Goal: Task Accomplishment & Management: Complete application form

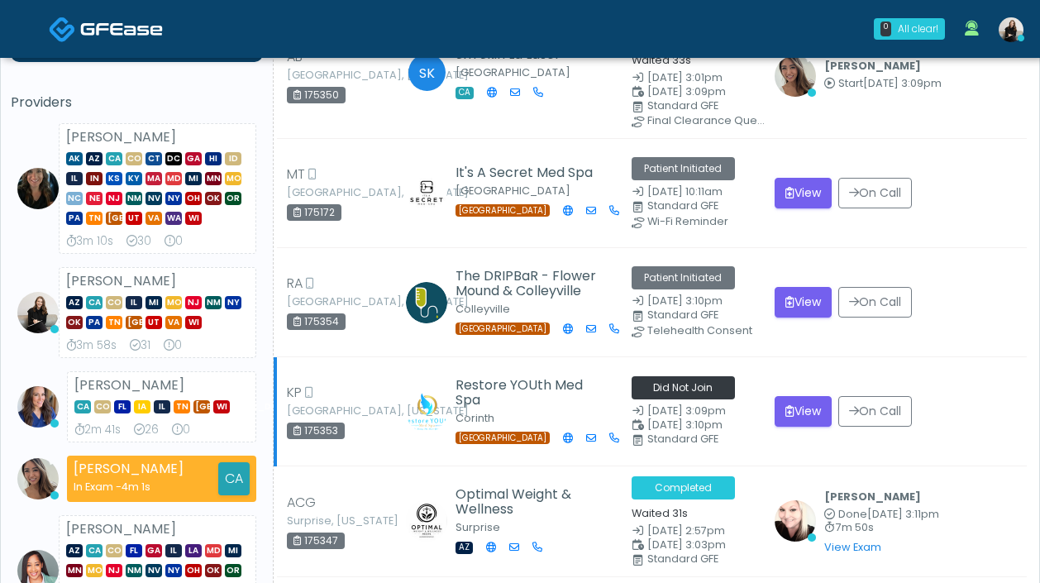
scroll to position [111, 0]
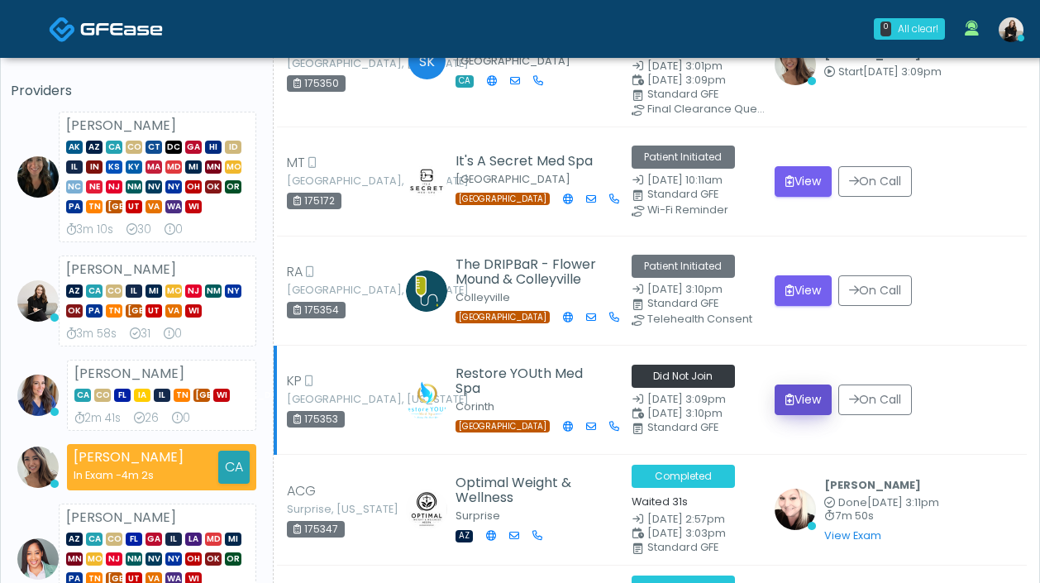
click at [799, 400] on button "View" at bounding box center [802, 399] width 57 height 31
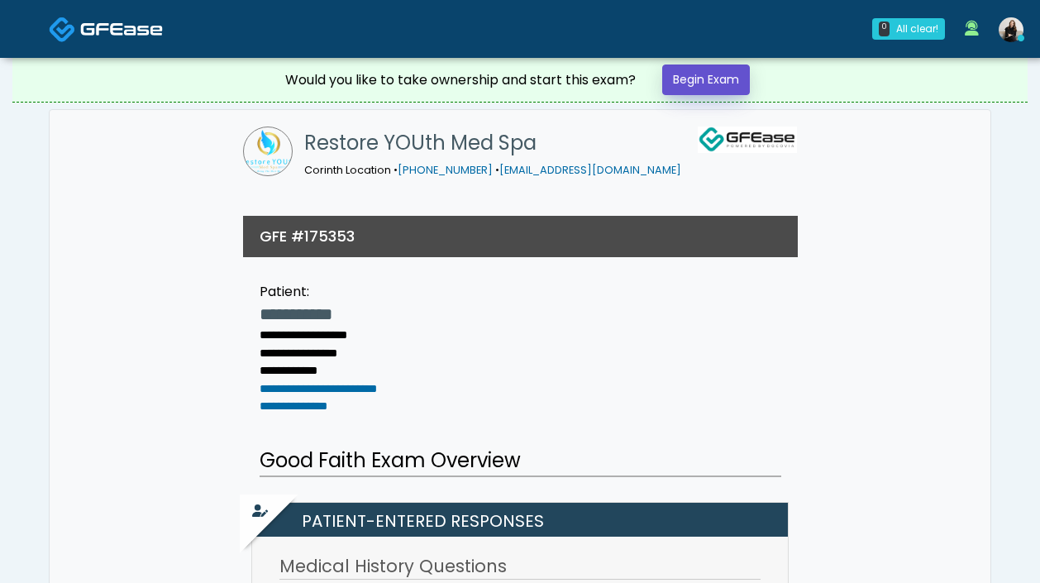
click at [721, 67] on link "Begin Exam" at bounding box center [706, 79] width 88 height 31
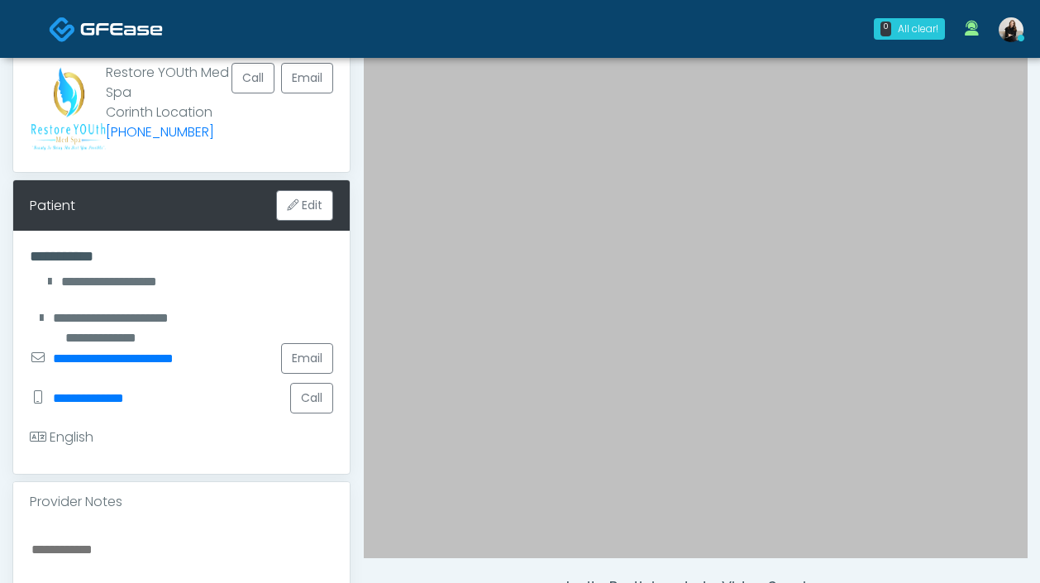
scroll to position [259, 0]
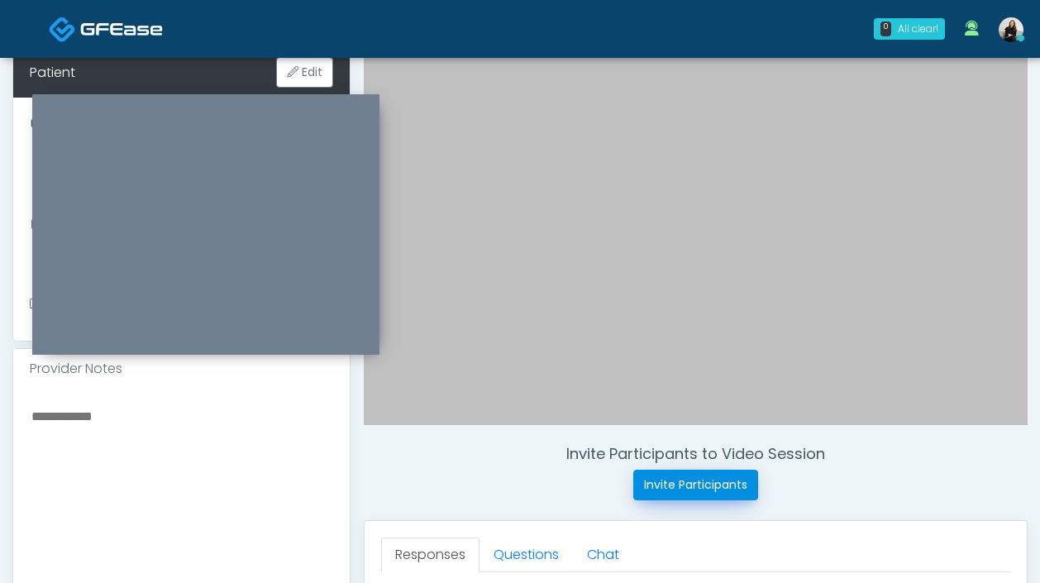
click at [678, 472] on button "Invite Participants" at bounding box center [695, 484] width 125 height 31
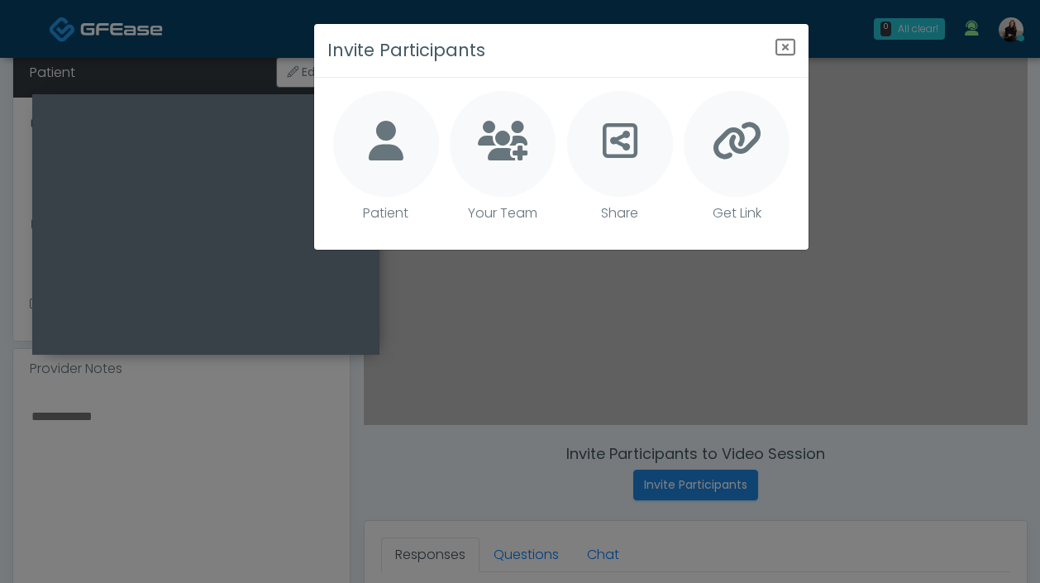
click at [403, 153] on div at bounding box center [386, 144] width 106 height 106
type textarea "**********"
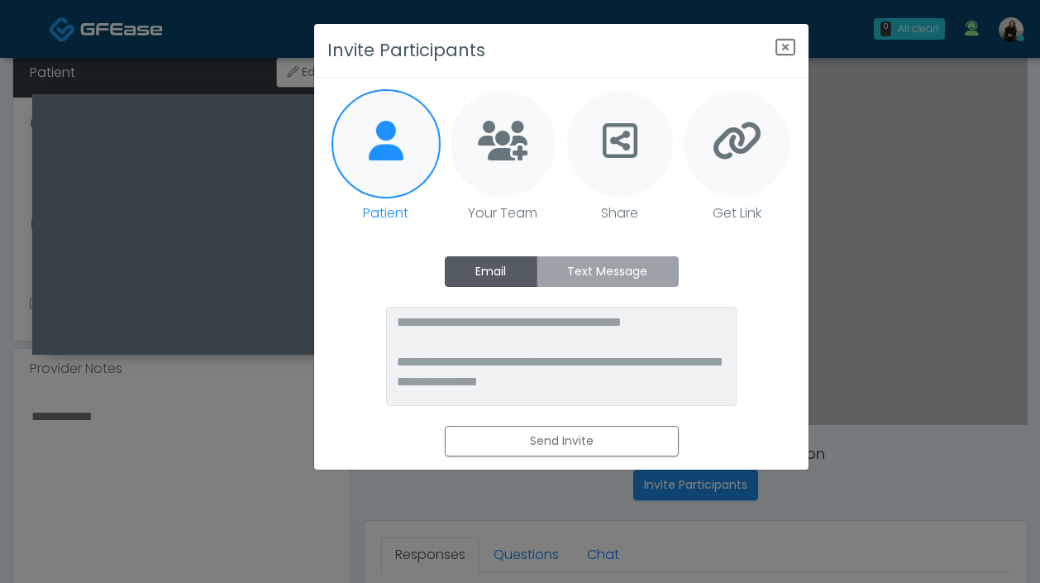
click at [609, 265] on label "Text Message" at bounding box center [607, 271] width 142 height 31
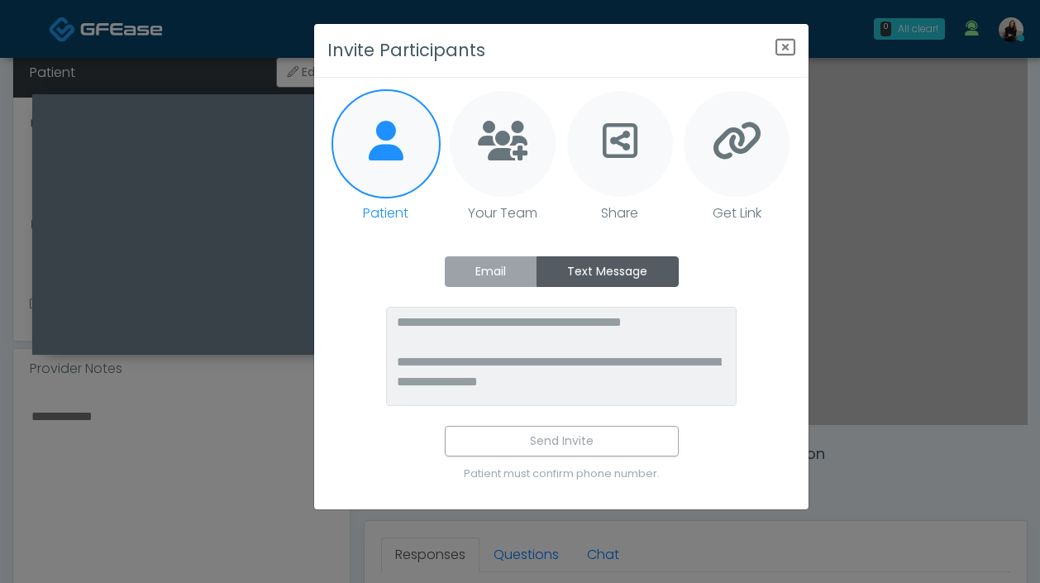
click at [518, 271] on label "Email" at bounding box center [491, 271] width 93 height 31
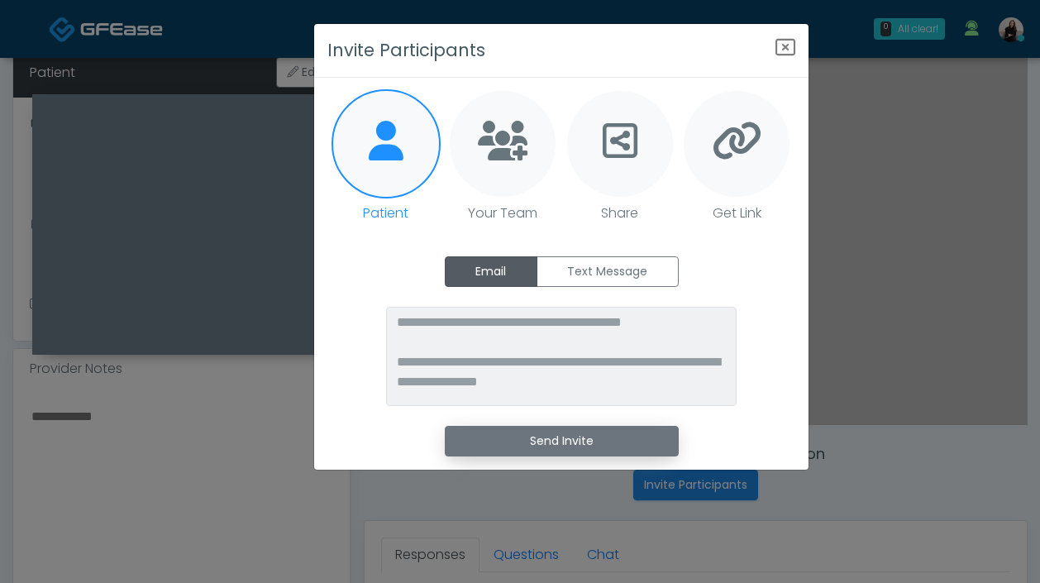
click at [519, 445] on button "Send Invite" at bounding box center [562, 441] width 234 height 31
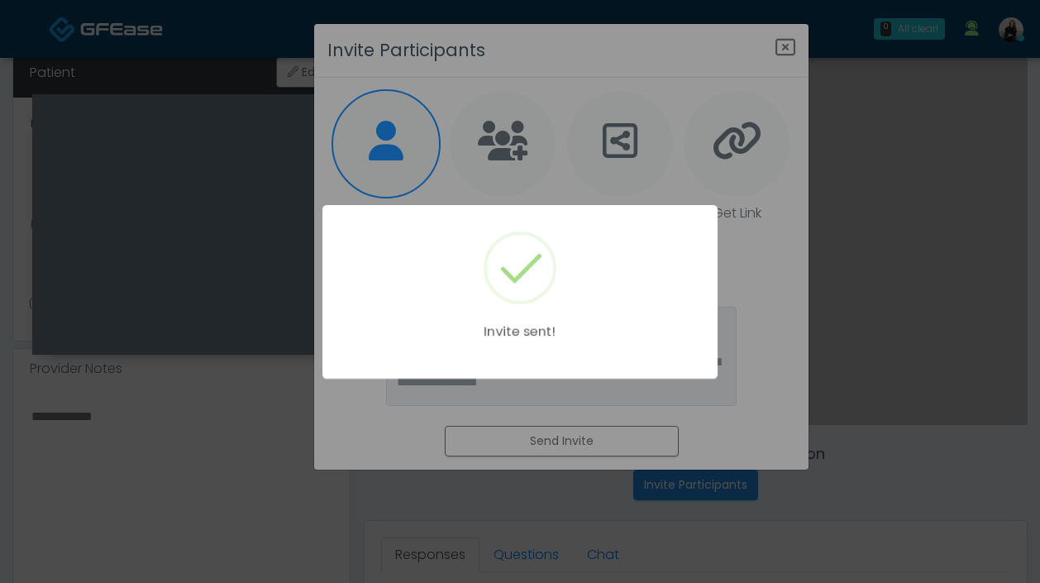
click at [736, 285] on div "Invite sent!" at bounding box center [520, 291] width 1040 height 583
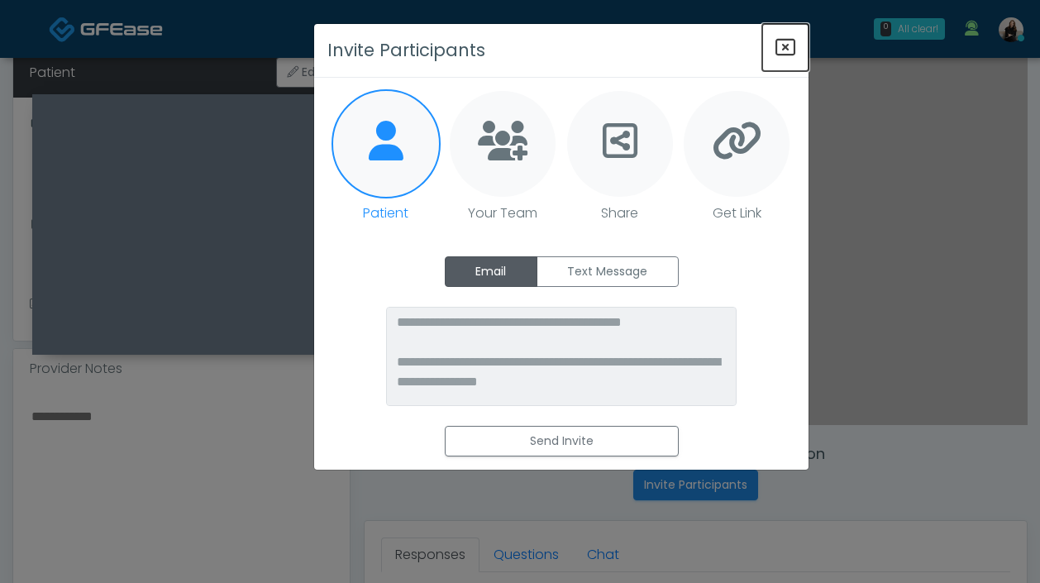
click at [783, 45] on icon "Close" at bounding box center [785, 47] width 20 height 20
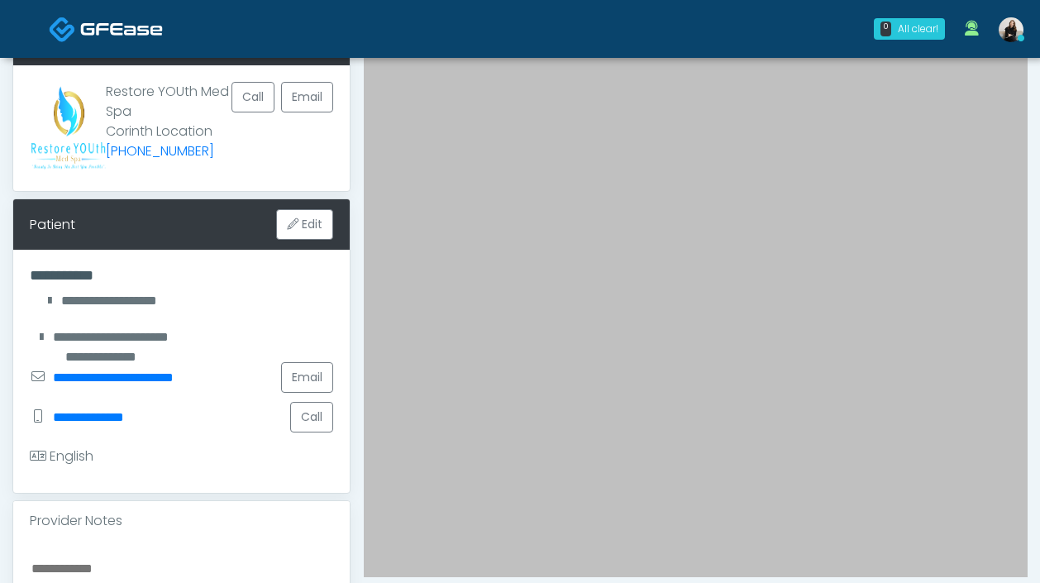
scroll to position [117, 0]
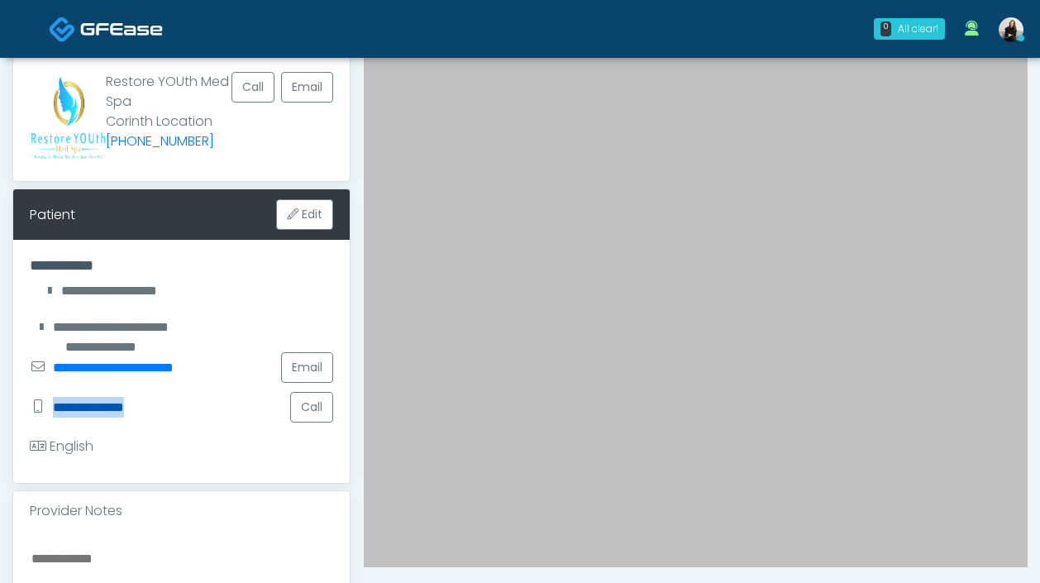
drag, startPoint x: 165, startPoint y: 411, endPoint x: 55, endPoint y: 406, distance: 110.8
click at [55, 406] on div "**********" at bounding box center [181, 407] width 303 height 40
copy link "**********"
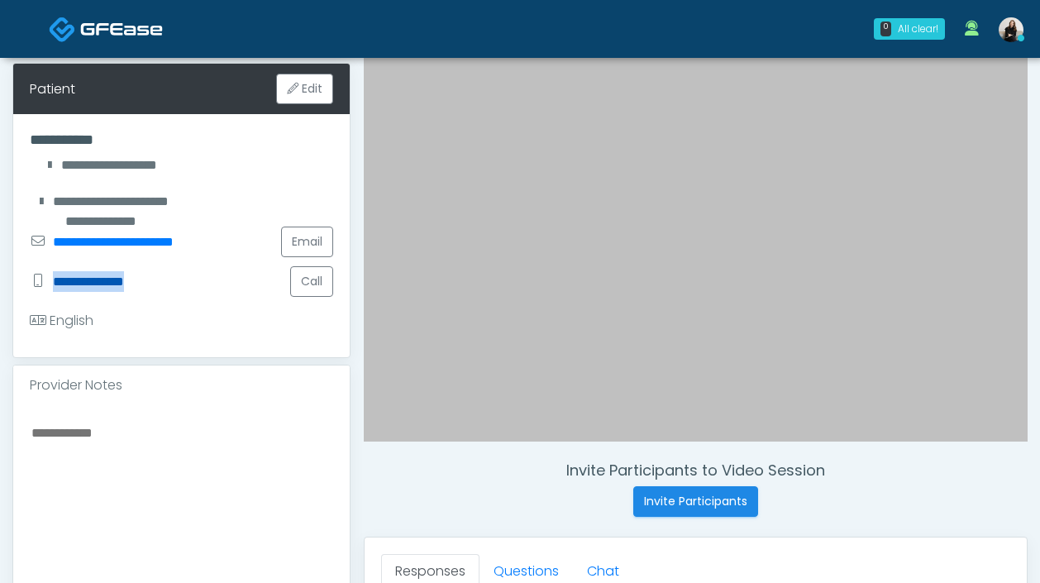
scroll to position [560, 0]
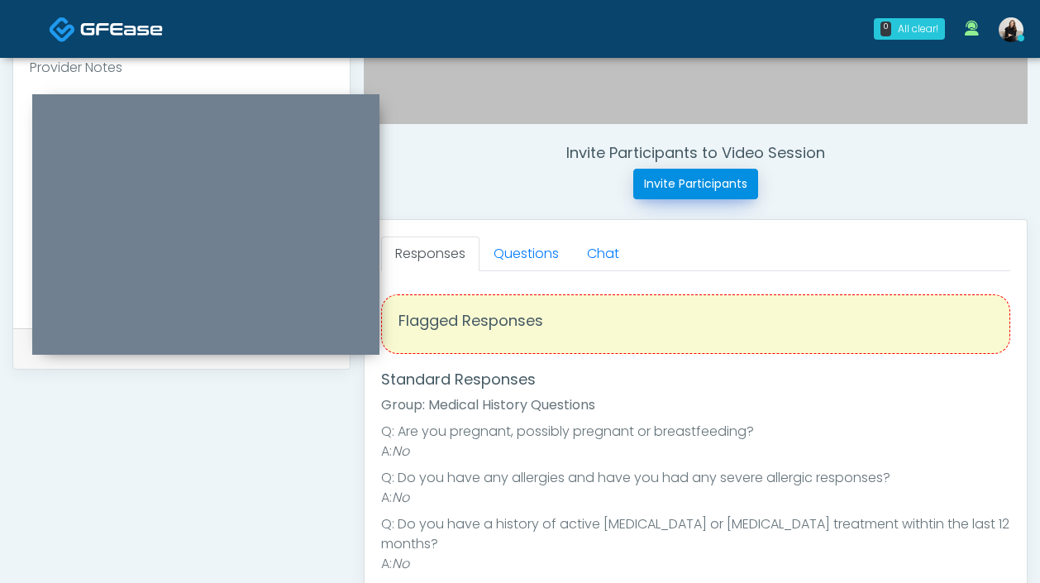
click at [679, 192] on button "Invite Participants" at bounding box center [695, 184] width 125 height 31
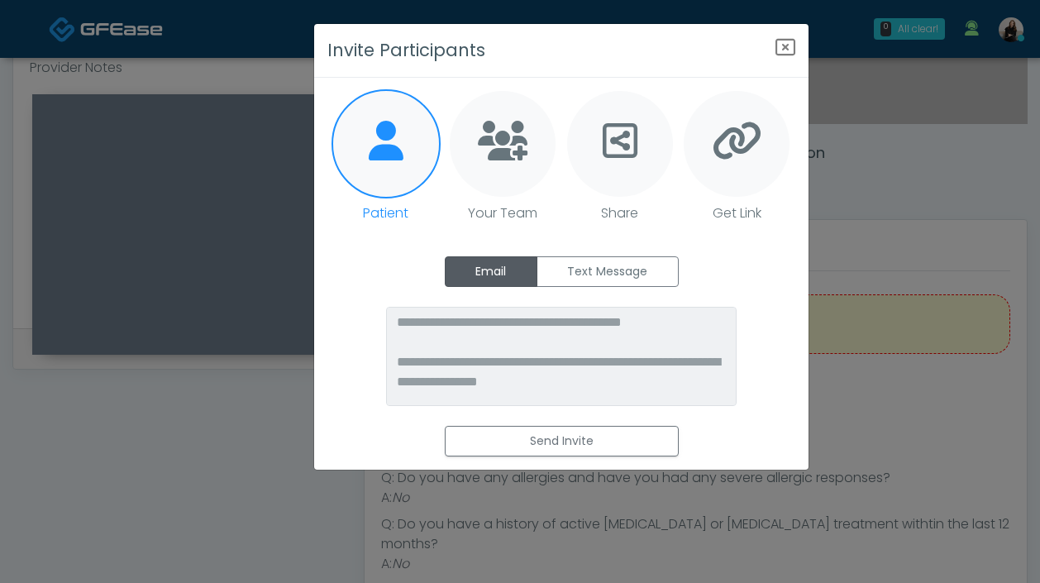
click at [659, 170] on div at bounding box center [620, 144] width 106 height 106
type textarea "**********"
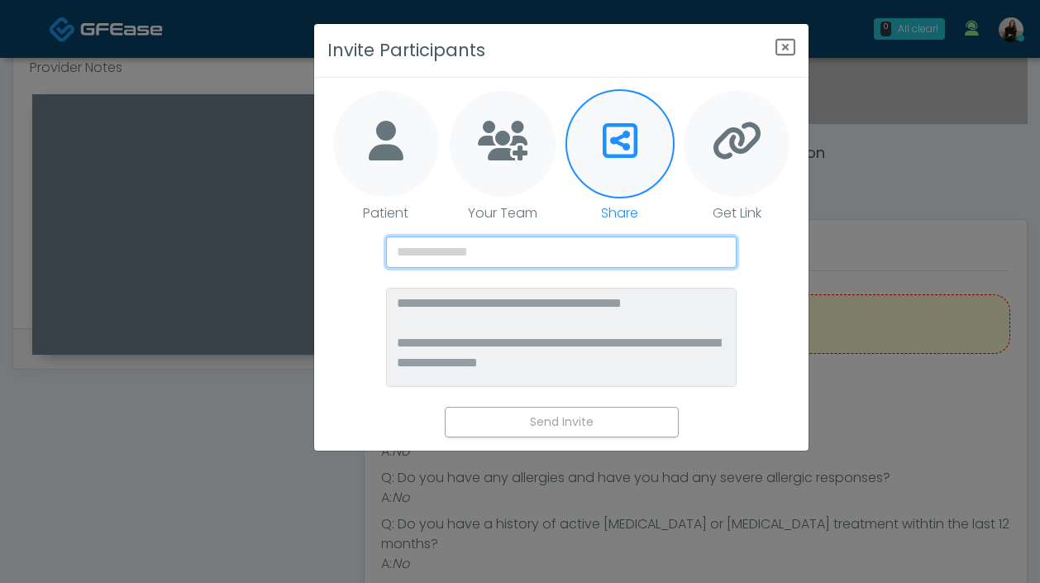
click at [590, 250] on input "text" at bounding box center [561, 251] width 351 height 31
paste input "**********"
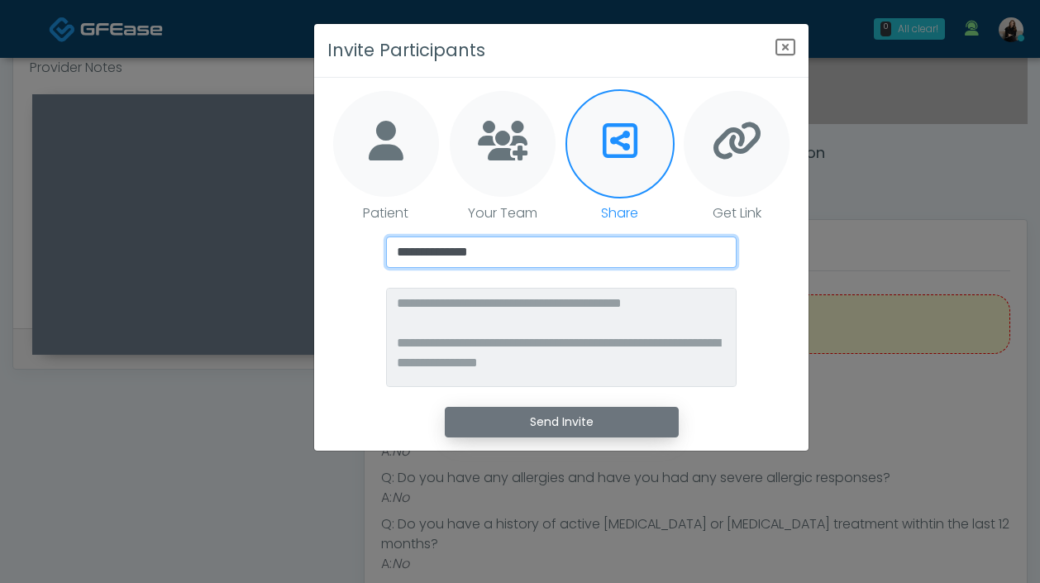
type input "**********"
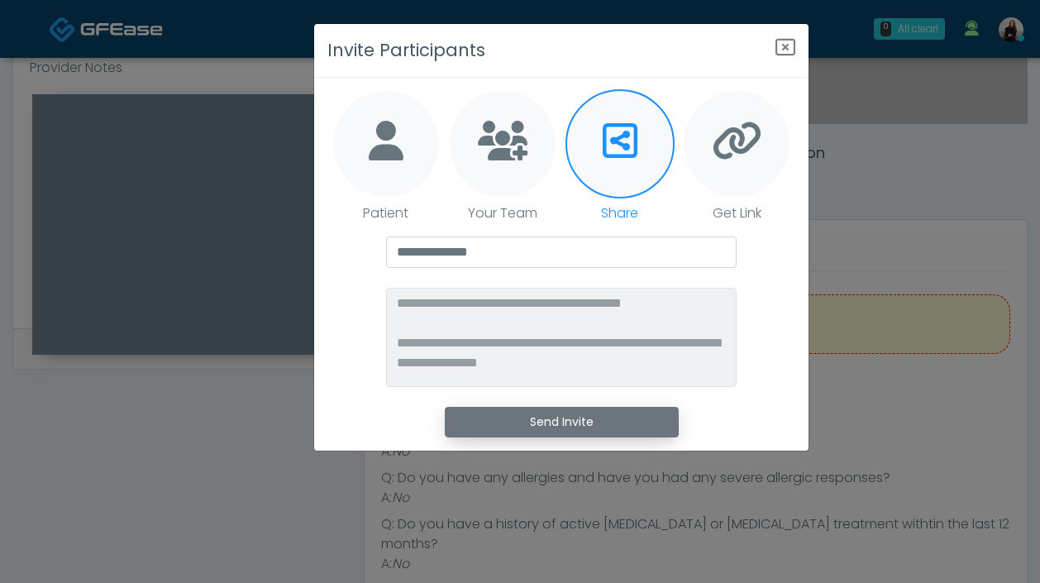
click at [625, 408] on button "Send Invite" at bounding box center [562, 422] width 234 height 31
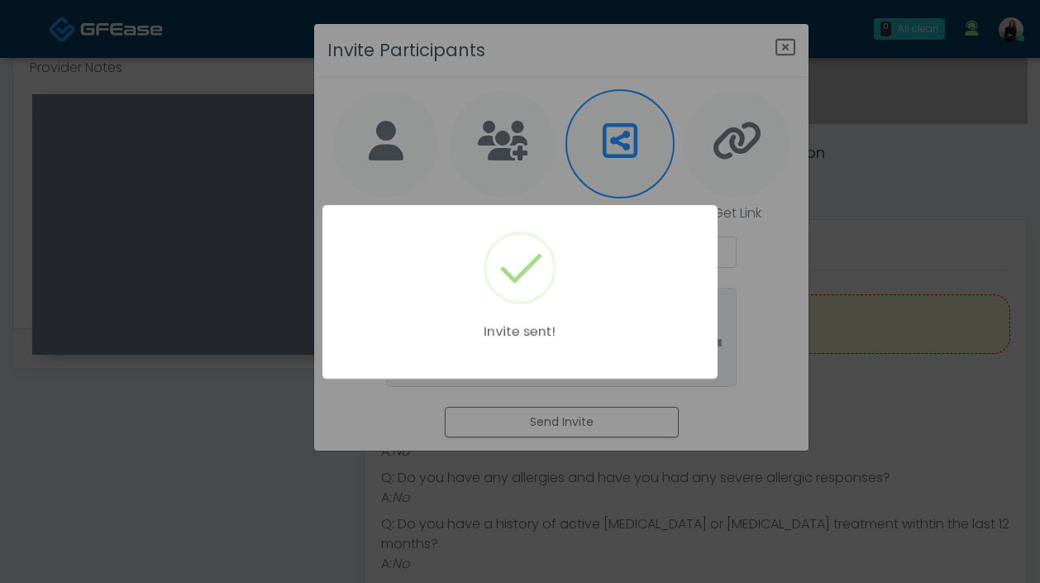
click at [756, 212] on div "Invite sent!" at bounding box center [520, 291] width 1040 height 583
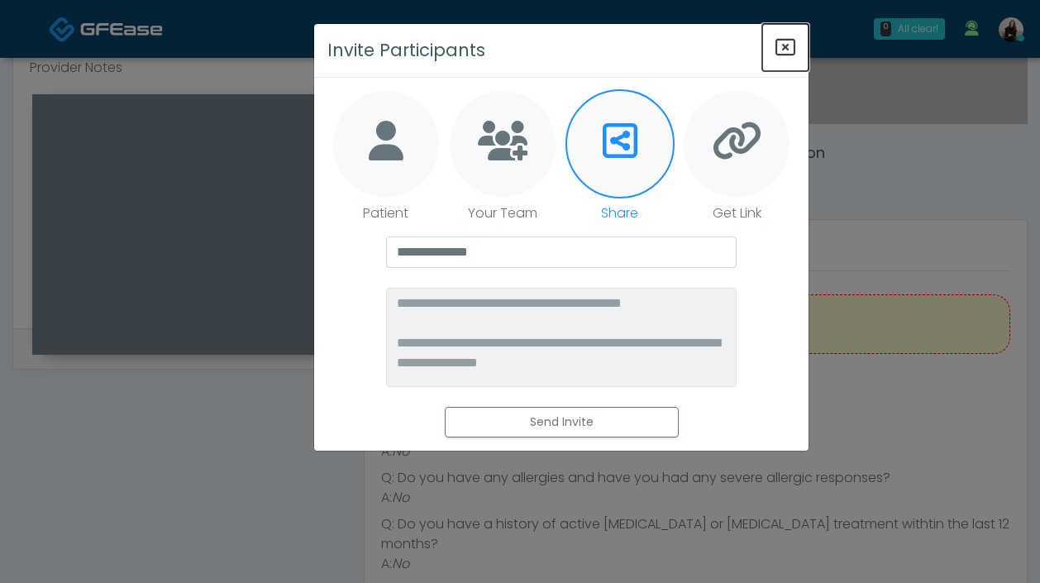
click at [792, 47] on icon "Close" at bounding box center [785, 47] width 20 height 20
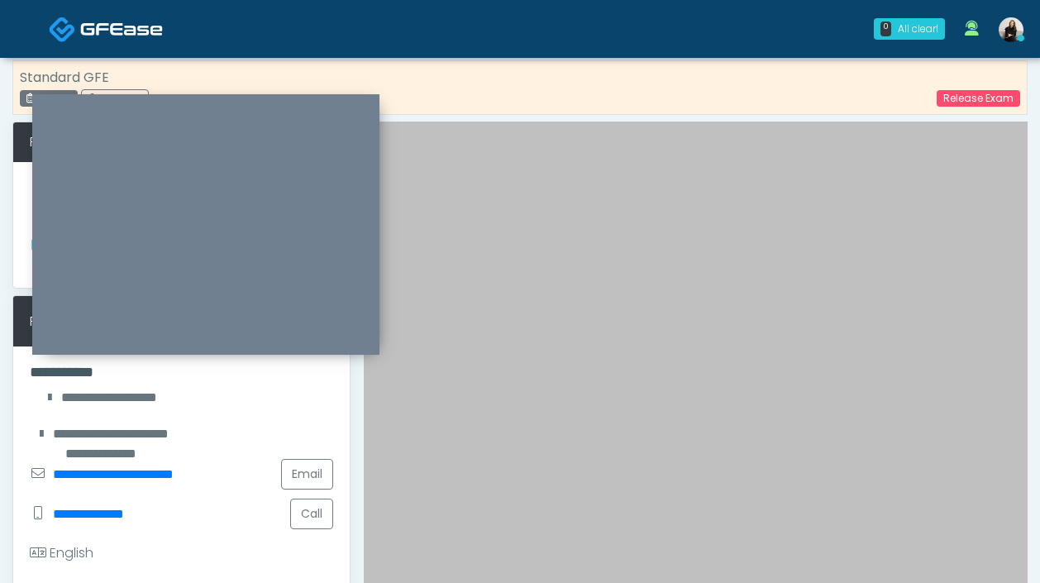
scroll to position [0, 0]
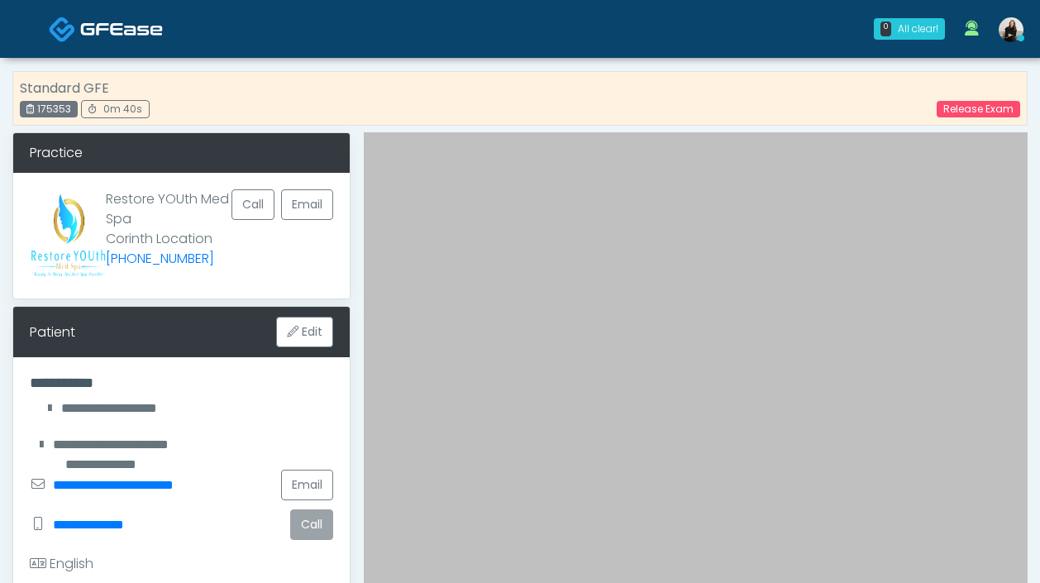
click at [295, 526] on button "Call" at bounding box center [311, 524] width 43 height 31
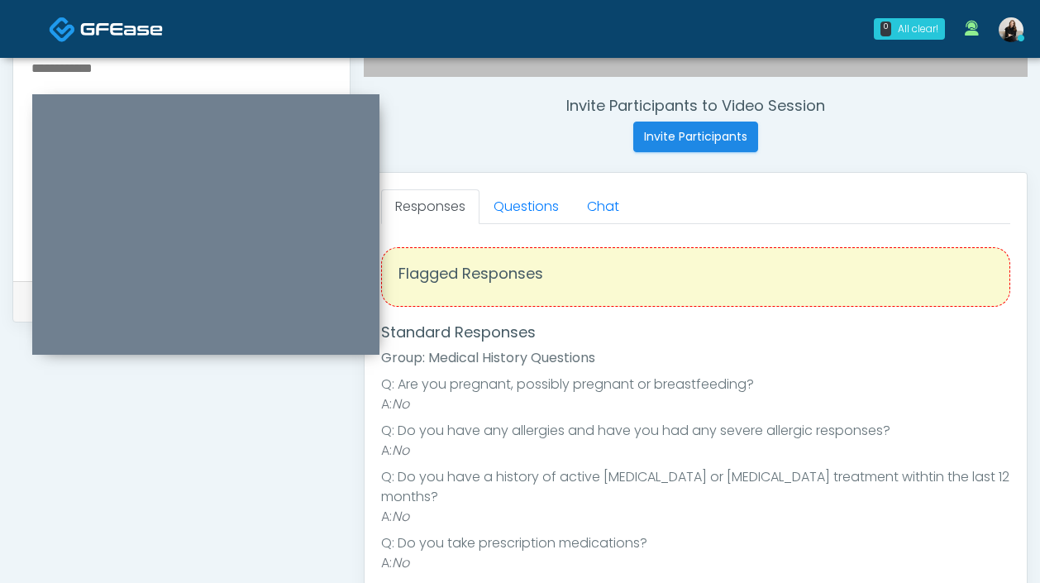
scroll to position [246, 0]
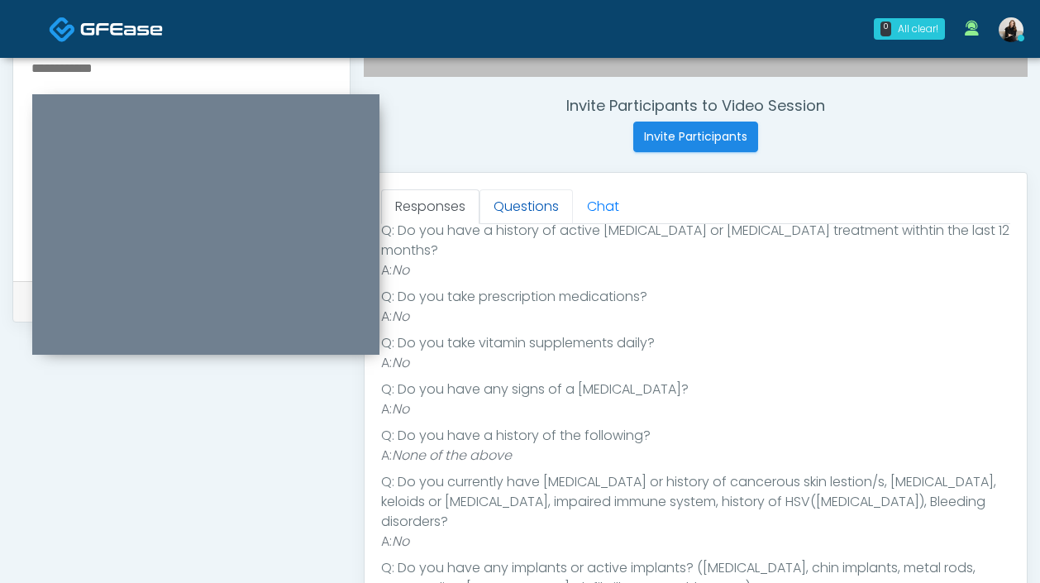
click at [526, 199] on link "Questions" at bounding box center [525, 206] width 93 height 35
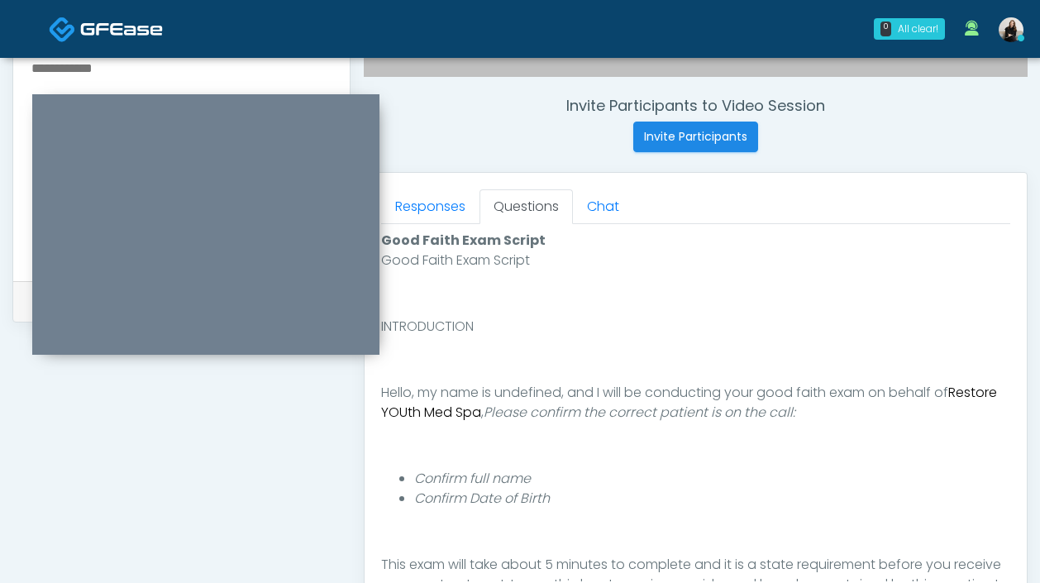
scroll to position [879, 0]
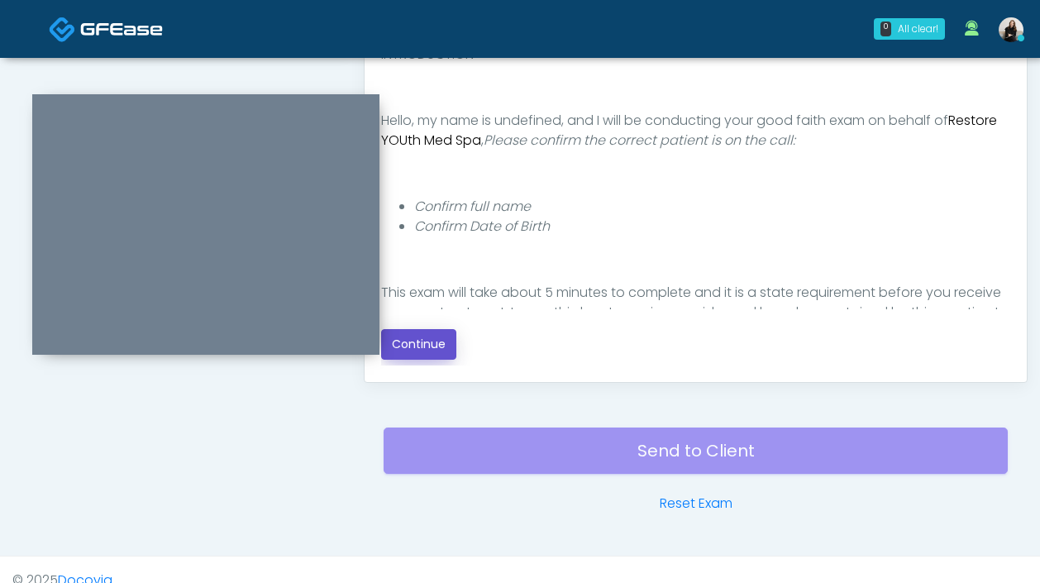
click at [426, 343] on button "Continue" at bounding box center [418, 344] width 75 height 31
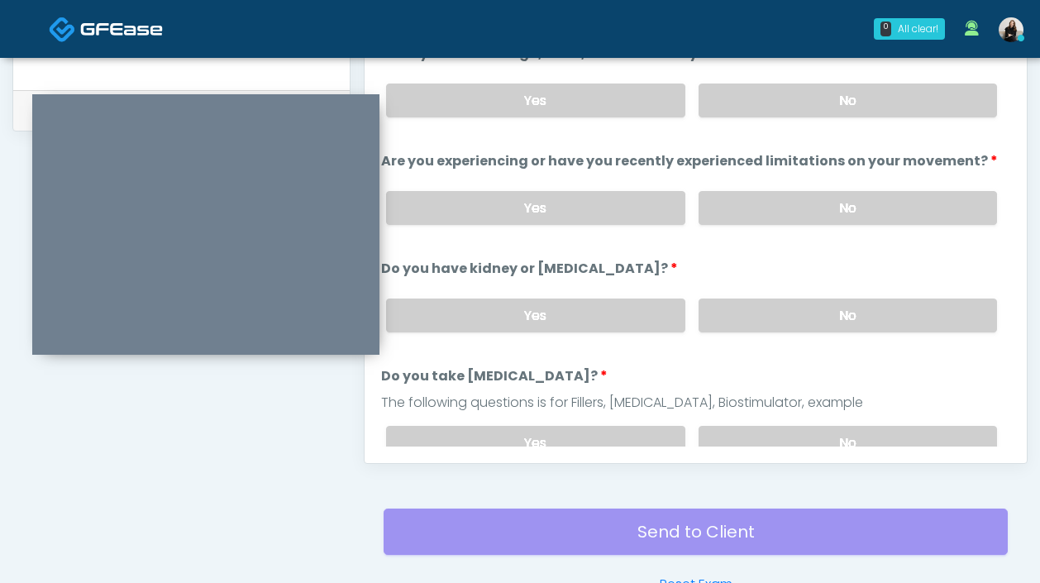
scroll to position [656, 0]
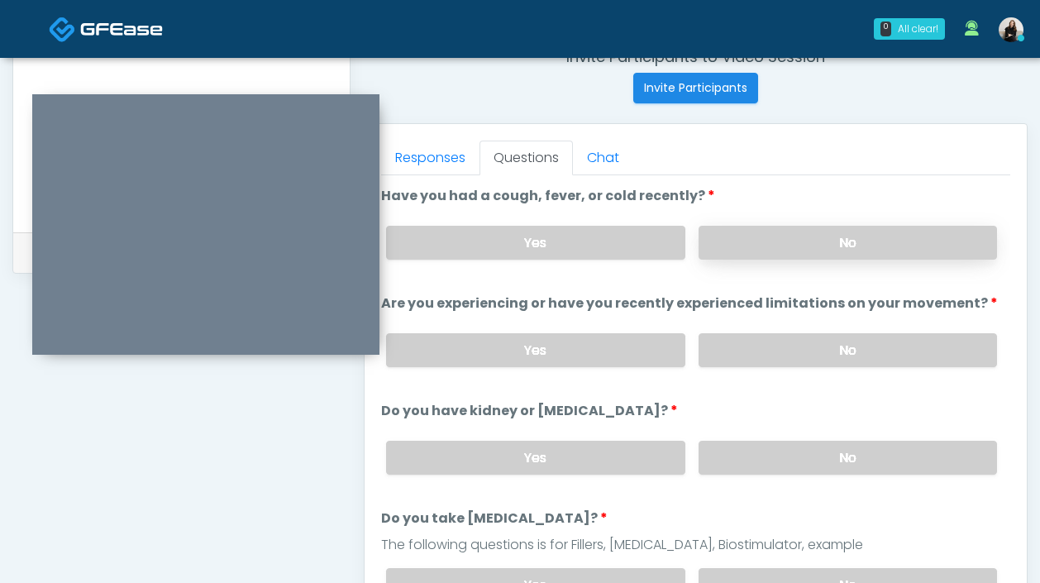
click at [826, 250] on label "No" at bounding box center [847, 243] width 298 height 34
click at [809, 364] on label "No" at bounding box center [847, 350] width 298 height 34
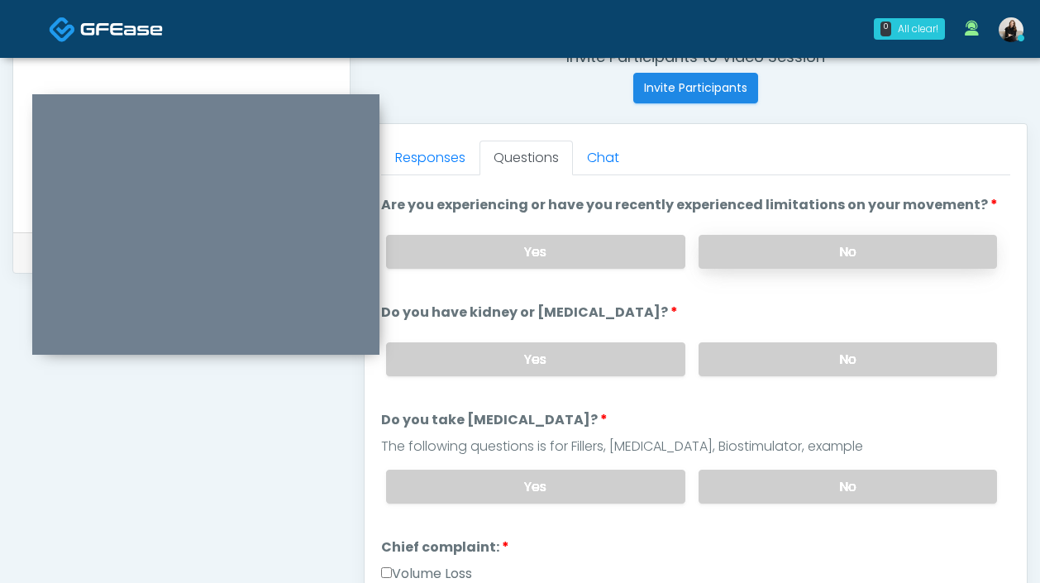
click at [809, 364] on label "No" at bounding box center [847, 359] width 298 height 34
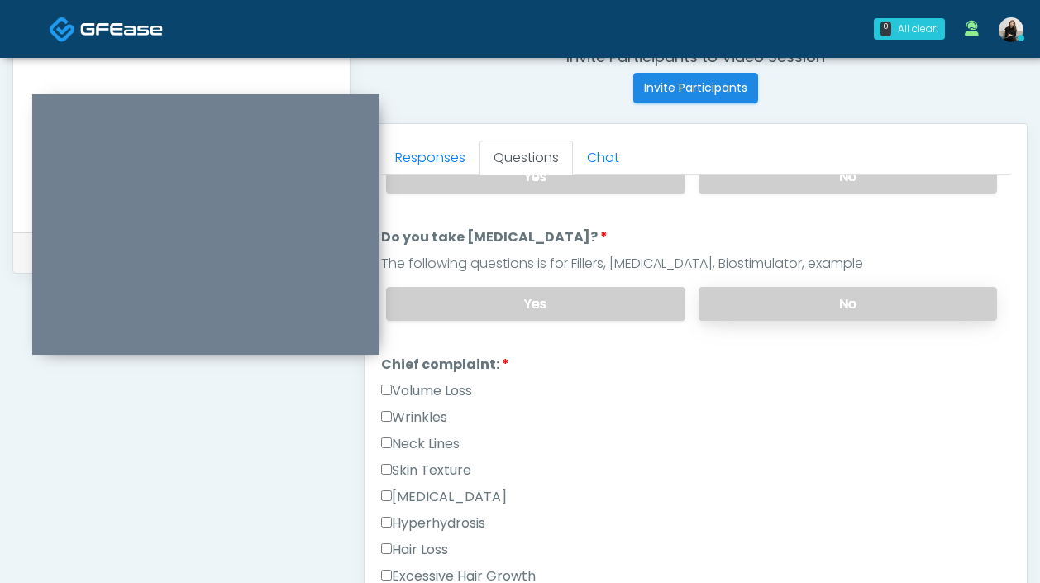
click at [794, 294] on label "No" at bounding box center [847, 304] width 298 height 34
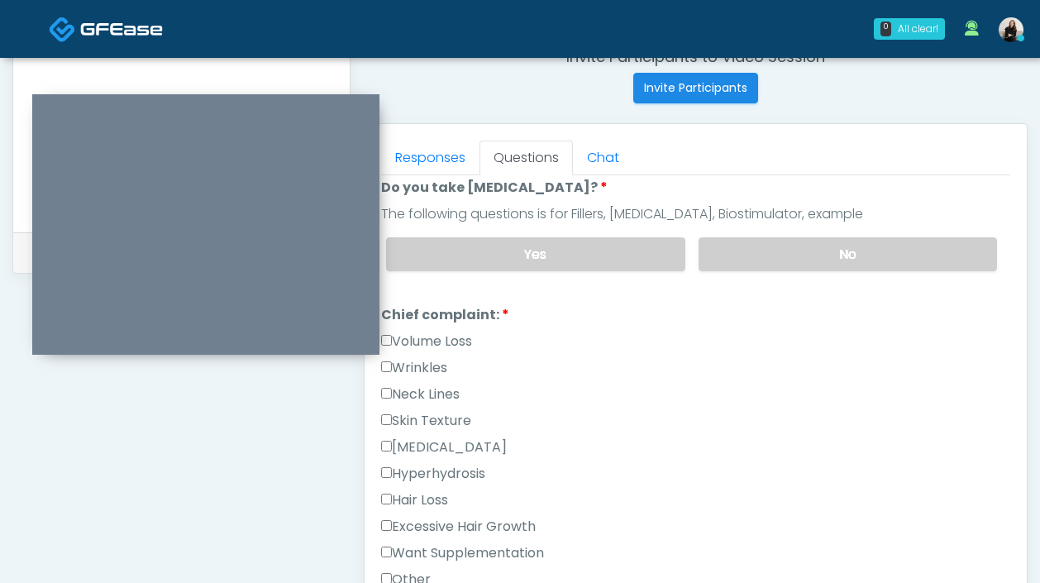
scroll to position [334, 0]
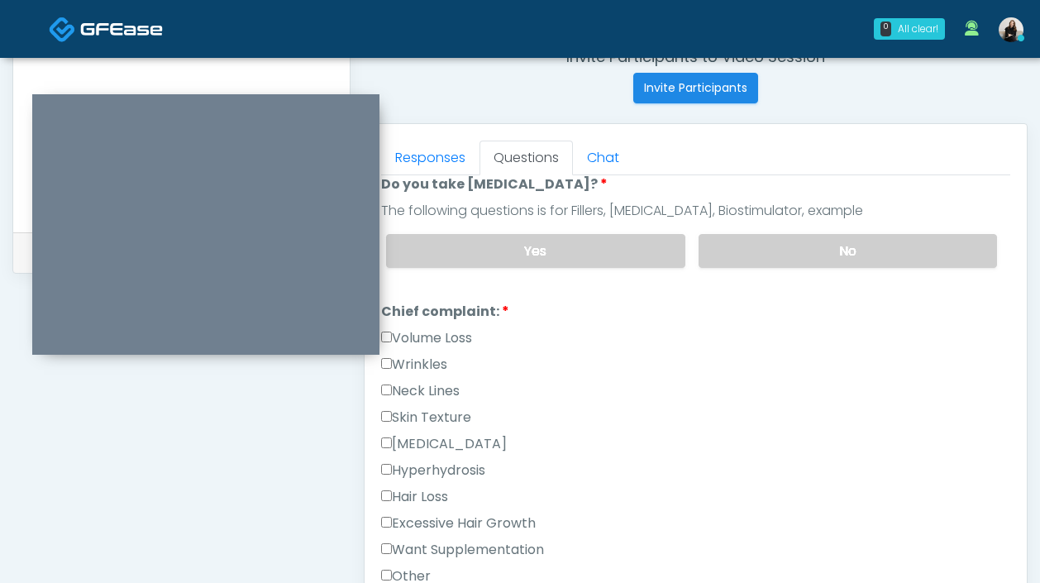
click at [433, 355] on label "Wrinkles" at bounding box center [414, 365] width 66 height 20
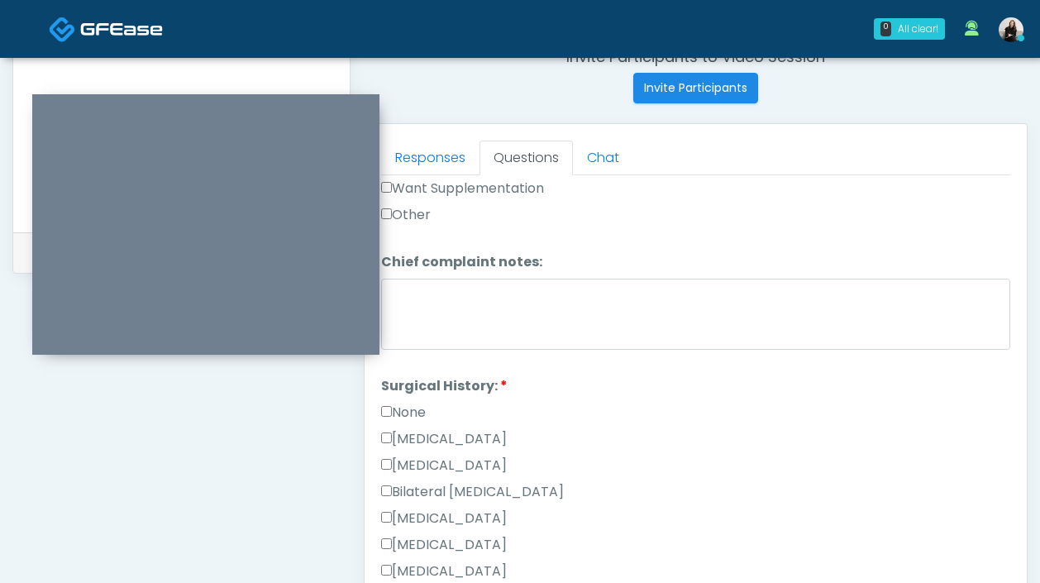
click at [420, 406] on label "None" at bounding box center [403, 412] width 45 height 20
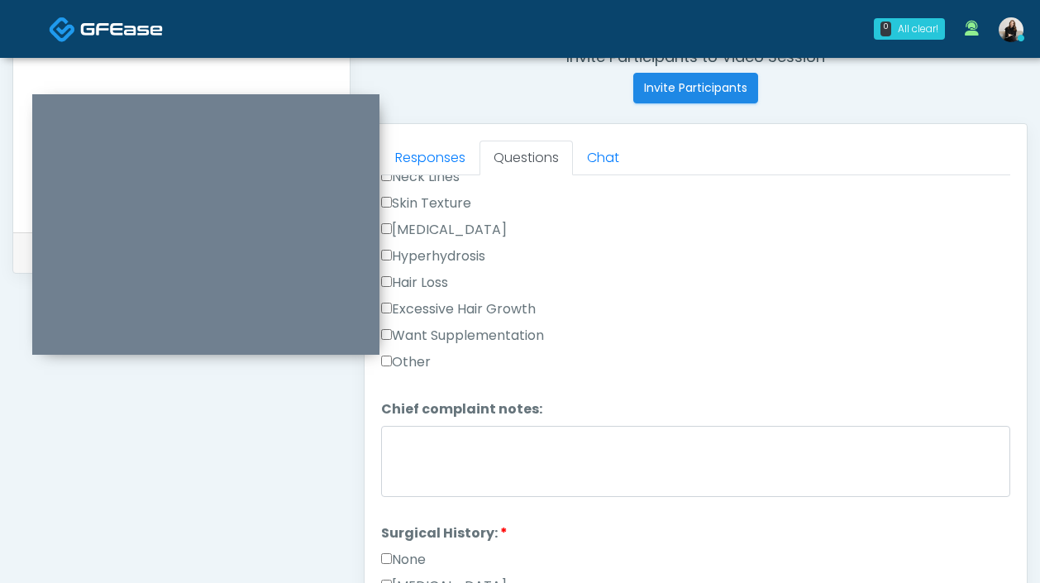
scroll to position [394, 0]
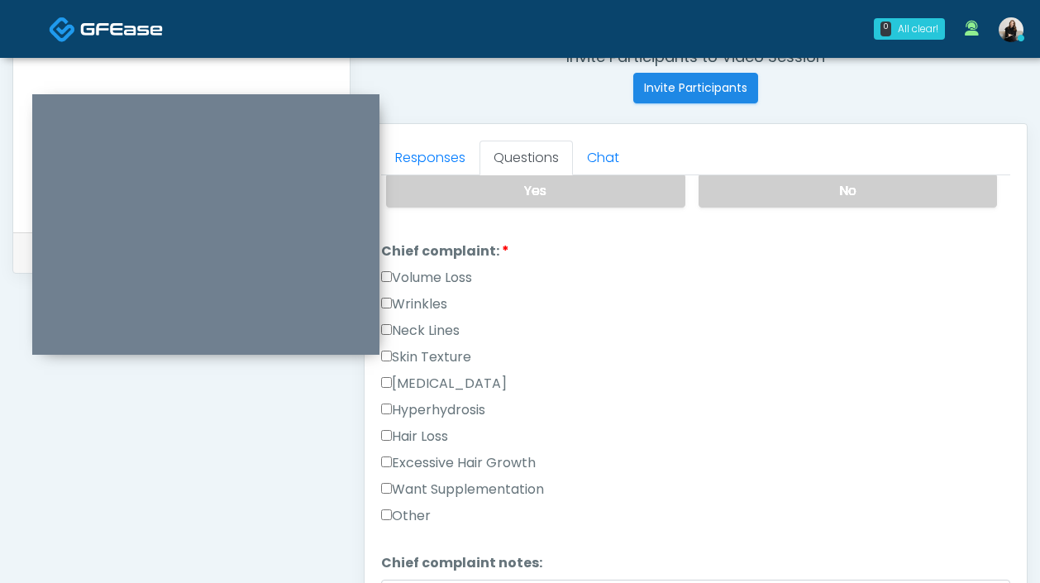
click at [428, 268] on label "Volume Loss" at bounding box center [426, 278] width 91 height 20
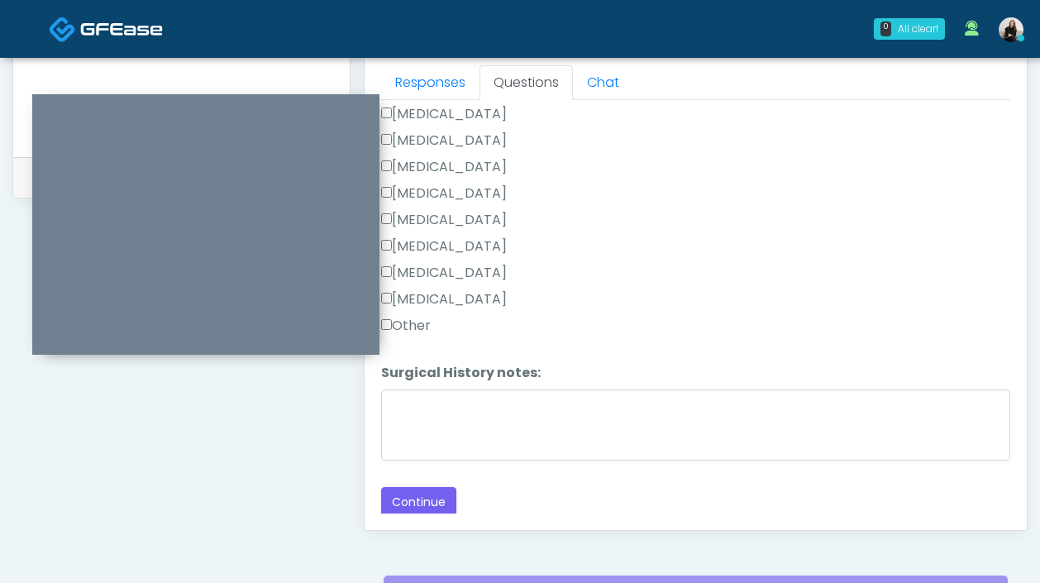
scroll to position [885, 0]
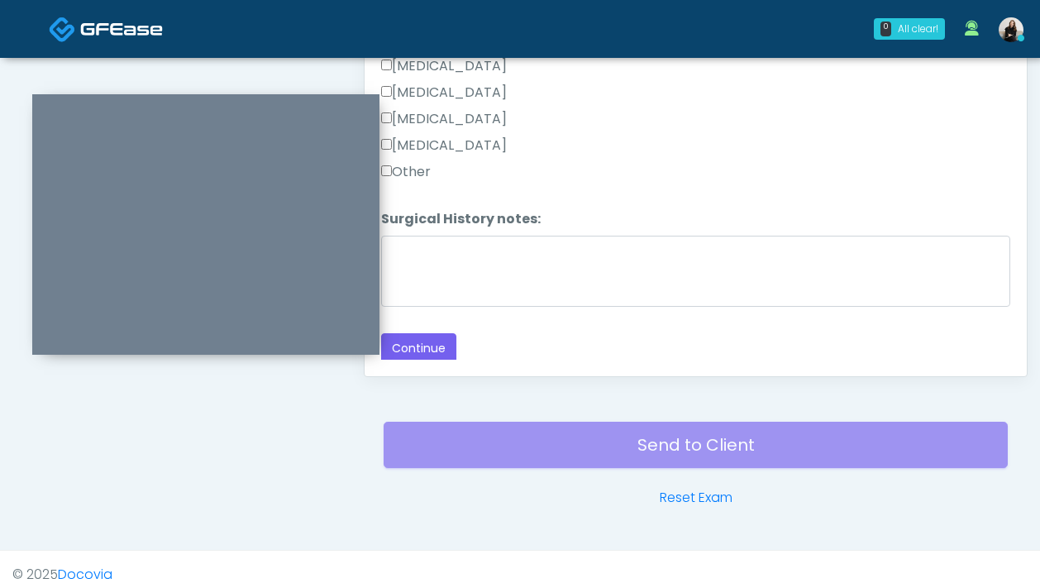
click at [415, 360] on div "Responses Questions Chat Good Faith Exam Script Good Faith Exam Script INTRODUC…" at bounding box center [695, 135] width 662 height 481
click at [417, 342] on button "Continue" at bounding box center [418, 348] width 75 height 31
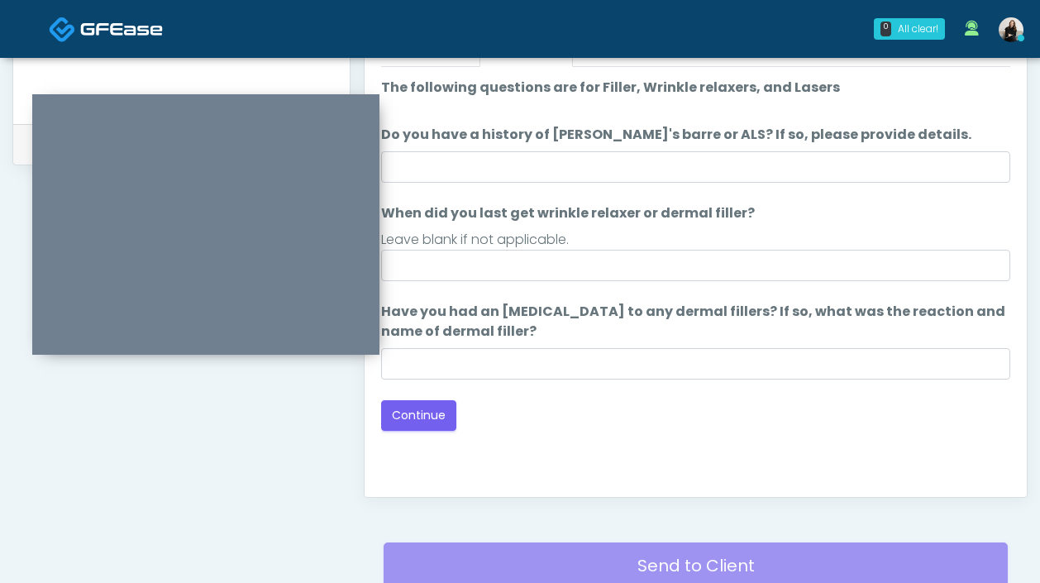
scroll to position [584, 0]
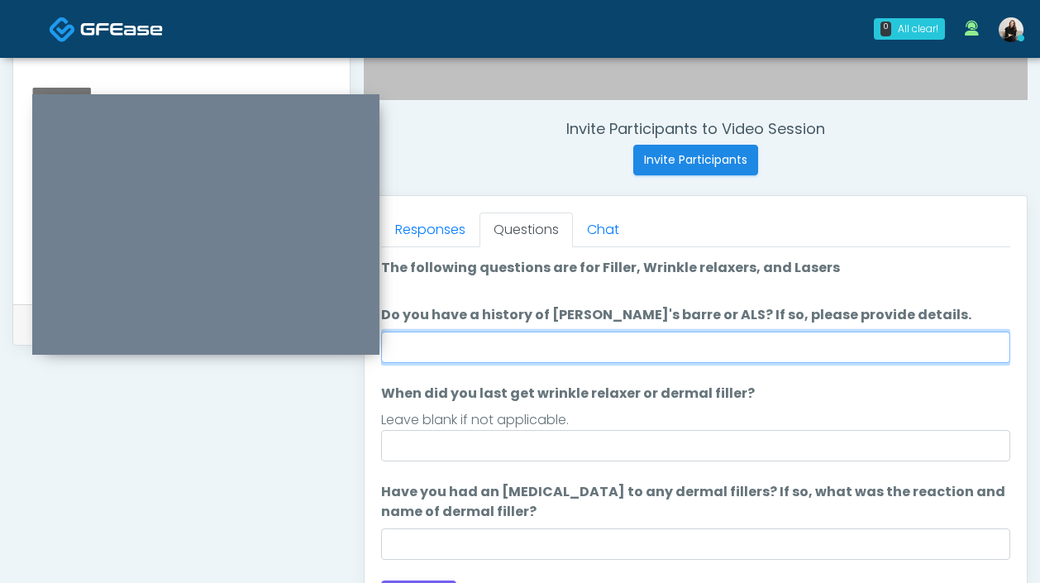
click at [513, 336] on input "Do you have a history of Guillain's barre or ALS? If so, please provide details." at bounding box center [695, 346] width 629 height 31
type input "**"
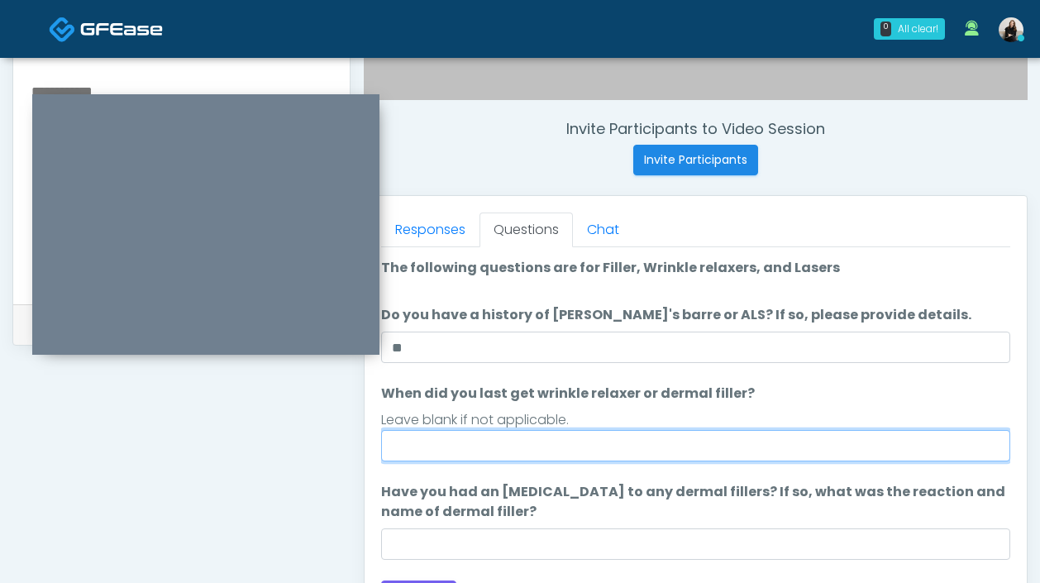
click at [505, 430] on input "When did you last get wrinkle relaxer or dermal filler?" at bounding box center [695, 445] width 629 height 31
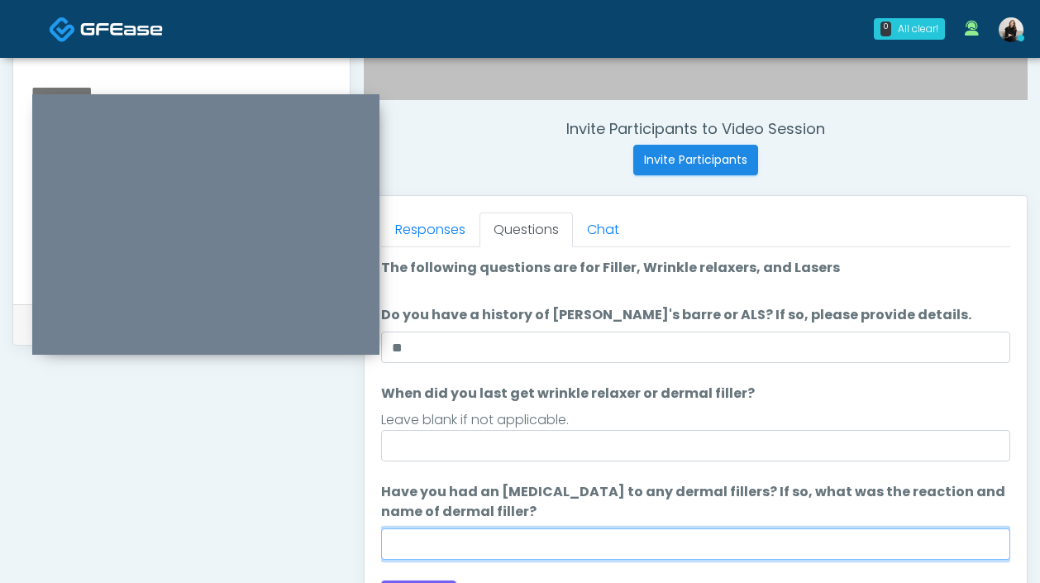
click at [512, 533] on input "Have you had an allergic response to any dermal fillers? If so, what was the re…" at bounding box center [695, 543] width 629 height 31
type input "**"
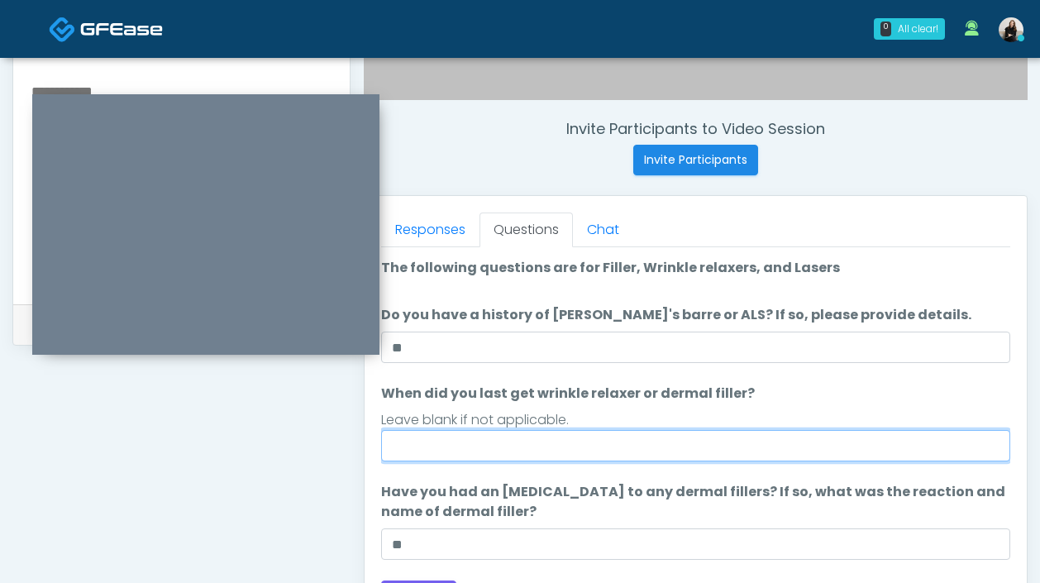
click at [509, 448] on input "When did you last get wrinkle relaxer or dermal filler?" at bounding box center [695, 445] width 629 height 31
drag, startPoint x: 408, startPoint y: 440, endPoint x: 326, endPoint y: 440, distance: 81.8
click at [326, 440] on div "**********" at bounding box center [519, 178] width 1015 height 1260
drag, startPoint x: 548, startPoint y: 445, endPoint x: 281, endPoint y: 439, distance: 267.0
click at [281, 439] on div "**********" at bounding box center [519, 178] width 1015 height 1260
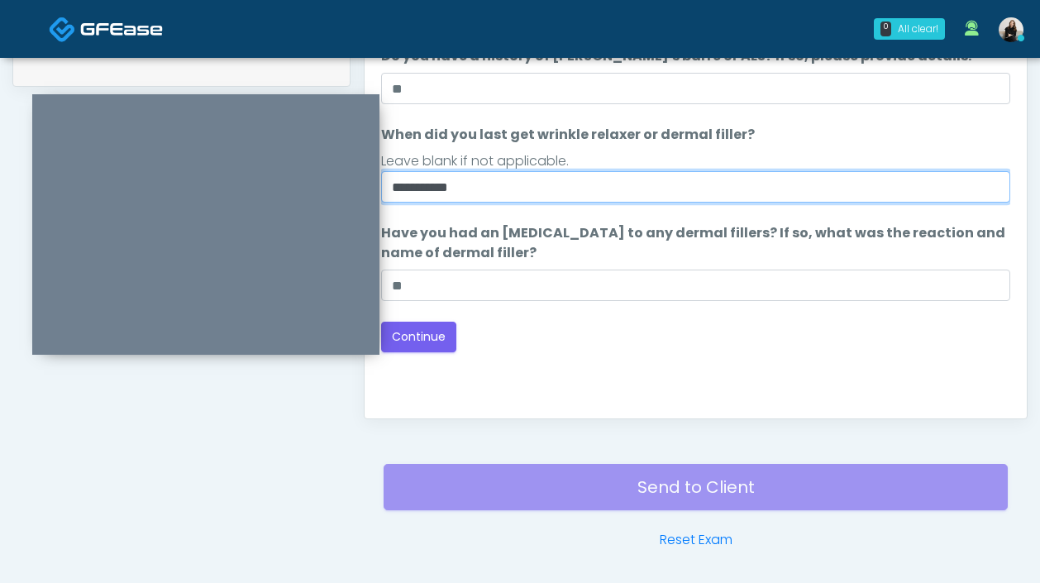
scroll to position [901, 0]
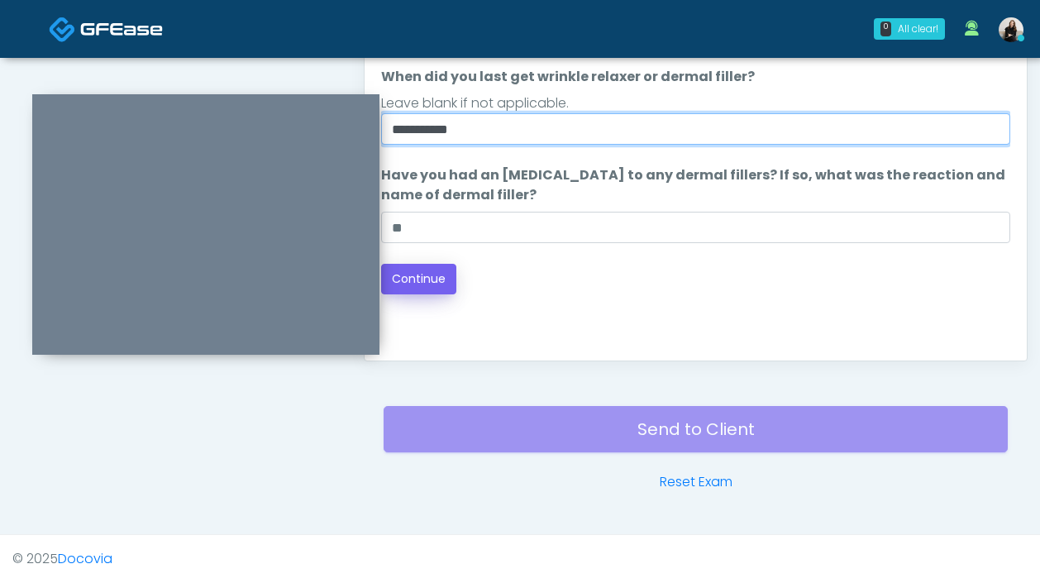
type input "**********"
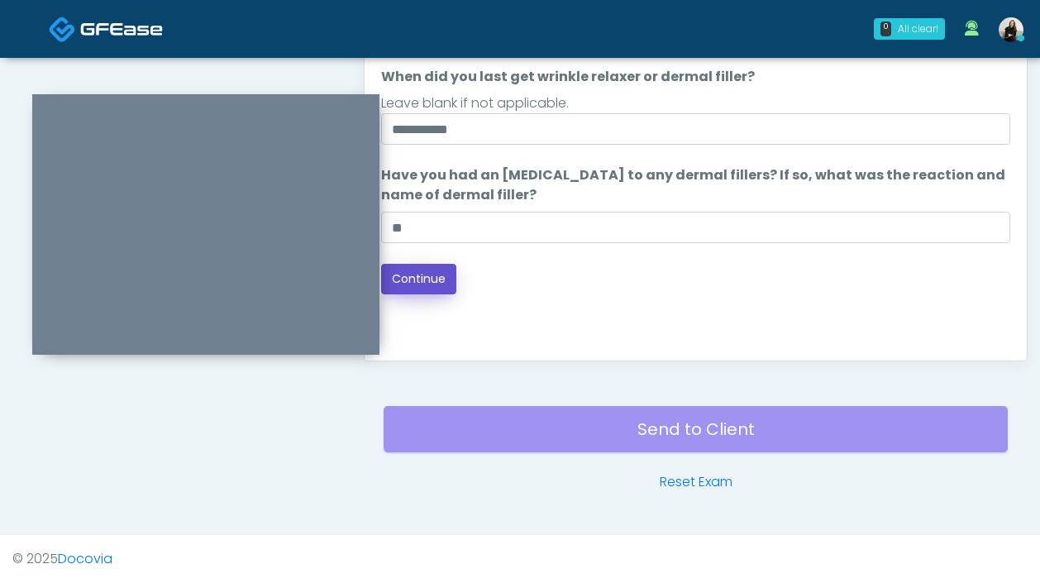
click at [447, 269] on button "Continue" at bounding box center [418, 279] width 75 height 31
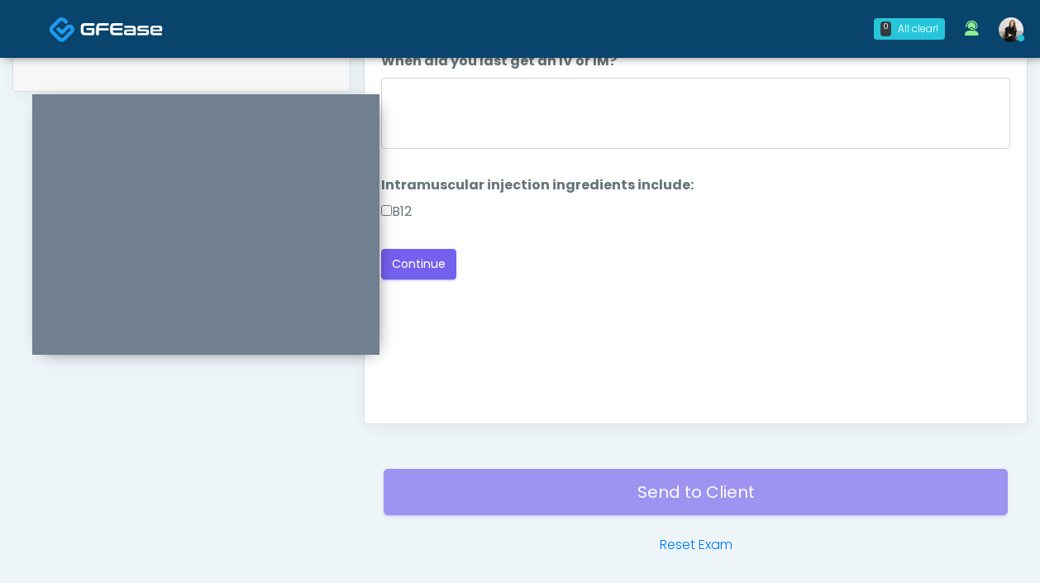
scroll to position [808, 0]
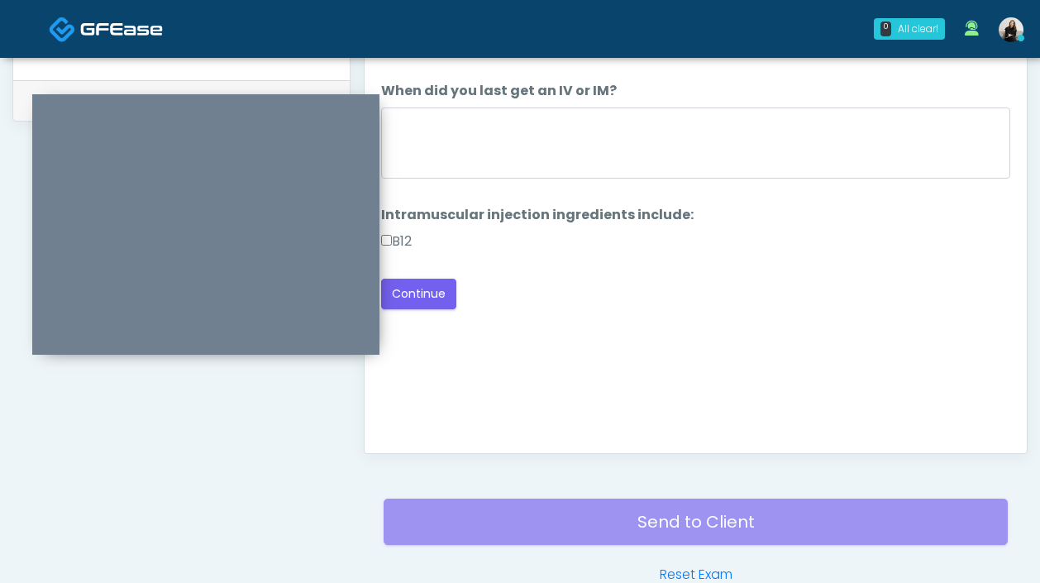
click at [410, 233] on label "B12" at bounding box center [396, 241] width 31 height 20
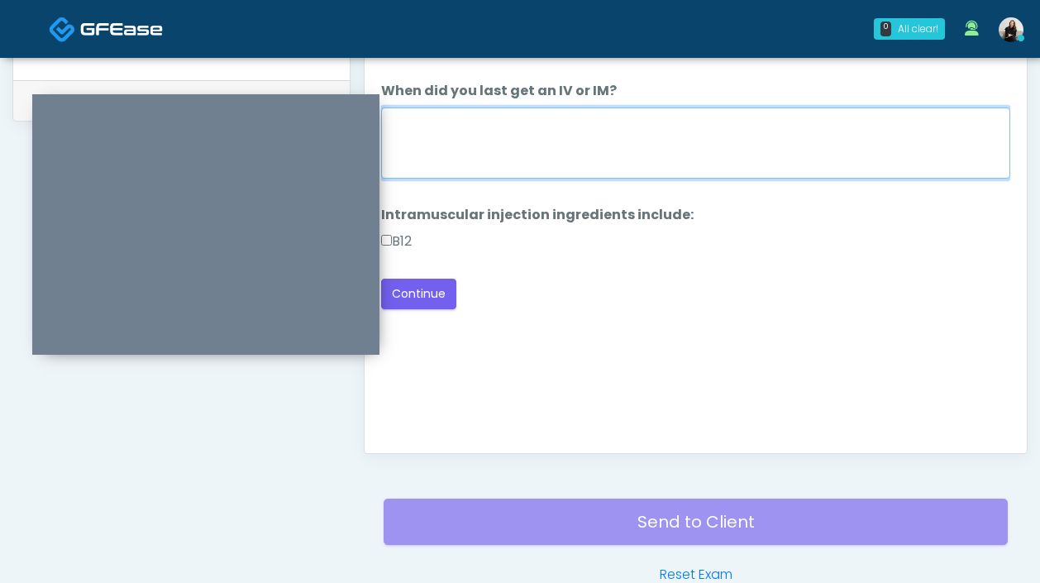
click at [496, 145] on textarea "When did you last get an IV or IM?" at bounding box center [695, 142] width 629 height 71
type textarea "**********"
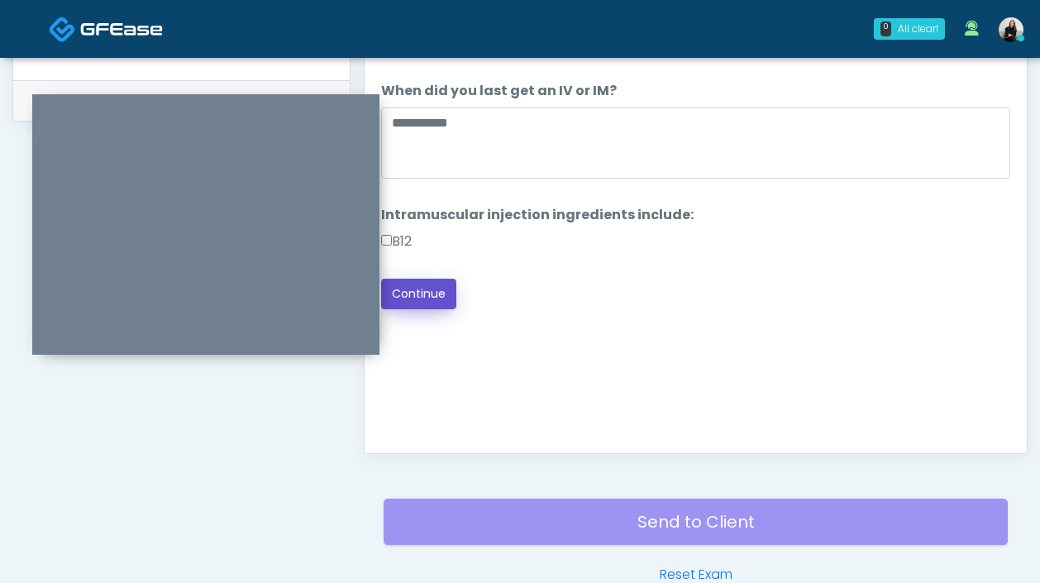
click at [406, 303] on button "Continue" at bounding box center [418, 293] width 75 height 31
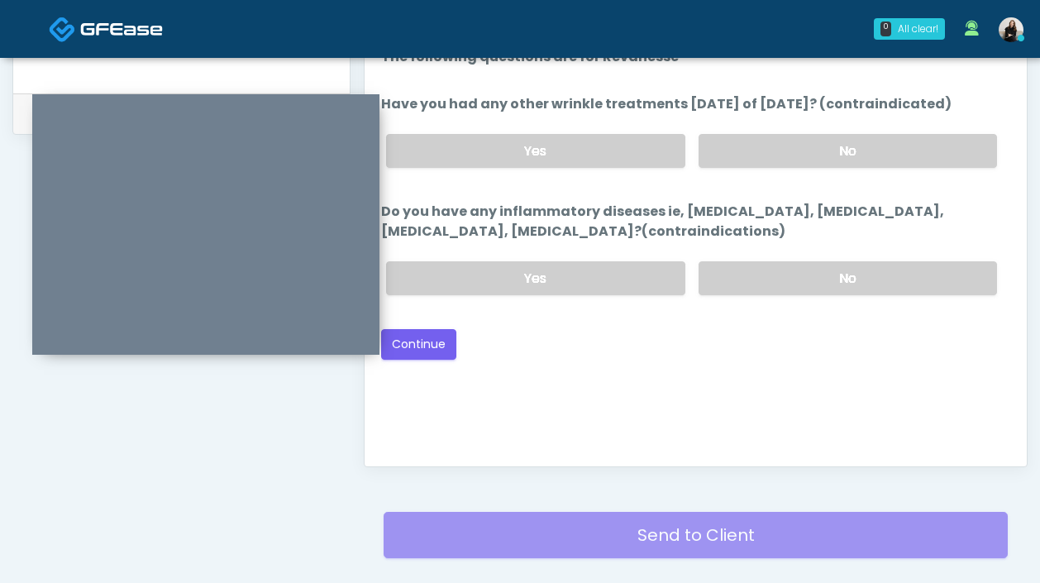
scroll to position [766, 0]
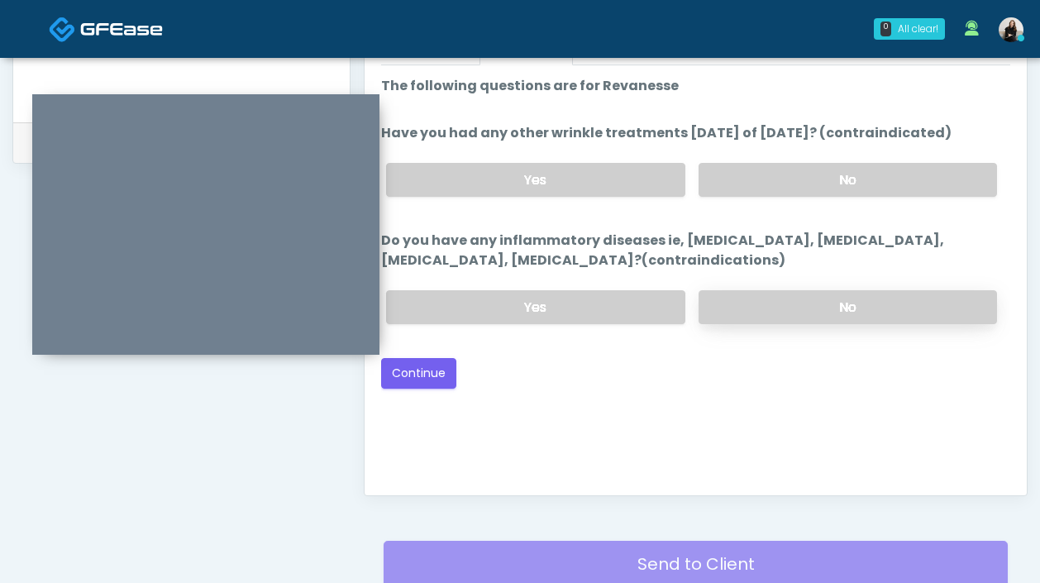
click at [873, 319] on label "No" at bounding box center [847, 307] width 298 height 34
click at [770, 174] on label "No" at bounding box center [847, 180] width 298 height 34
click at [426, 378] on button "Continue" at bounding box center [418, 373] width 75 height 31
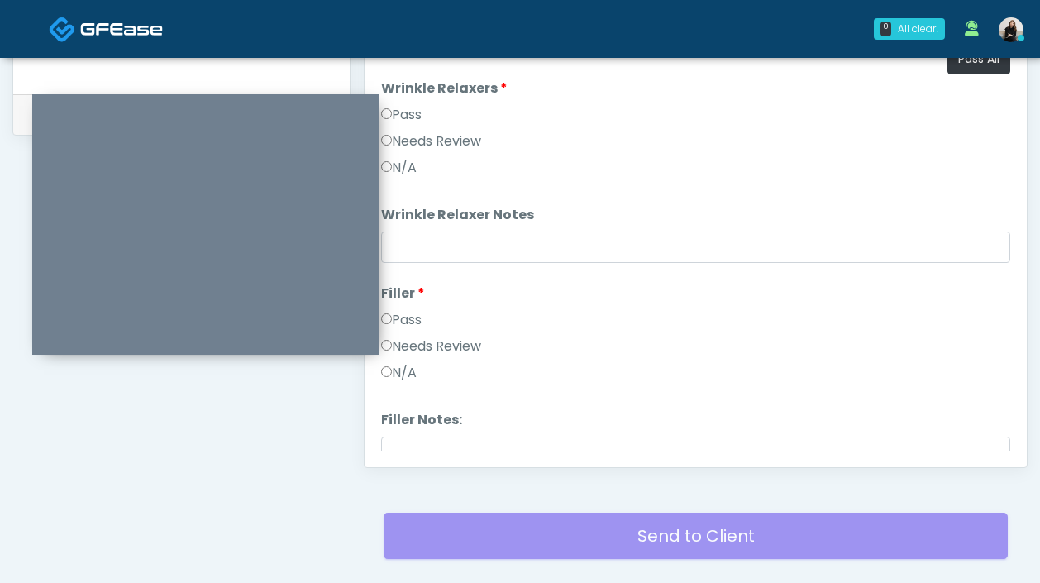
scroll to position [773, 0]
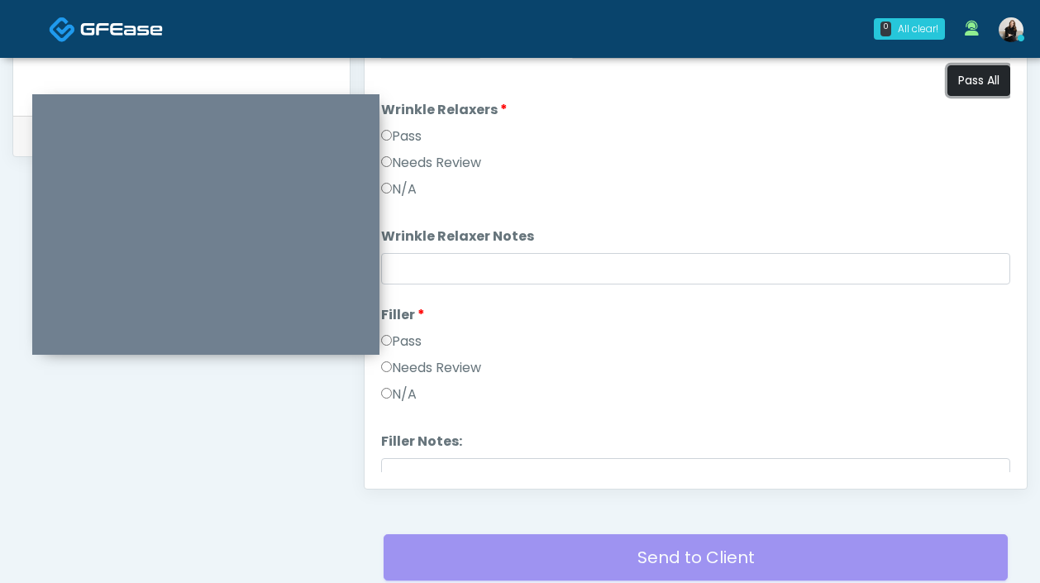
click at [957, 84] on button "Pass All" at bounding box center [978, 80] width 63 height 31
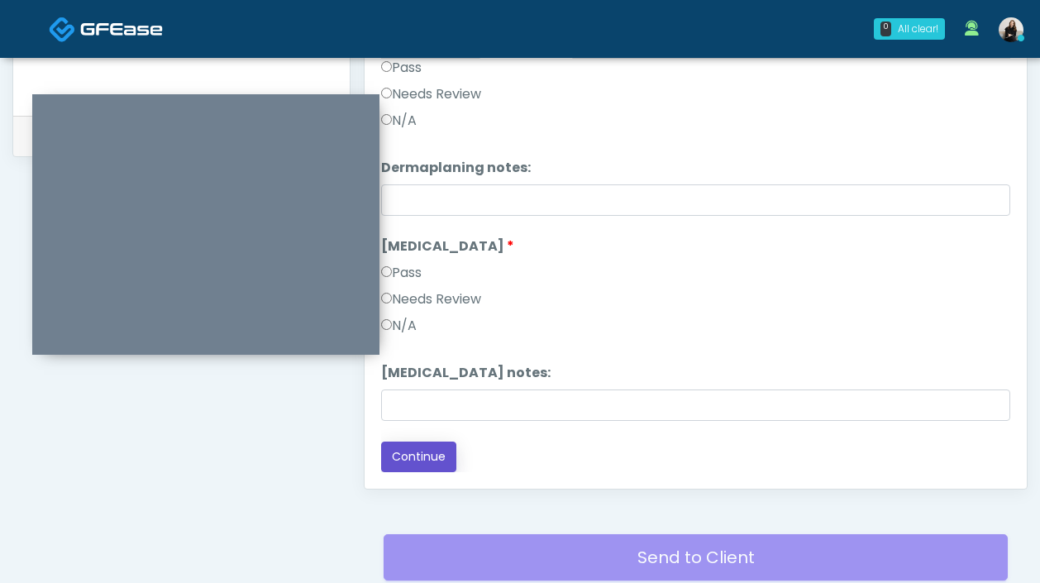
click at [442, 467] on button "Continue" at bounding box center [418, 456] width 75 height 31
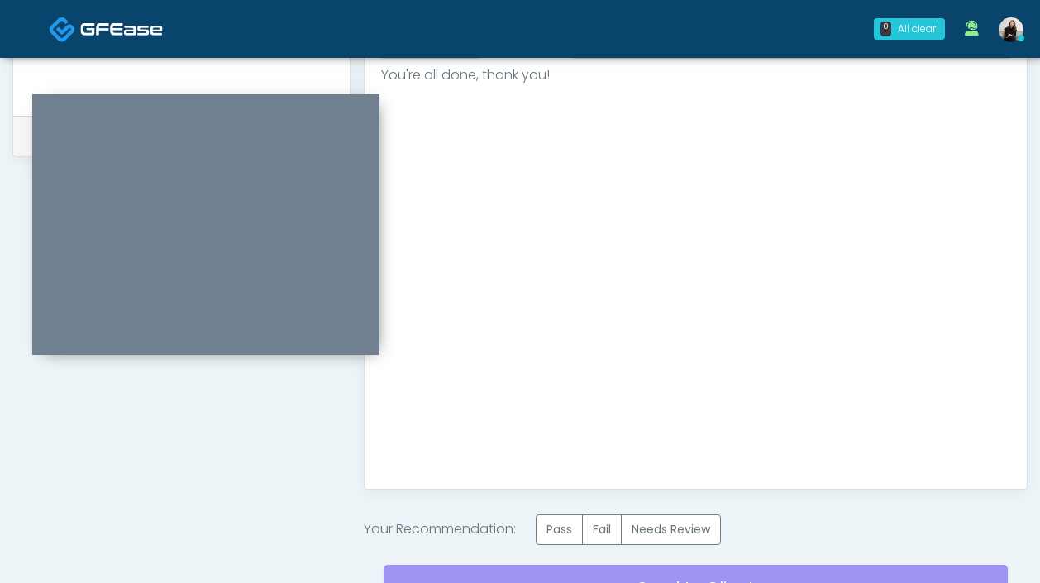
scroll to position [0, 0]
click at [564, 529] on label "Pass" at bounding box center [558, 529] width 47 height 31
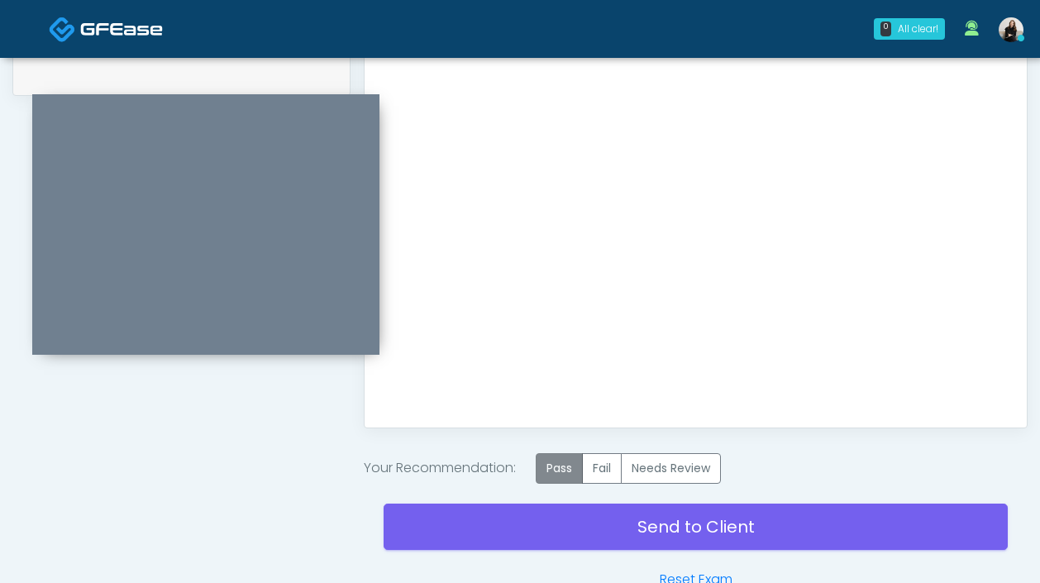
scroll to position [883, 0]
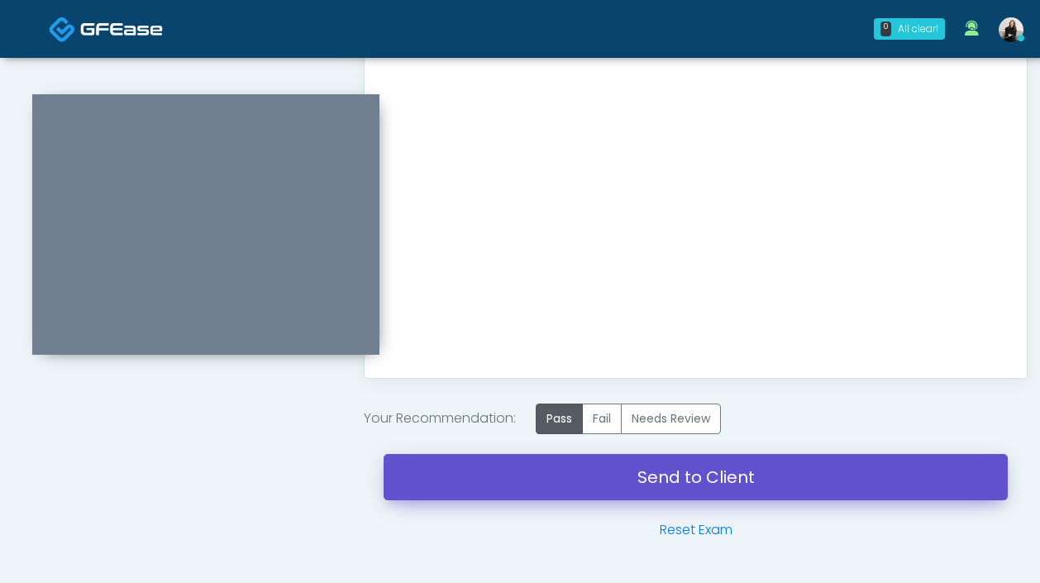
click at [547, 469] on link "Send to Client" at bounding box center [695, 477] width 624 height 46
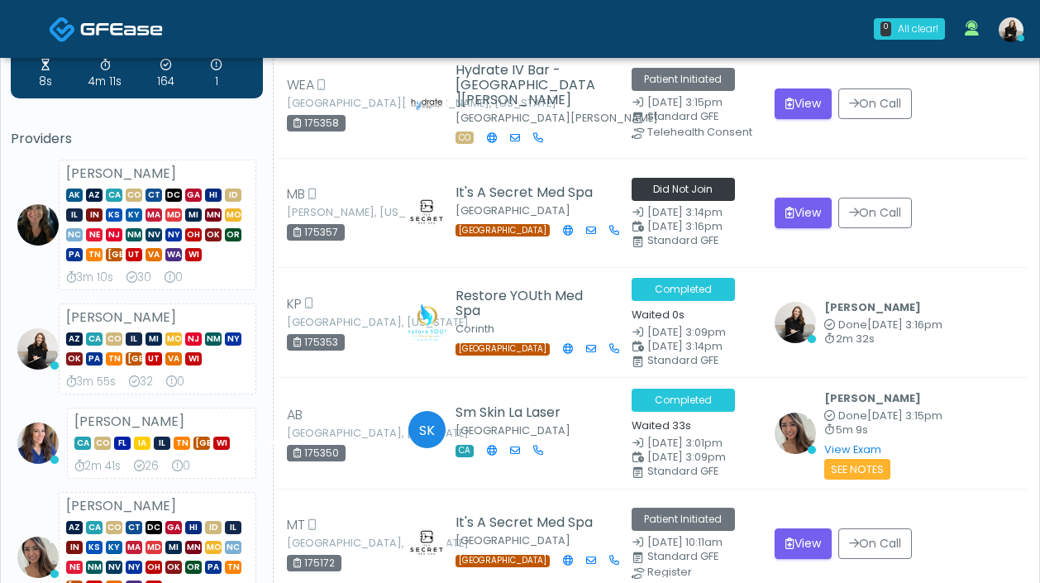
scroll to position [12, 0]
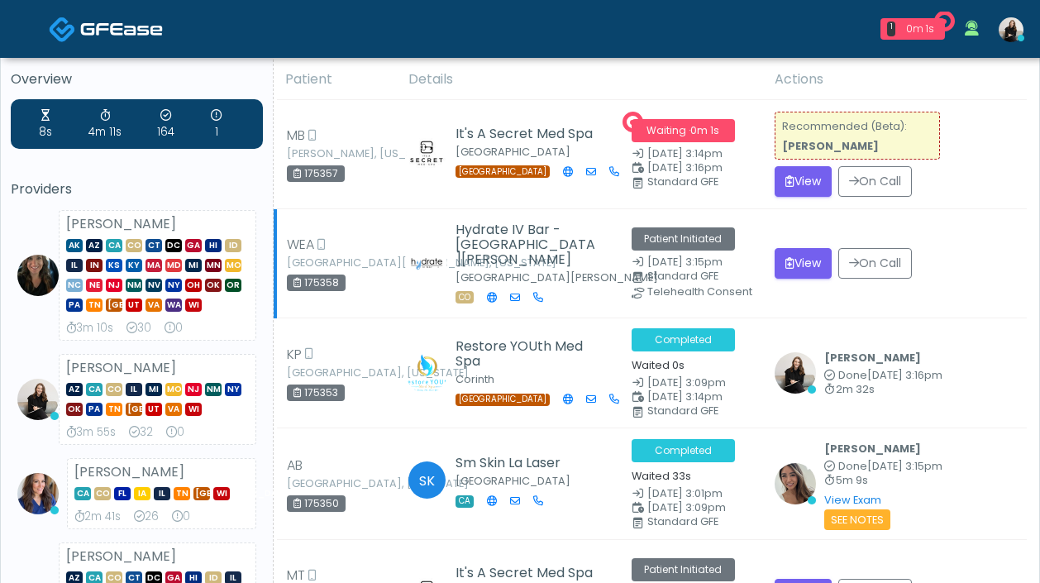
click at [769, 262] on td "View On Call" at bounding box center [895, 263] width 262 height 109
click at [785, 182] on icon "submit" at bounding box center [789, 181] width 9 height 12
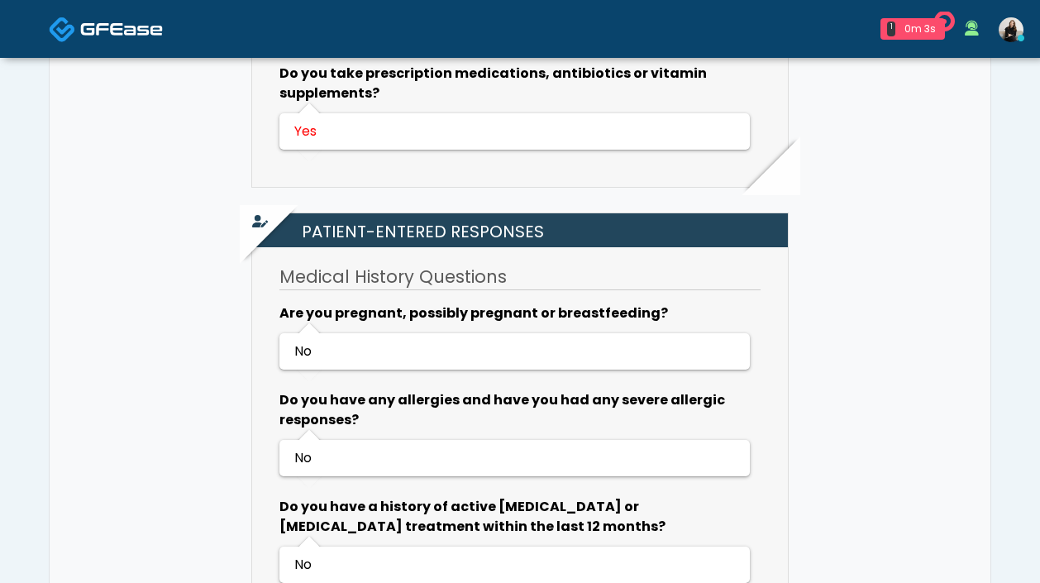
scroll to position [1010, 0]
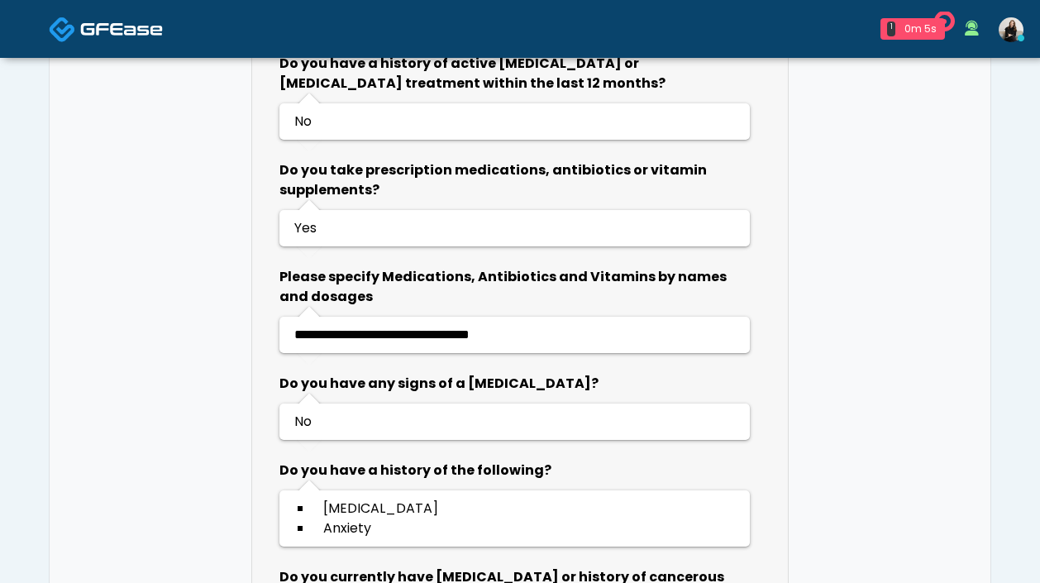
click at [126, 30] on img at bounding box center [121, 29] width 83 height 17
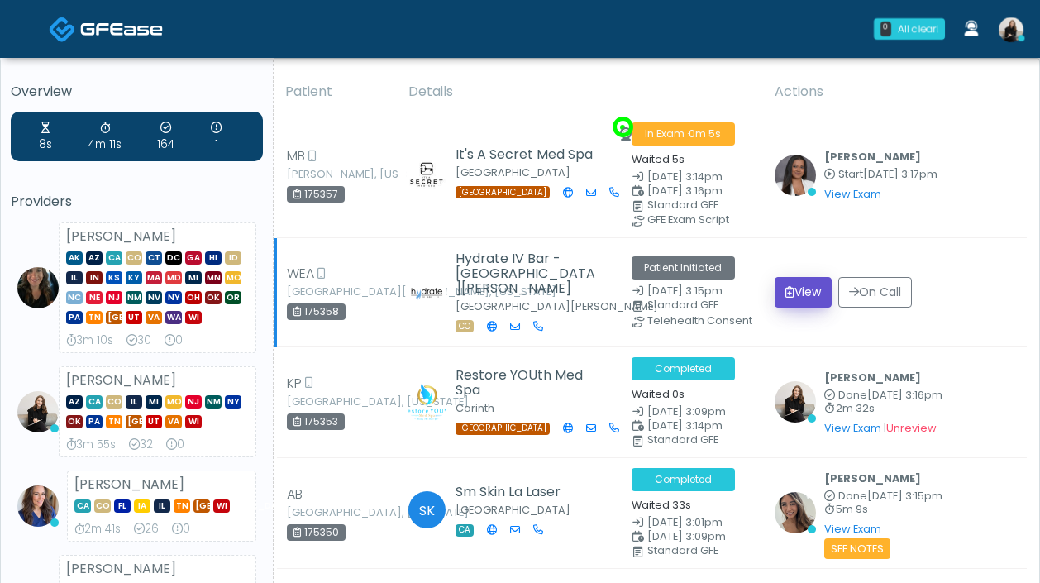
click at [788, 291] on icon "submit" at bounding box center [789, 292] width 9 height 12
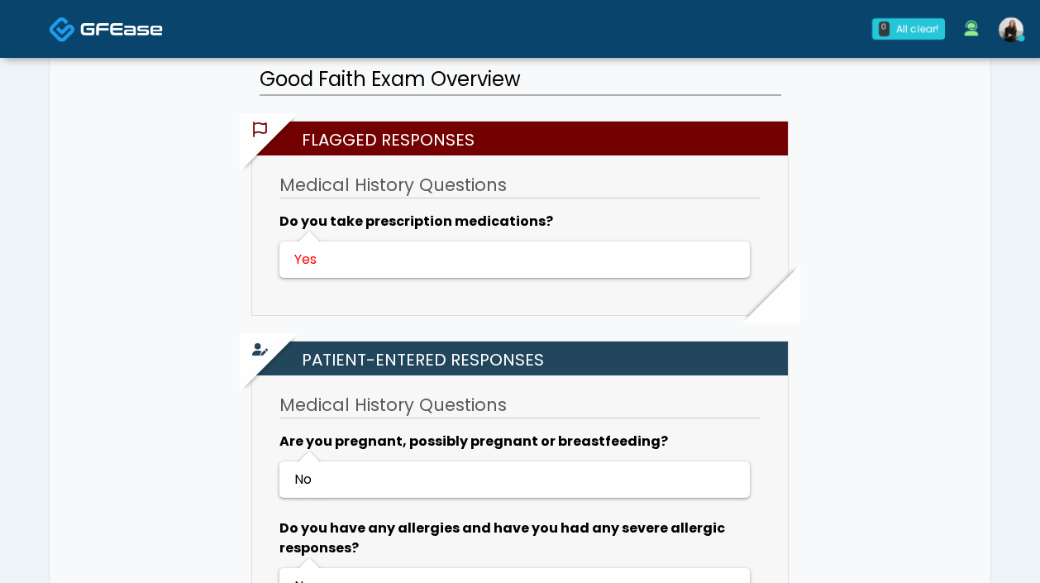
scroll to position [843, 0]
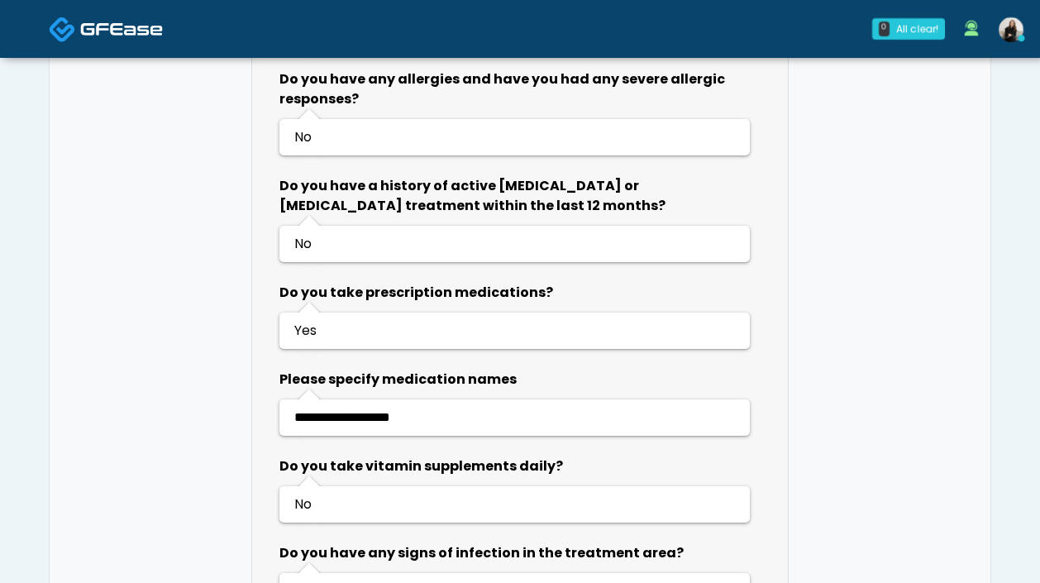
click at [103, 33] on img at bounding box center [121, 29] width 83 height 17
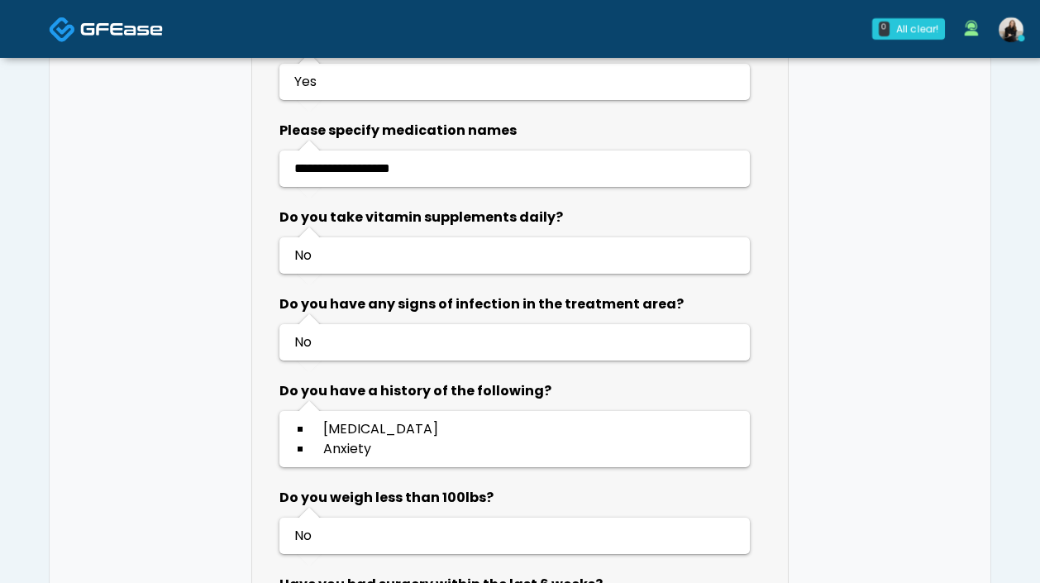
scroll to position [1189, 0]
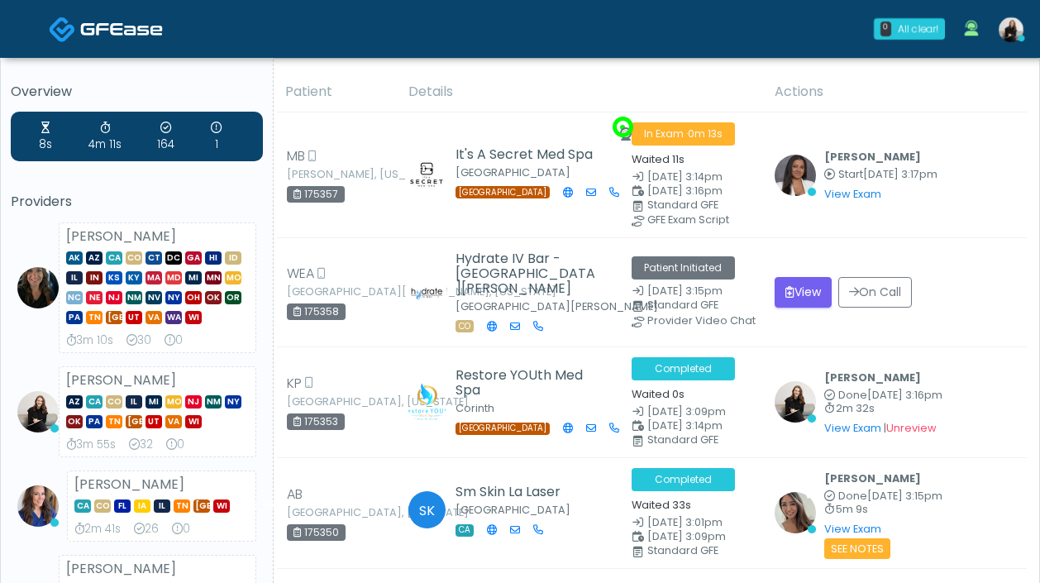
click at [70, 23] on img at bounding box center [62, 29] width 27 height 27
click at [88, 42] on link at bounding box center [106, 29] width 114 height 54
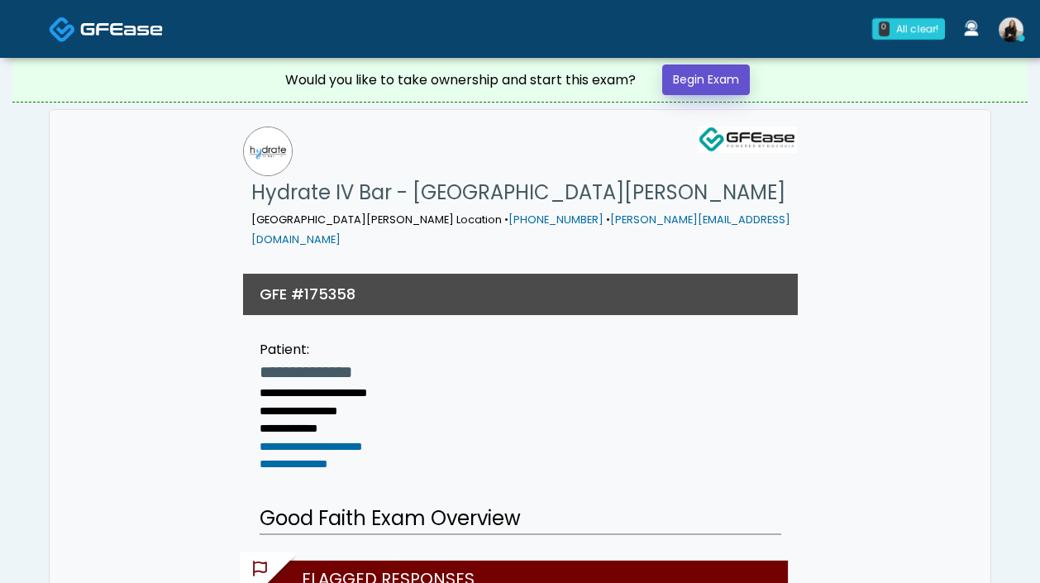
click at [709, 88] on link "Begin Exam" at bounding box center [706, 79] width 88 height 31
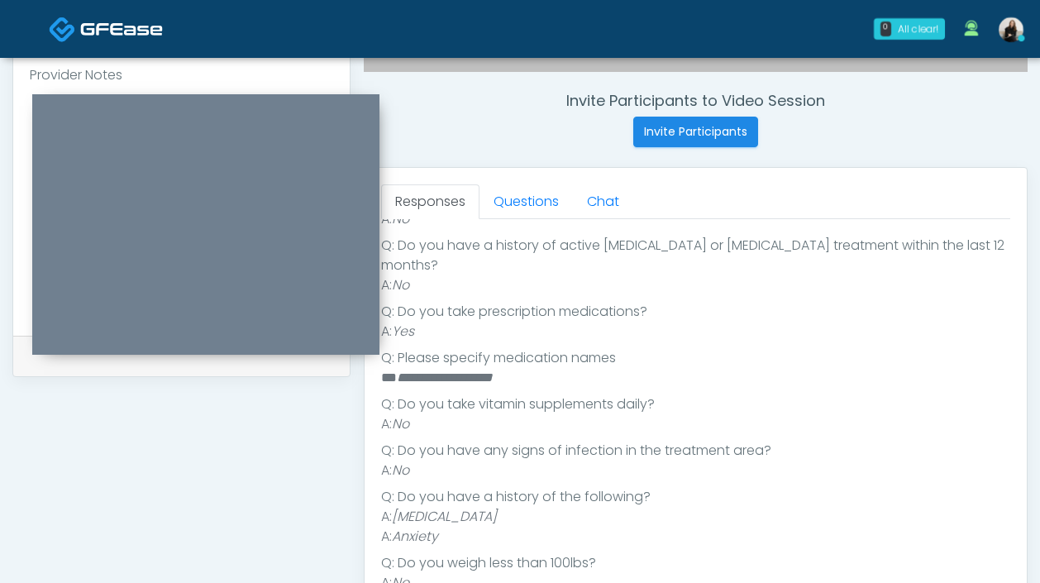
scroll to position [687, 0]
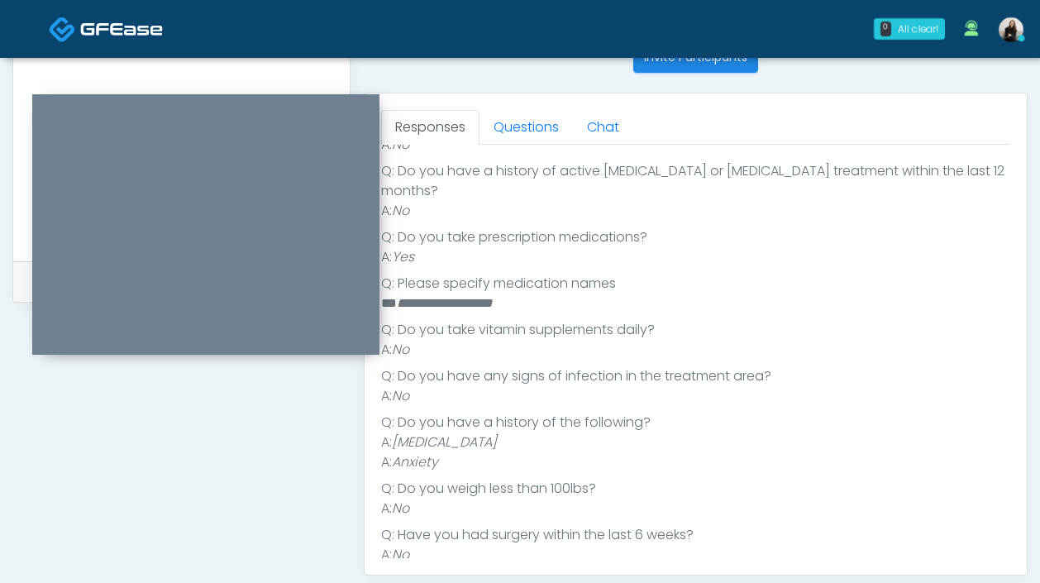
click at [476, 297] on em "**********" at bounding box center [445, 303] width 96 height 12
copy em "**********"
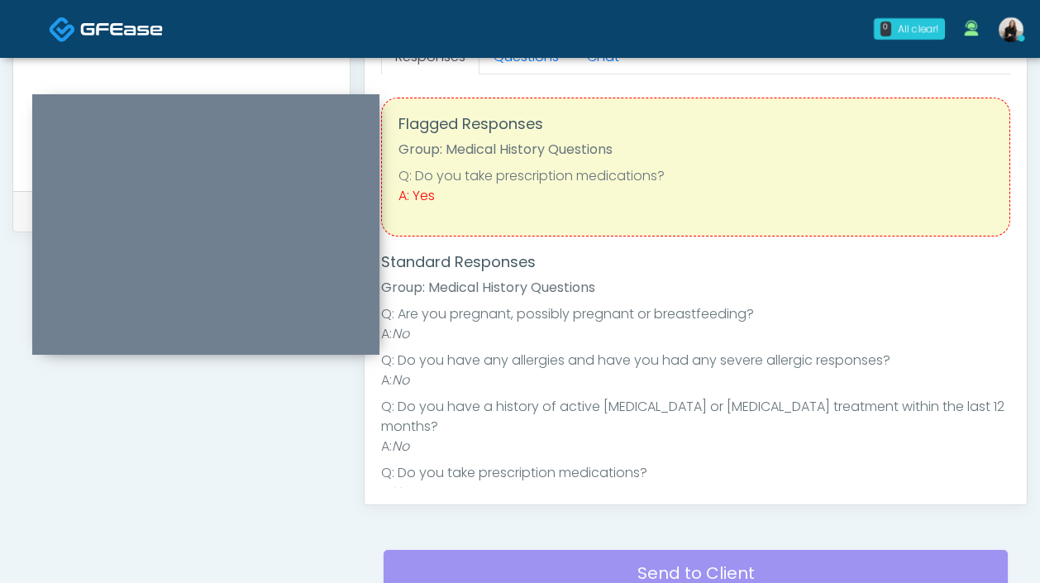
scroll to position [702, 0]
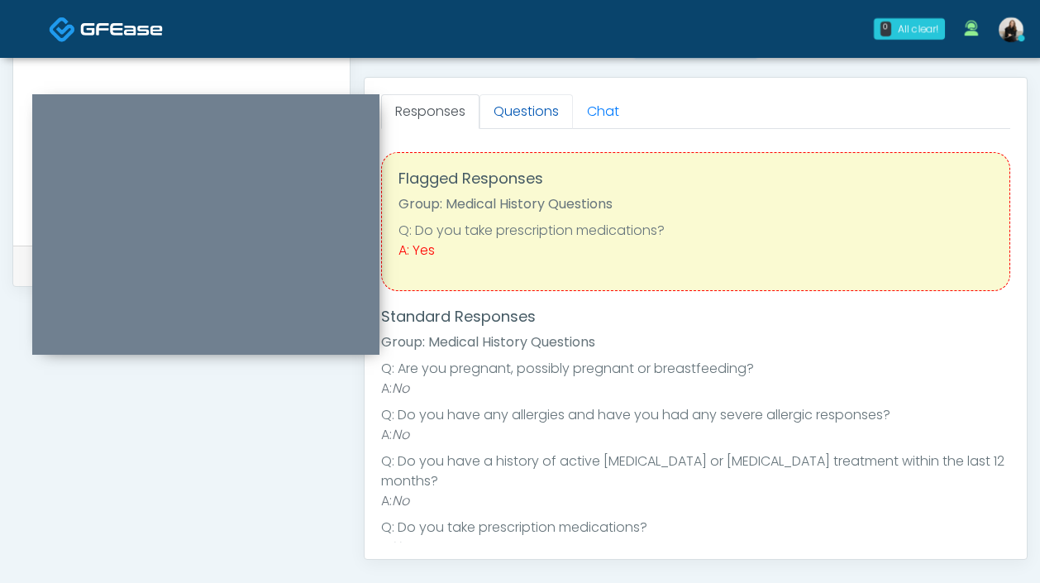
click at [523, 116] on link "Questions" at bounding box center [525, 111] width 93 height 35
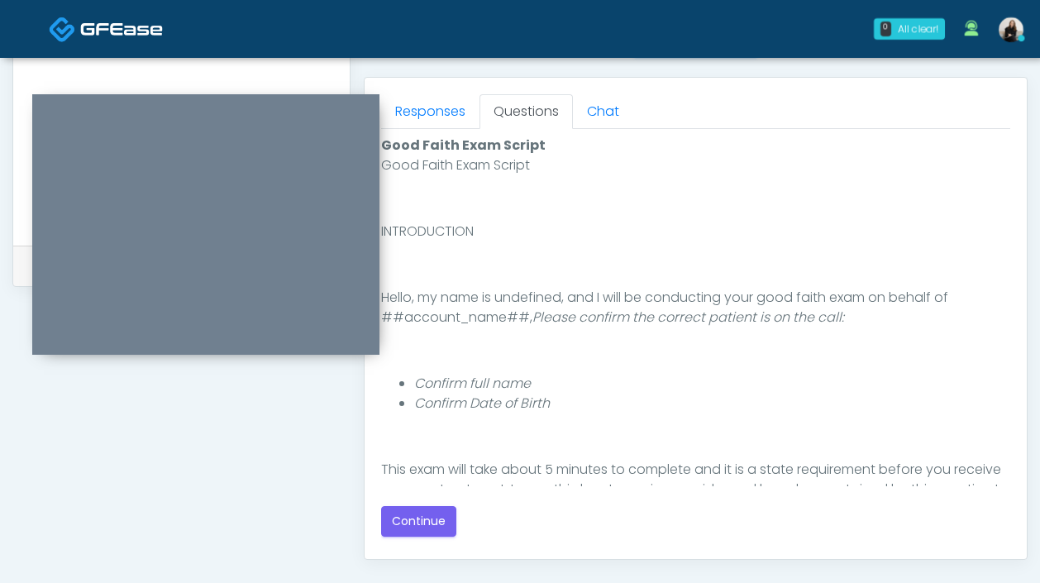
scroll to position [165, 0]
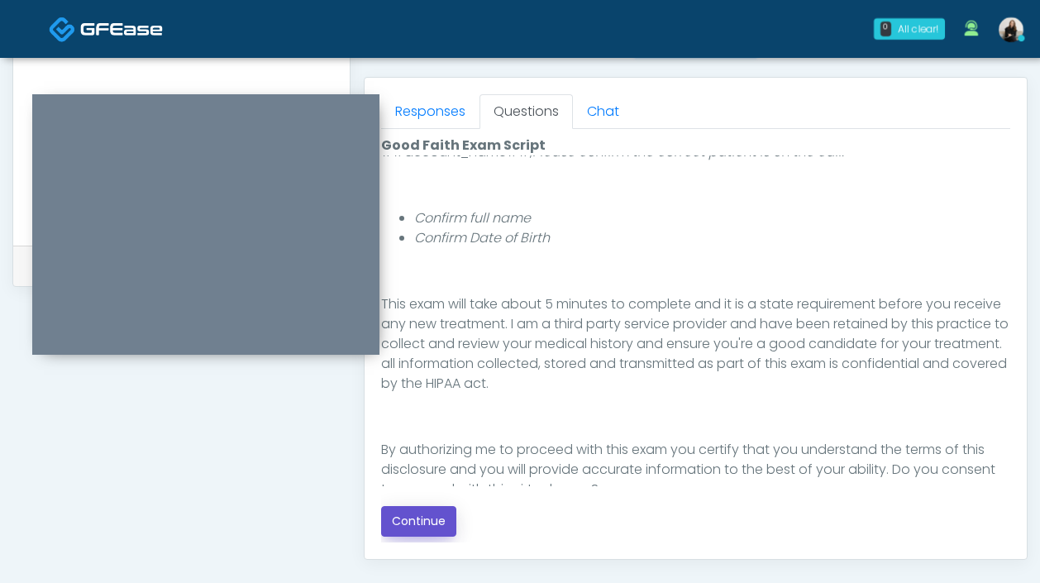
click at [434, 516] on button "Continue" at bounding box center [418, 521] width 75 height 31
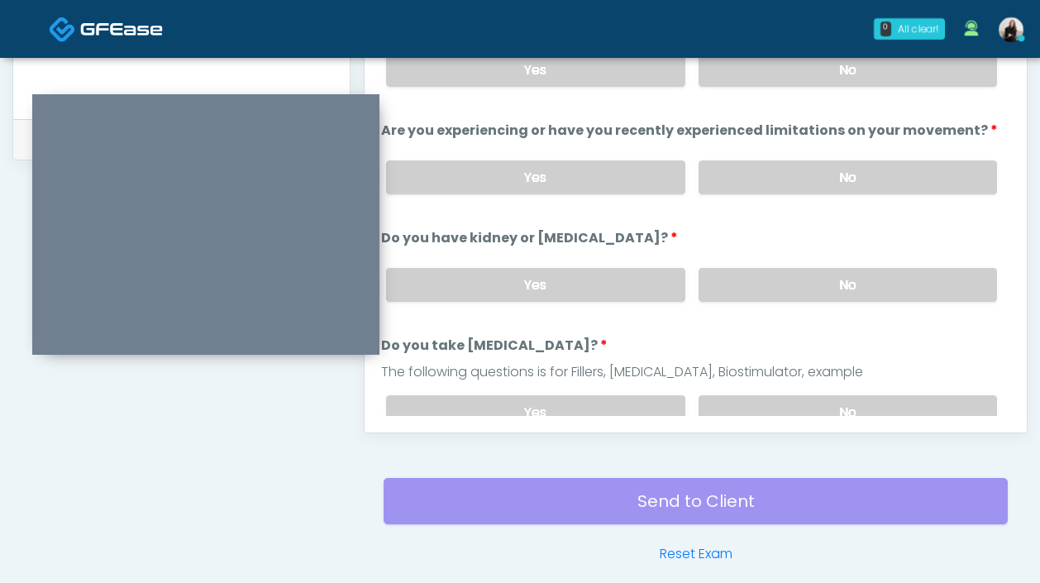
scroll to position [782, 0]
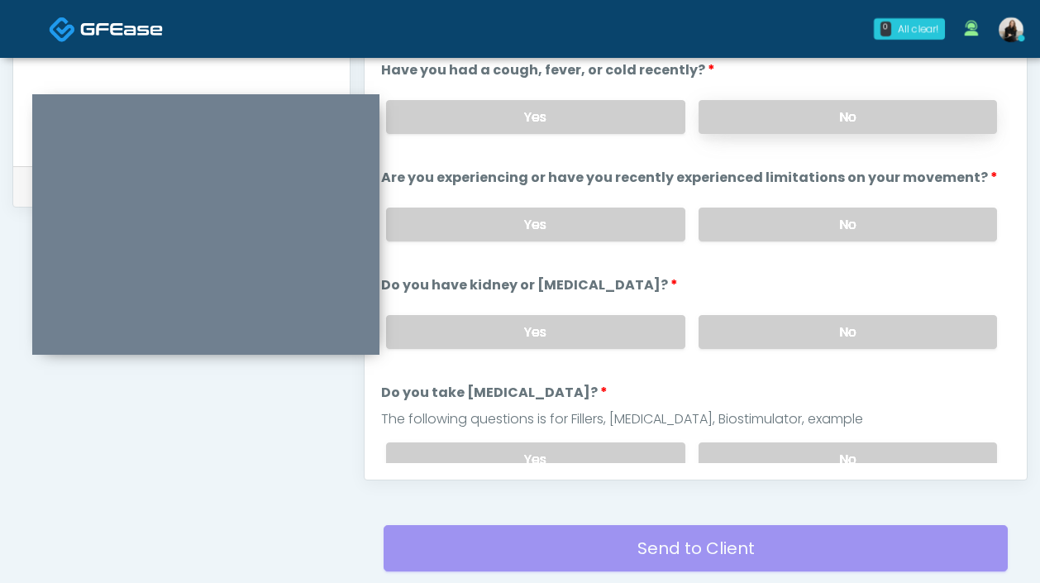
click at [786, 130] on label "No" at bounding box center [847, 117] width 298 height 34
click at [781, 235] on label "No" at bounding box center [847, 224] width 298 height 34
click at [810, 347] on div "Yes No" at bounding box center [691, 332] width 637 height 60
click at [811, 329] on label "No" at bounding box center [847, 332] width 298 height 34
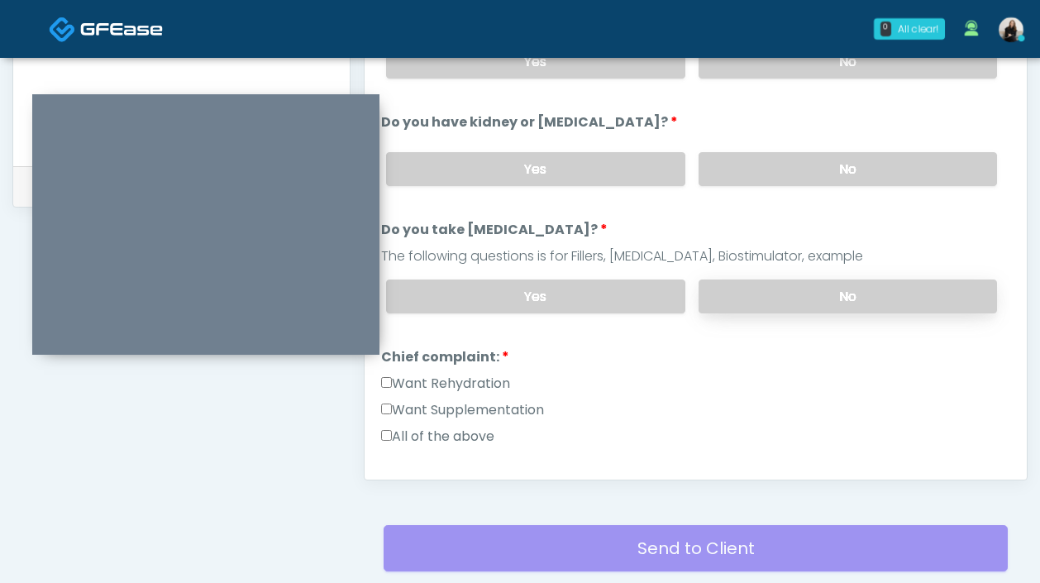
click at [784, 288] on label "No" at bounding box center [847, 296] width 298 height 34
click at [464, 374] on label "Want Rehydration" at bounding box center [445, 384] width 129 height 20
click at [464, 404] on label "Want Supplementation" at bounding box center [462, 410] width 163 height 20
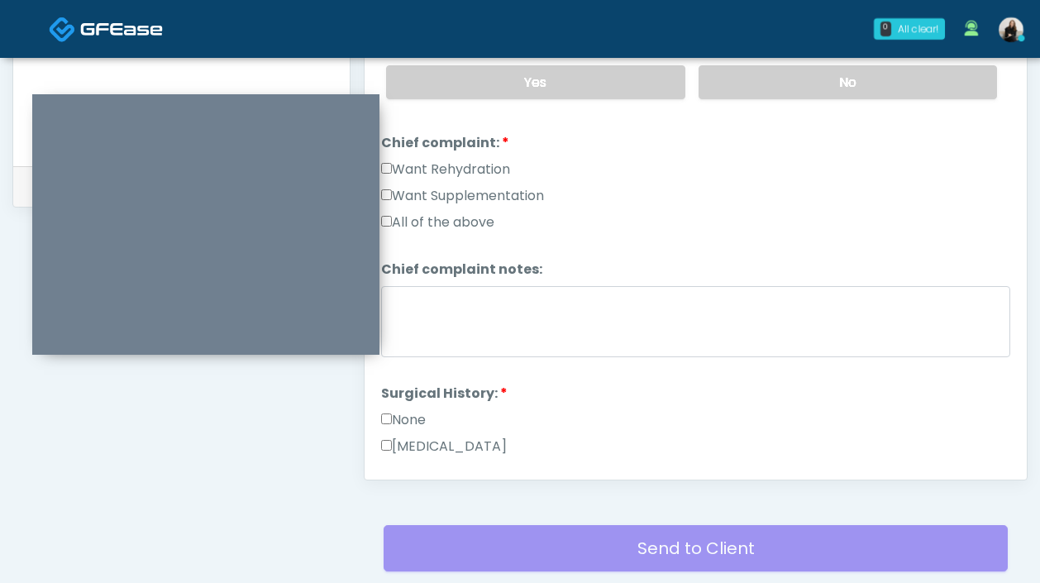
scroll to position [389, 0]
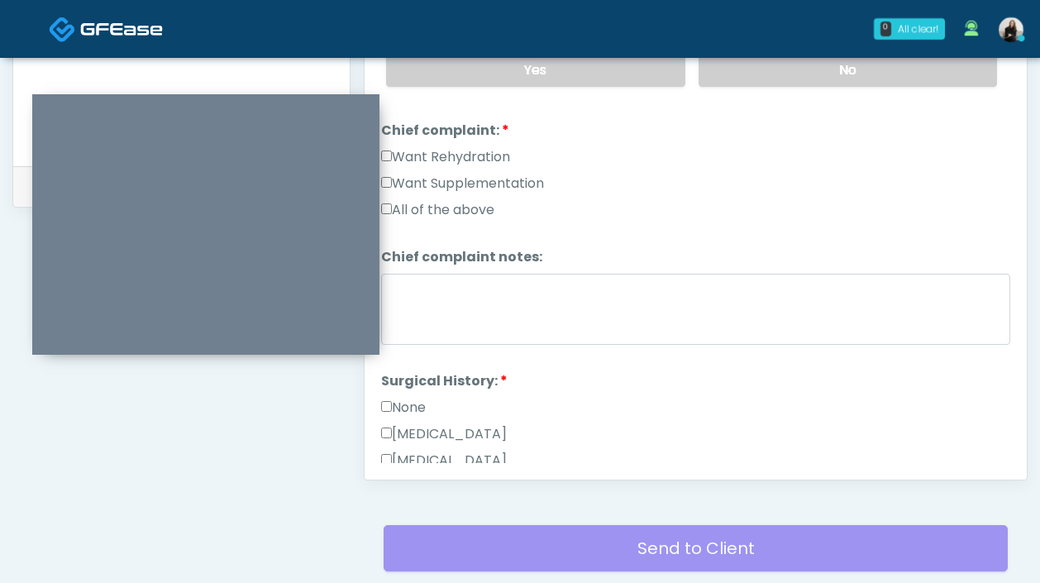
click at [405, 412] on label "None" at bounding box center [403, 407] width 45 height 20
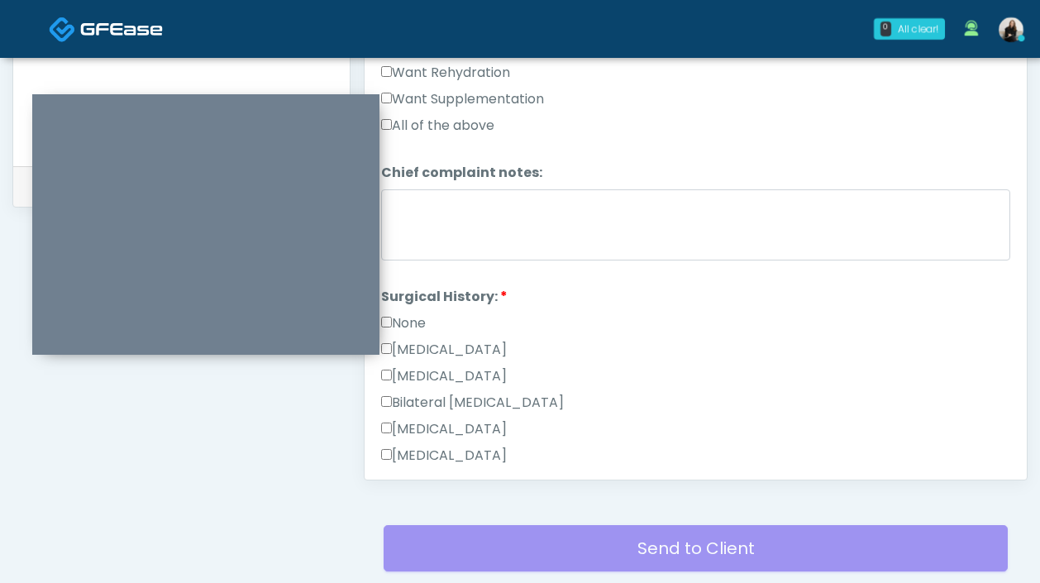
scroll to position [865, 0]
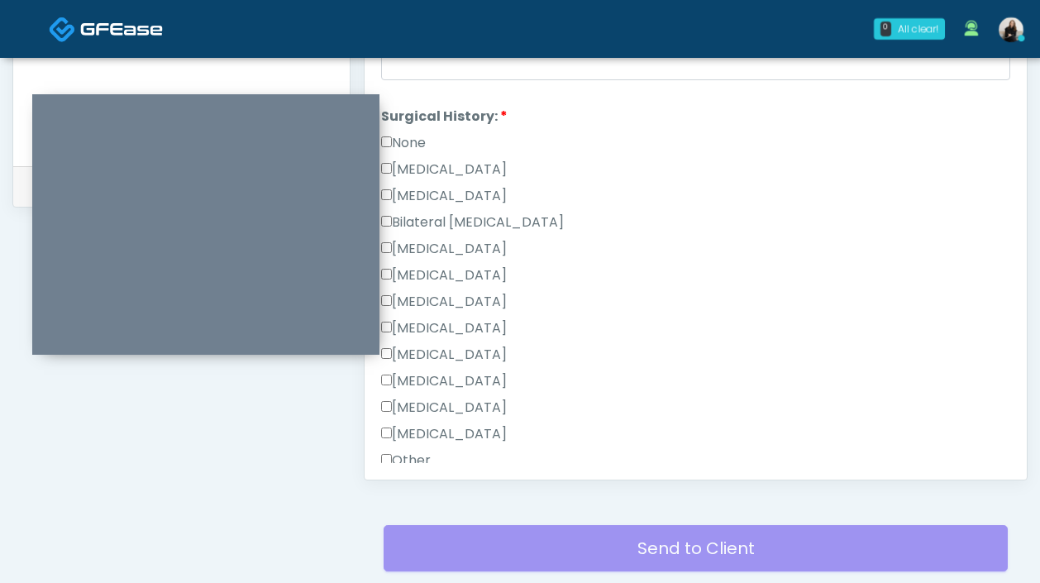
click at [416, 133] on label "None" at bounding box center [403, 143] width 45 height 20
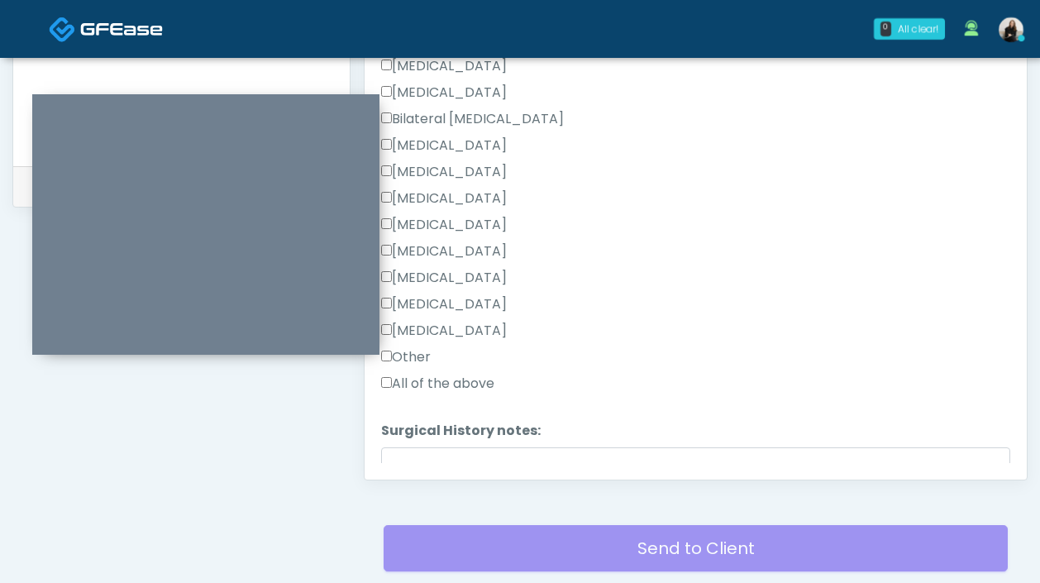
click at [426, 330] on label "Tonsillectomy" at bounding box center [444, 331] width 126 height 20
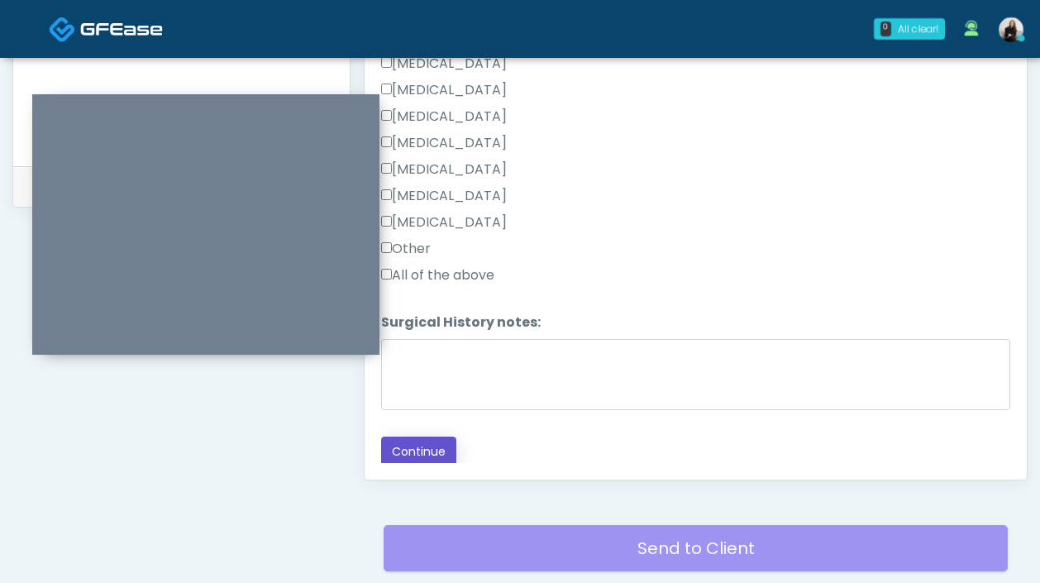
click at [417, 450] on button "Continue" at bounding box center [418, 451] width 75 height 31
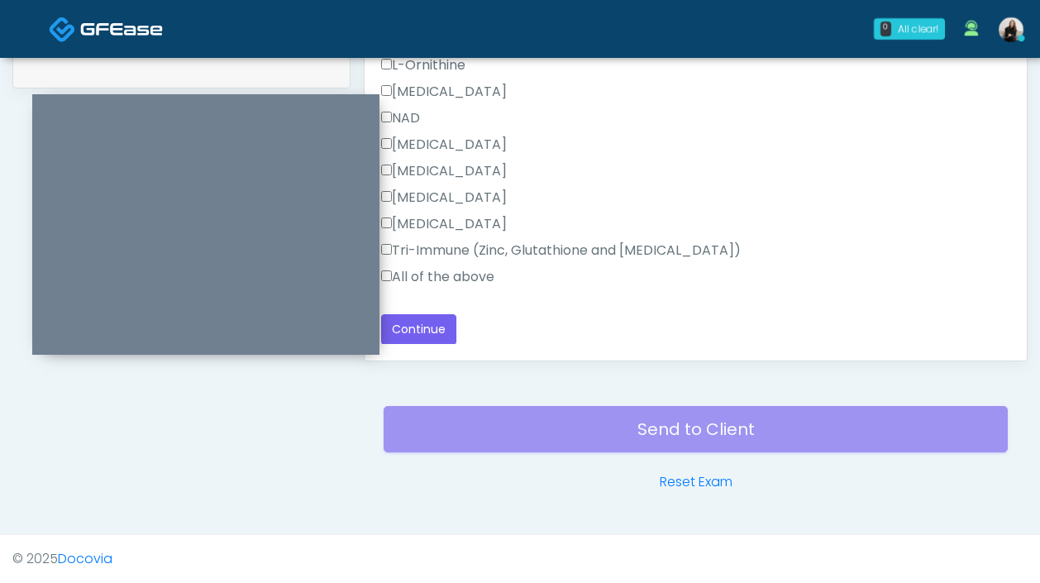
click at [471, 268] on label "All of the above" at bounding box center [437, 277] width 113 height 20
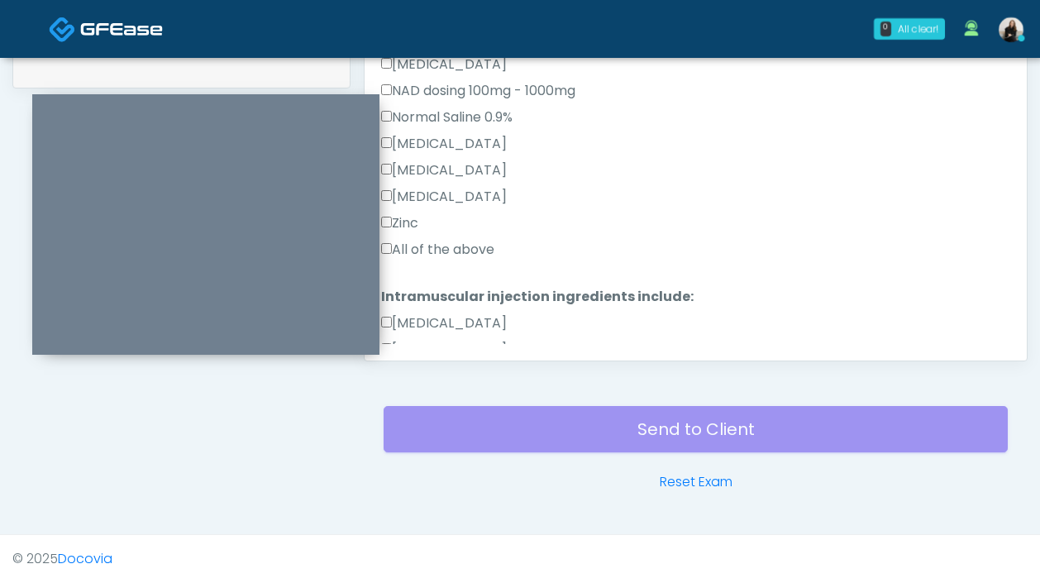
click at [453, 253] on label "All of the above" at bounding box center [437, 250] width 113 height 20
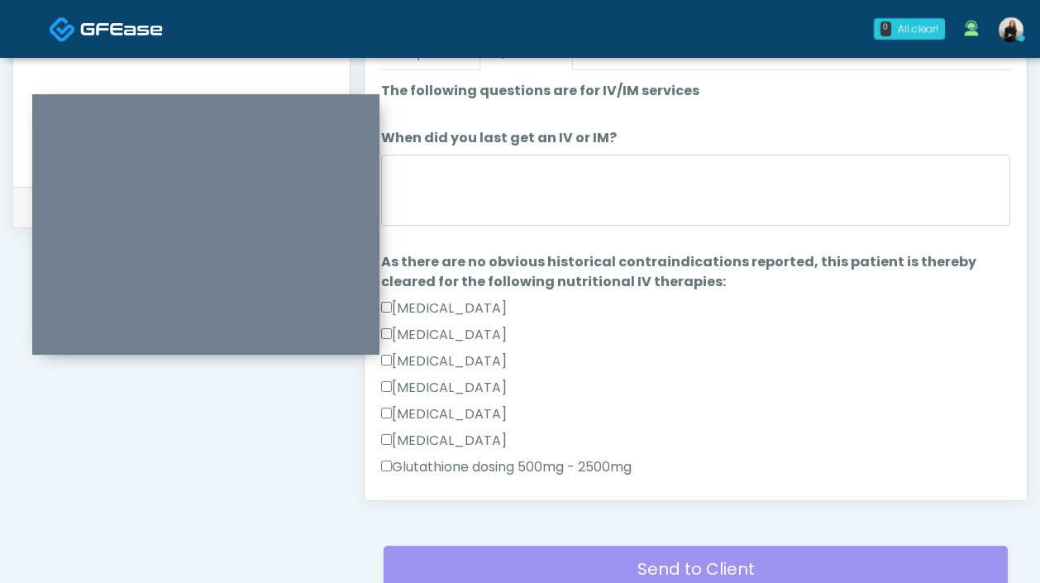
scroll to position [722, 0]
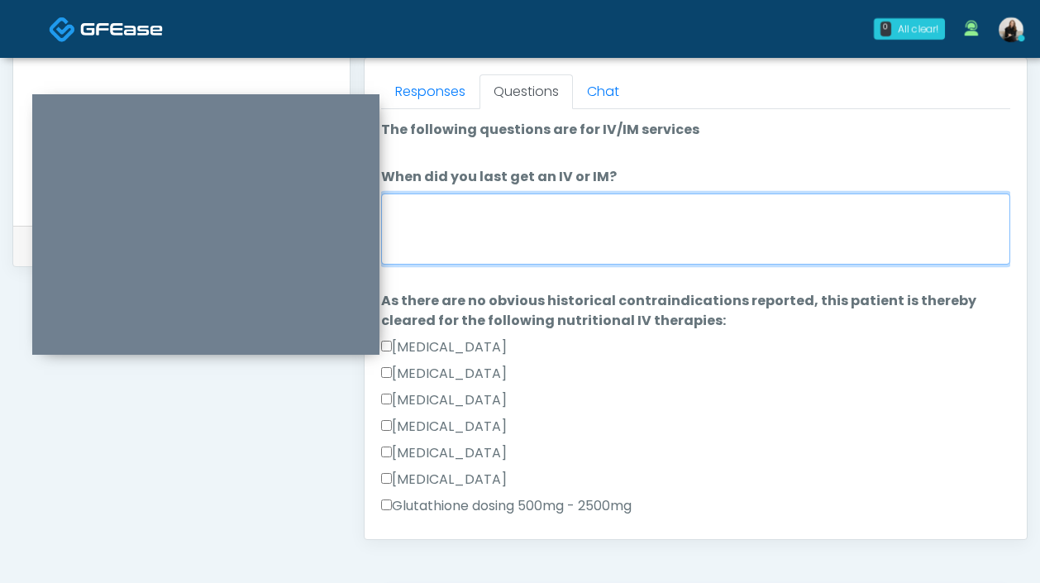
click at [453, 253] on textarea "When did you last get an IV or IM?" at bounding box center [695, 228] width 629 height 71
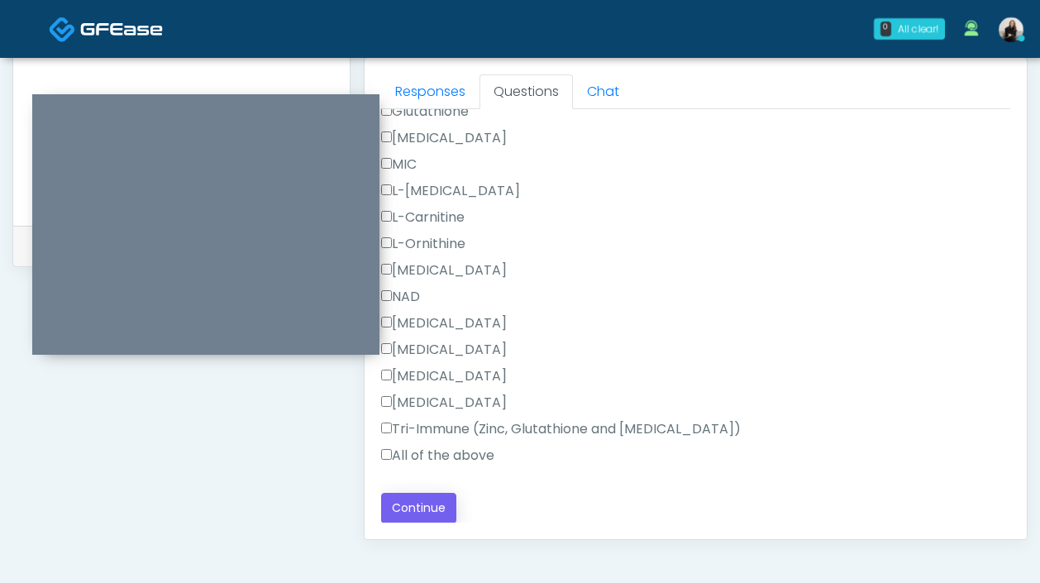
type textarea "**********"
click at [421, 512] on button "Continue" at bounding box center [418, 508] width 75 height 31
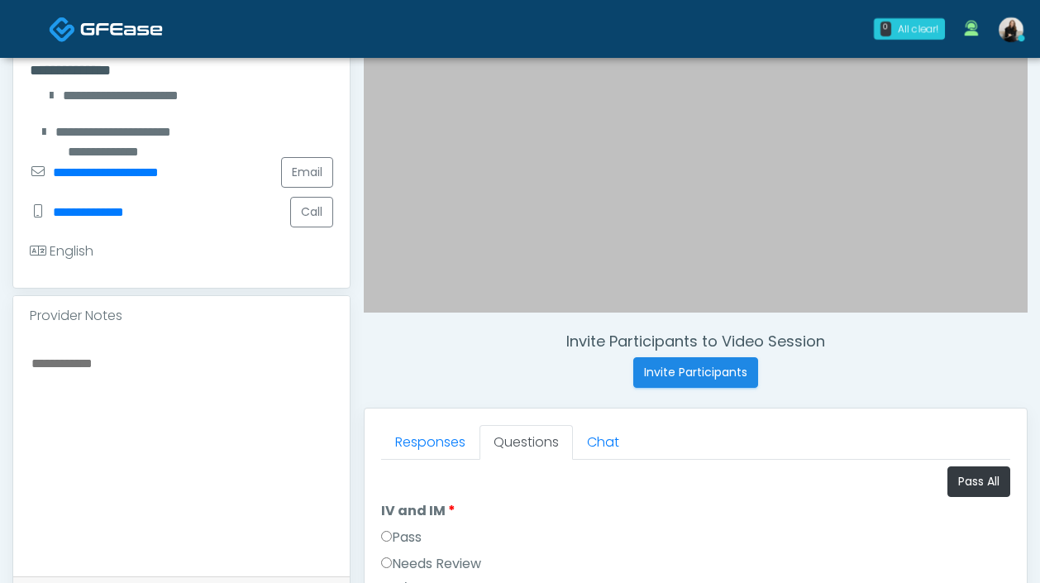
scroll to position [541, 0]
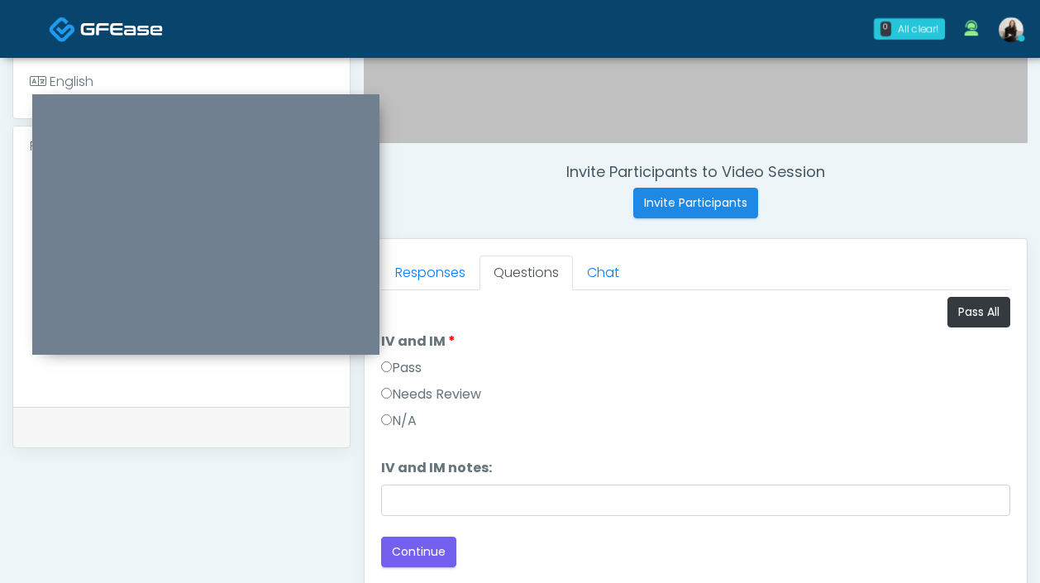
click at [400, 363] on label "Pass" at bounding box center [401, 368] width 40 height 20
click at [440, 550] on button "Continue" at bounding box center [418, 551] width 75 height 31
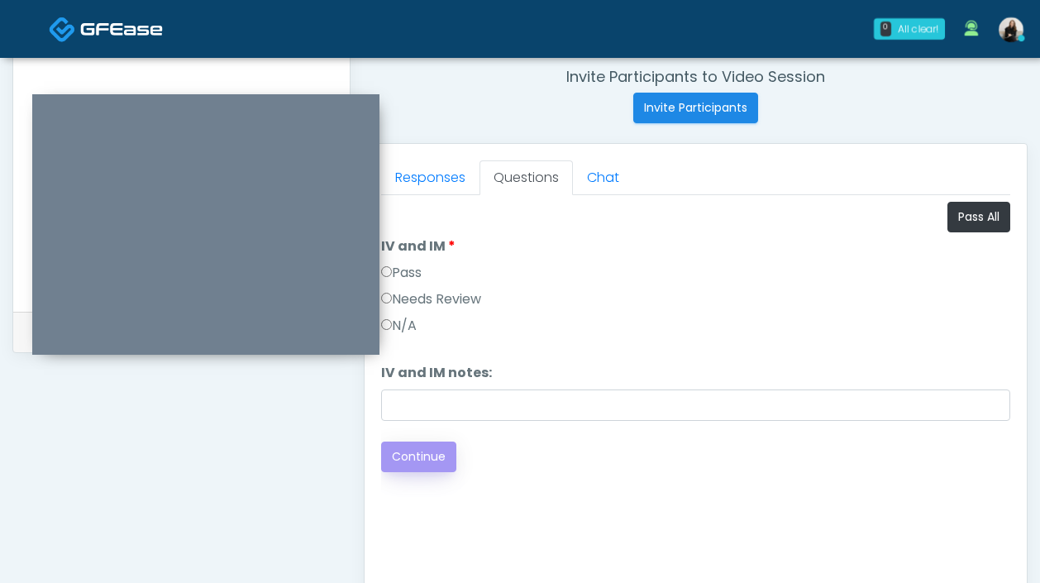
scroll to position [792, 0]
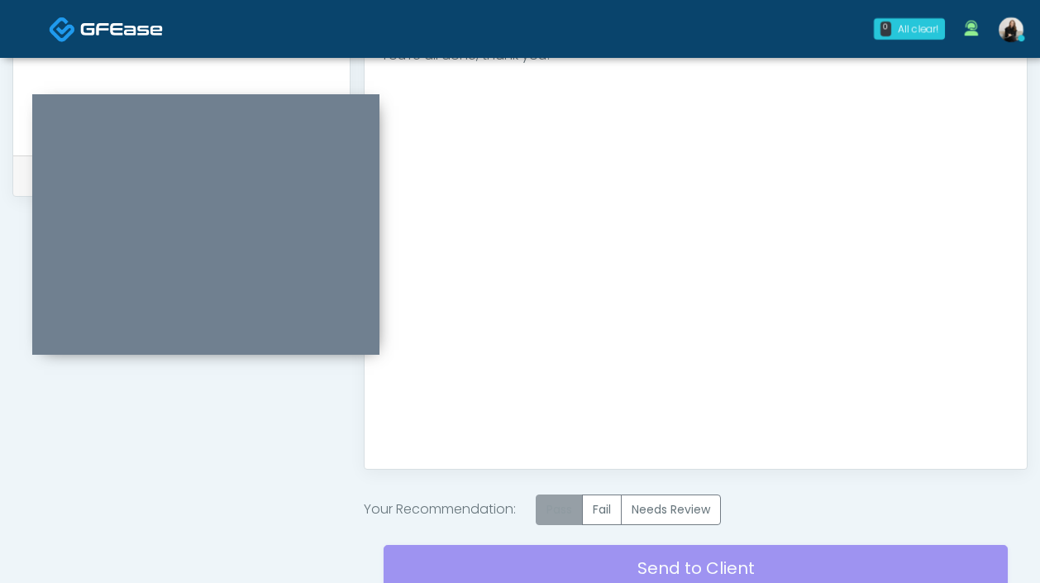
click at [573, 515] on label "Pass" at bounding box center [558, 509] width 47 height 31
click at [591, 554] on div "Send to Client Reset Exam" at bounding box center [695, 578] width 624 height 106
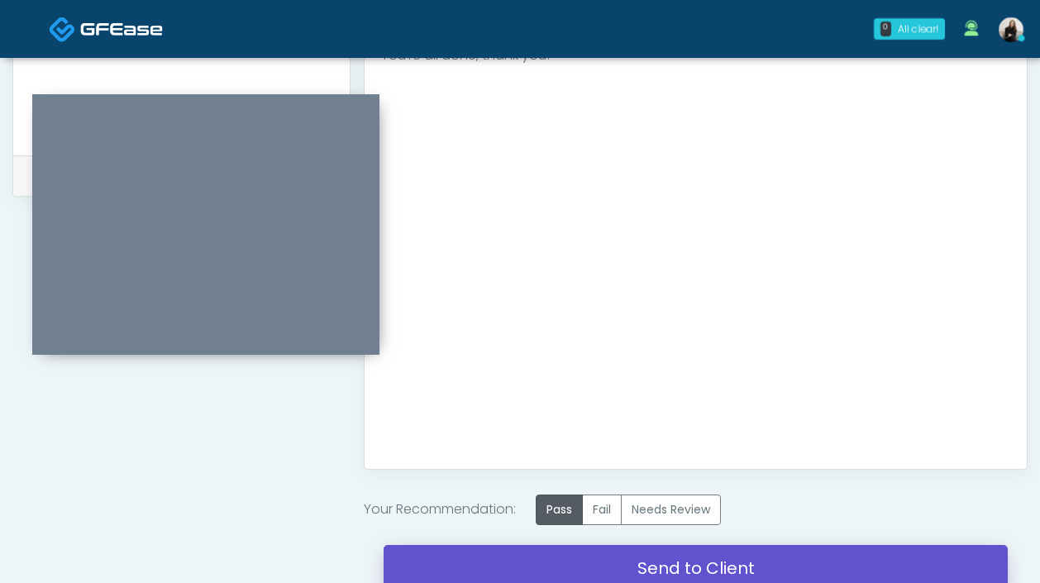
click at [659, 554] on link "Send to Client" at bounding box center [695, 568] width 624 height 46
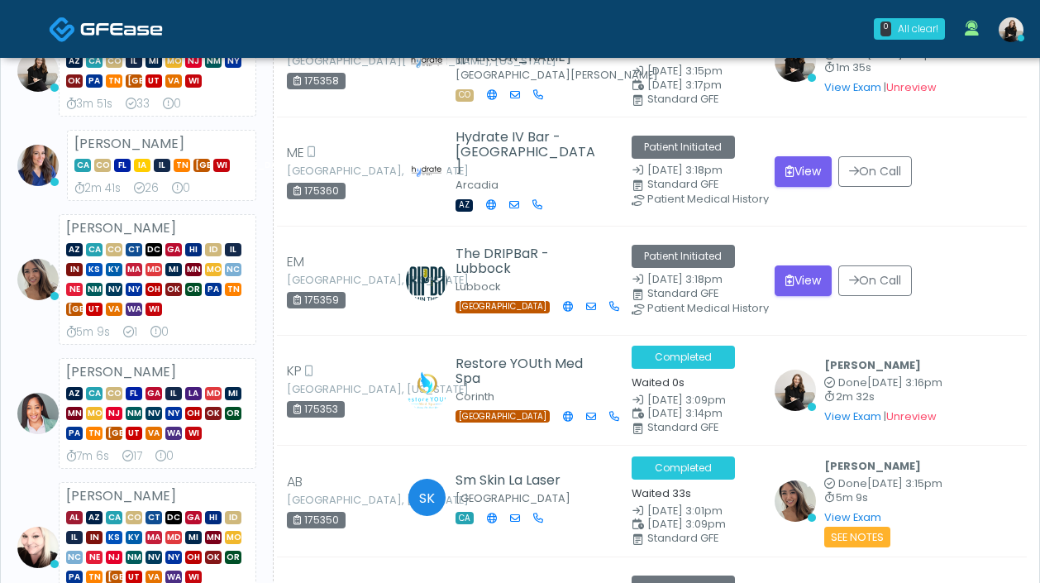
scroll to position [365, 0]
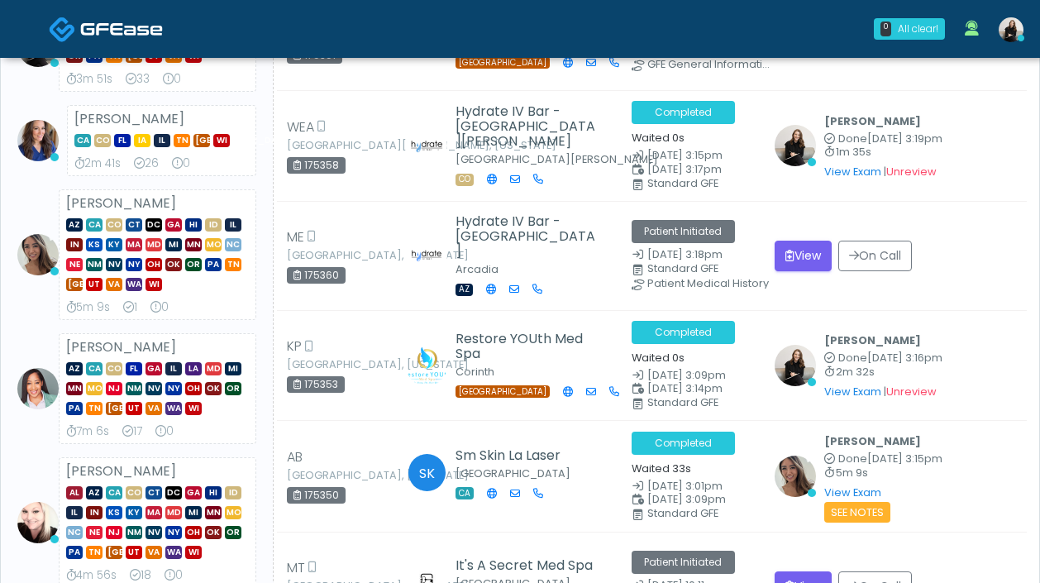
click at [136, 24] on img at bounding box center [121, 29] width 83 height 17
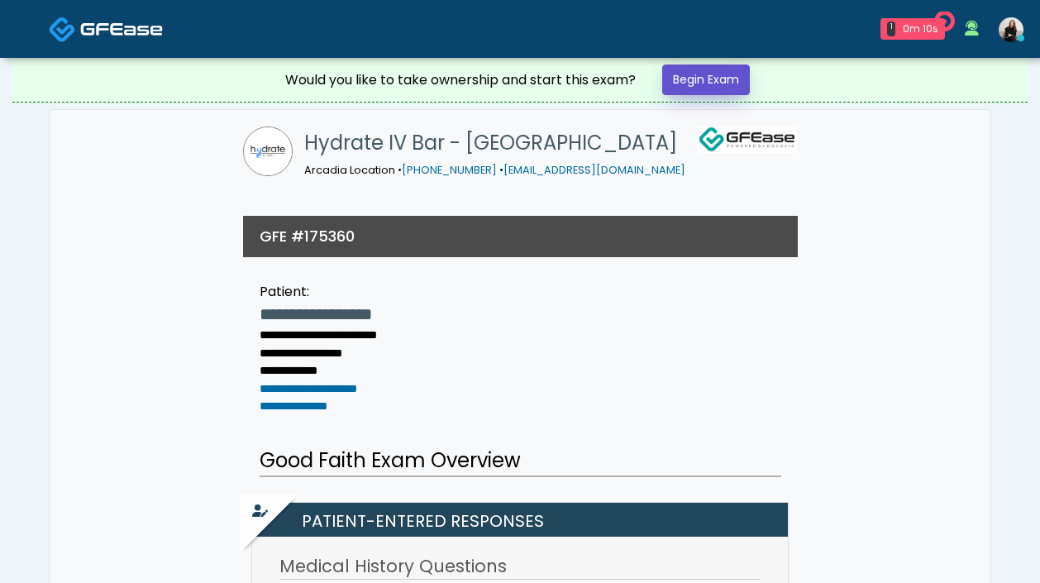
click at [725, 76] on link "Begin Exam" at bounding box center [706, 79] width 88 height 31
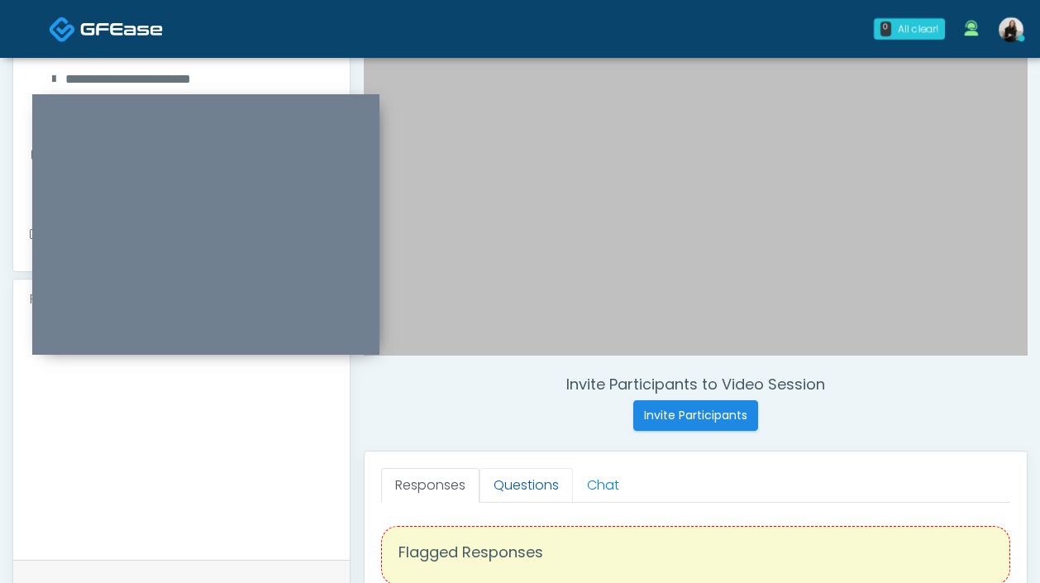
click at [528, 493] on link "Questions" at bounding box center [525, 485] width 93 height 35
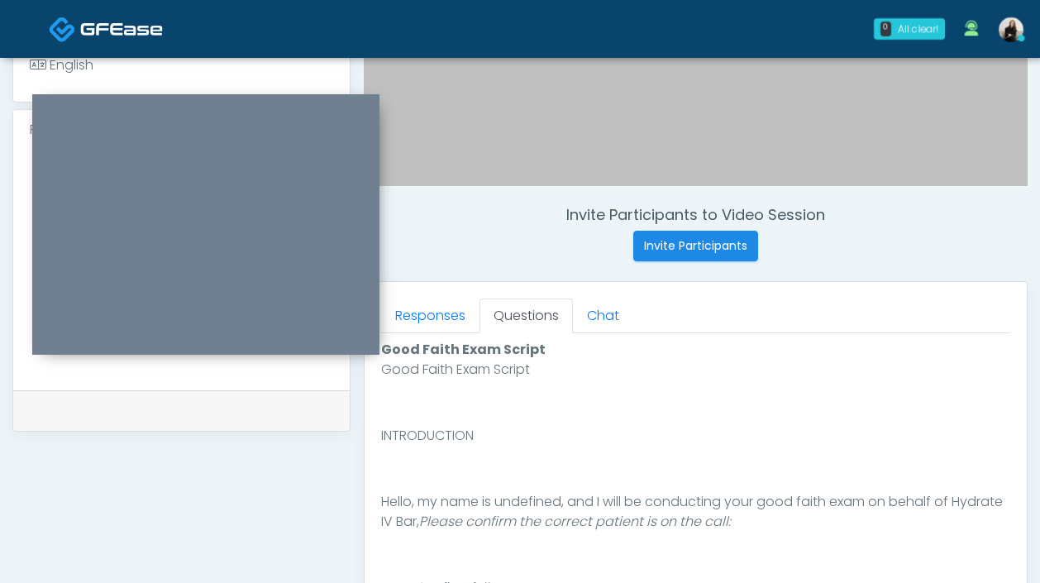
scroll to position [901, 0]
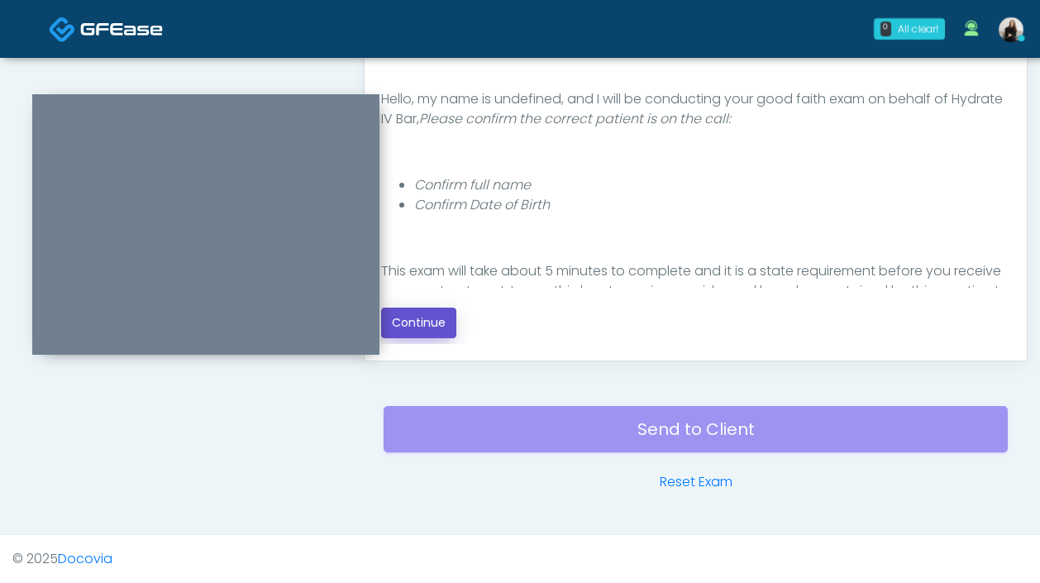
click at [443, 326] on button "Continue" at bounding box center [418, 322] width 75 height 31
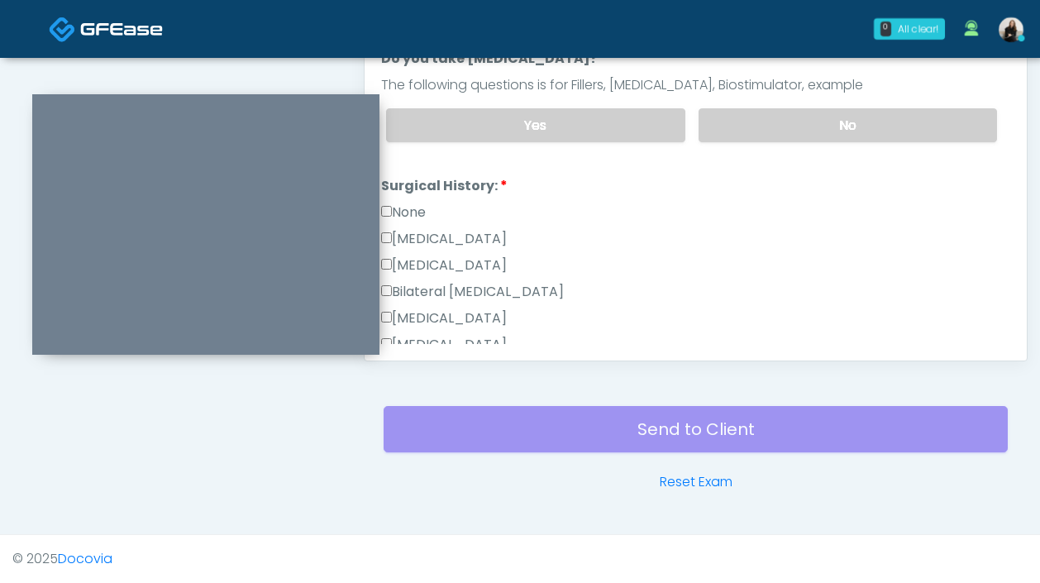
scroll to position [745, 0]
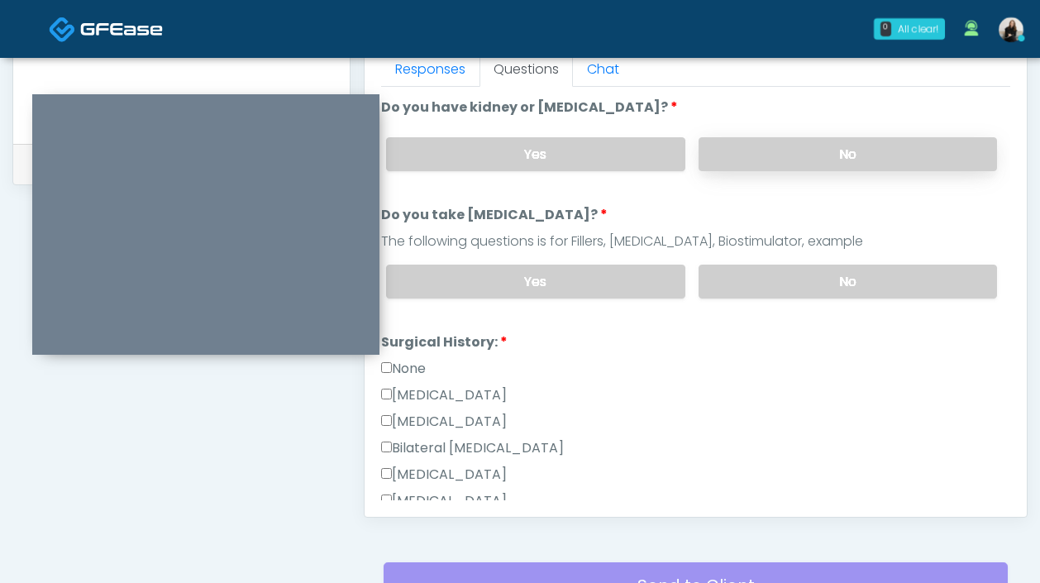
click at [764, 150] on label "No" at bounding box center [847, 154] width 298 height 34
click at [768, 270] on label "No" at bounding box center [847, 281] width 298 height 34
click at [424, 372] on label "None" at bounding box center [403, 369] width 45 height 20
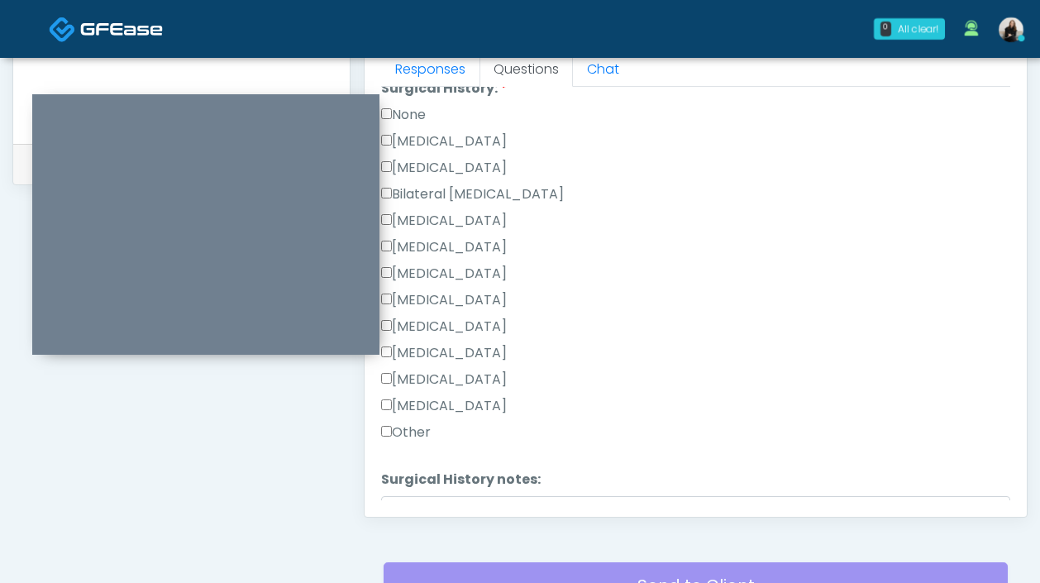
scroll to position [375, 0]
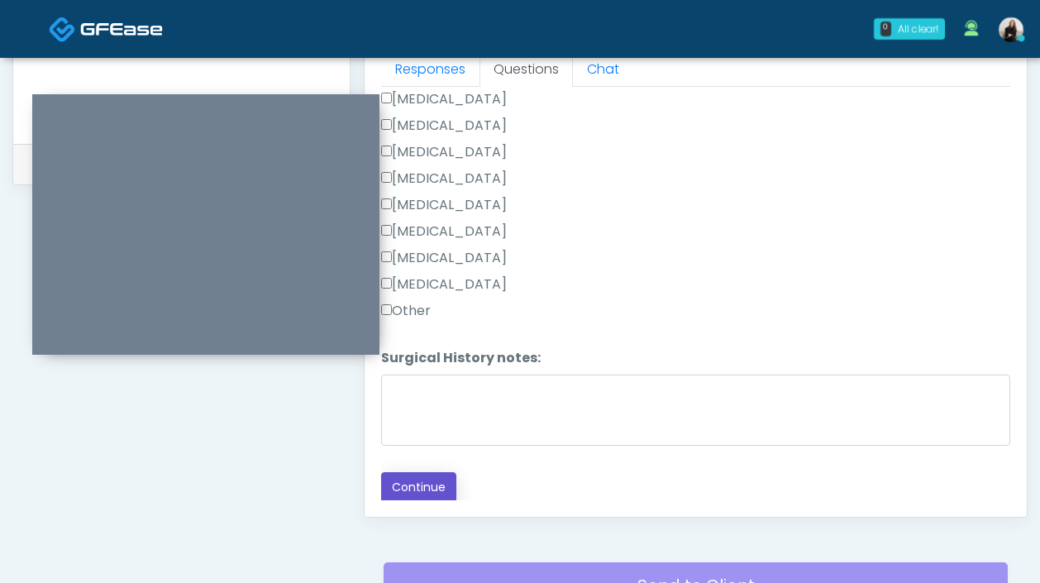
click at [401, 492] on button "Continue" at bounding box center [418, 487] width 75 height 31
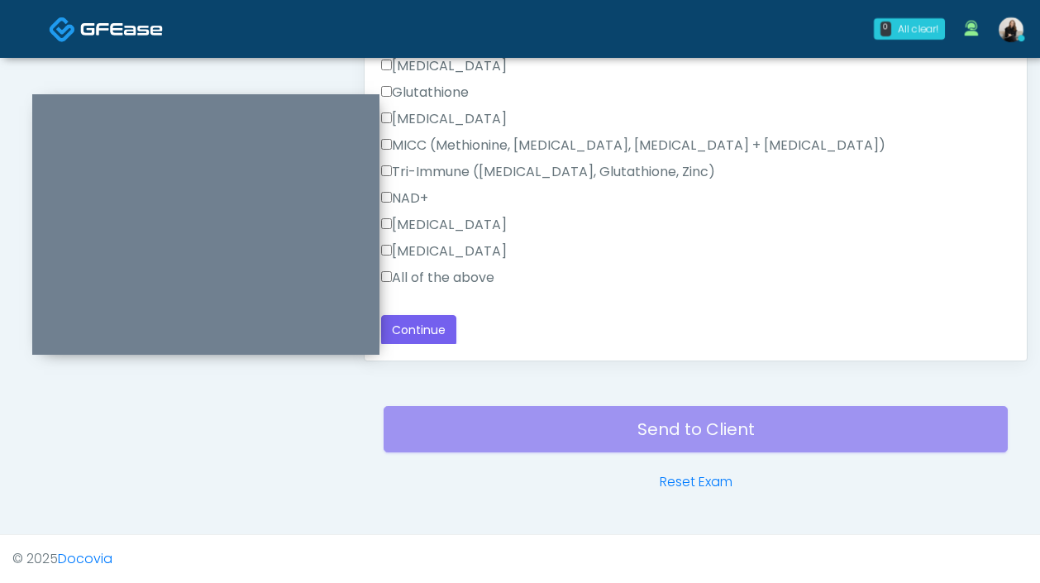
click at [445, 279] on label "All of the above" at bounding box center [437, 278] width 113 height 20
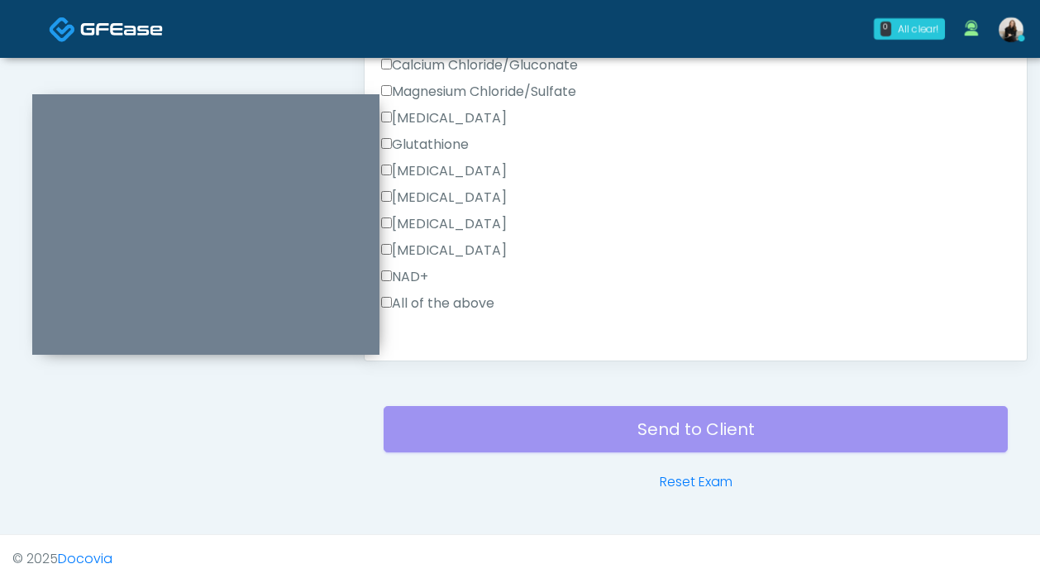
click at [428, 303] on label "All of the above" at bounding box center [437, 303] width 113 height 20
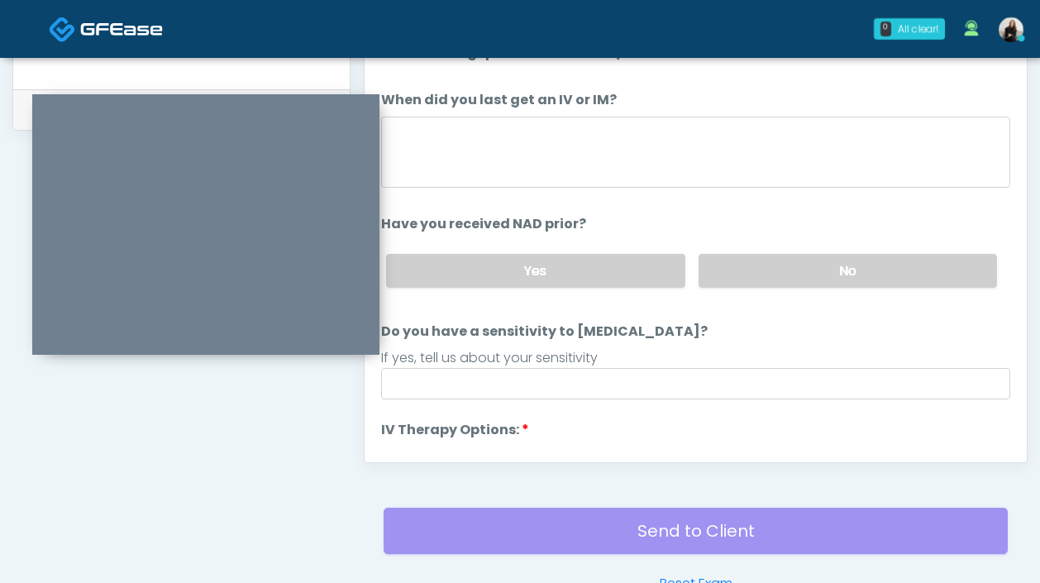
scroll to position [690, 0]
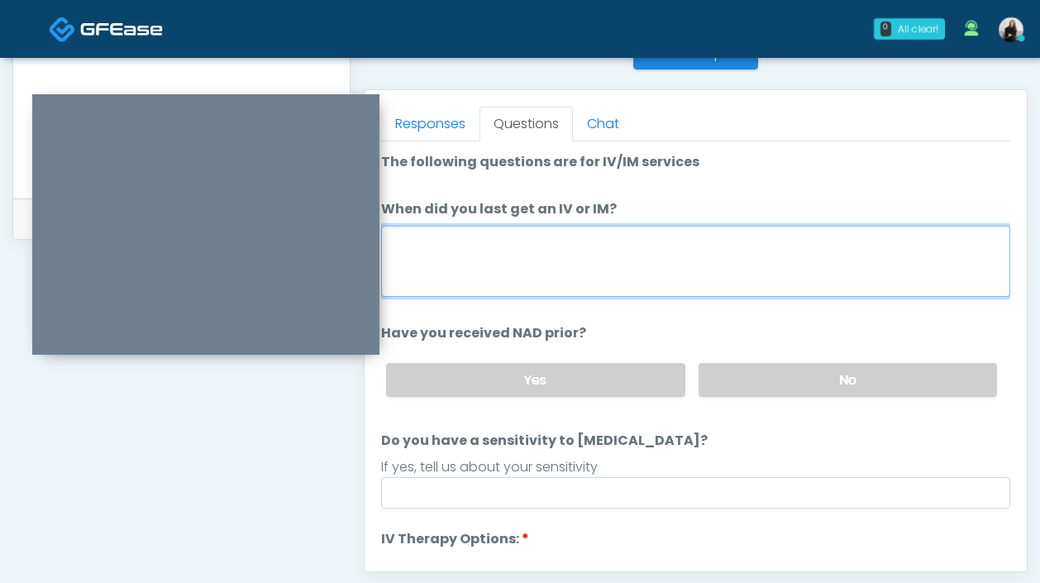
click at [454, 226] on textarea "When did you last get an IV or IM?" at bounding box center [695, 261] width 629 height 71
click at [454, 238] on textarea "When did you last get an IV or IM?" at bounding box center [695, 261] width 629 height 71
type textarea "*******"
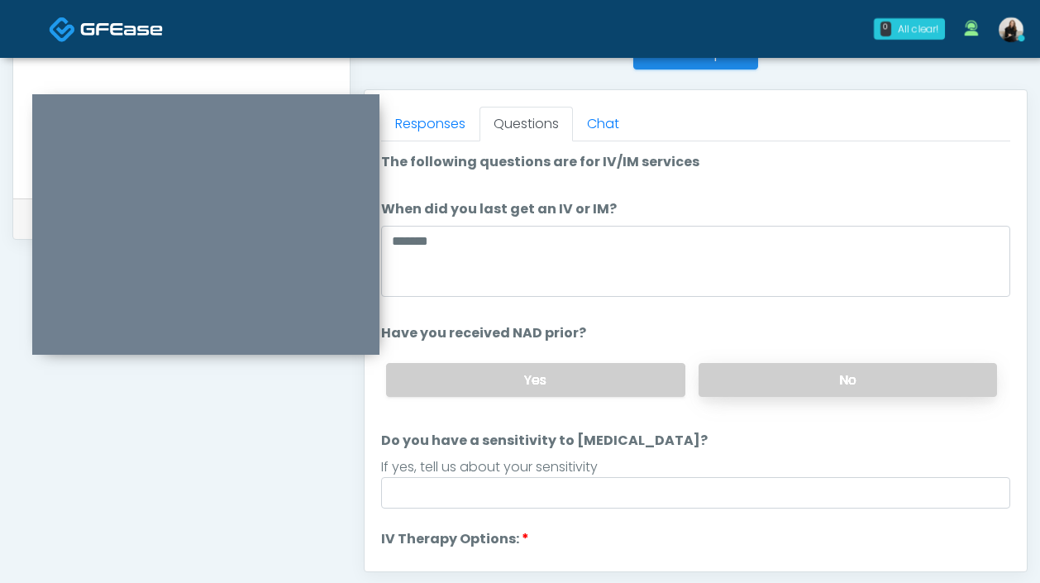
click at [835, 378] on label "No" at bounding box center [847, 380] width 298 height 34
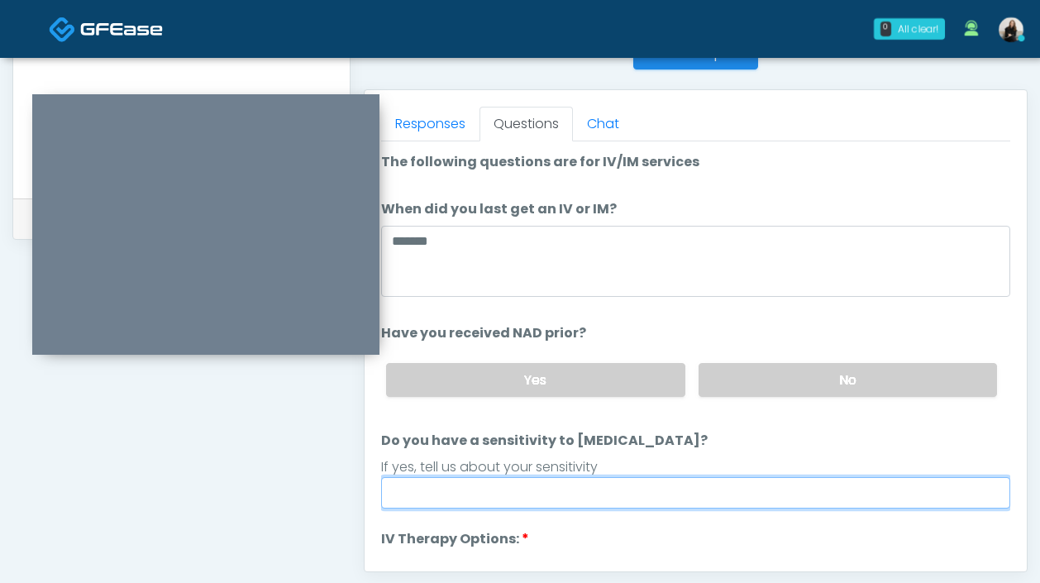
click at [763, 481] on input "Do you have a sensitivity to Niacin?" at bounding box center [695, 492] width 629 height 31
type input "********"
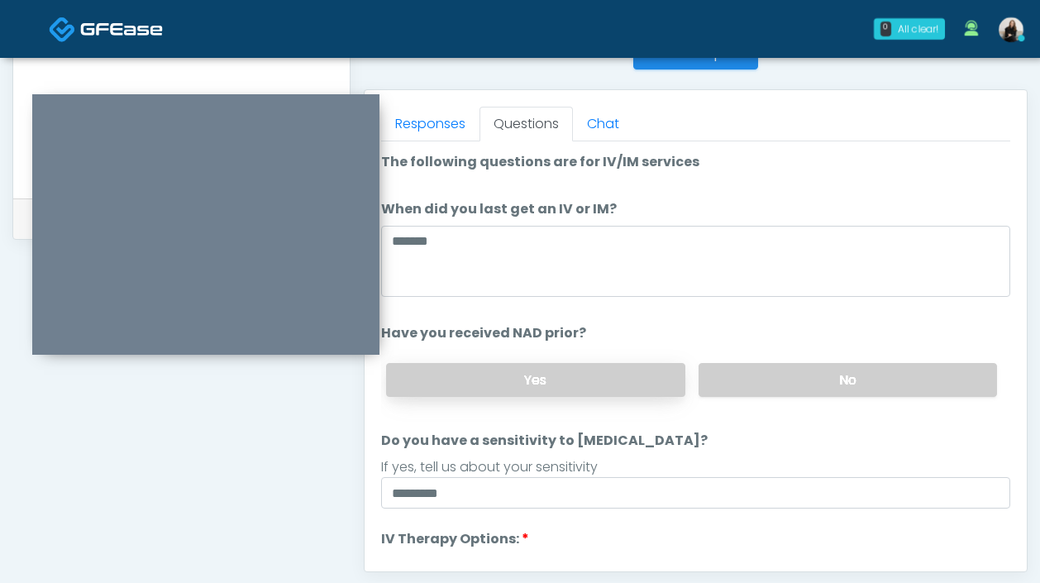
click at [580, 373] on label "Yes" at bounding box center [535, 380] width 298 height 34
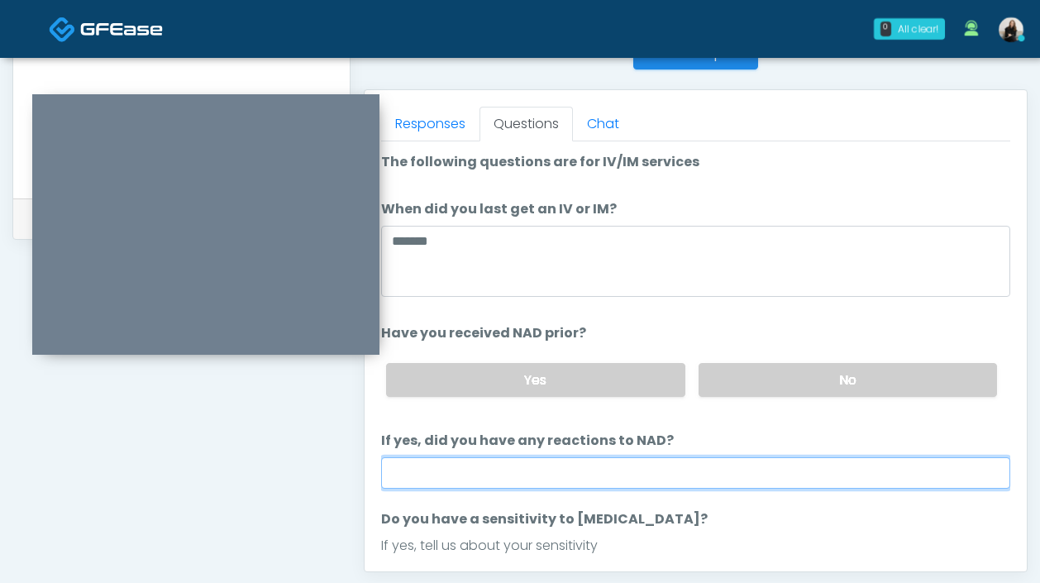
click at [555, 465] on input "If yes, did you have any reactions to NAD?" at bounding box center [695, 472] width 629 height 31
type input "**"
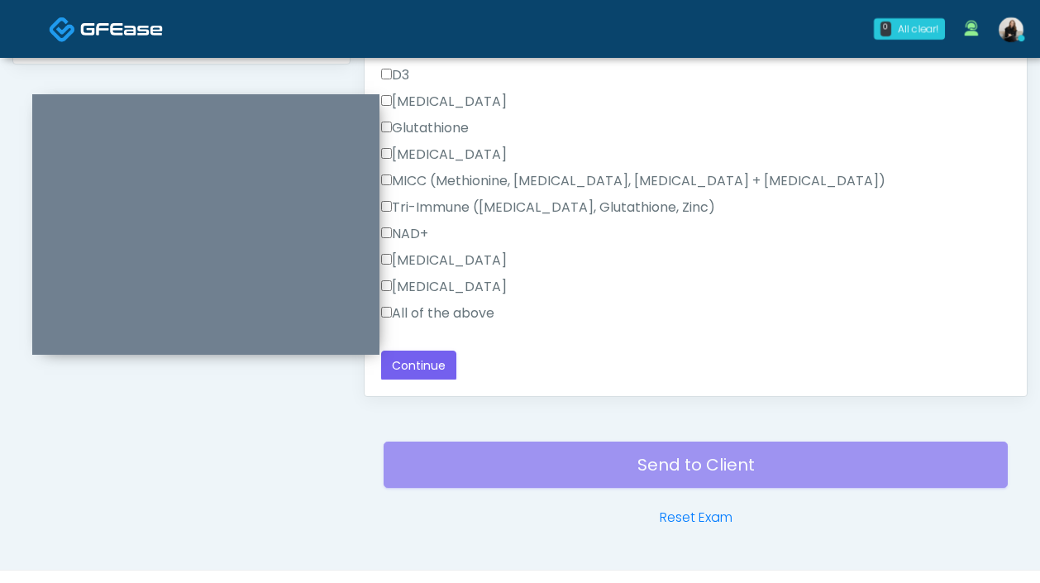
scroll to position [901, 0]
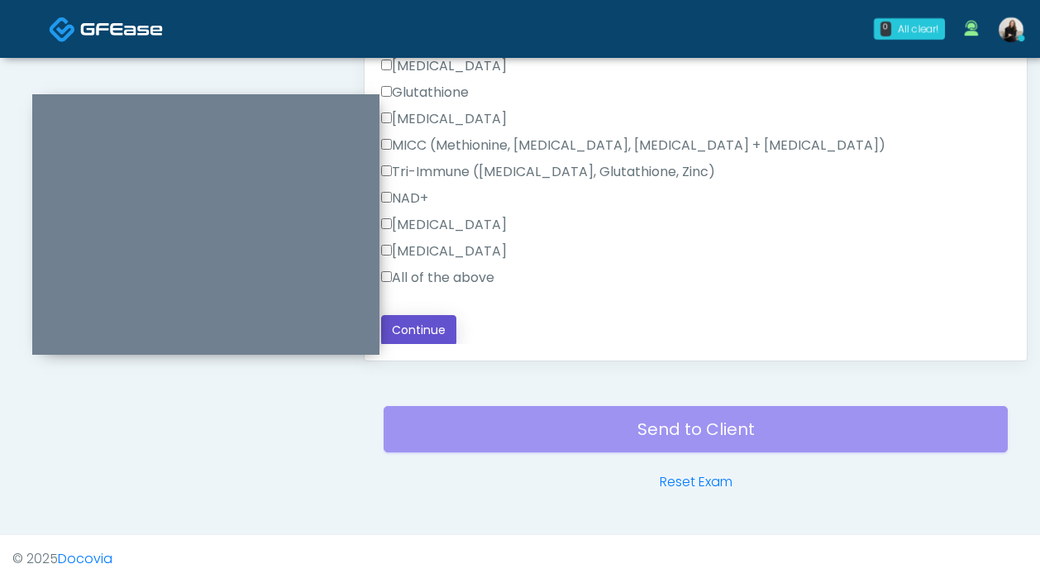
click at [421, 320] on button "Continue" at bounding box center [418, 330] width 75 height 31
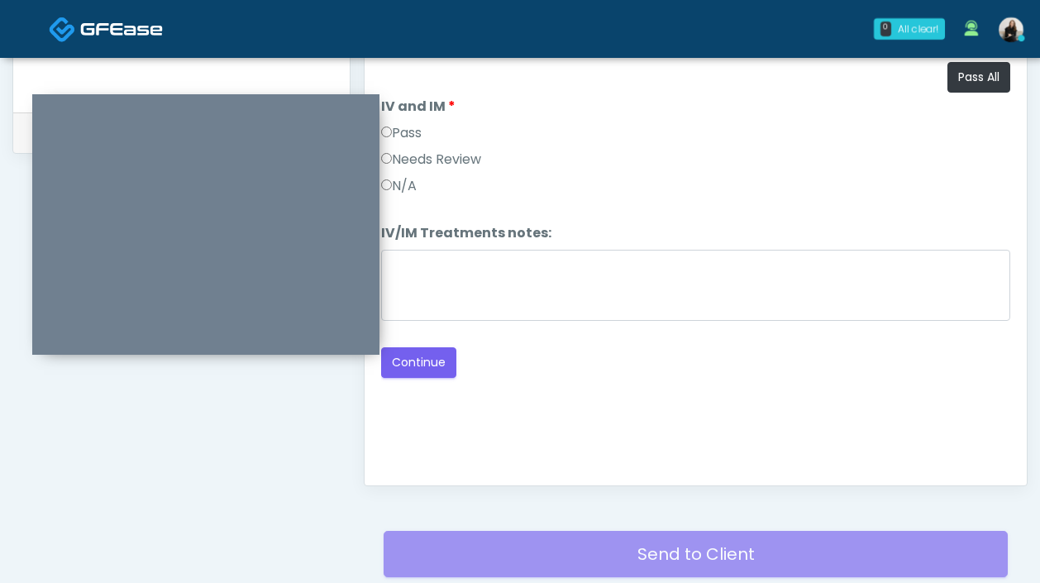
scroll to position [733, 0]
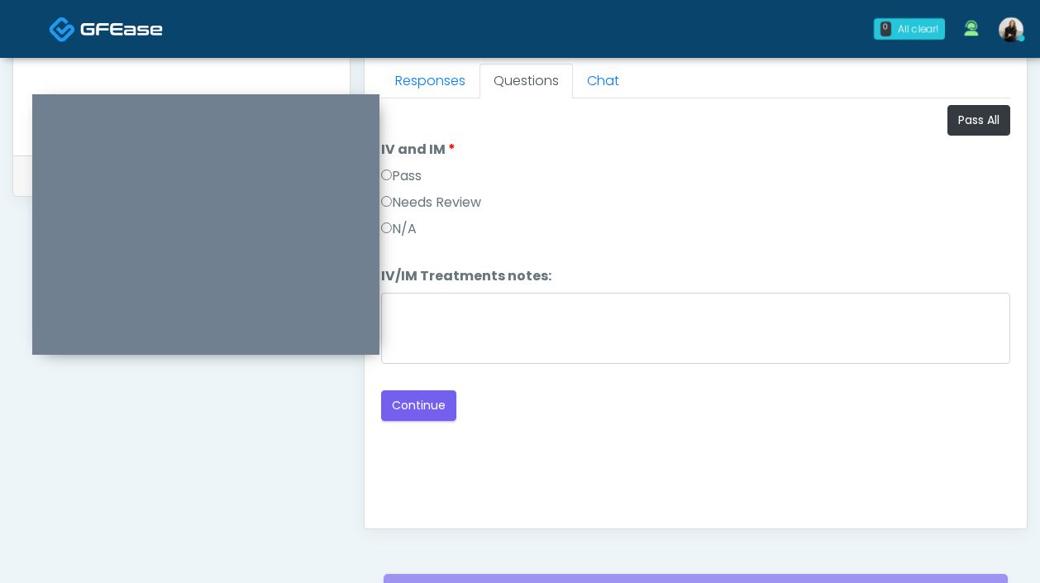
click at [403, 183] on label "Pass" at bounding box center [401, 176] width 40 height 20
click at [435, 407] on button "Continue" at bounding box center [418, 405] width 75 height 31
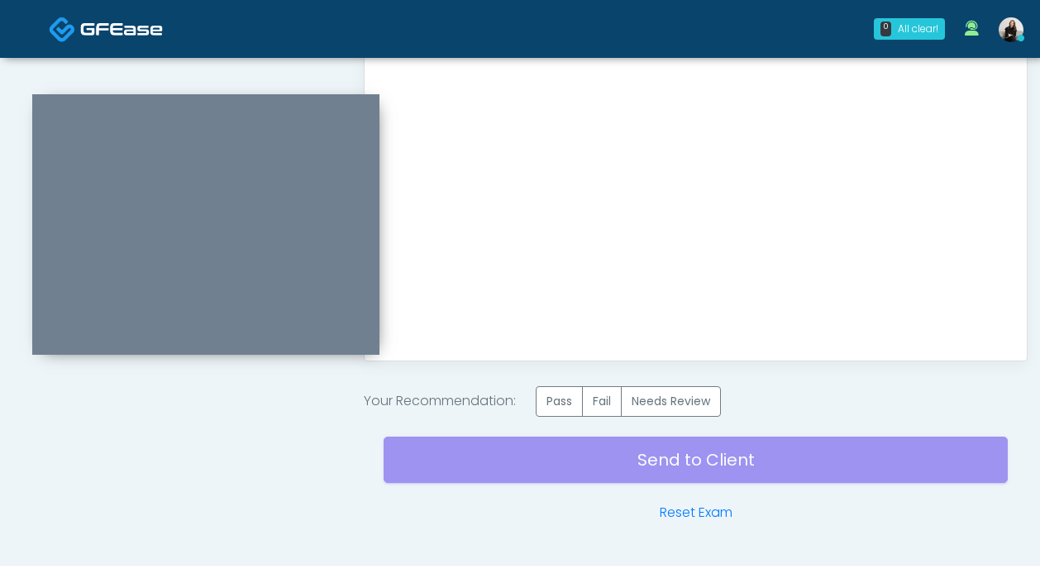
scroll to position [931, 0]
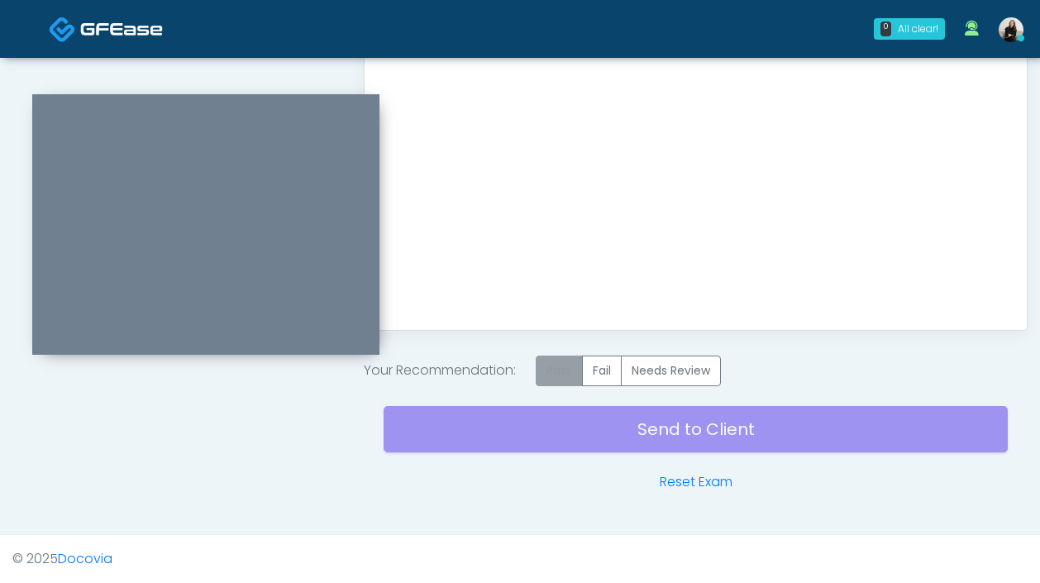
click at [570, 370] on label "Pass" at bounding box center [558, 370] width 47 height 31
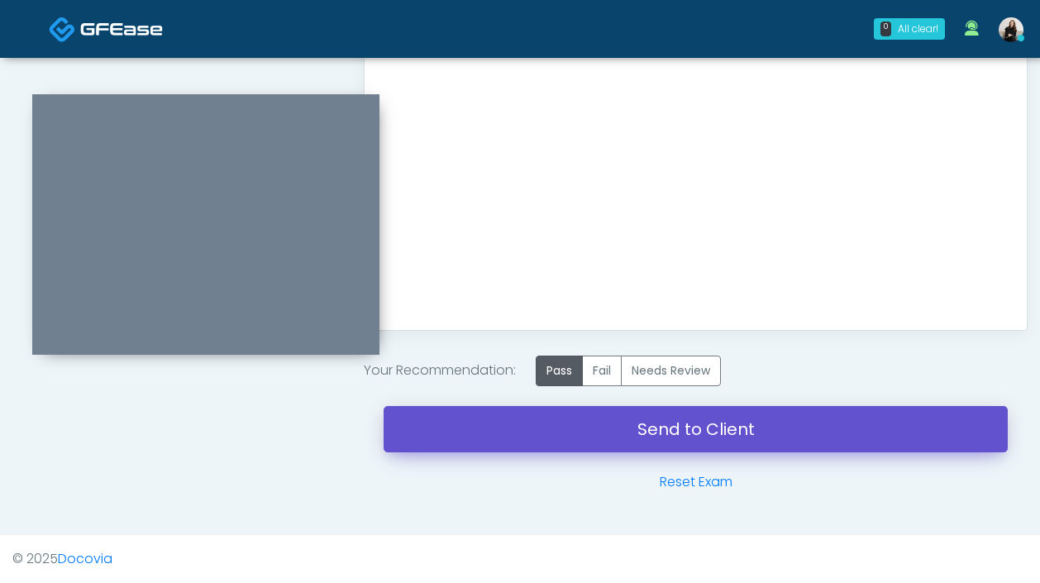
click at [578, 417] on link "Send to Client" at bounding box center [695, 429] width 624 height 46
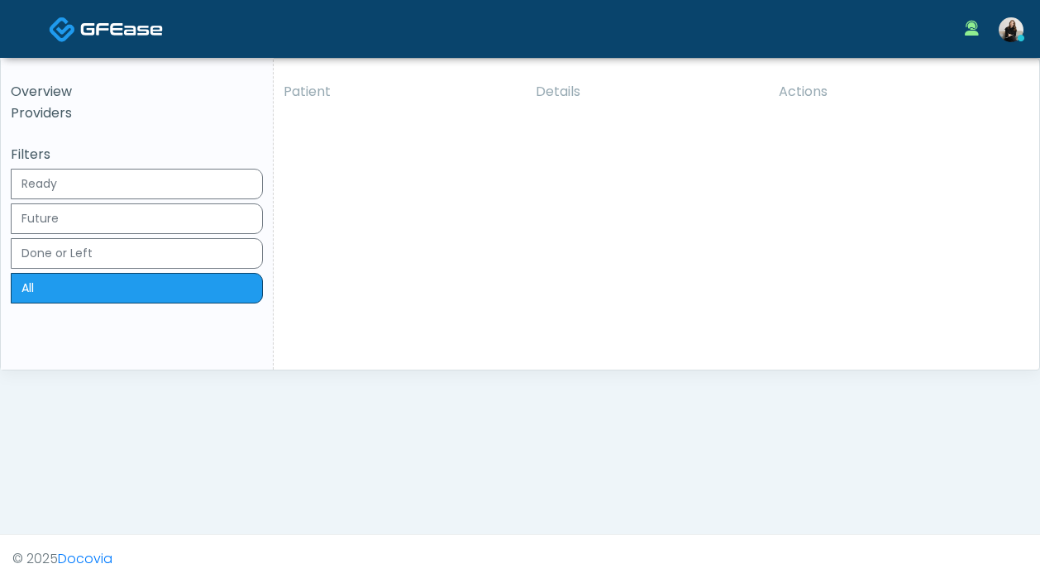
click button "View"
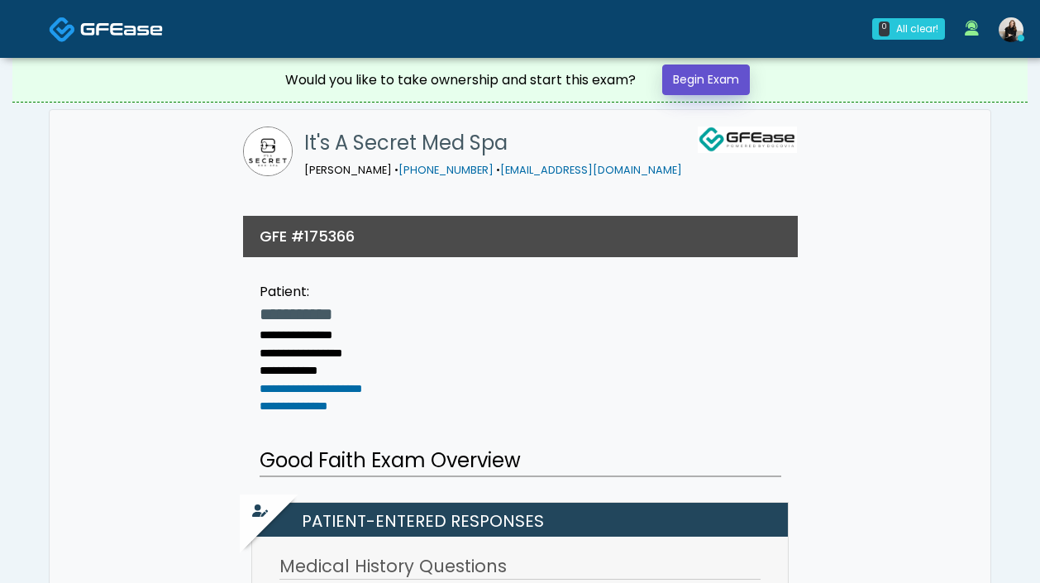
click at [712, 91] on link "Begin Exam" at bounding box center [706, 79] width 88 height 31
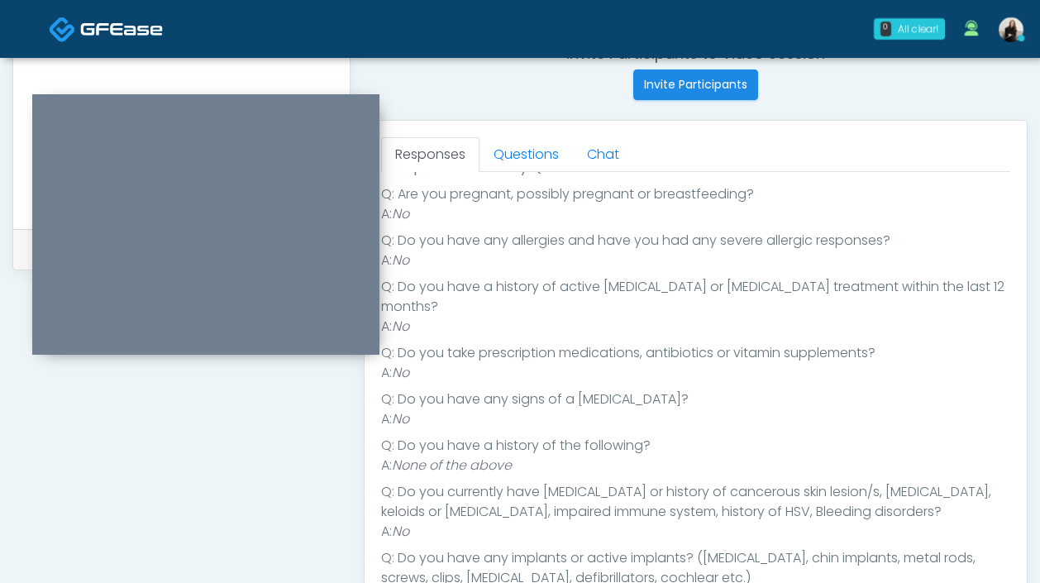
scroll to position [200, 0]
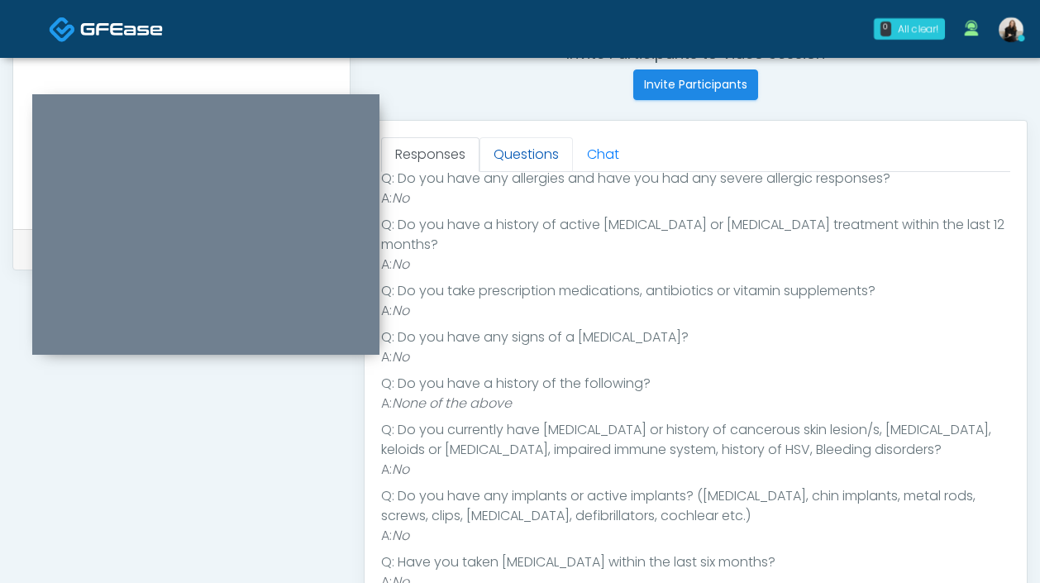
click at [538, 155] on link "Questions" at bounding box center [525, 154] width 93 height 35
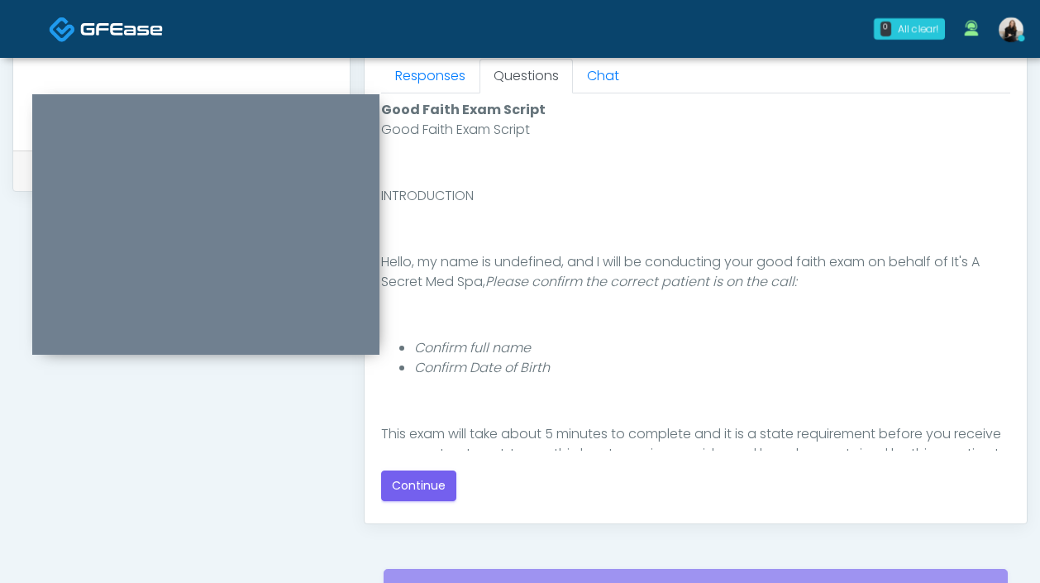
scroll to position [780, 0]
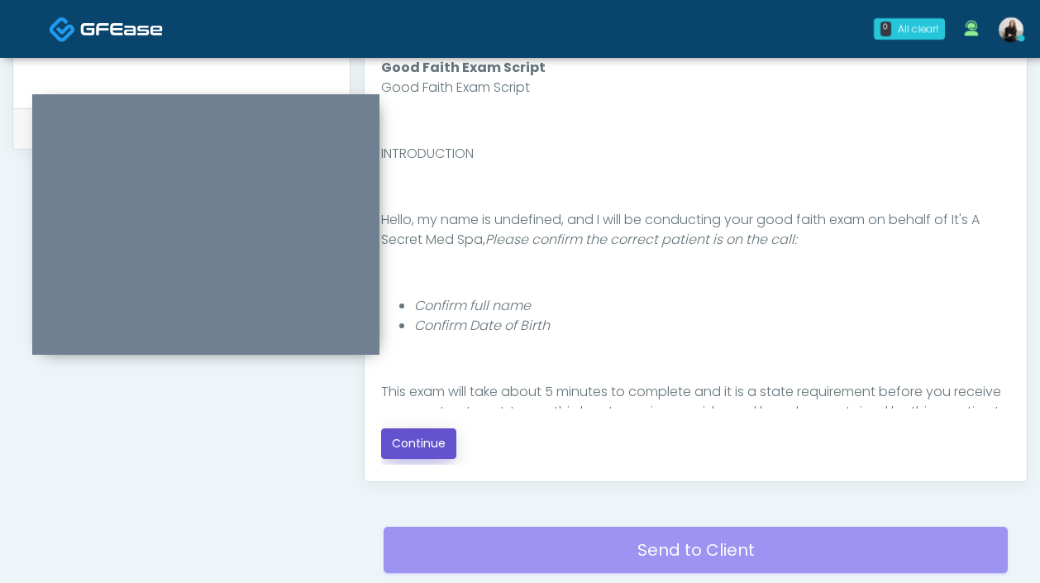
click at [444, 443] on button "Continue" at bounding box center [418, 443] width 75 height 31
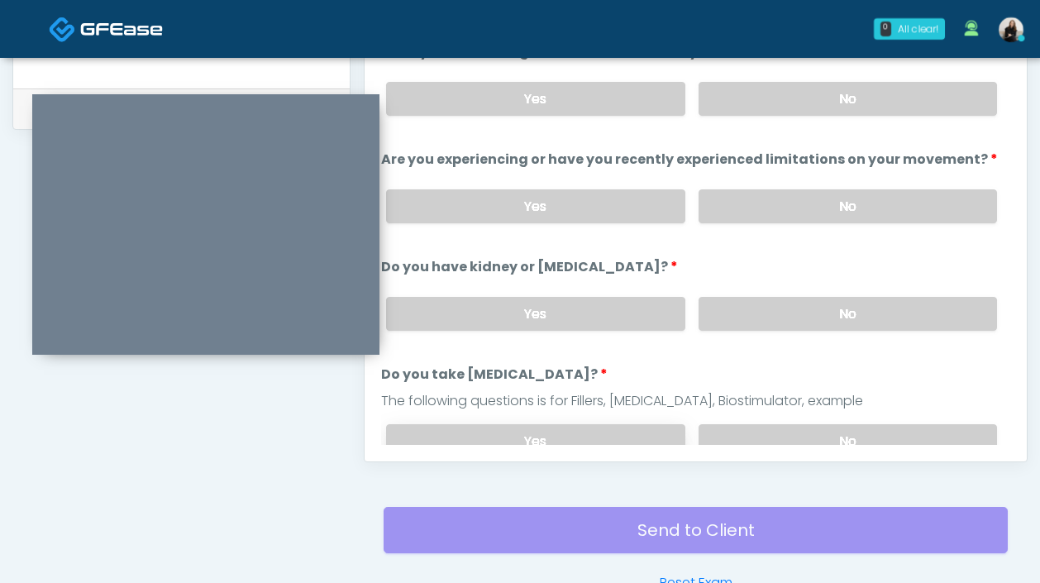
scroll to position [638, 0]
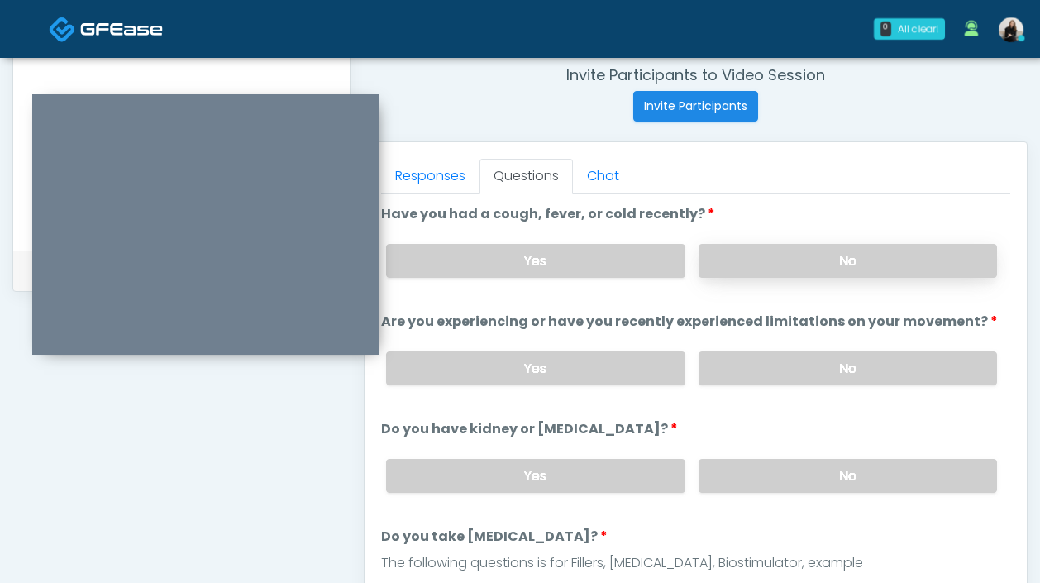
click at [750, 254] on label "No" at bounding box center [847, 261] width 298 height 34
click at [738, 364] on label "No" at bounding box center [847, 368] width 298 height 34
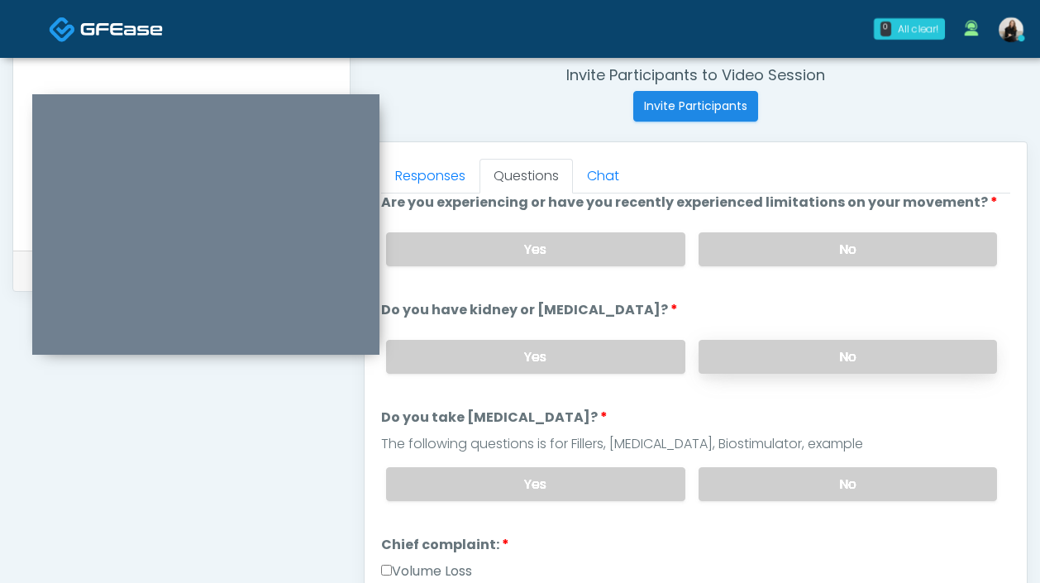
click at [735, 366] on label "No" at bounding box center [847, 357] width 298 height 34
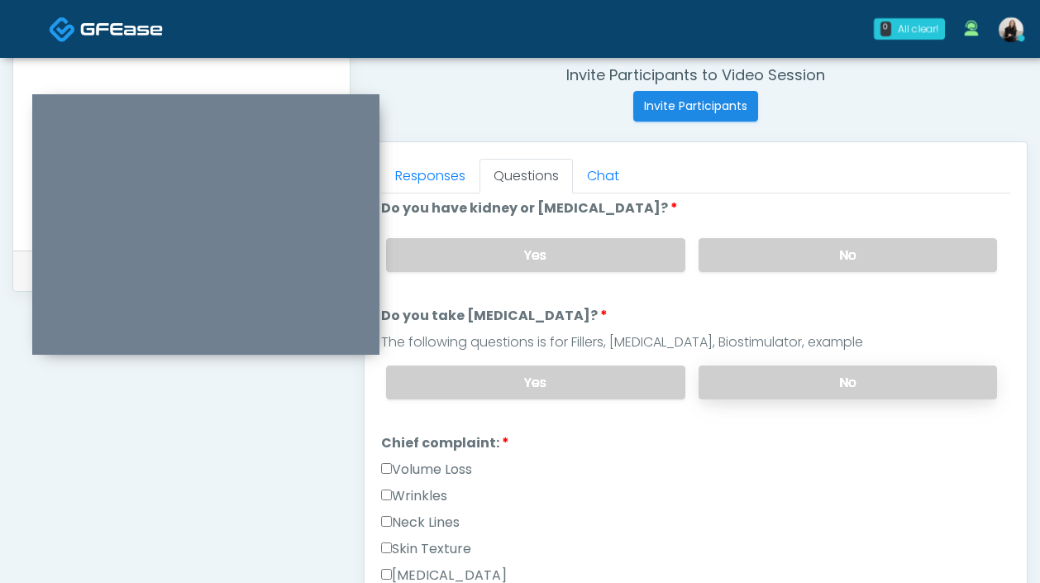
click at [736, 380] on label "No" at bounding box center [847, 382] width 298 height 34
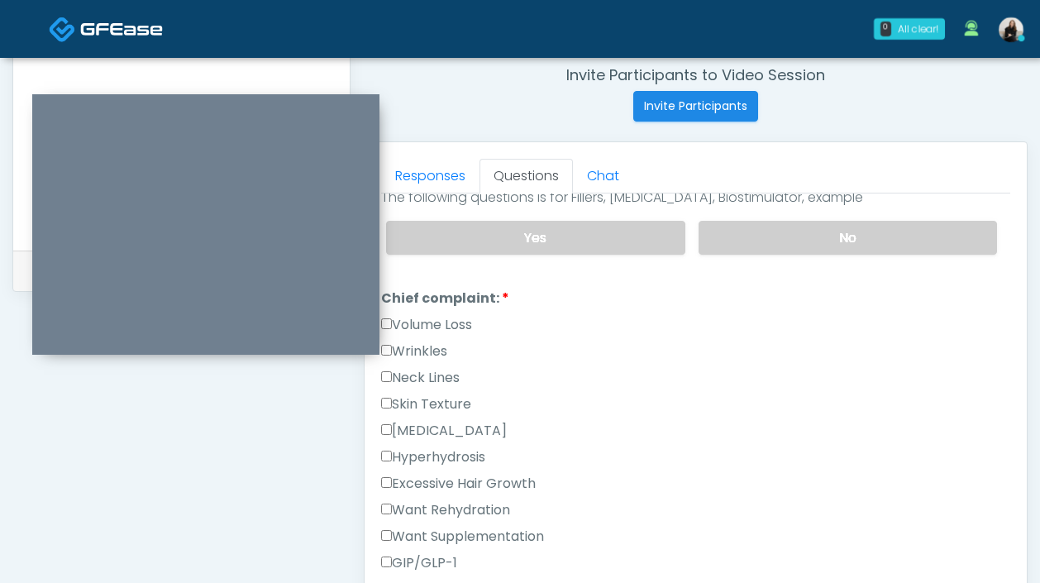
click at [448, 507] on label "Want Rehydration" at bounding box center [445, 510] width 129 height 20
click at [448, 534] on label "Want Supplementation" at bounding box center [462, 536] width 163 height 20
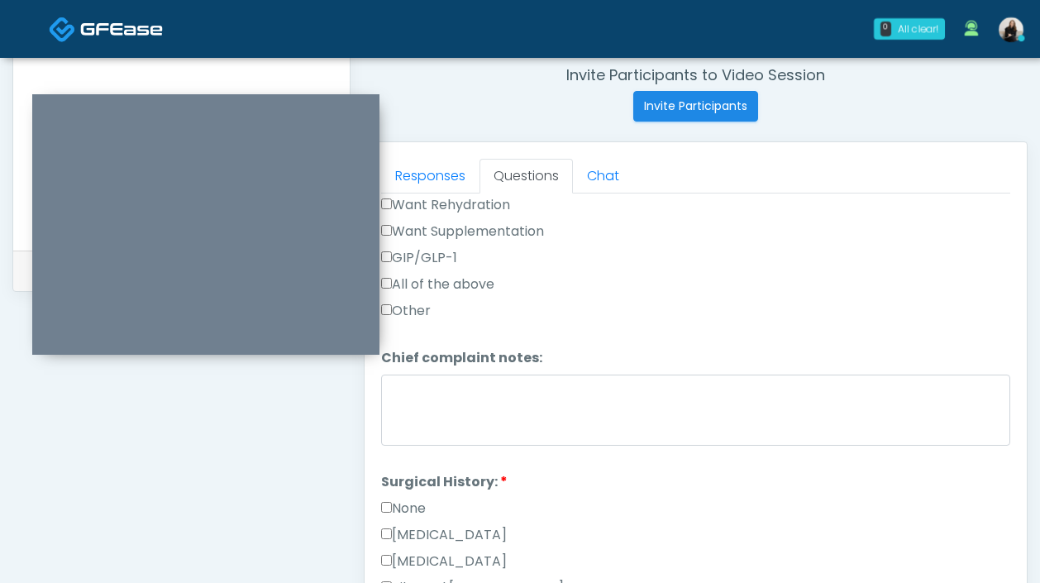
click at [421, 505] on label "None" at bounding box center [403, 508] width 45 height 20
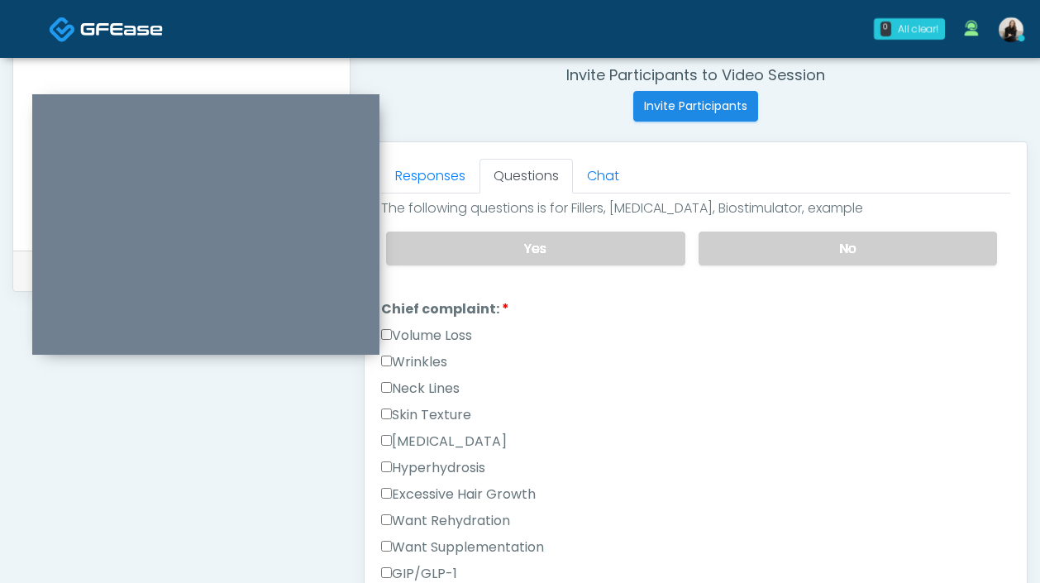
scroll to position [388, 0]
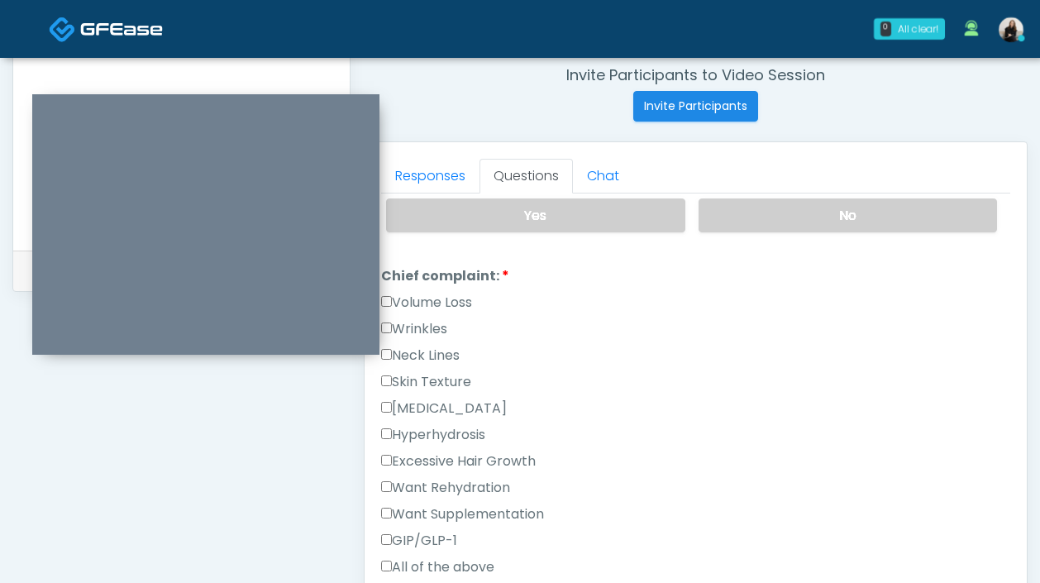
click at [421, 495] on div "Want Rehydration" at bounding box center [695, 491] width 629 height 26
click at [421, 512] on label "Want Supplementation" at bounding box center [462, 514] width 163 height 20
click at [421, 485] on label "Want Rehydration" at bounding box center [445, 488] width 129 height 20
click at [422, 304] on label "Volume Loss" at bounding box center [426, 303] width 91 height 20
click at [422, 319] on label "Wrinkles" at bounding box center [414, 329] width 66 height 20
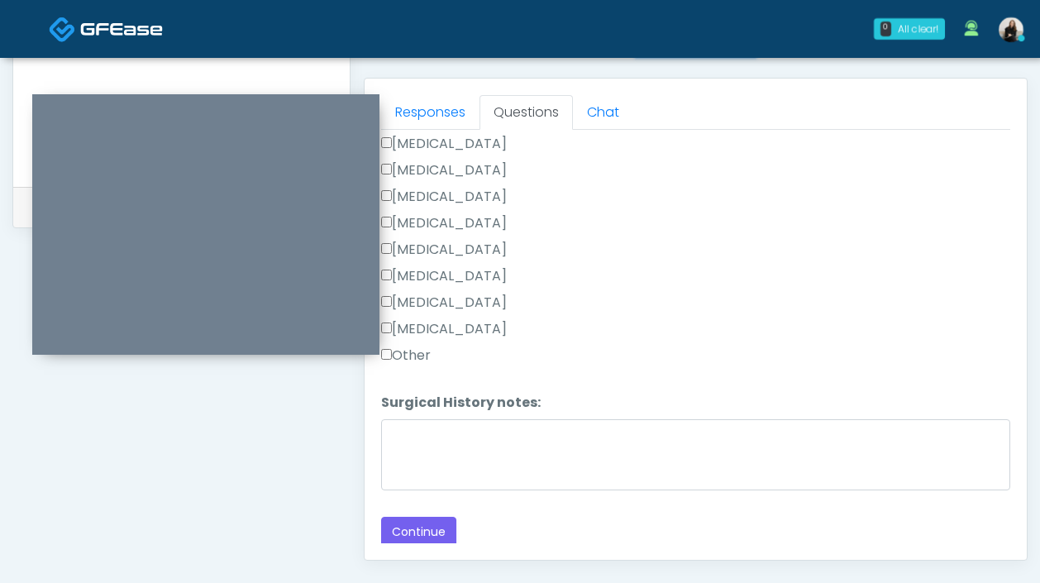
scroll to position [726, 0]
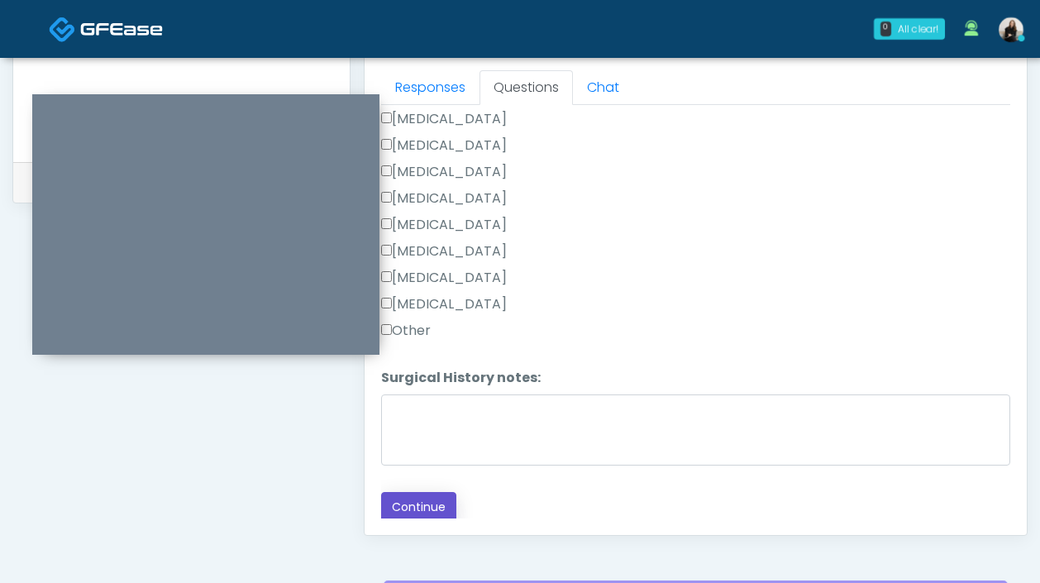
click at [422, 493] on button "Continue" at bounding box center [418, 507] width 75 height 31
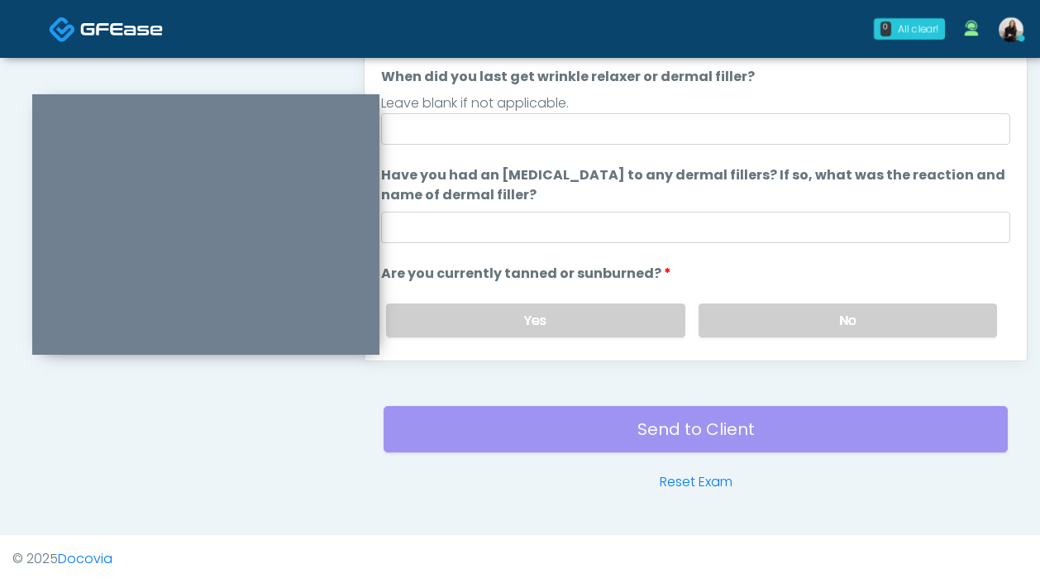
scroll to position [754, 0]
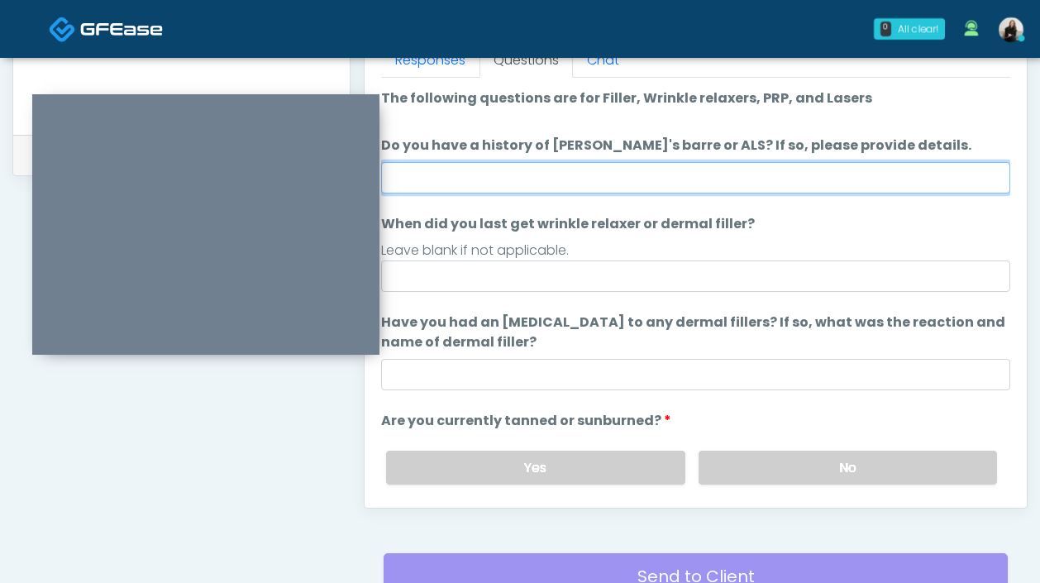
click at [435, 169] on input "Do you have a history of Guillain's barre or ALS? If so, please provide details." at bounding box center [695, 177] width 629 height 31
type input "**"
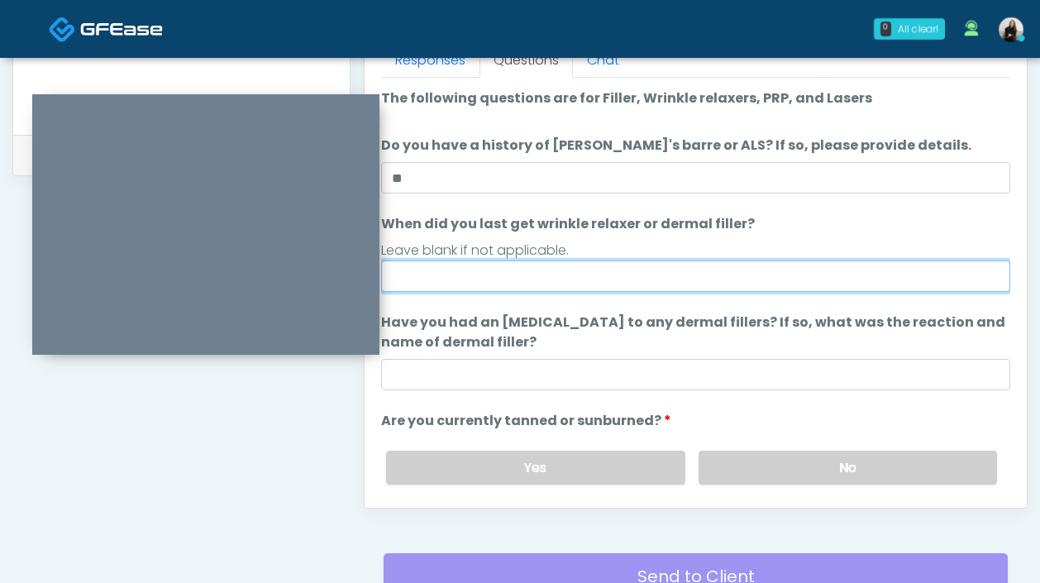
click at [487, 270] on input "When did you last get wrinkle relaxer or dermal filler?" at bounding box center [695, 275] width 629 height 31
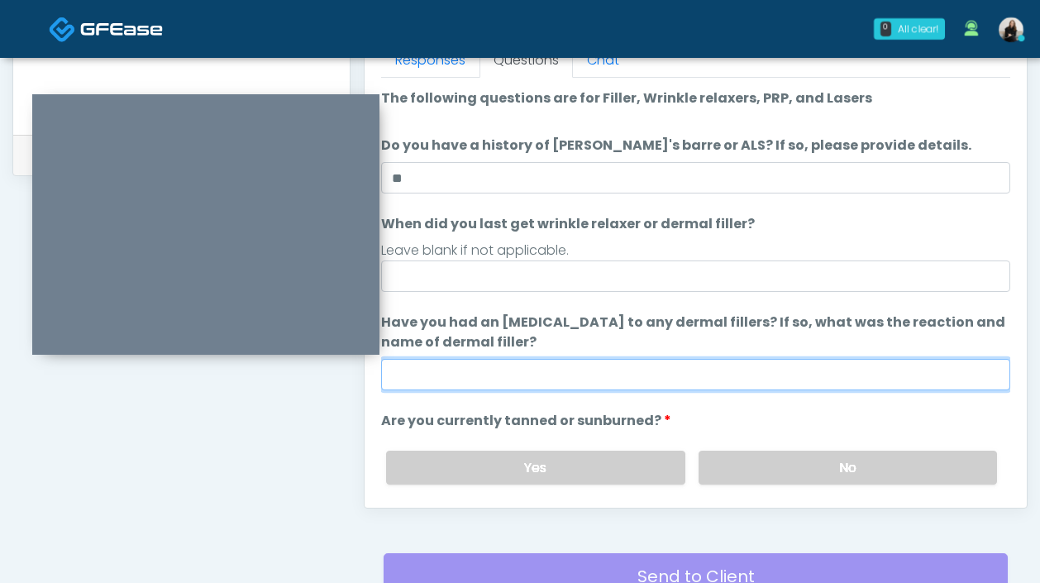
click at [440, 365] on input "Have you had an allergic response to any dermal fillers? If so, what was the re…" at bounding box center [695, 374] width 629 height 31
type input "**"
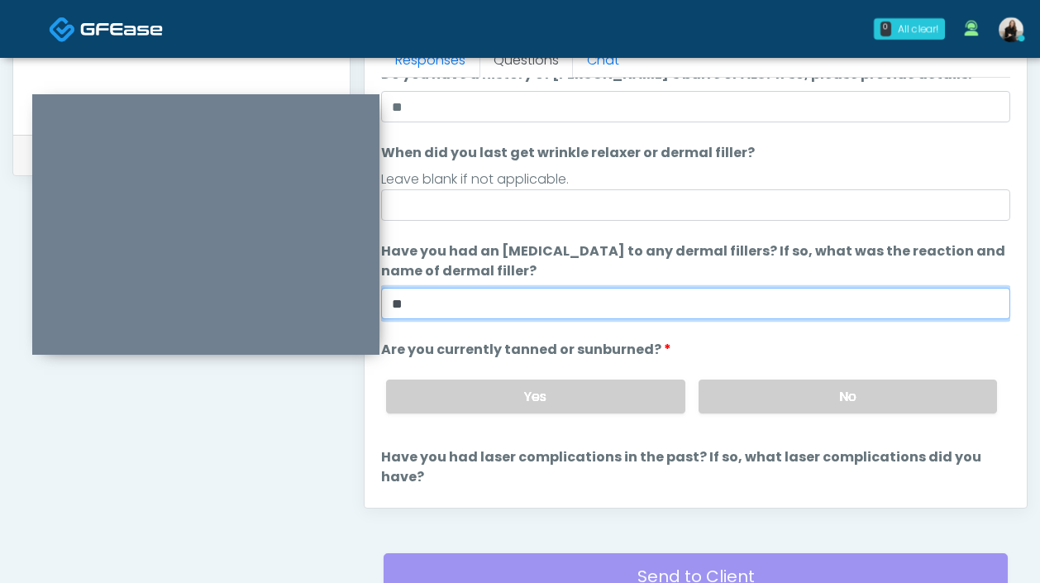
scroll to position [113, 0]
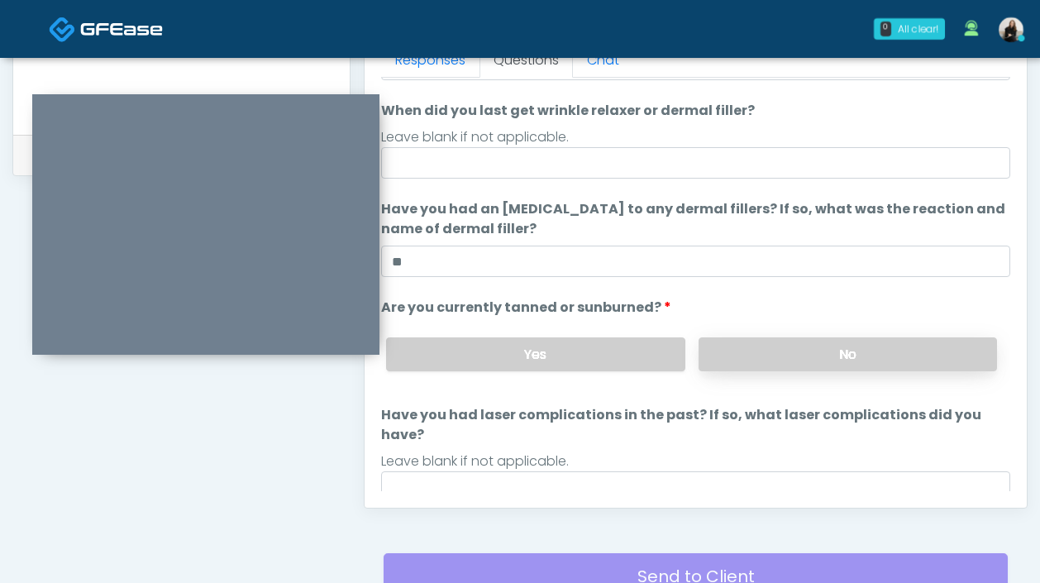
click at [902, 360] on label "No" at bounding box center [847, 354] width 298 height 34
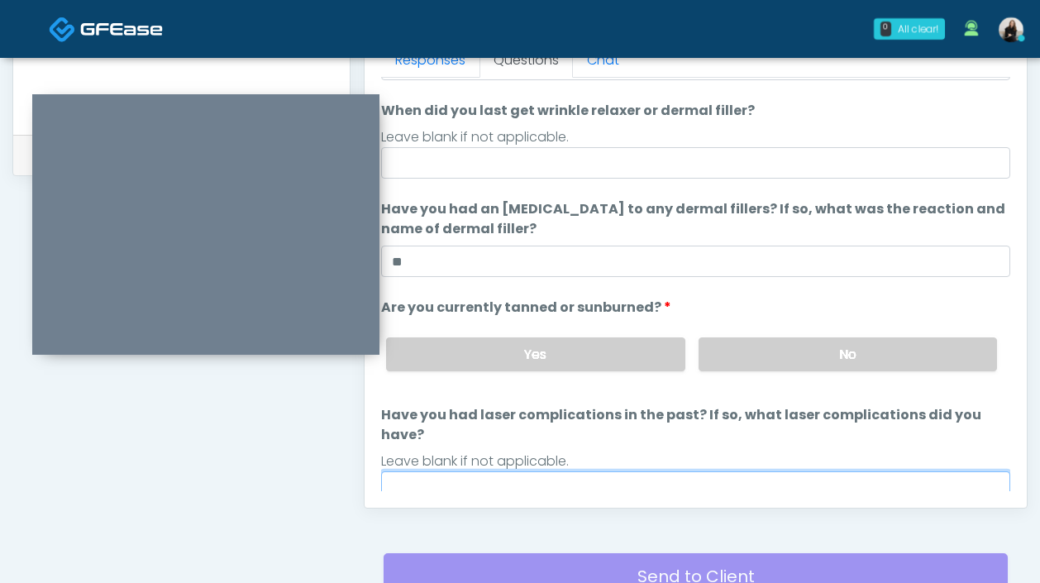
click at [682, 477] on input "Have you had laser complications in the past? If so, what laser complications d…" at bounding box center [695, 486] width 629 height 31
type input "**"
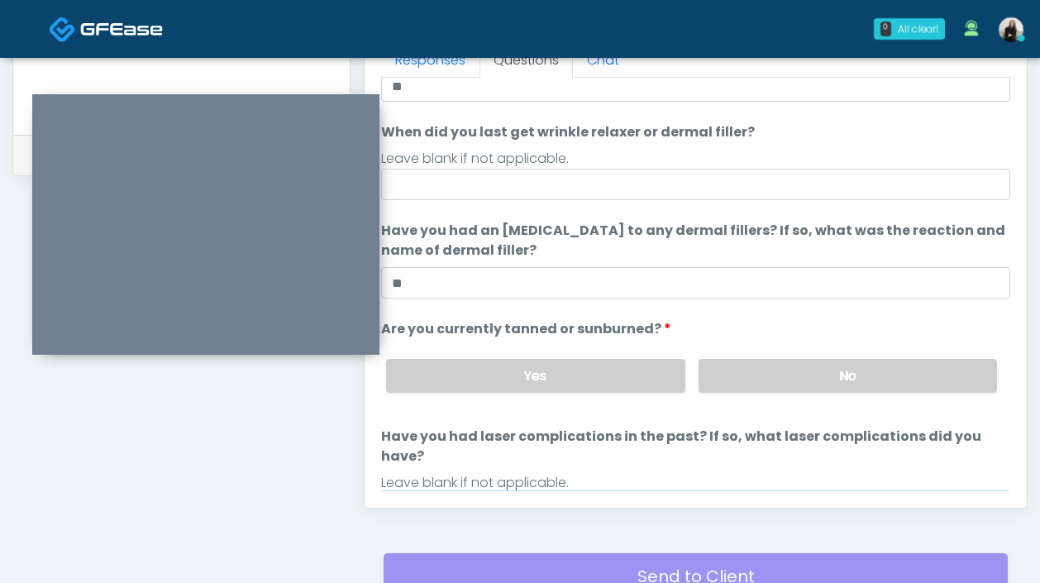
scroll to position [56, 0]
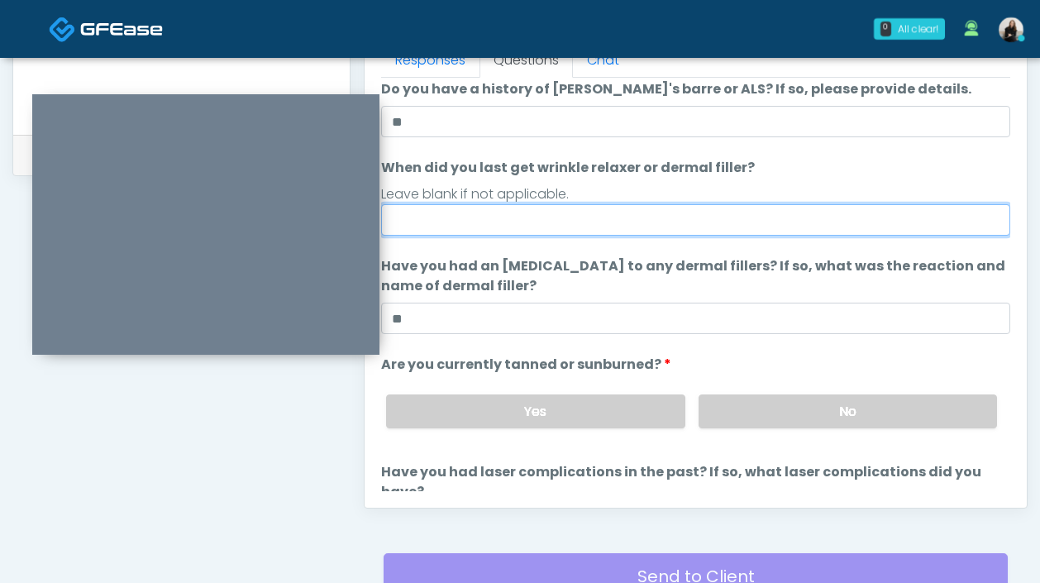
click at [464, 210] on input "When did you last get wrinkle relaxer or dermal filler?" at bounding box center [695, 219] width 629 height 31
drag, startPoint x: 480, startPoint y: 224, endPoint x: 353, endPoint y: 212, distance: 127.8
click at [198, 83] on div "**********" at bounding box center [519, 9] width 1015 height 1260
type input "*"
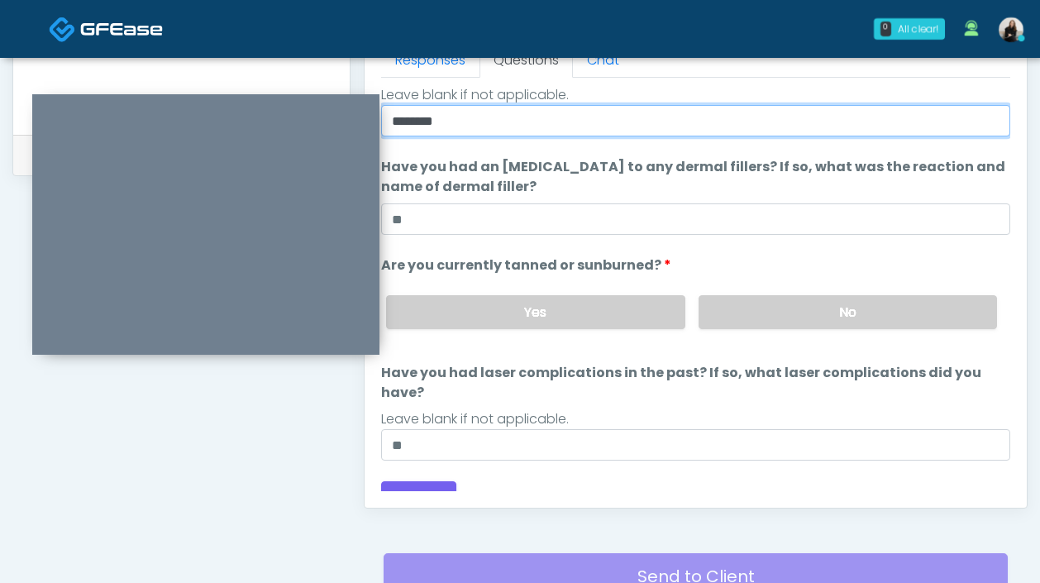
scroll to position [872, 0]
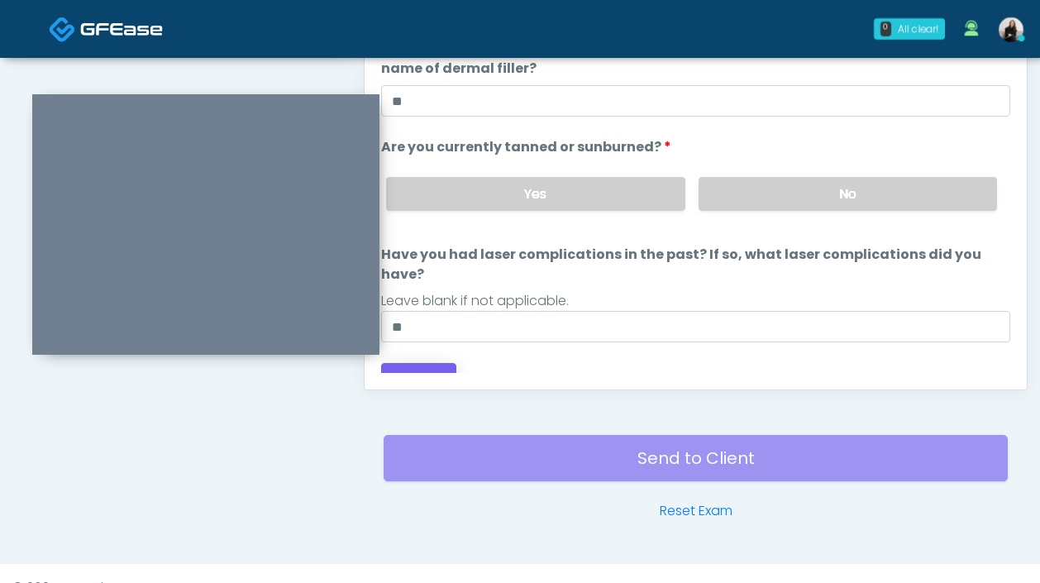
type input "********"
click at [437, 363] on button "Continue" at bounding box center [418, 378] width 75 height 31
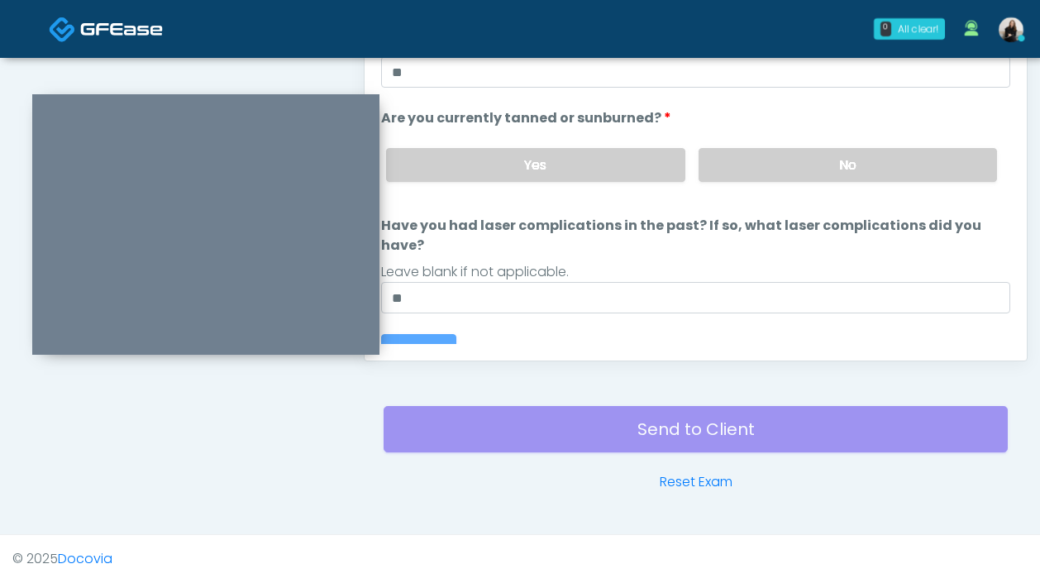
scroll to position [0, 0]
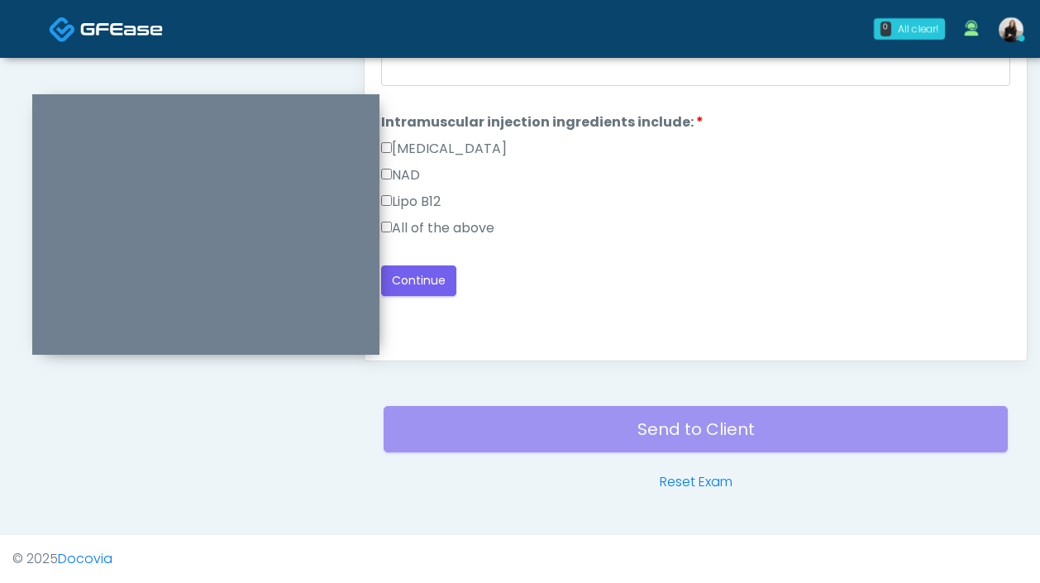
click at [450, 224] on label "All of the above" at bounding box center [437, 228] width 113 height 20
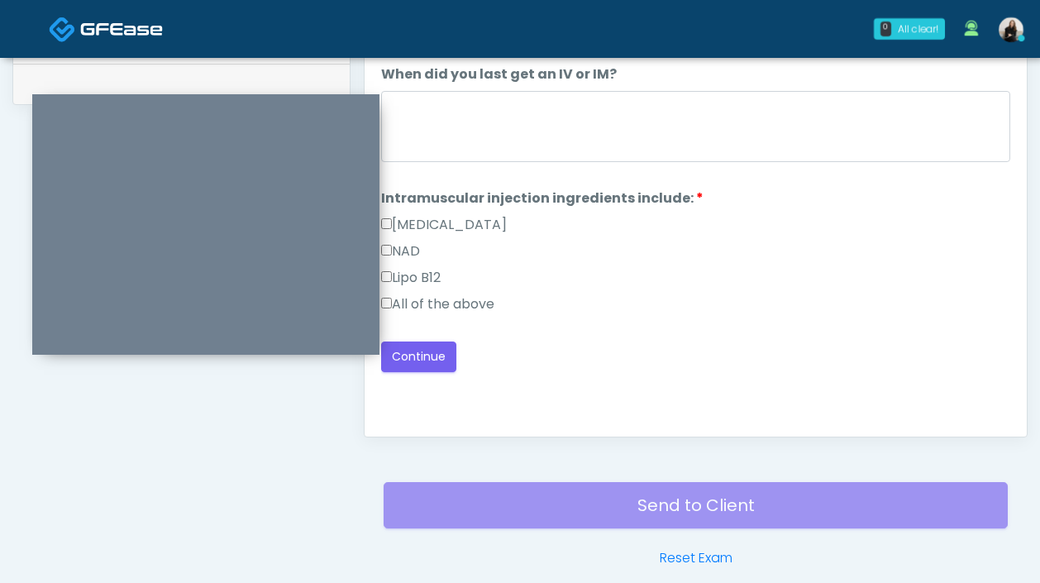
scroll to position [715, 0]
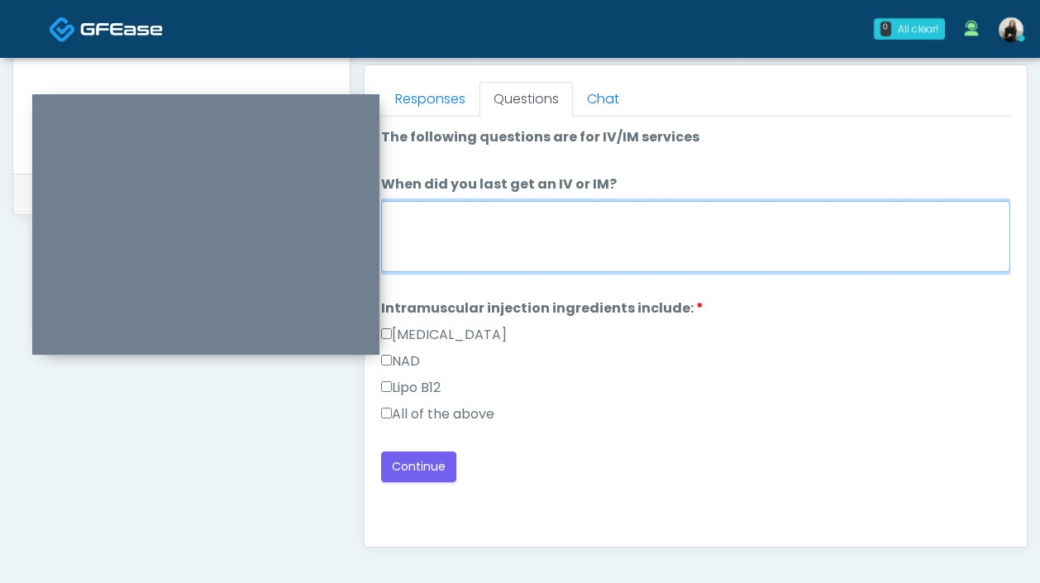
click at [450, 225] on textarea "When did you last get an IV or IM?" at bounding box center [695, 236] width 629 height 71
click at [449, 212] on textarea "*********" at bounding box center [695, 236] width 629 height 71
type textarea "*********"
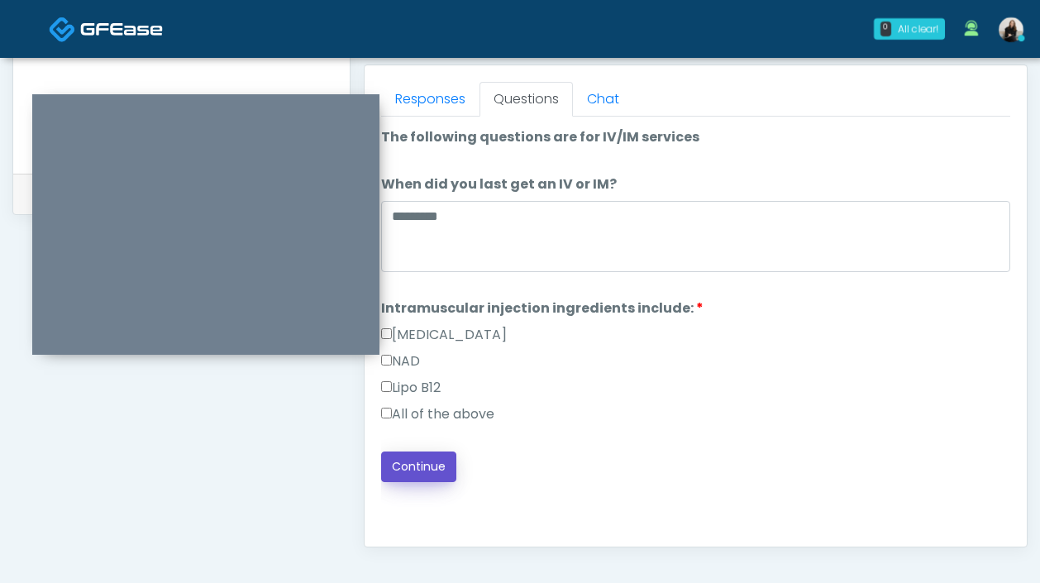
click at [435, 466] on button "Continue" at bounding box center [418, 466] width 75 height 31
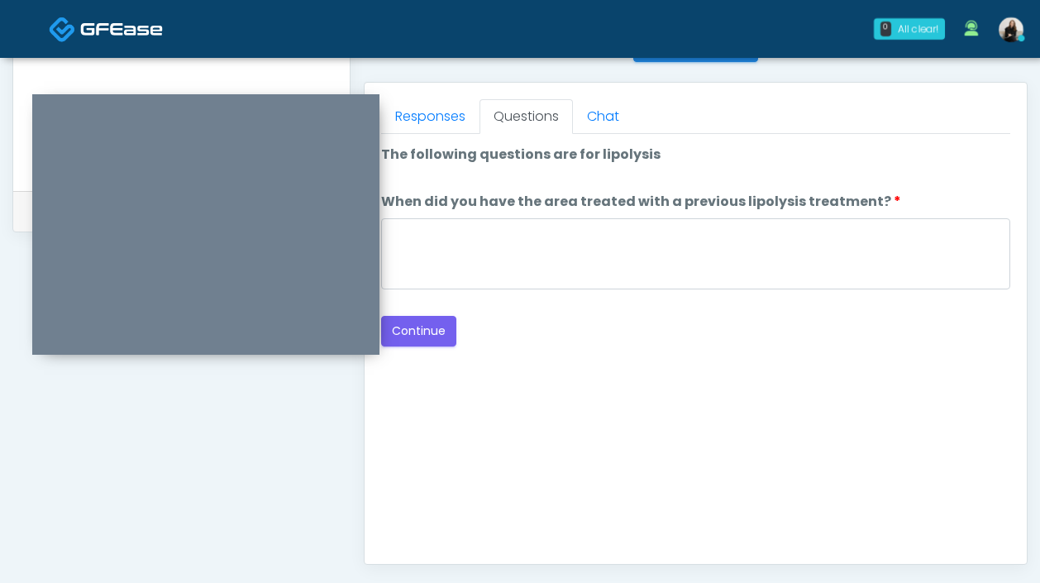
scroll to position [681, 0]
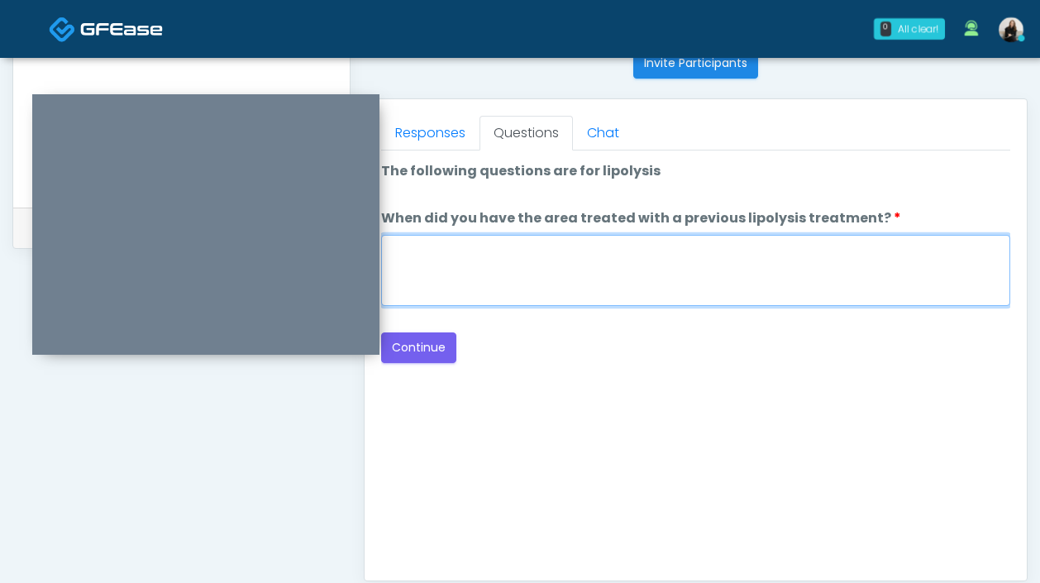
click at [481, 250] on textarea "When did you have the area treated with a previous lipolysis treatment?" at bounding box center [695, 270] width 629 height 71
type textarea "*****"
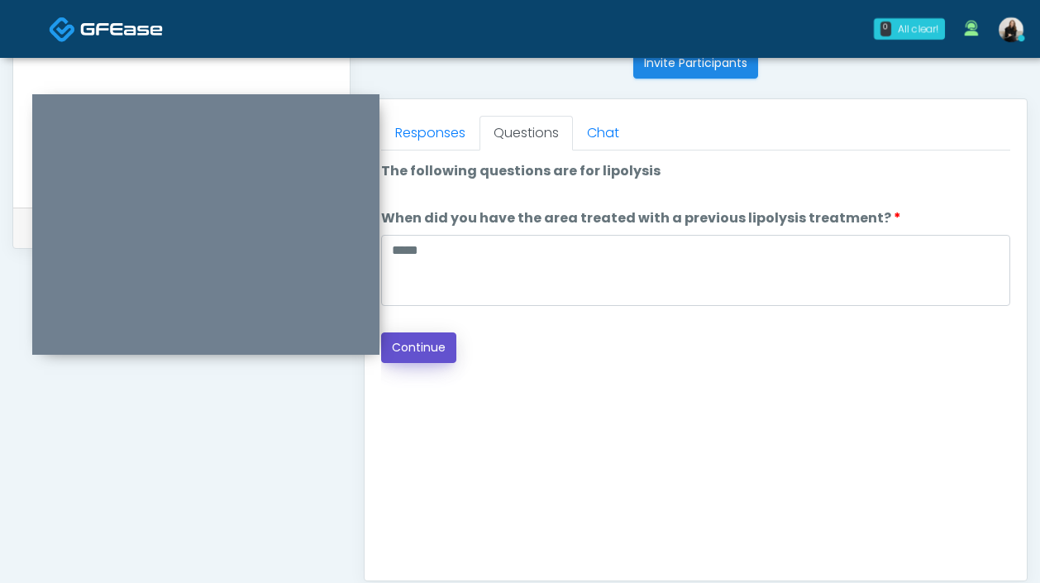
click at [431, 349] on button "Continue" at bounding box center [418, 347] width 75 height 31
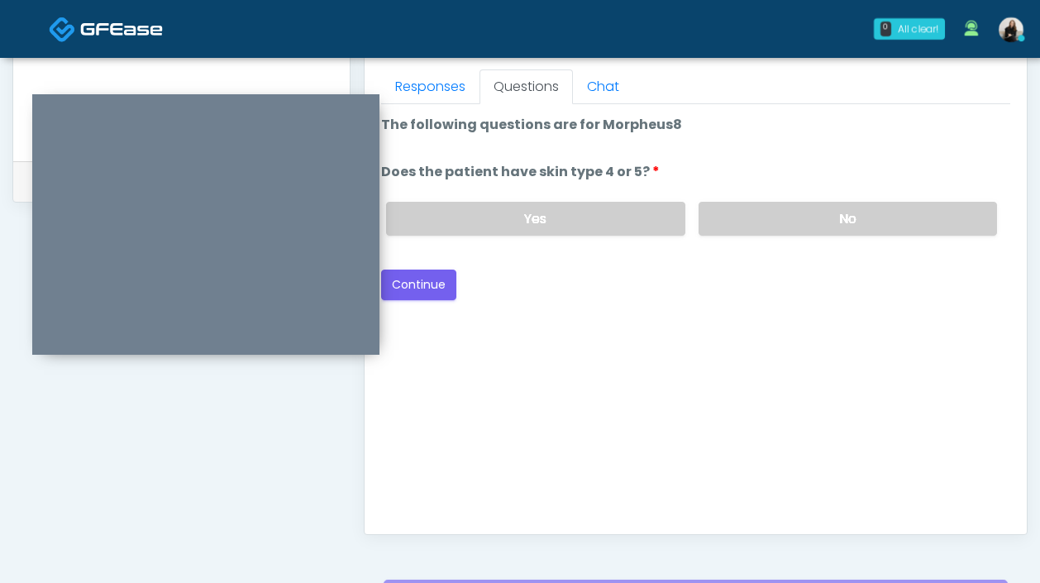
scroll to position [659, 0]
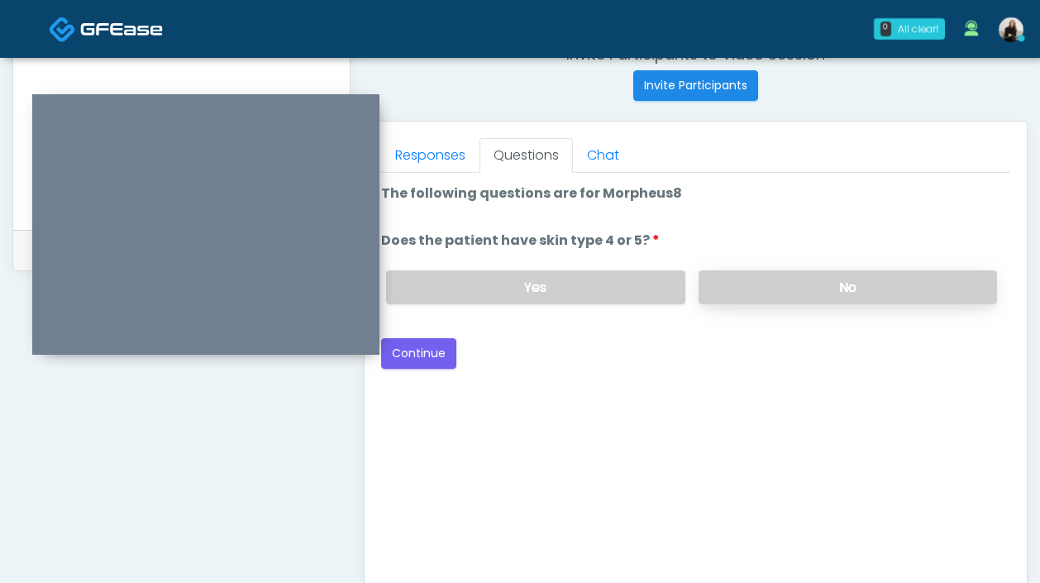
click at [823, 301] on label "No" at bounding box center [847, 287] width 298 height 34
click at [429, 343] on button "Continue" at bounding box center [418, 353] width 75 height 31
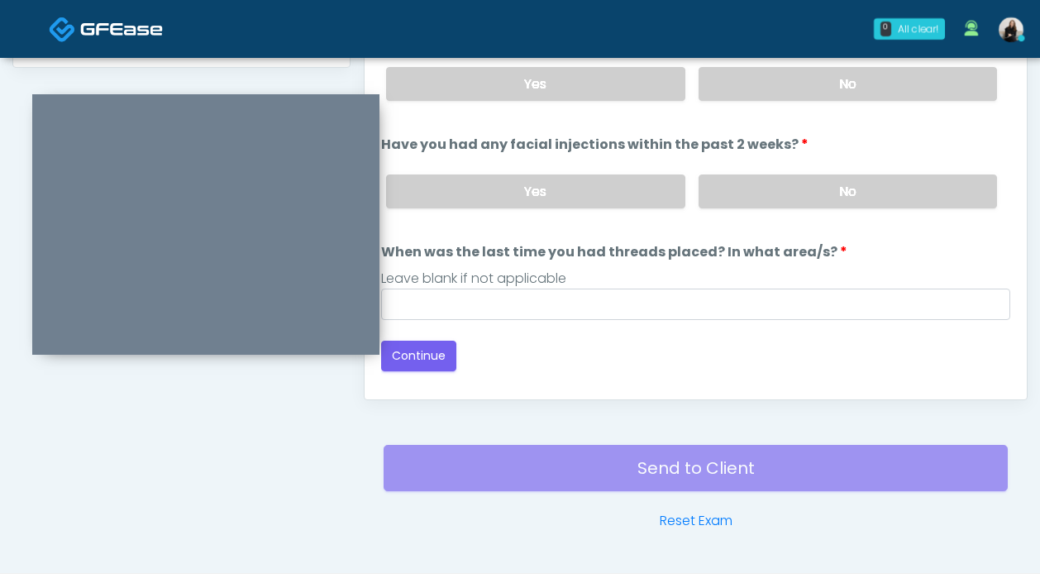
scroll to position [853, 0]
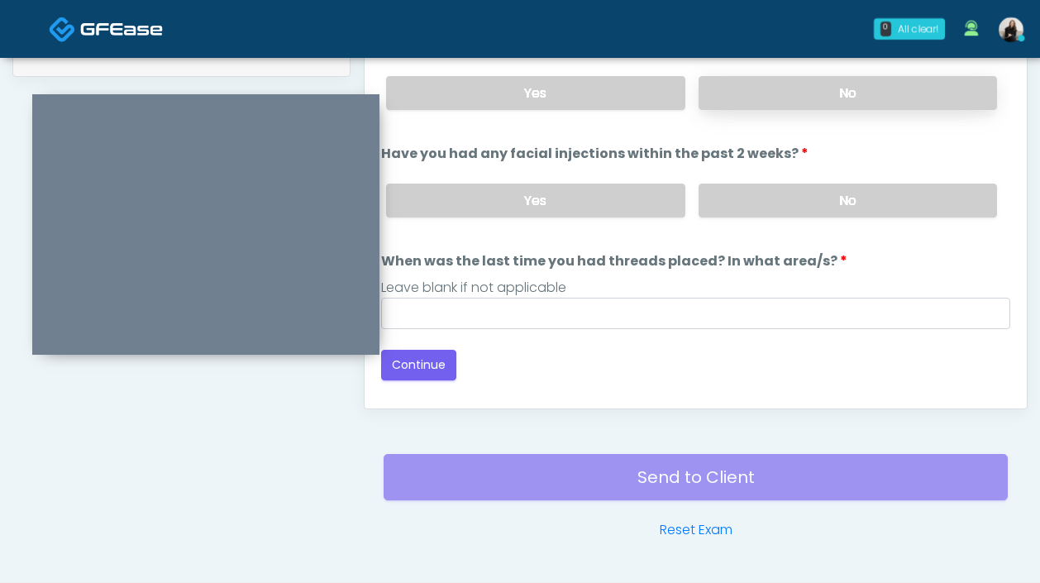
click at [775, 101] on label "No" at bounding box center [847, 93] width 298 height 34
click at [766, 201] on label "No" at bounding box center [847, 200] width 298 height 34
click at [649, 342] on div "Loading... Connecting to your agent... Please wait while we prepare your person…" at bounding box center [695, 184] width 629 height 391
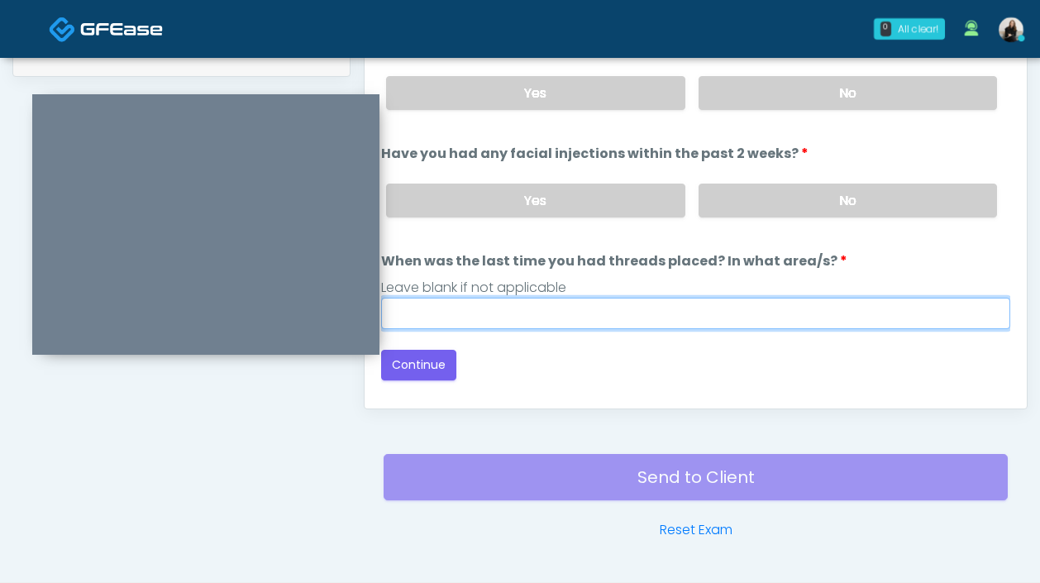
click at [649, 323] on input "When was the last time you had threads placed? In what area/s?" at bounding box center [695, 312] width 629 height 31
type input "*********"
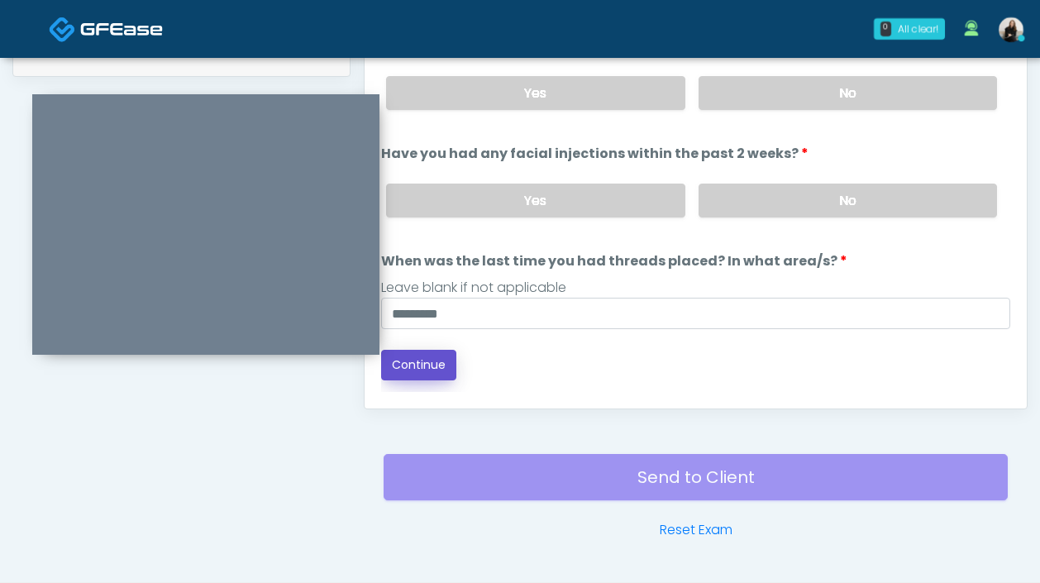
click at [416, 366] on button "Continue" at bounding box center [418, 365] width 75 height 31
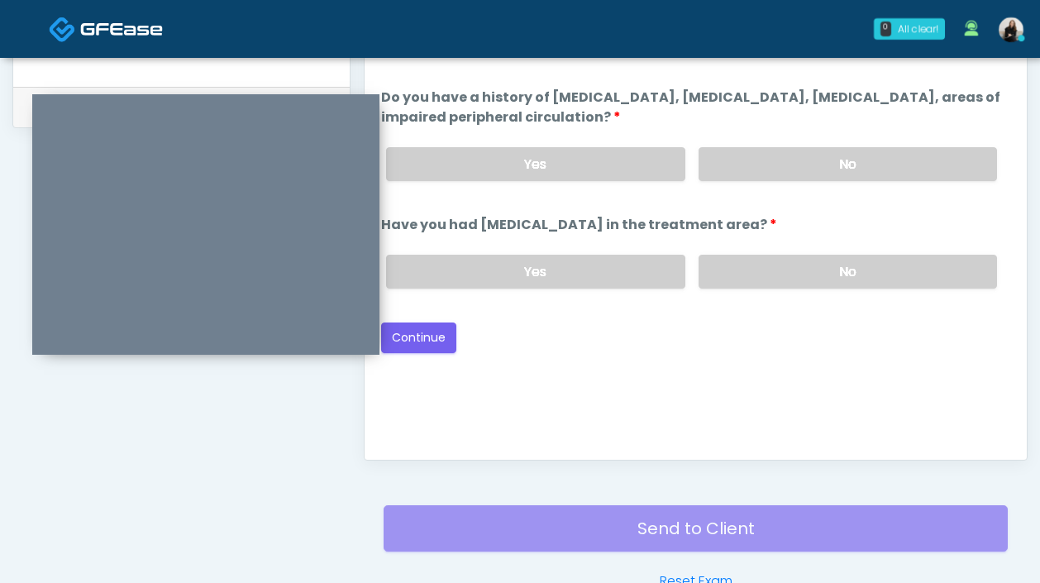
scroll to position [716, 0]
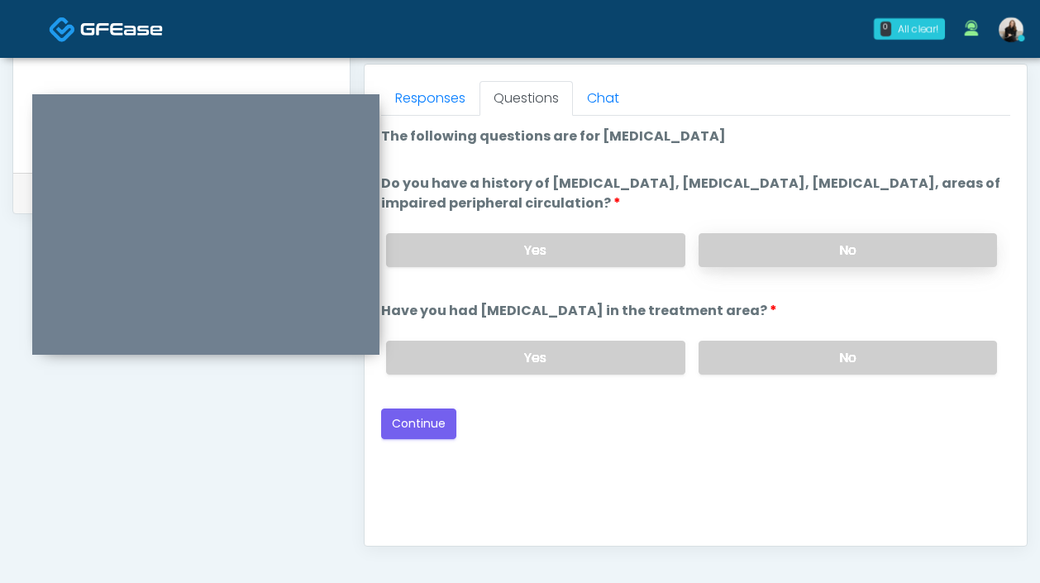
click at [795, 250] on label "No" at bounding box center [847, 250] width 298 height 34
click at [805, 350] on label "No" at bounding box center [847, 357] width 298 height 34
click at [431, 420] on button "Continue" at bounding box center [418, 423] width 75 height 31
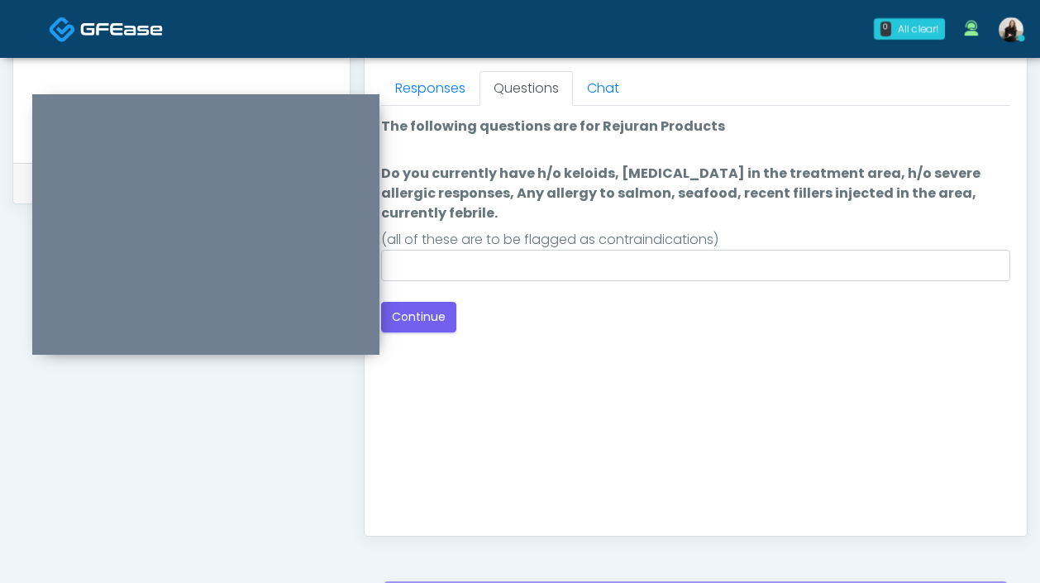
scroll to position [728, 0]
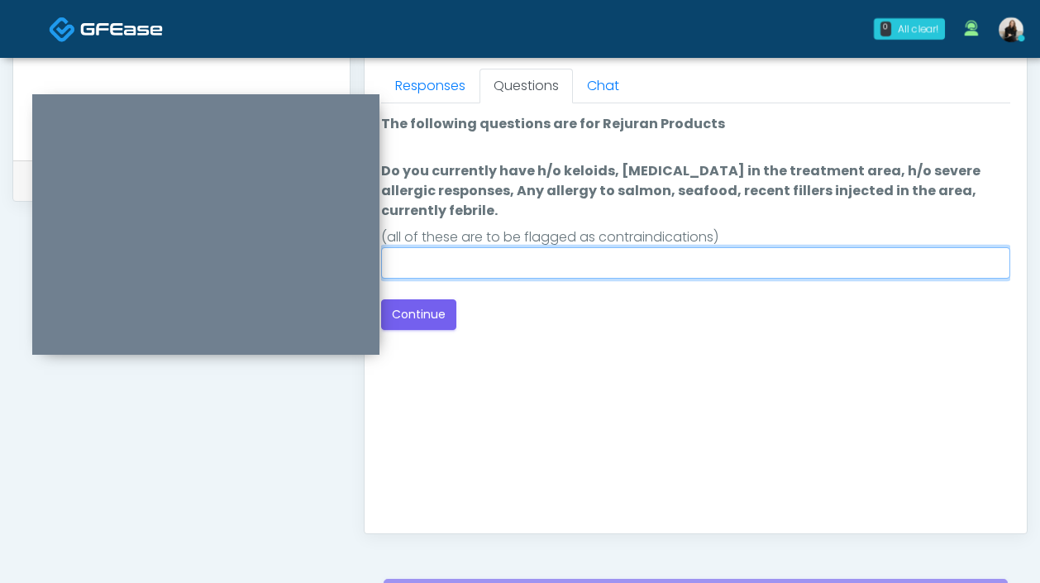
click at [660, 259] on input "Do you currently have h/o keloids, skin infection in the treatment area, h/o se…" at bounding box center [695, 262] width 629 height 31
type input "**"
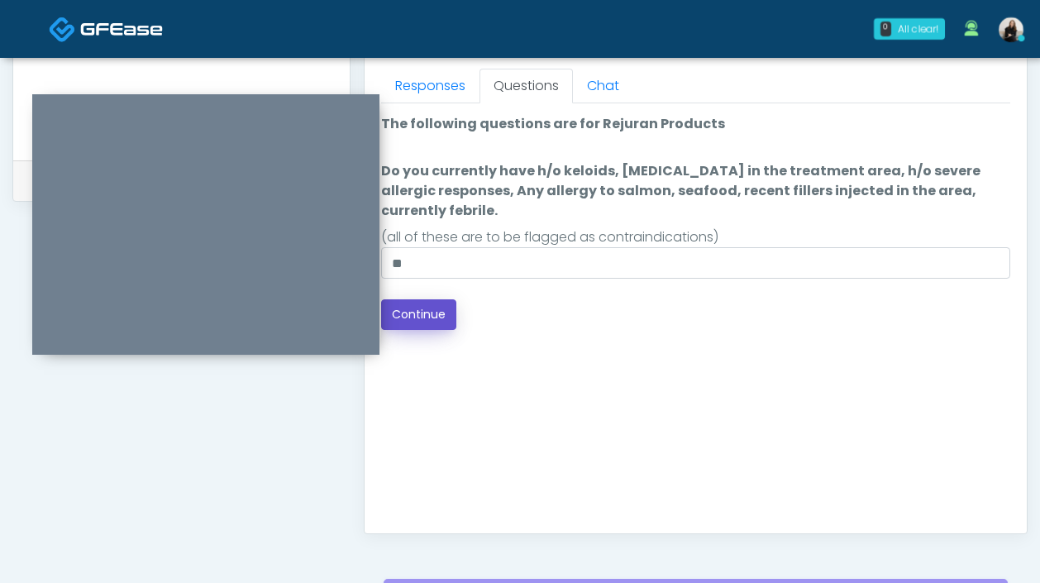
click at [405, 326] on button "Continue" at bounding box center [418, 314] width 75 height 31
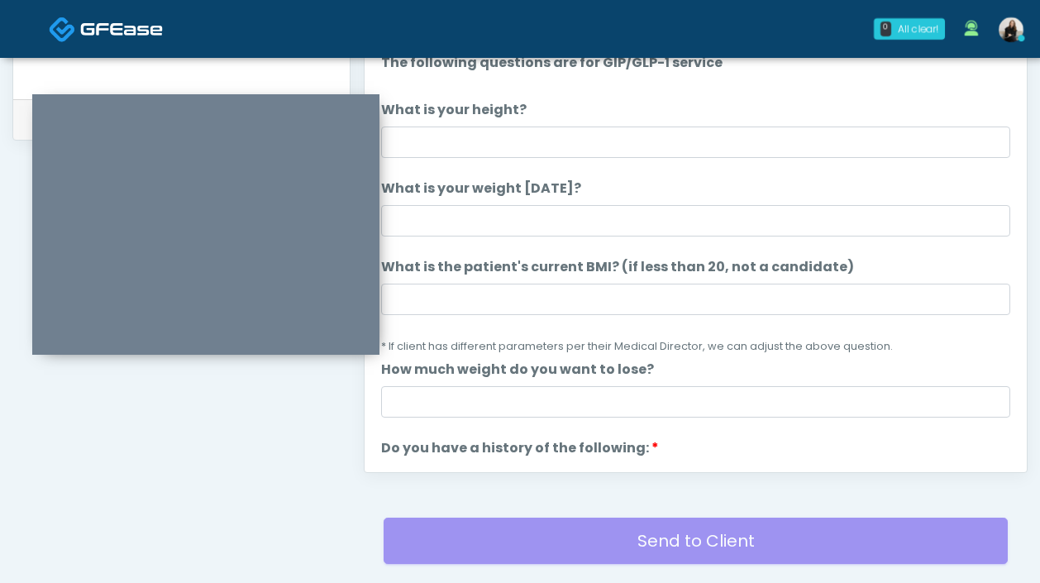
scroll to position [740, 0]
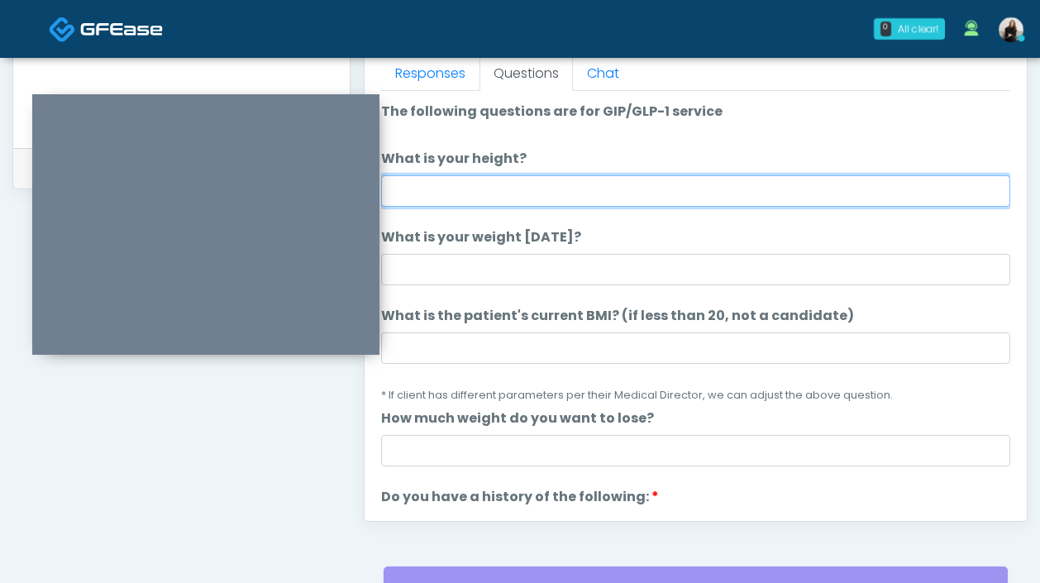
click at [519, 195] on input "What is your height?" at bounding box center [695, 190] width 629 height 31
click at [415, 193] on input "******" at bounding box center [695, 190] width 629 height 31
type input "******"
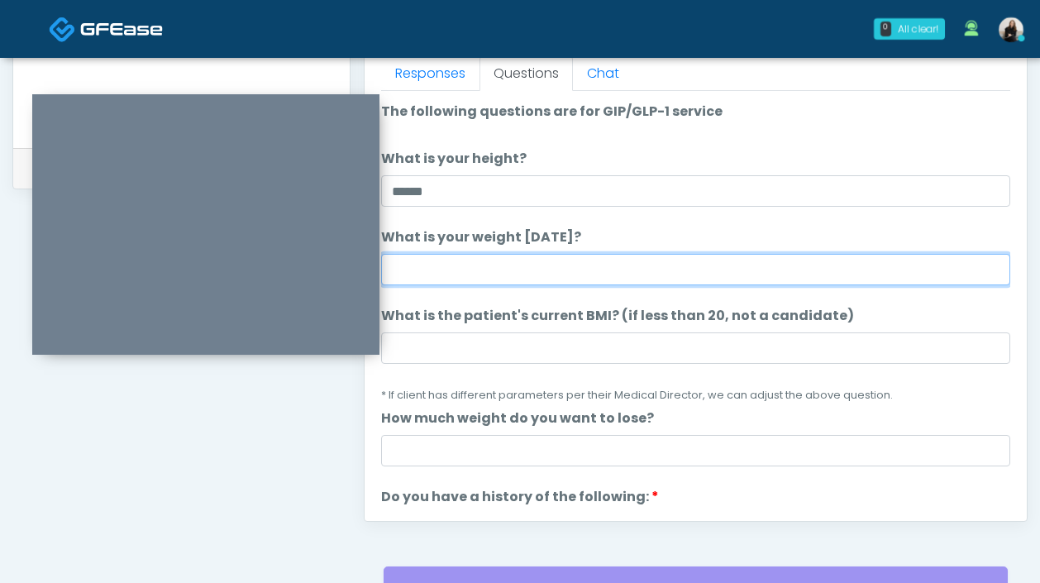
click at [416, 255] on input "What is your weight today?" at bounding box center [695, 269] width 629 height 31
type input "***"
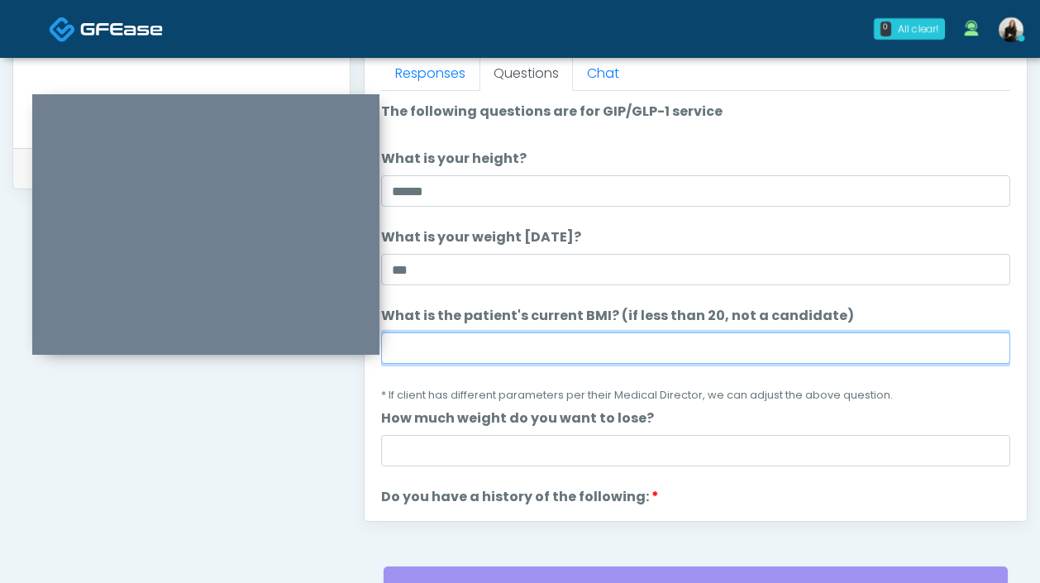
click at [596, 355] on input "What is the patient's current BMI? (if less than 20, not a candidate)" at bounding box center [695, 347] width 629 height 31
paste input "****"
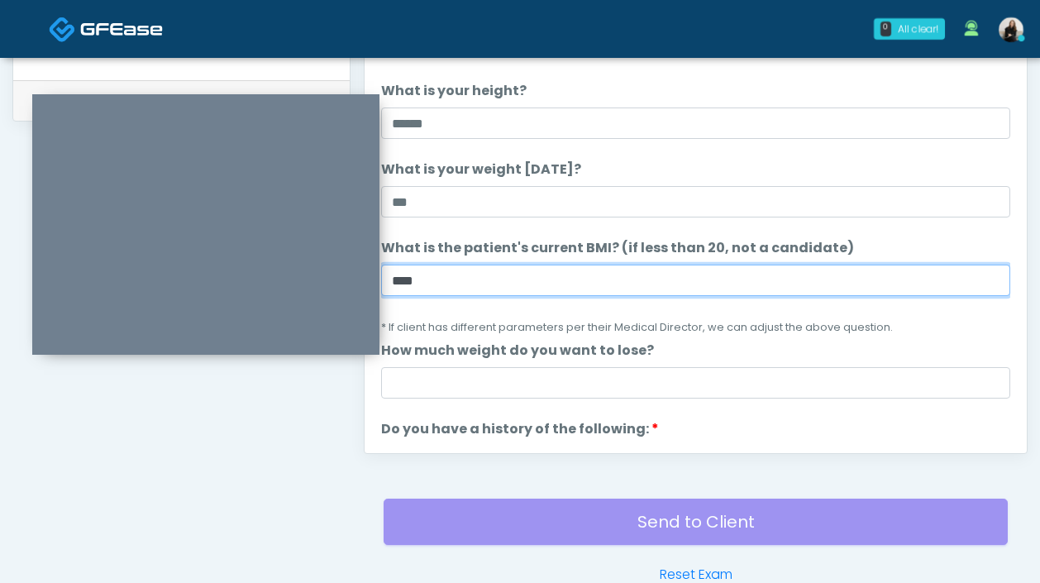
scroll to position [901, 0]
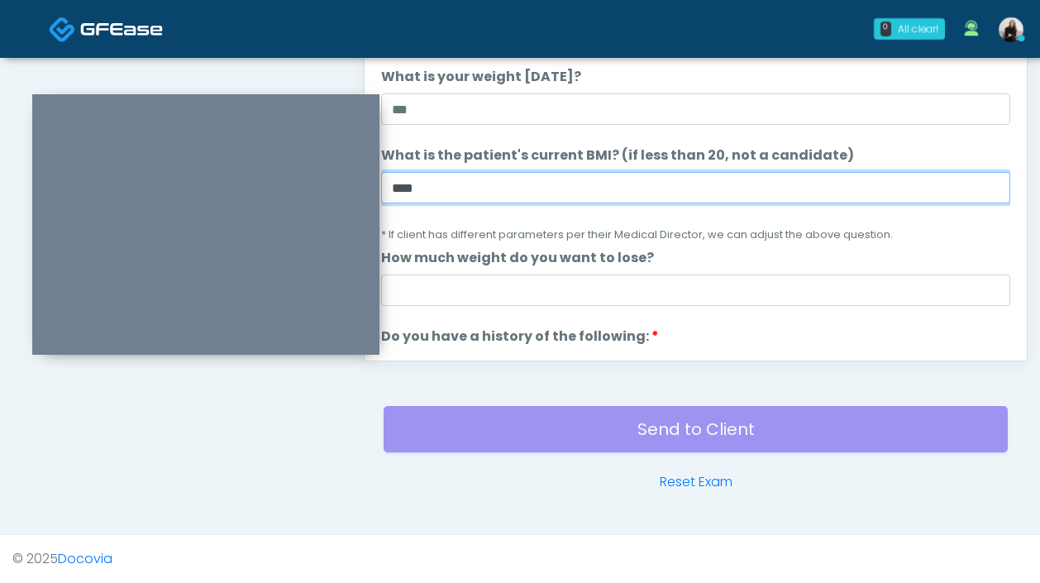
type input "****"
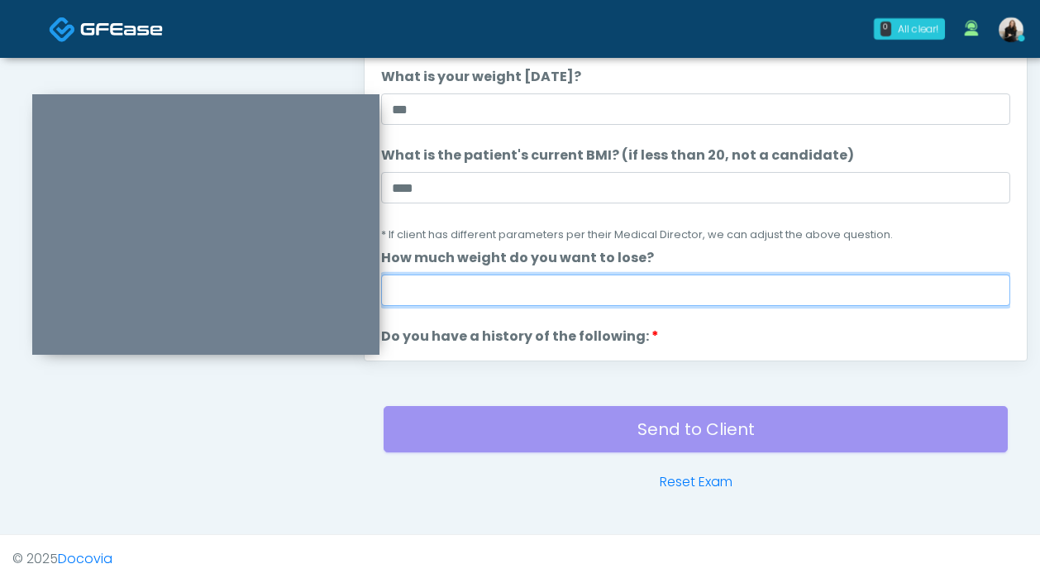
click at [585, 293] on input "How much weight do you want to lose?" at bounding box center [695, 289] width 629 height 31
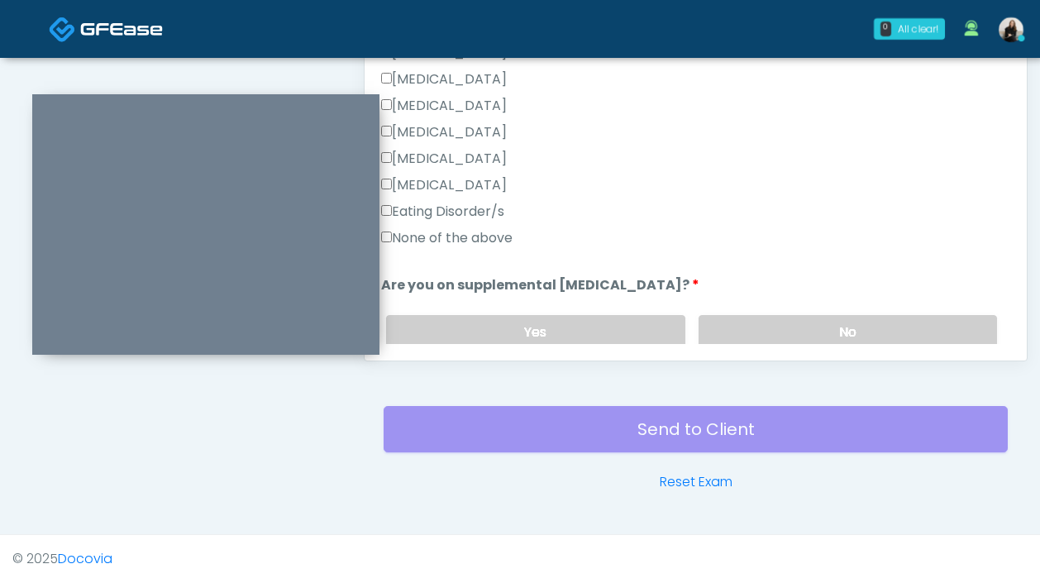
type input "***"
click at [497, 241] on label "None of the above" at bounding box center [446, 238] width 131 height 20
click at [762, 347] on div "Responses Questions Chat Good Faith Exam Script Good Faith Exam Script INTRODUC…" at bounding box center [695, 119] width 662 height 481
click at [762, 338] on label "No" at bounding box center [847, 332] width 298 height 34
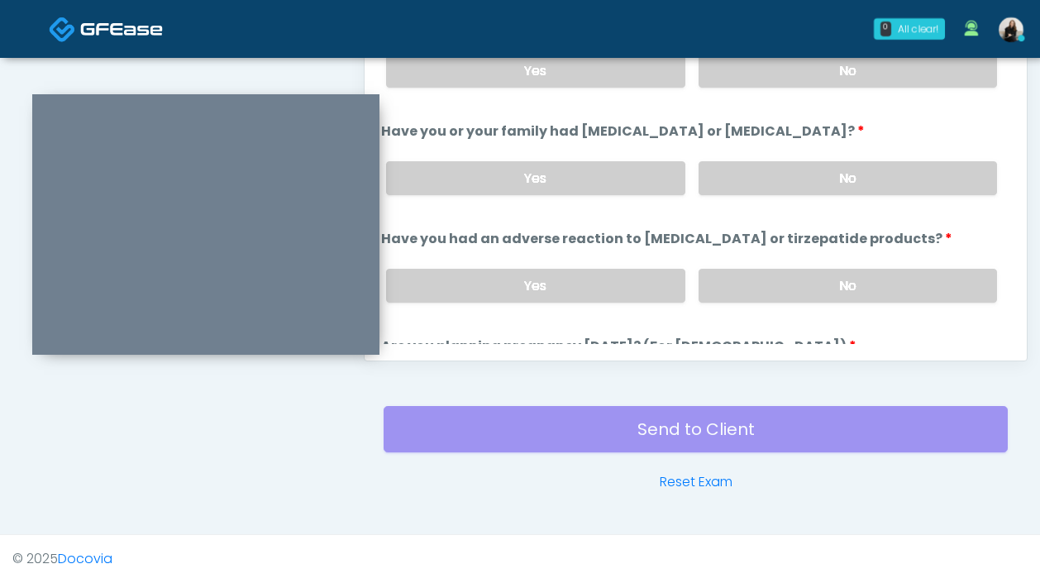
click at [721, 159] on div "Yes No" at bounding box center [691, 178] width 637 height 60
click at [705, 176] on label "No" at bounding box center [847, 178] width 298 height 34
click at [711, 270] on label "No" at bounding box center [847, 286] width 298 height 34
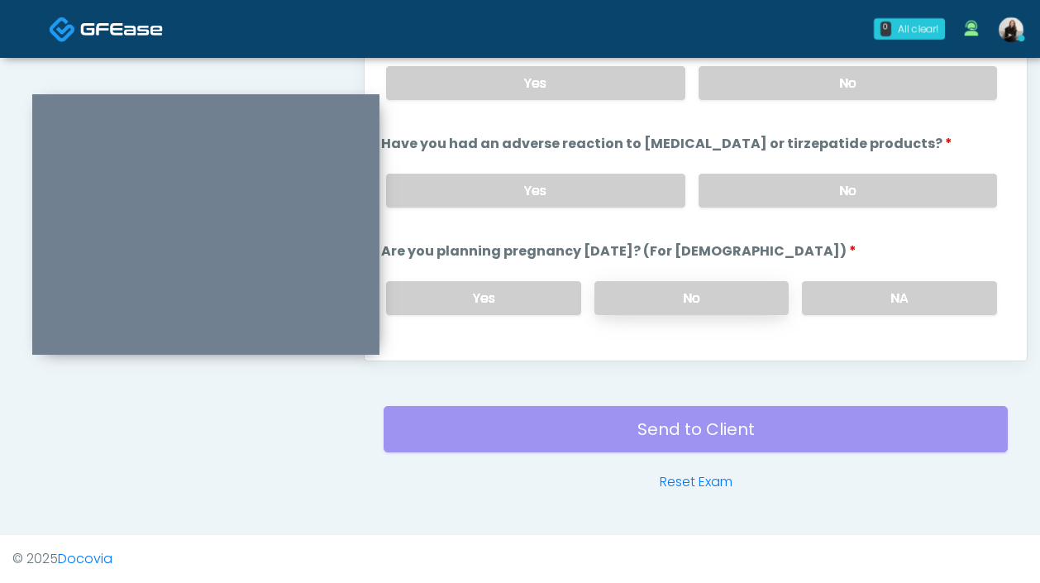
click at [702, 291] on label "No" at bounding box center [691, 298] width 195 height 34
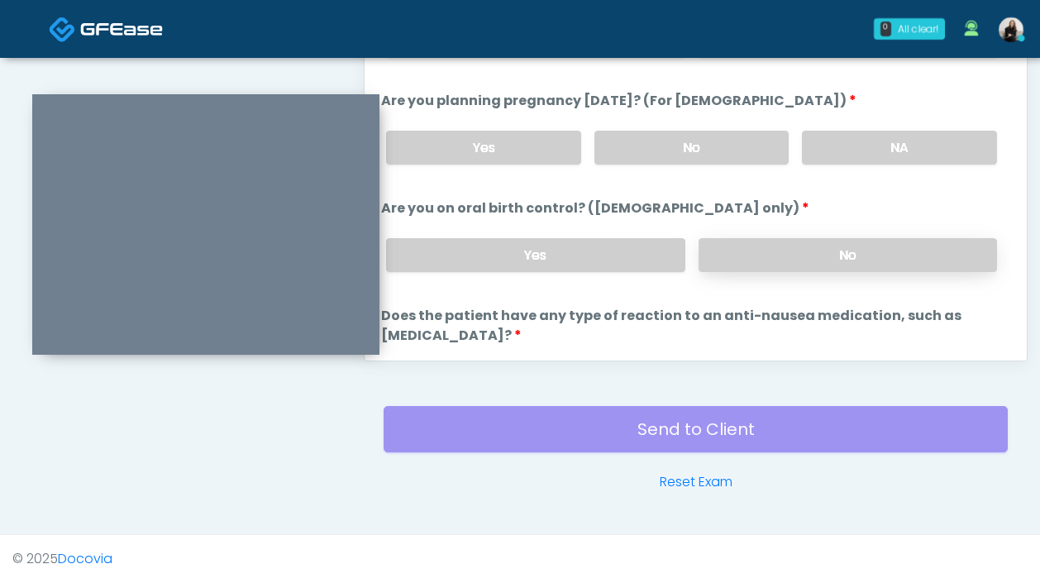
click at [716, 254] on label "No" at bounding box center [847, 255] width 298 height 34
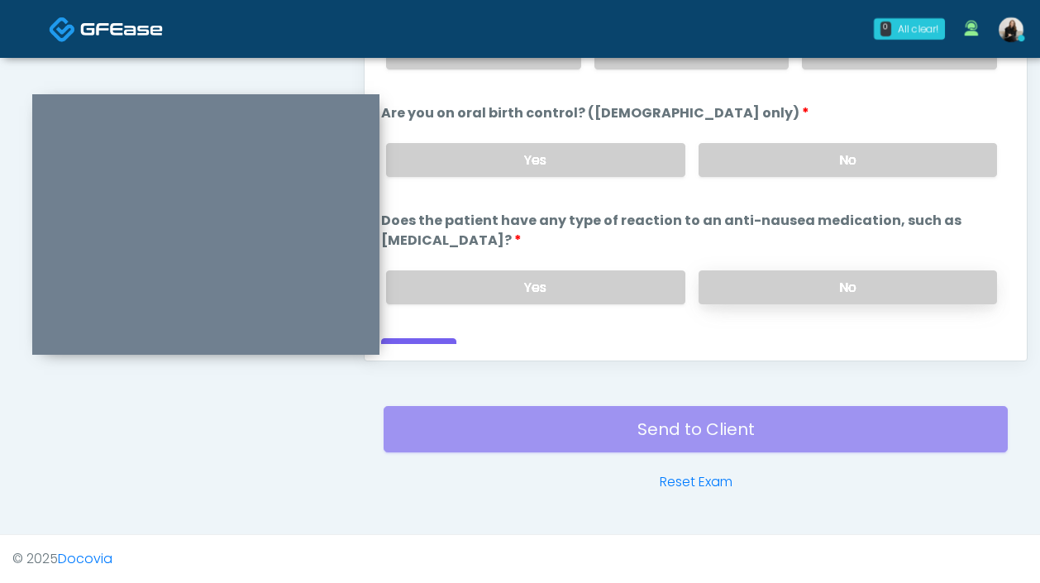
click at [716, 270] on label "No" at bounding box center [847, 287] width 298 height 34
click at [439, 338] on button "Continue" at bounding box center [418, 353] width 75 height 31
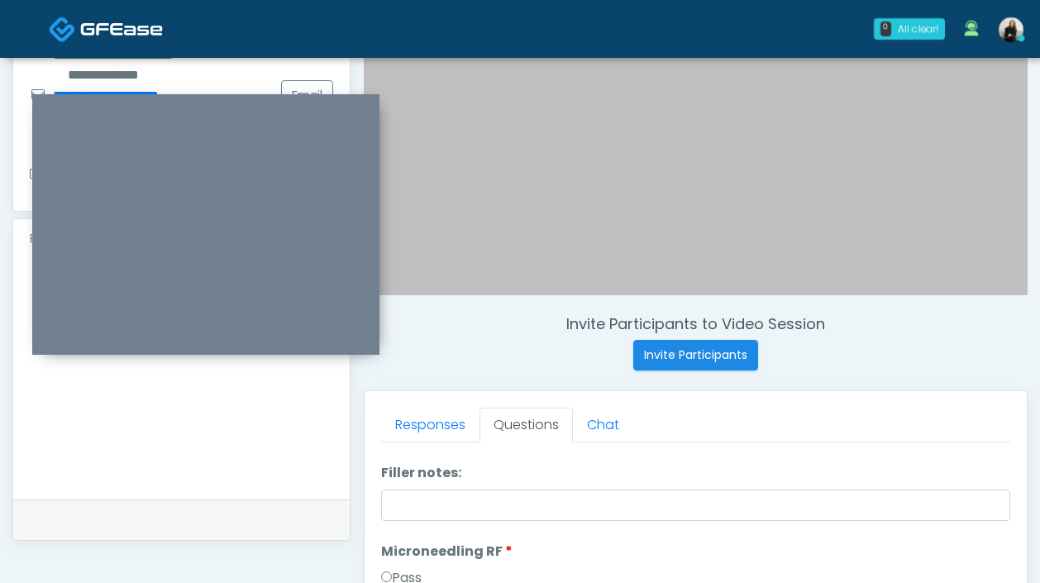
scroll to position [0, 0]
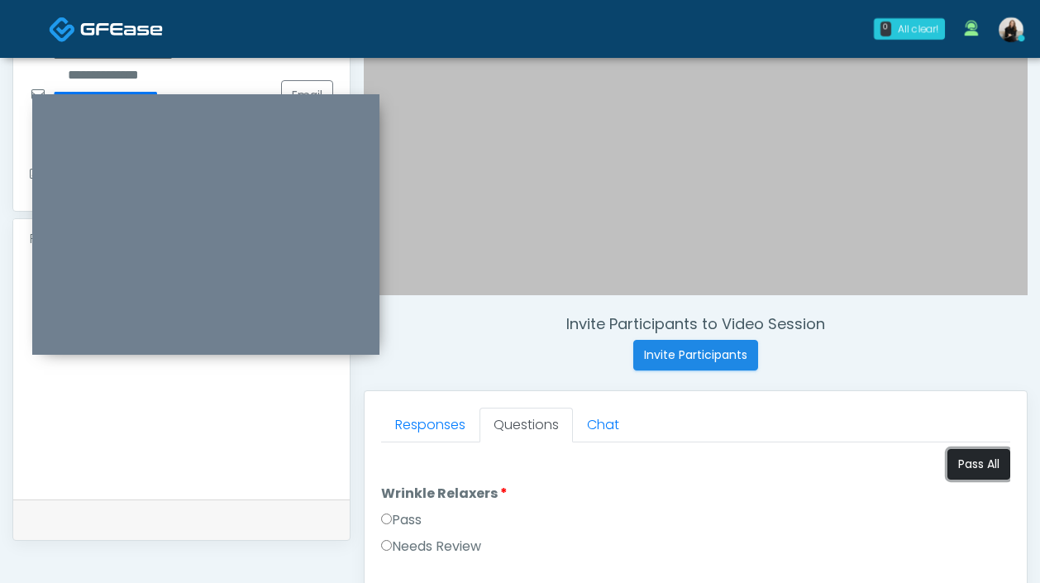
click at [959, 463] on button "Pass All" at bounding box center [978, 464] width 63 height 31
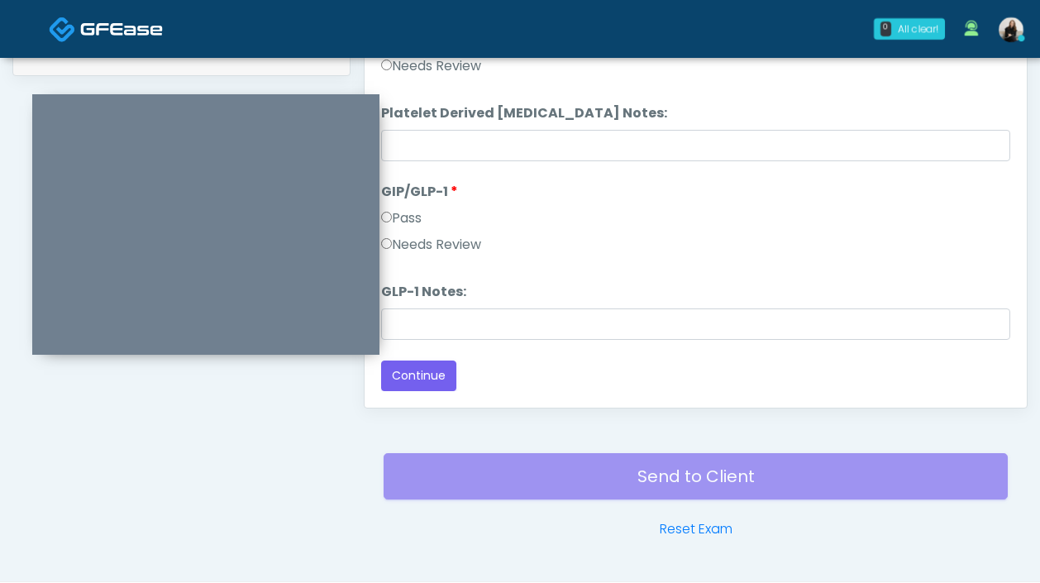
scroll to position [901, 0]
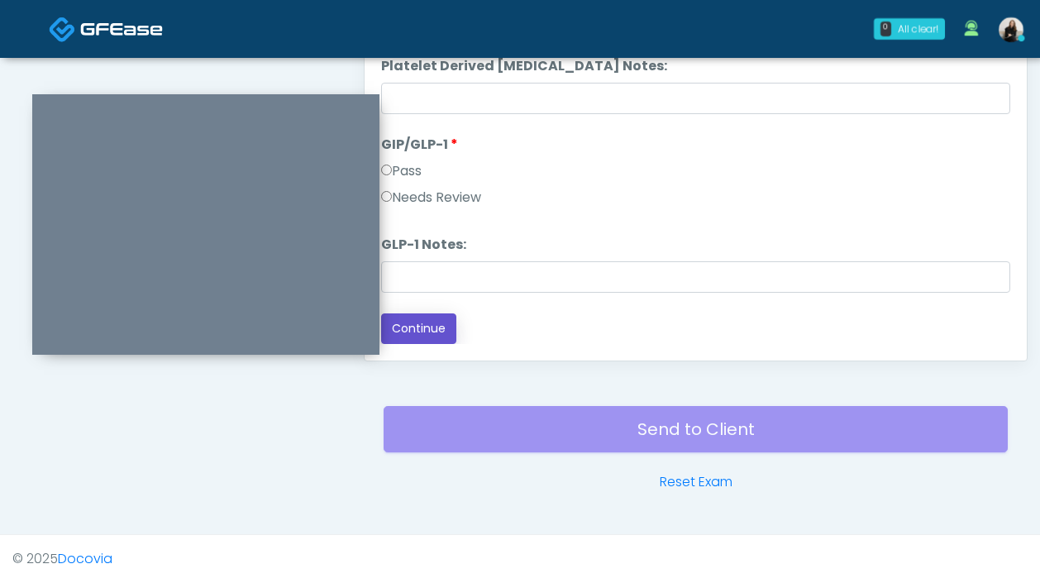
click at [440, 326] on button "Continue" at bounding box center [418, 328] width 75 height 31
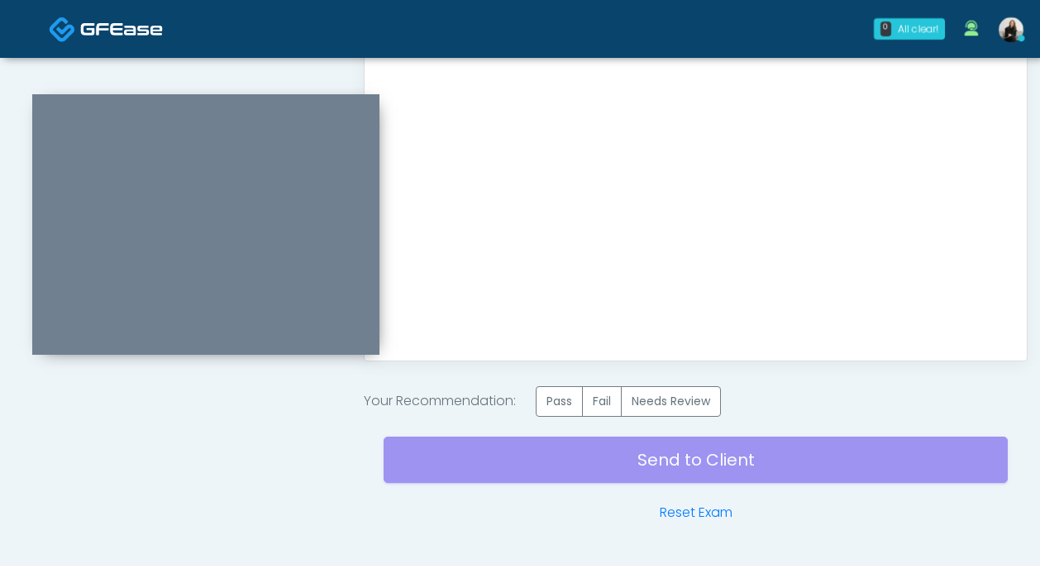
scroll to position [0, 0]
click at [571, 391] on label "Pass" at bounding box center [558, 401] width 47 height 31
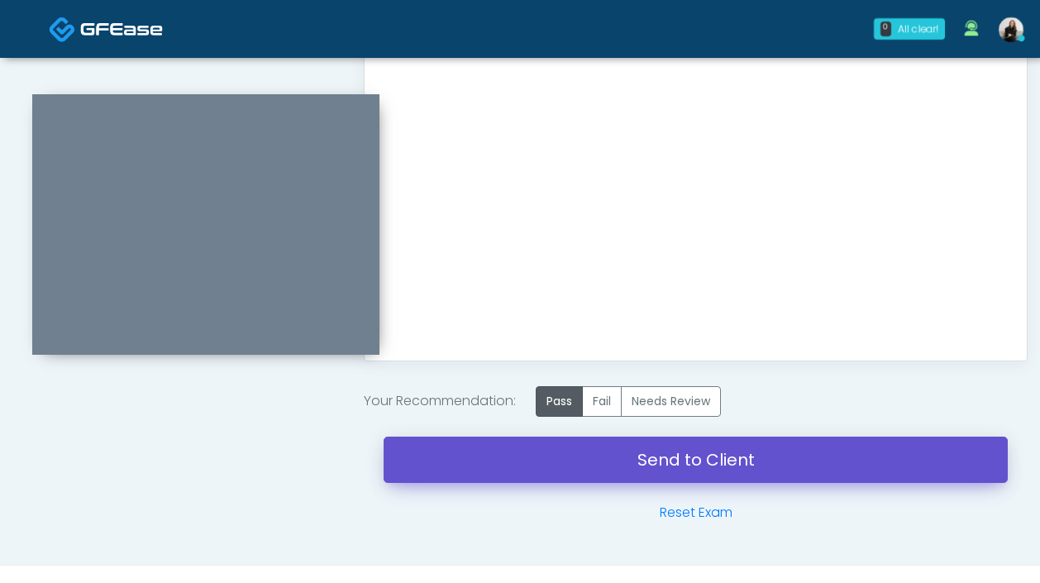
click at [607, 453] on link "Send to Client" at bounding box center [695, 459] width 624 height 46
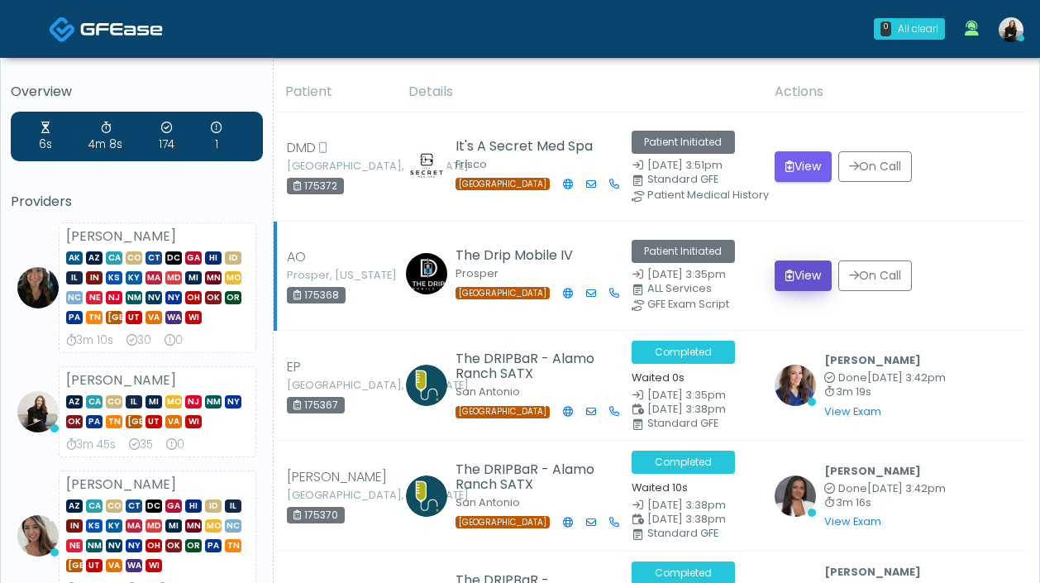
click at [801, 281] on button "View" at bounding box center [802, 275] width 57 height 31
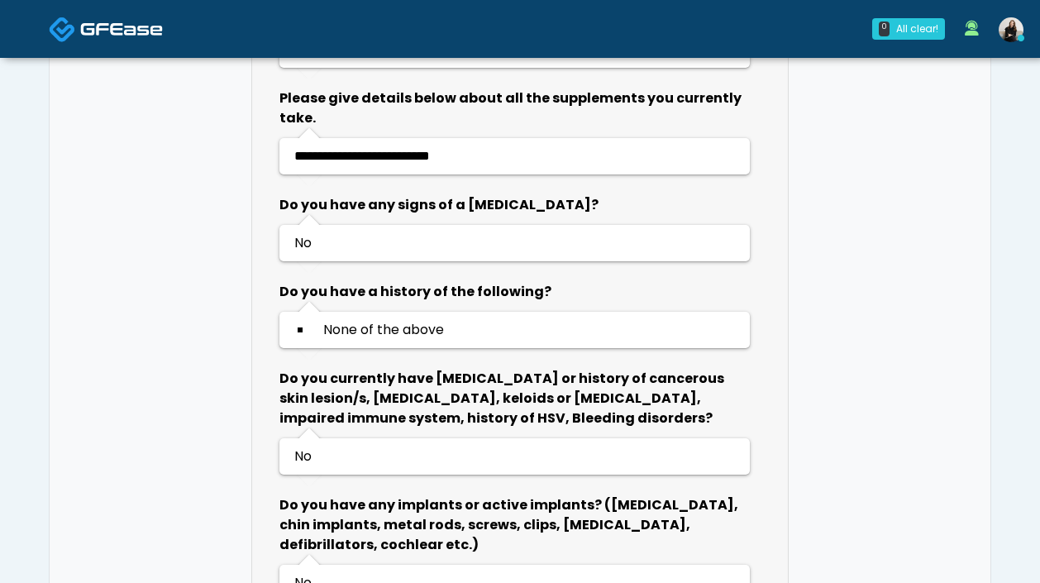
scroll to position [1054, 0]
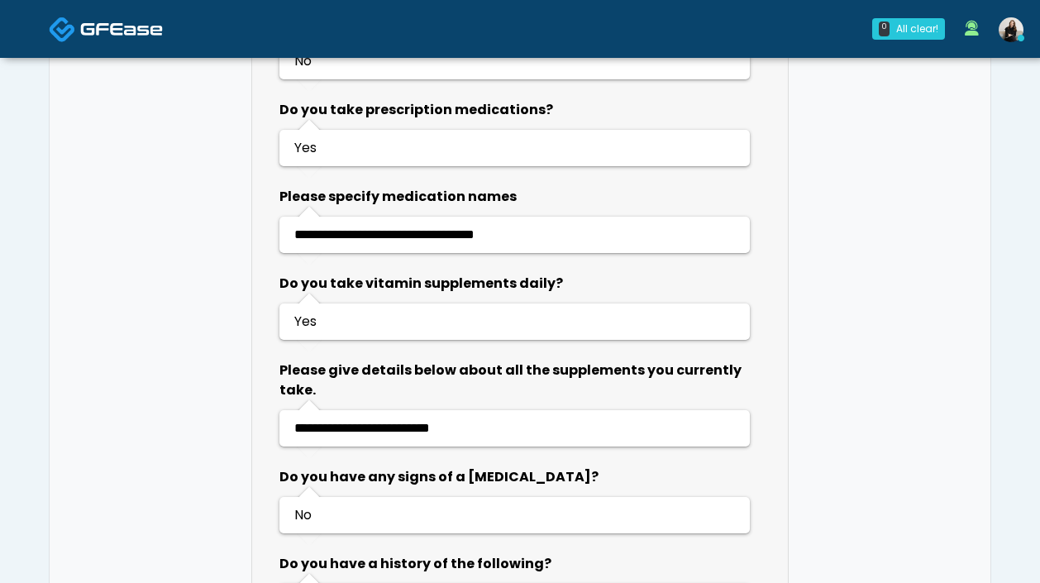
click at [474, 235] on span "**********" at bounding box center [384, 234] width 180 height 12
copy span "**********"
click at [464, 307] on ul "Yes" at bounding box center [514, 321] width 471 height 36
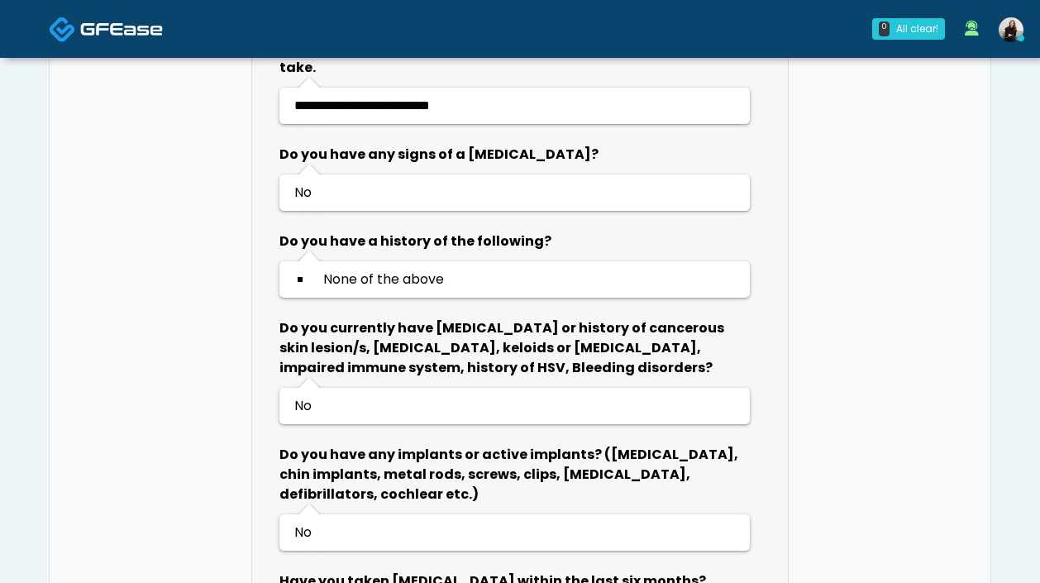
scroll to position [1497, 0]
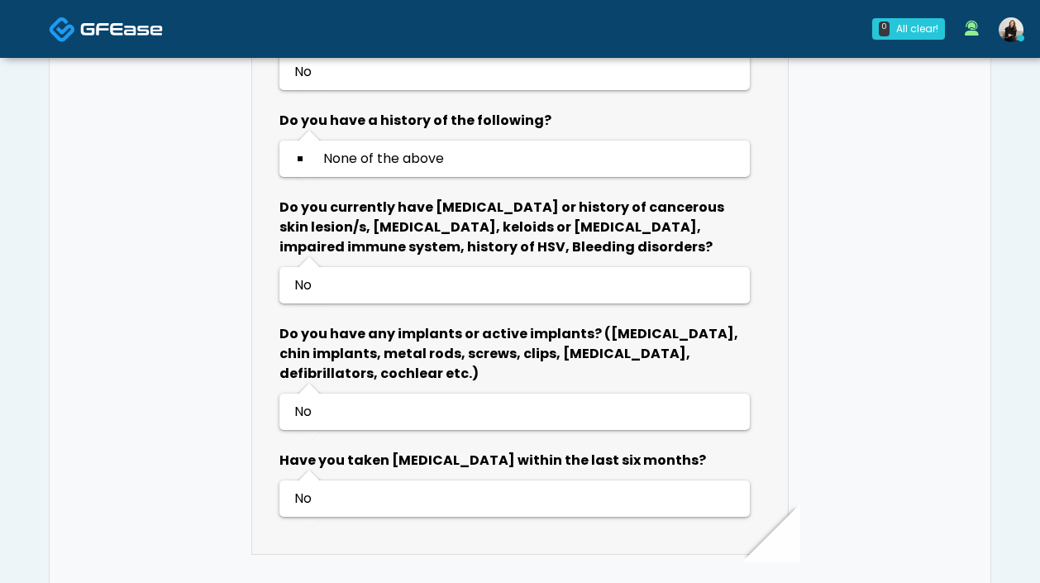
click at [130, 30] on img at bounding box center [121, 29] width 83 height 17
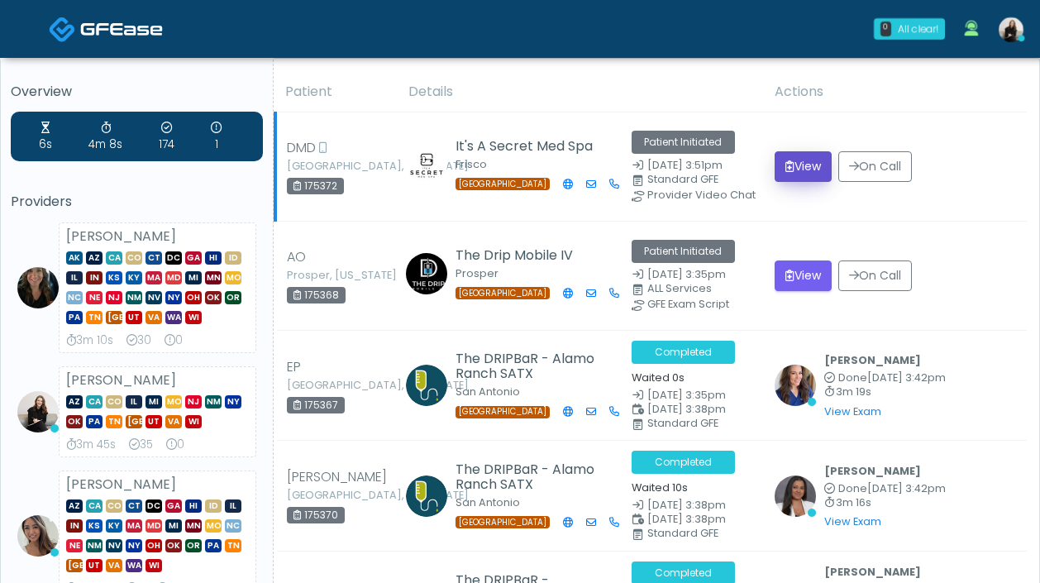
click at [797, 169] on button "View" at bounding box center [802, 166] width 57 height 31
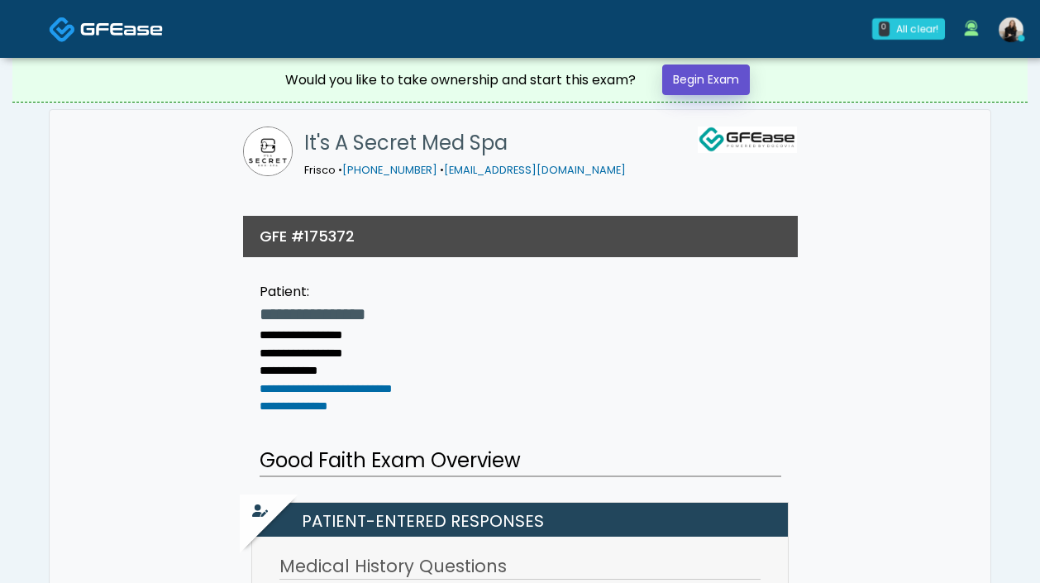
click at [736, 86] on link "Begin Exam" at bounding box center [706, 79] width 88 height 31
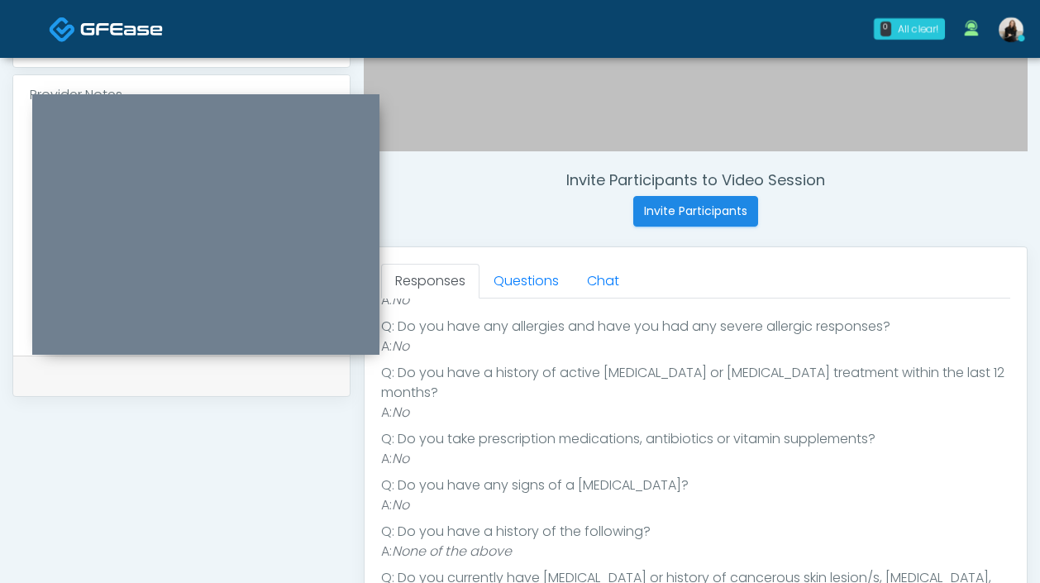
scroll to position [200, 0]
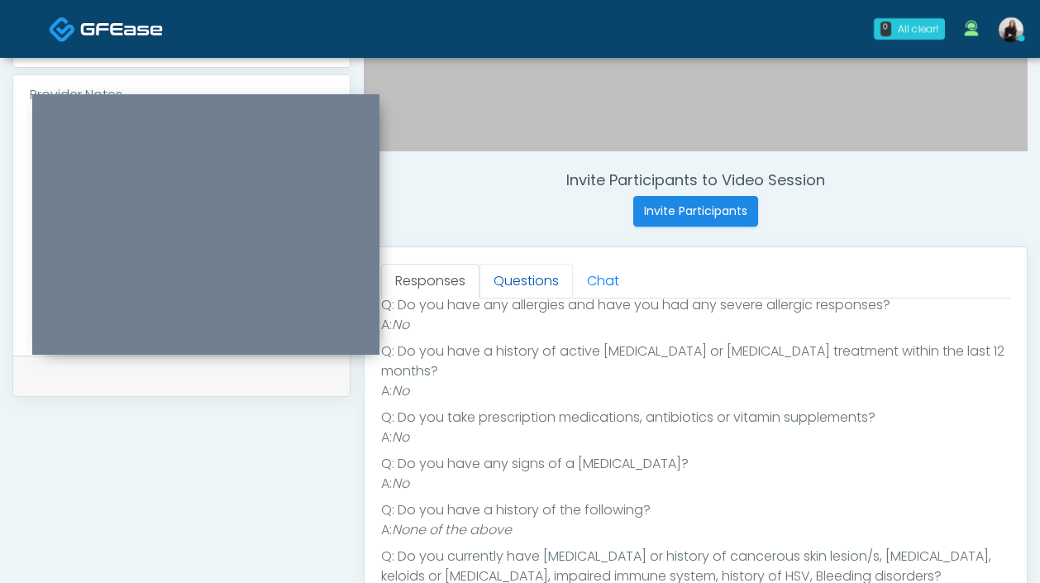
click at [516, 280] on link "Questions" at bounding box center [525, 281] width 93 height 35
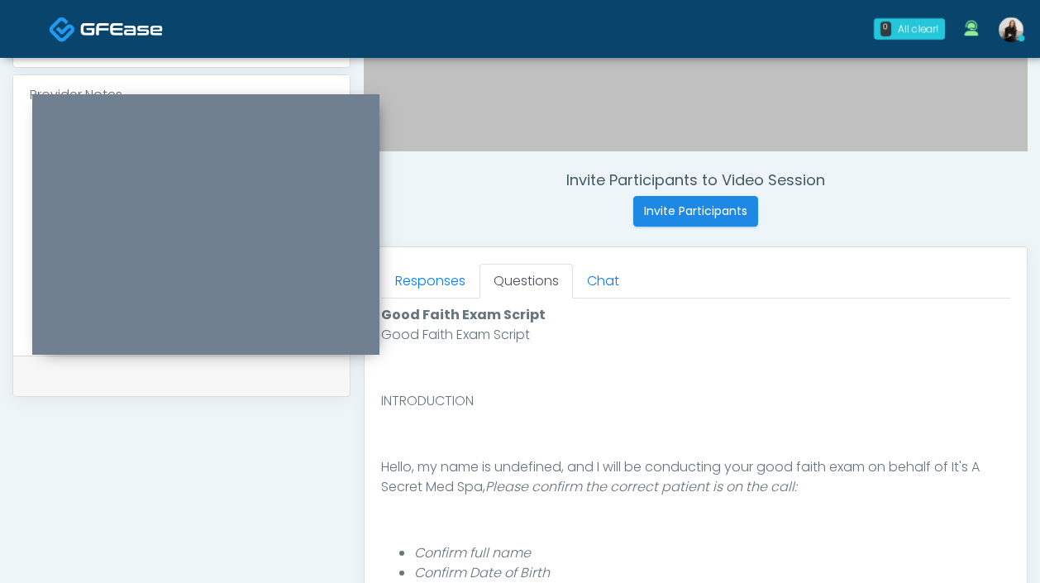
scroll to position [725, 0]
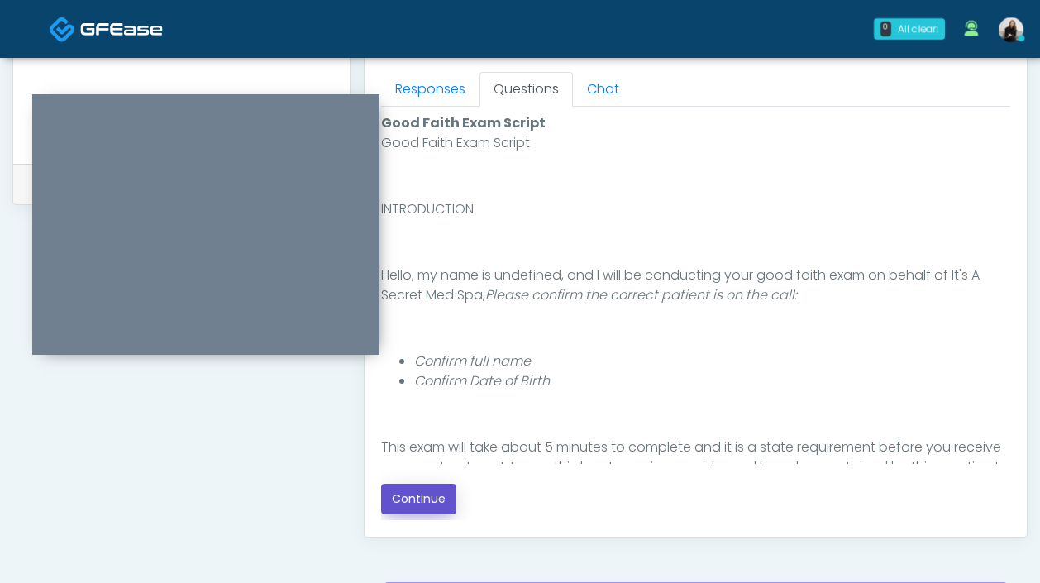
click at [417, 498] on button "Continue" at bounding box center [418, 498] width 75 height 31
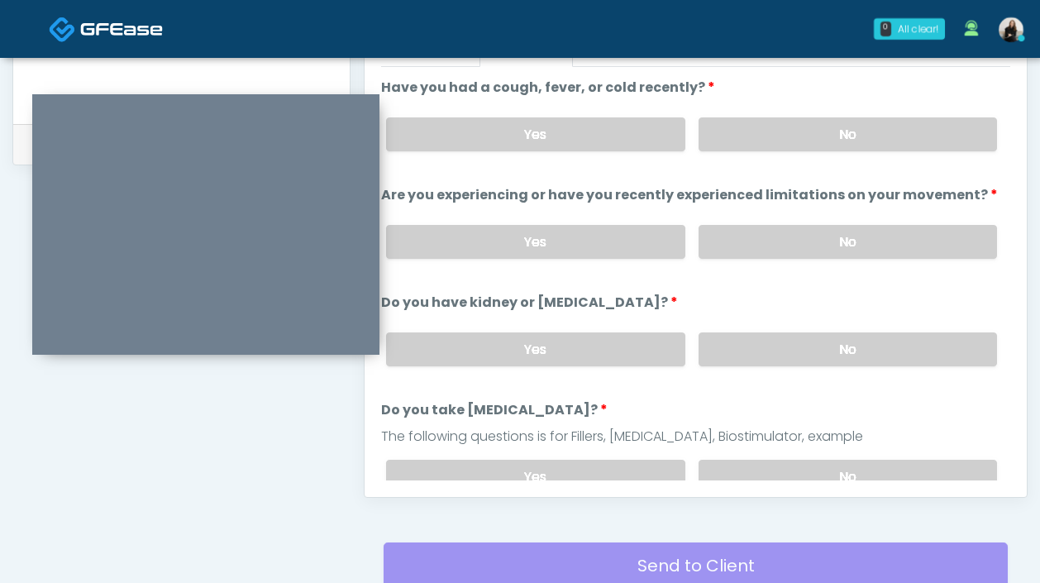
scroll to position [694, 0]
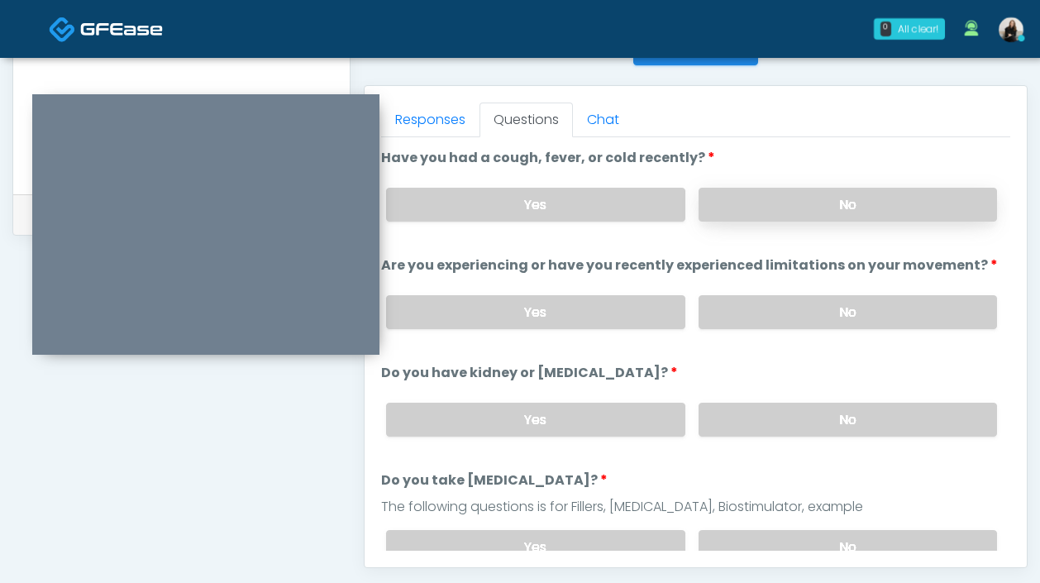
click at [857, 203] on label "No" at bounding box center [847, 205] width 298 height 34
click at [857, 323] on label "No" at bounding box center [847, 312] width 298 height 34
click at [850, 404] on label "No" at bounding box center [847, 419] width 298 height 34
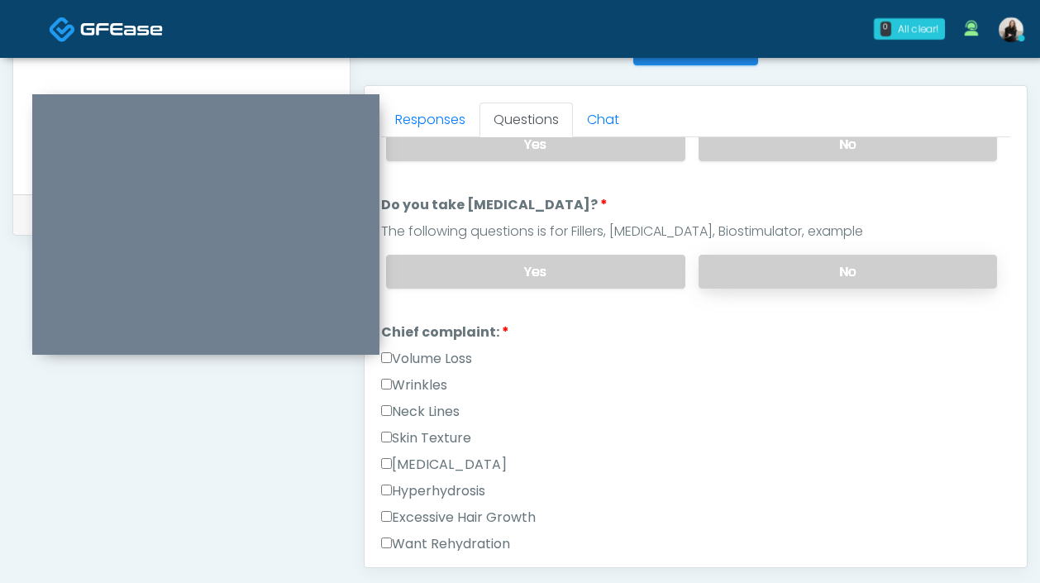
click at [818, 273] on label "No" at bounding box center [847, 272] width 298 height 34
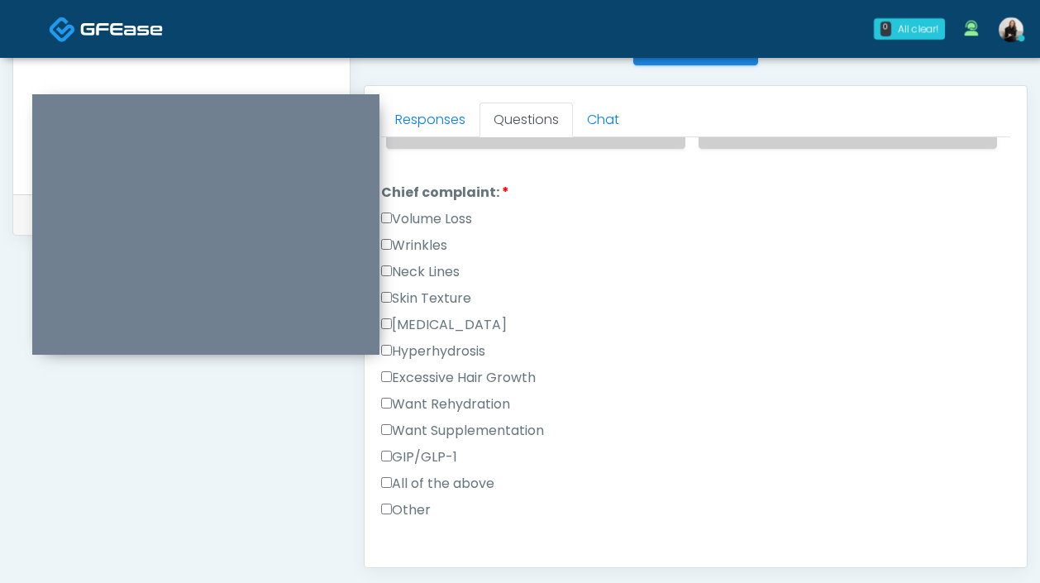
click at [406, 240] on label "Wrinkles" at bounding box center [414, 246] width 66 height 20
click at [406, 214] on label "Volume Loss" at bounding box center [426, 219] width 91 height 20
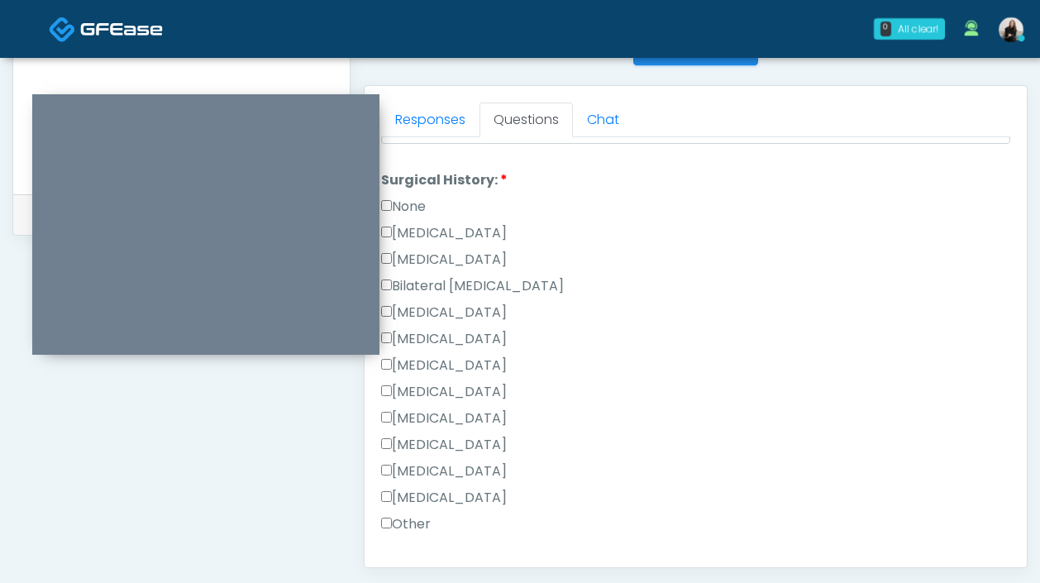
scroll to position [804, 0]
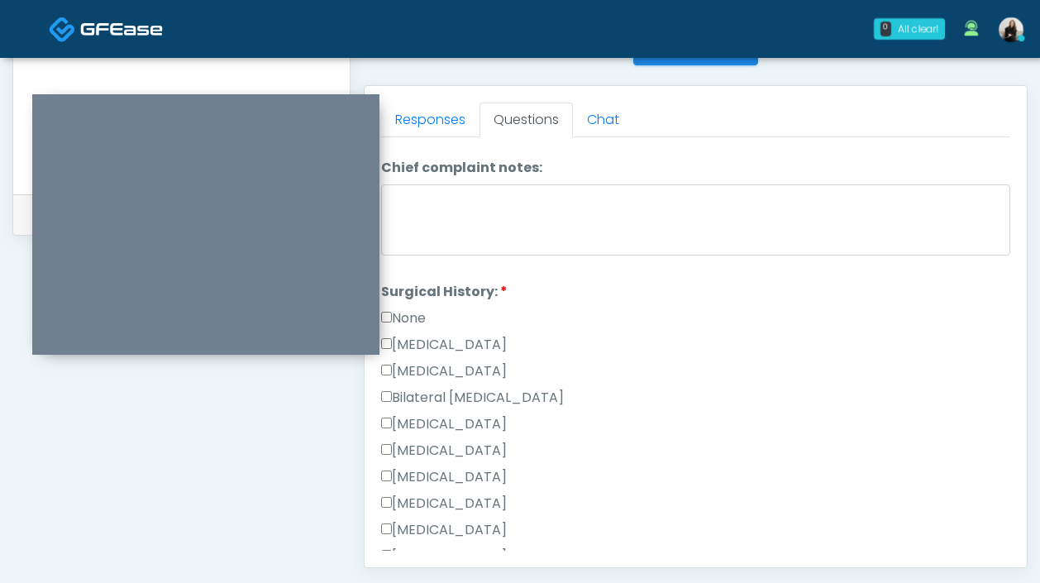
click at [421, 321] on label "None" at bounding box center [403, 318] width 45 height 20
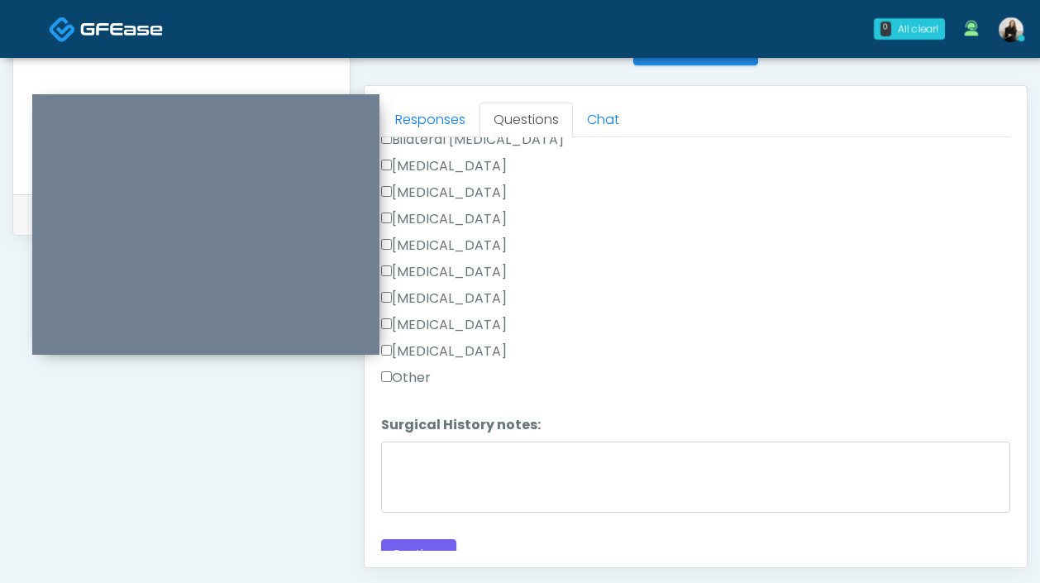
scroll to position [1077, 0]
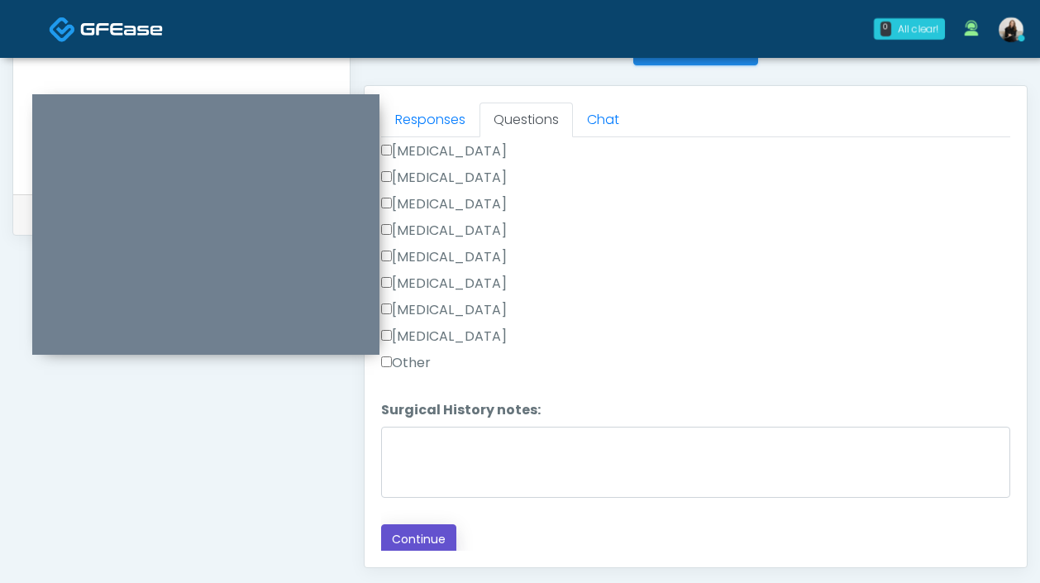
click at [408, 530] on button "Continue" at bounding box center [418, 539] width 75 height 31
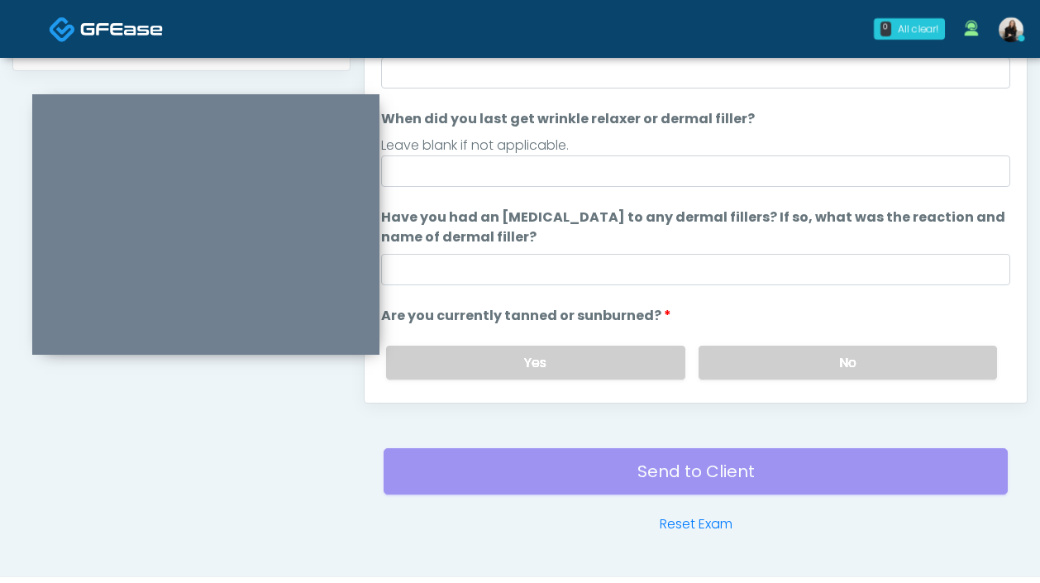
scroll to position [805, 0]
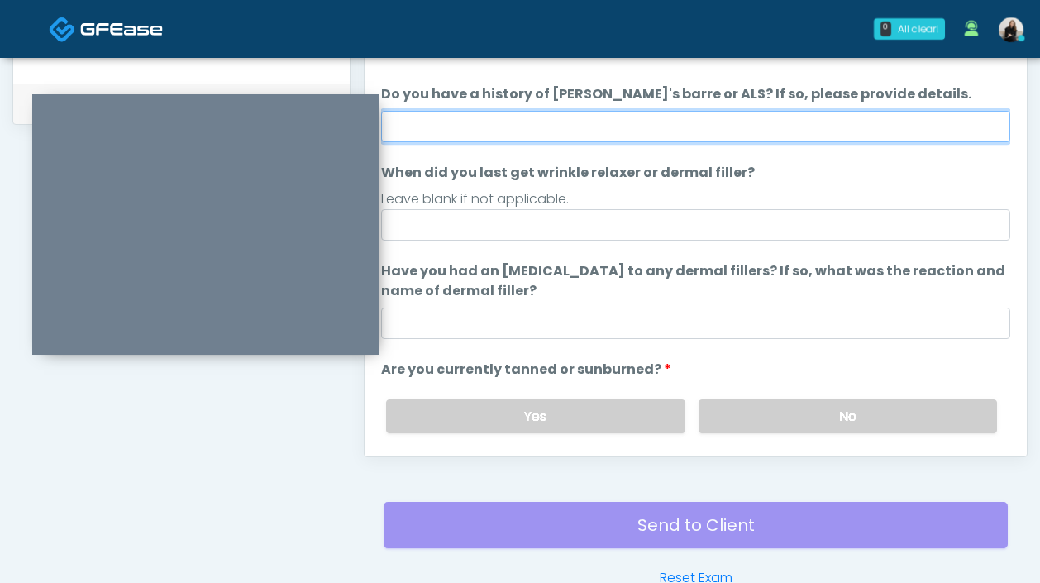
click at [484, 129] on input "Do you have a history of Guillain's barre or ALS? If so, please provide details." at bounding box center [695, 126] width 629 height 31
type input "**"
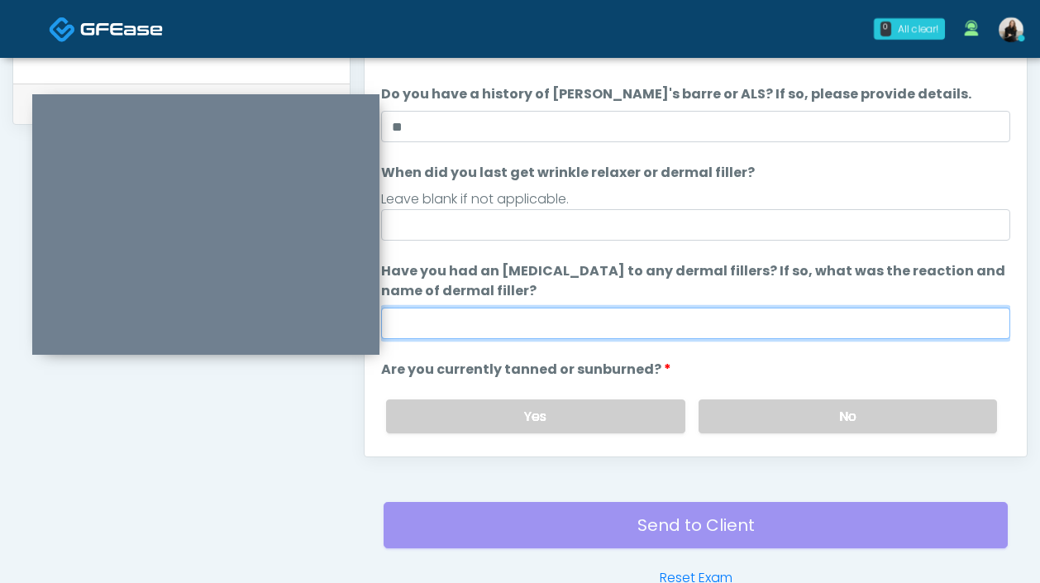
click at [497, 327] on input "Have you had an allergic response to any dermal fillers? If so, what was the re…" at bounding box center [695, 322] width 629 height 31
type input "**"
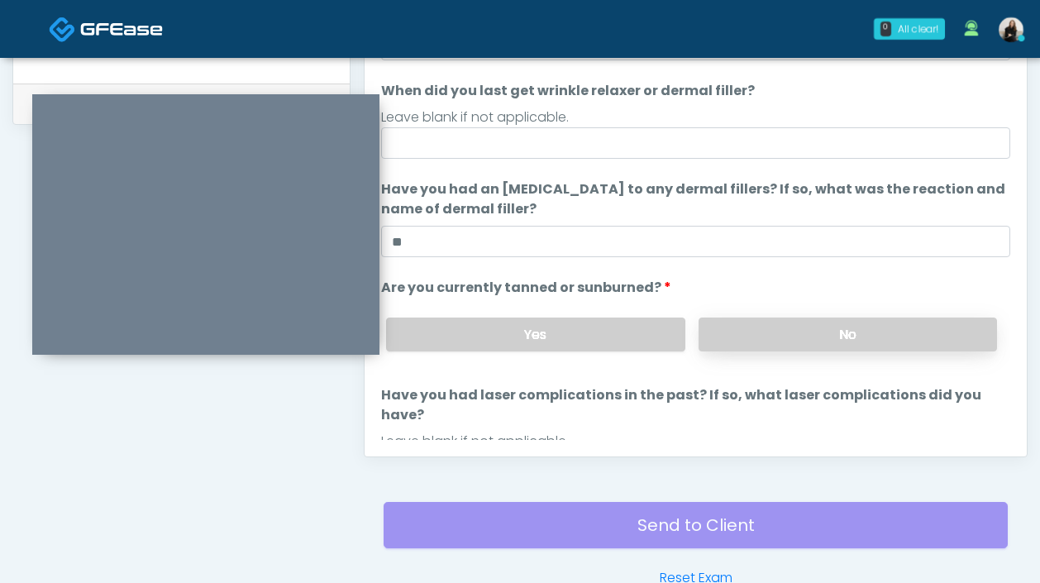
click at [742, 349] on label "No" at bounding box center [847, 334] width 298 height 34
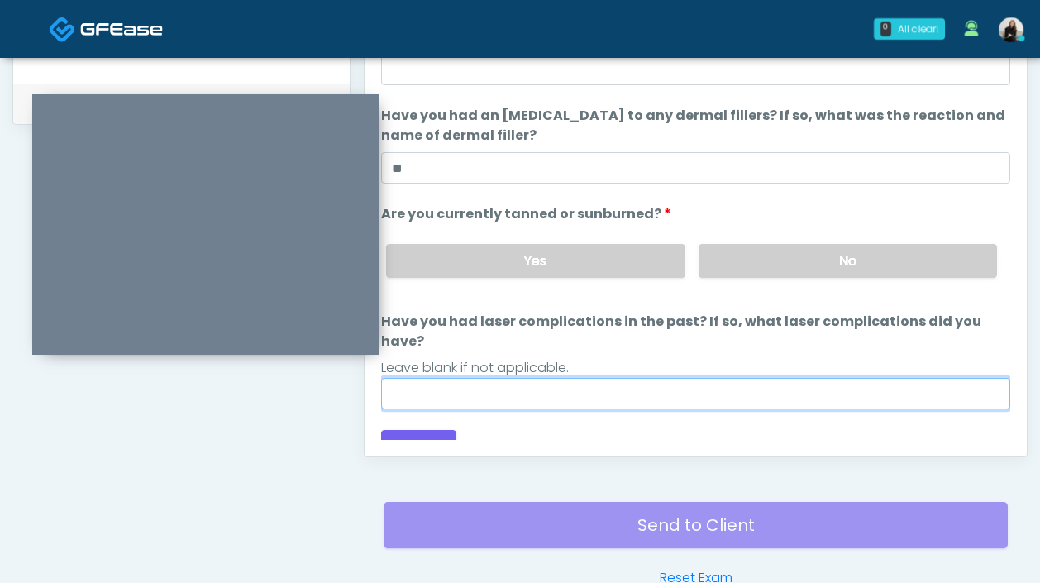
click at [627, 386] on input "Have you had laser complications in the past? If so, what laser complications d…" at bounding box center [695, 393] width 629 height 31
drag, startPoint x: 489, startPoint y: 366, endPoint x: 311, endPoint y: 366, distance: 178.5
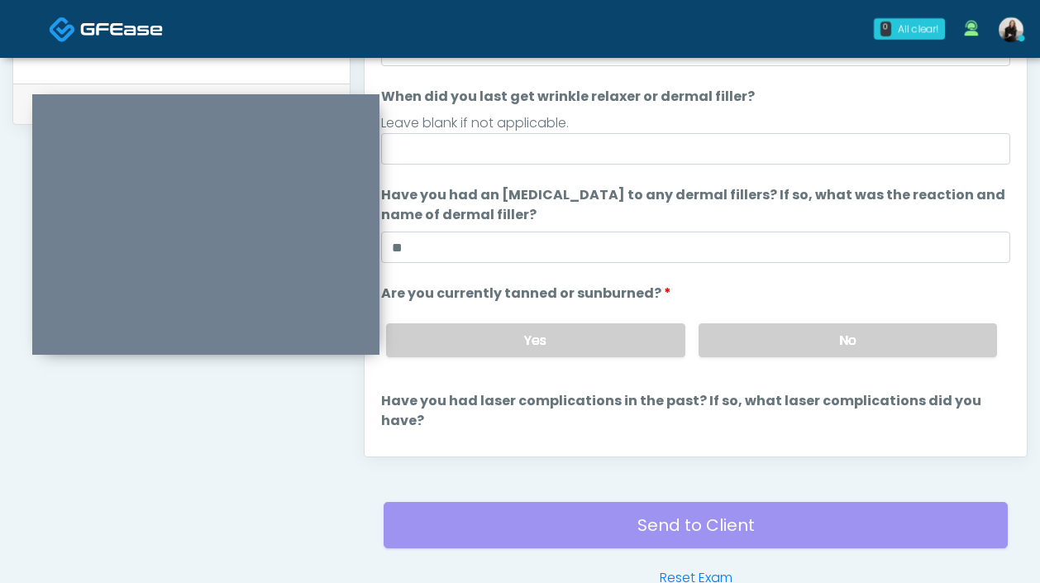
type input "**"
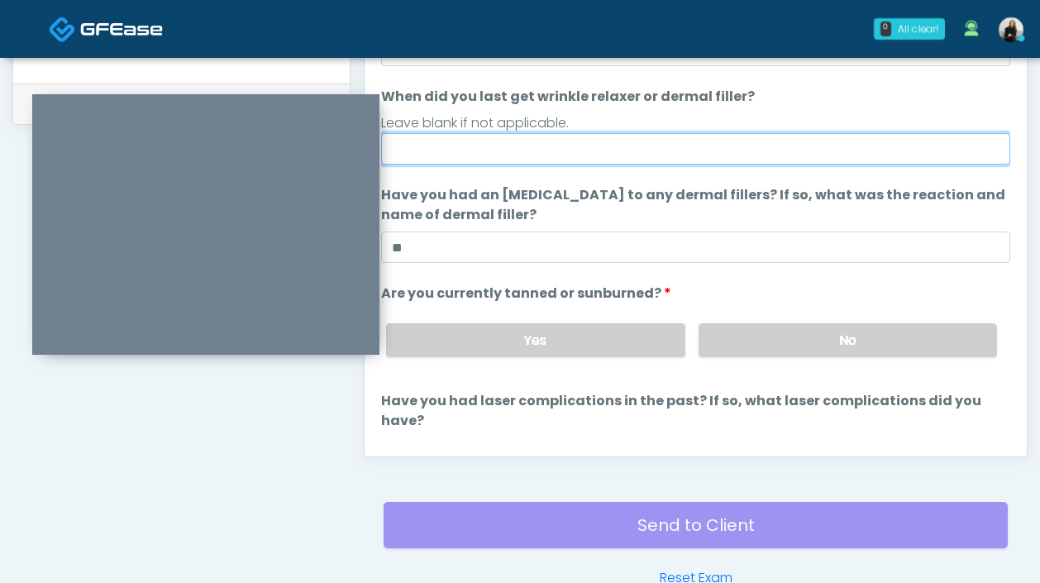
click at [515, 155] on input "When did you last get wrinkle relaxer or dermal filler?" at bounding box center [695, 148] width 629 height 31
drag, startPoint x: 474, startPoint y: 150, endPoint x: 365, endPoint y: 150, distance: 109.1
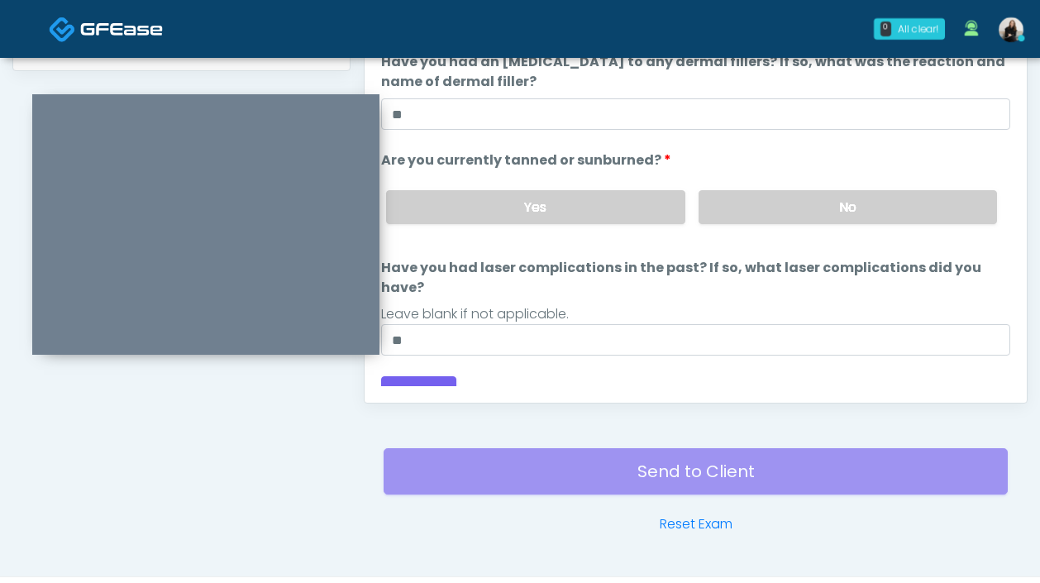
scroll to position [871, 0]
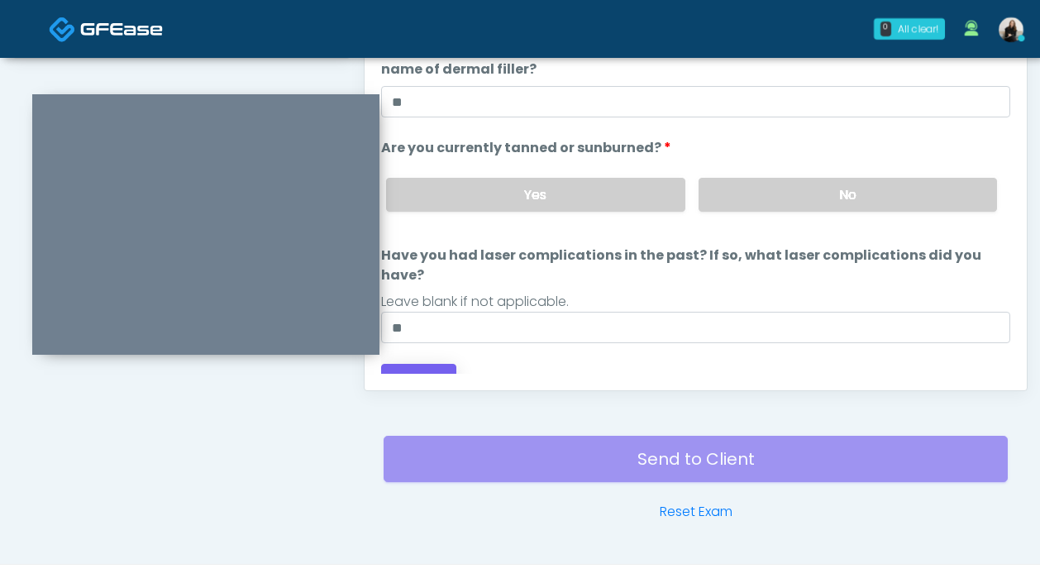
type input "********"
click at [444, 364] on button "Continue" at bounding box center [418, 379] width 75 height 31
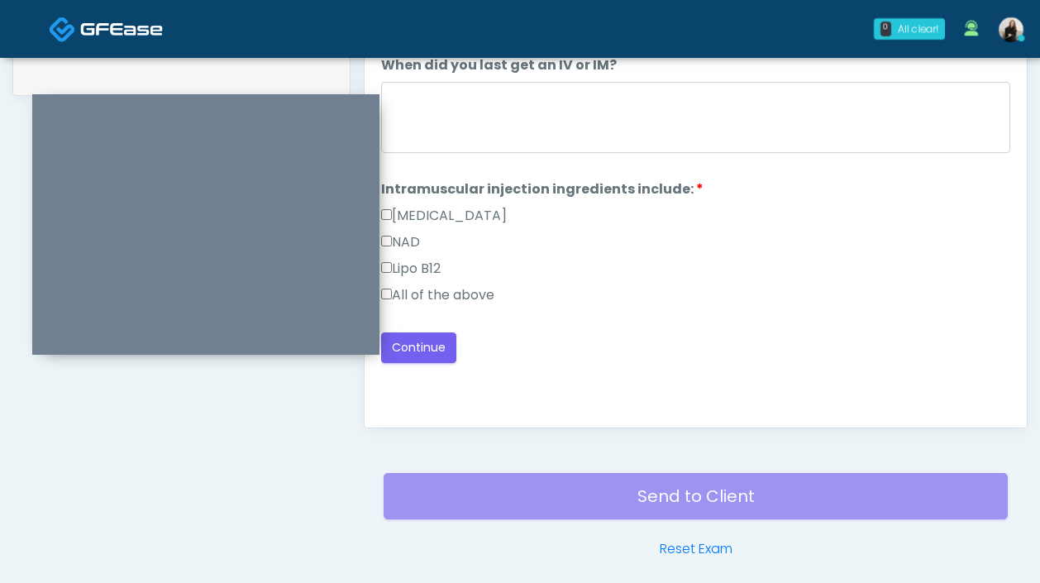
scroll to position [787, 0]
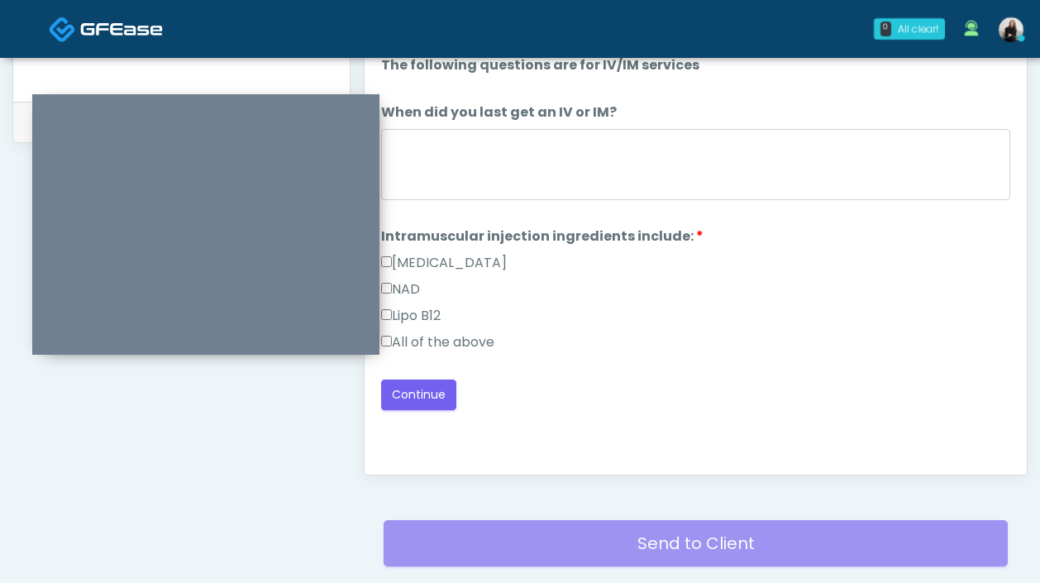
click at [450, 340] on label "All of the above" at bounding box center [437, 342] width 113 height 20
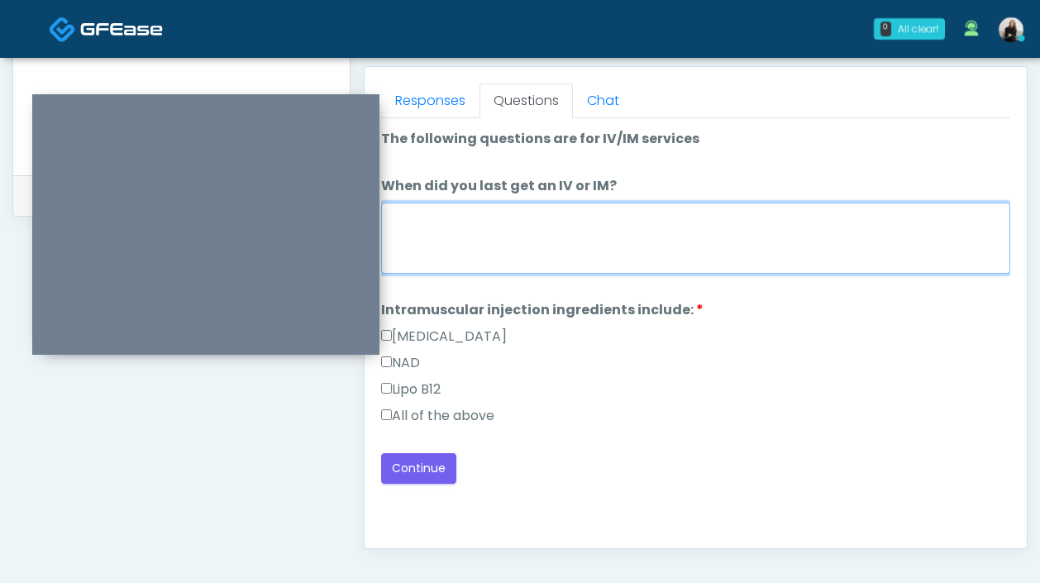
click at [494, 260] on textarea "When did you last get an IV or IM?" at bounding box center [695, 237] width 629 height 71
type textarea "**********"
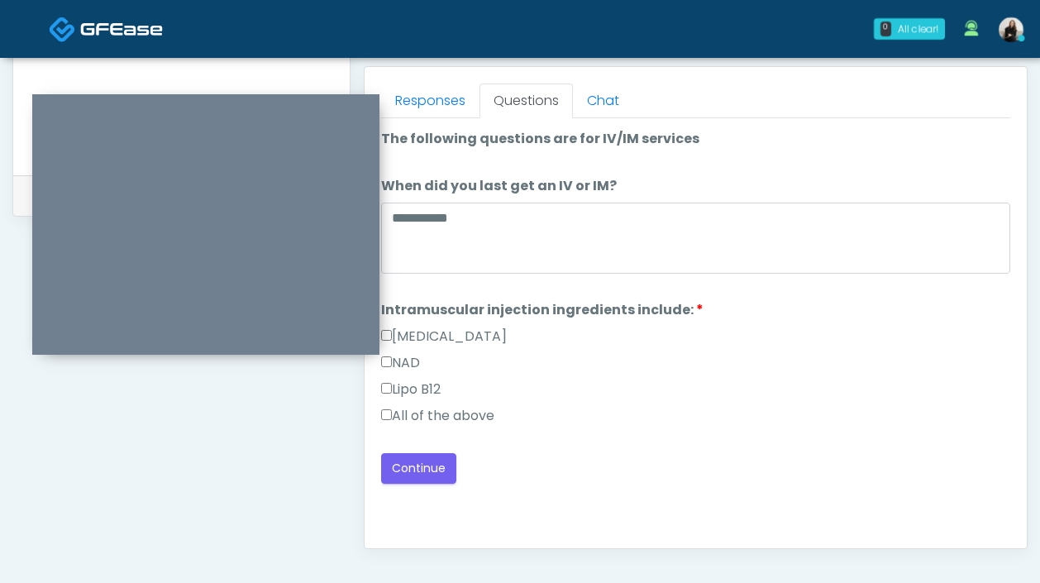
click at [405, 484] on div "Good Faith Exam Script Good Faith Exam Script INTRODUCTION Hello, my name is un…" at bounding box center [695, 324] width 629 height 413
click at [413, 464] on button "Continue" at bounding box center [418, 468] width 75 height 31
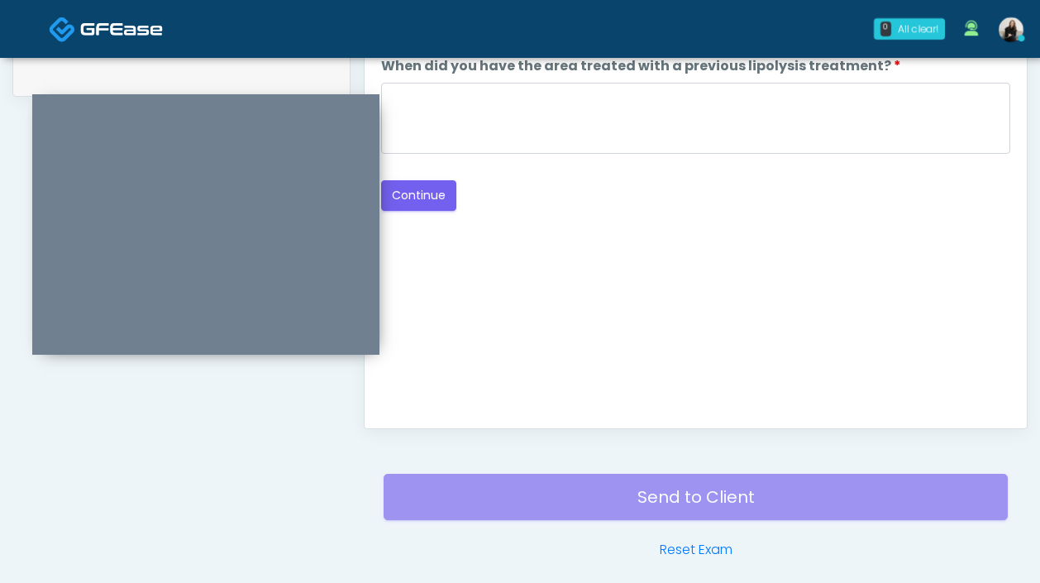
scroll to position [733, 0]
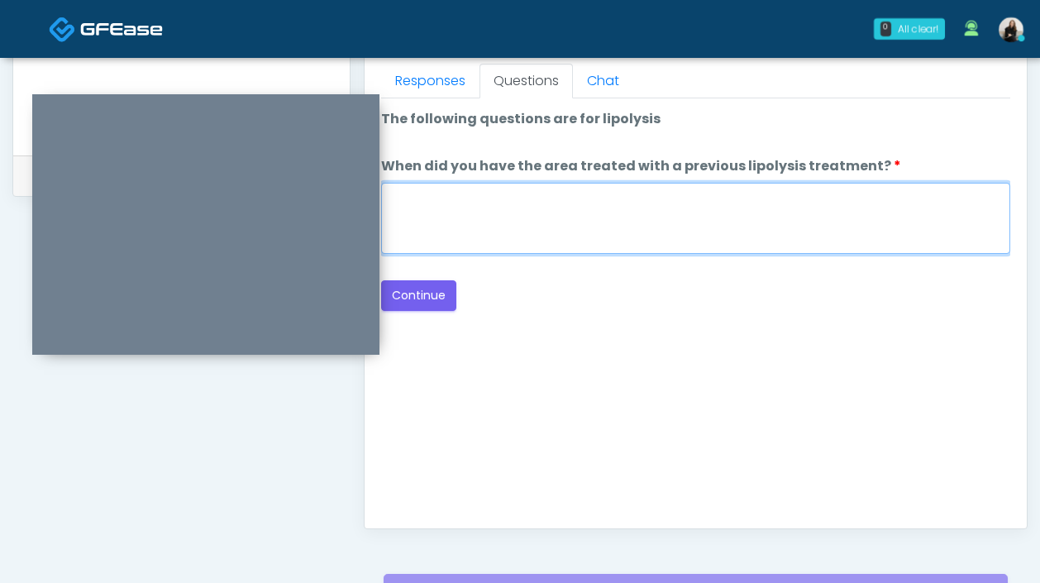
click at [522, 213] on textarea "When did you have the area treated with a previous lipolysis treatment?" at bounding box center [695, 218] width 629 height 71
type textarea "*****"
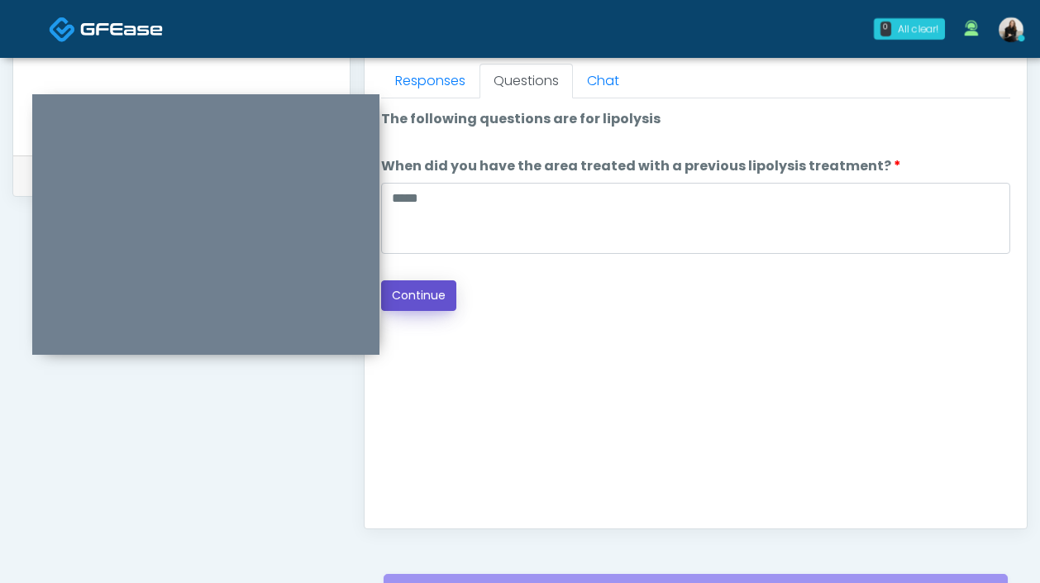
click at [418, 292] on button "Continue" at bounding box center [418, 295] width 75 height 31
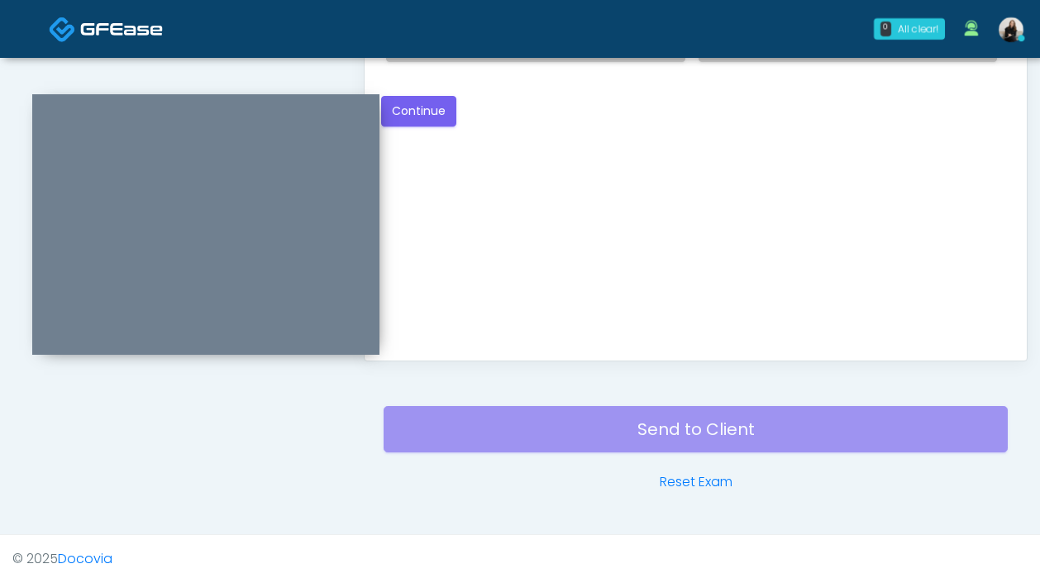
scroll to position [747, 0]
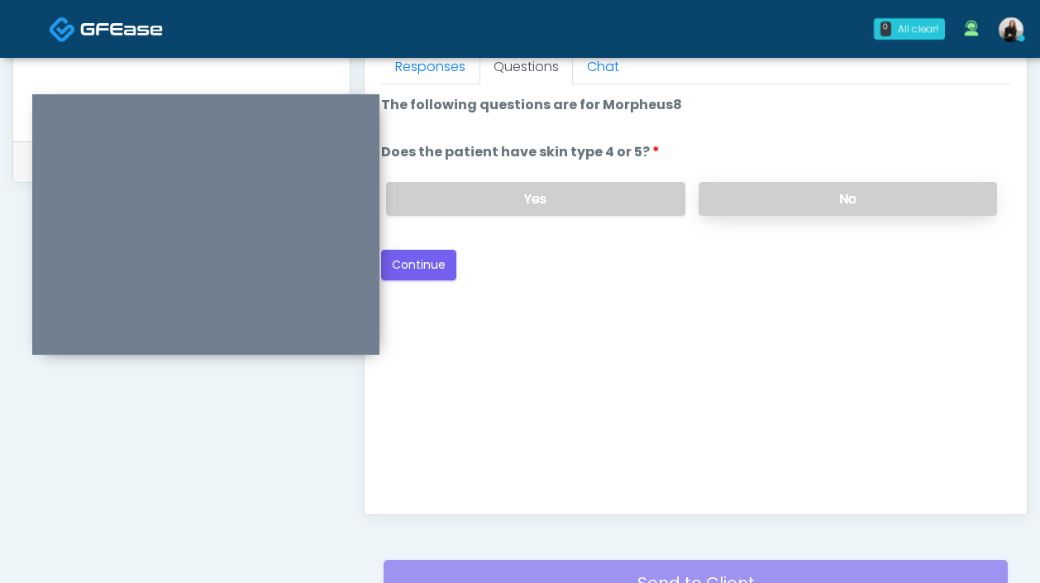
click at [794, 209] on label "No" at bounding box center [847, 199] width 298 height 34
click at [526, 201] on label "Yes" at bounding box center [535, 199] width 298 height 34
click at [417, 266] on button "Continue" at bounding box center [418, 265] width 75 height 31
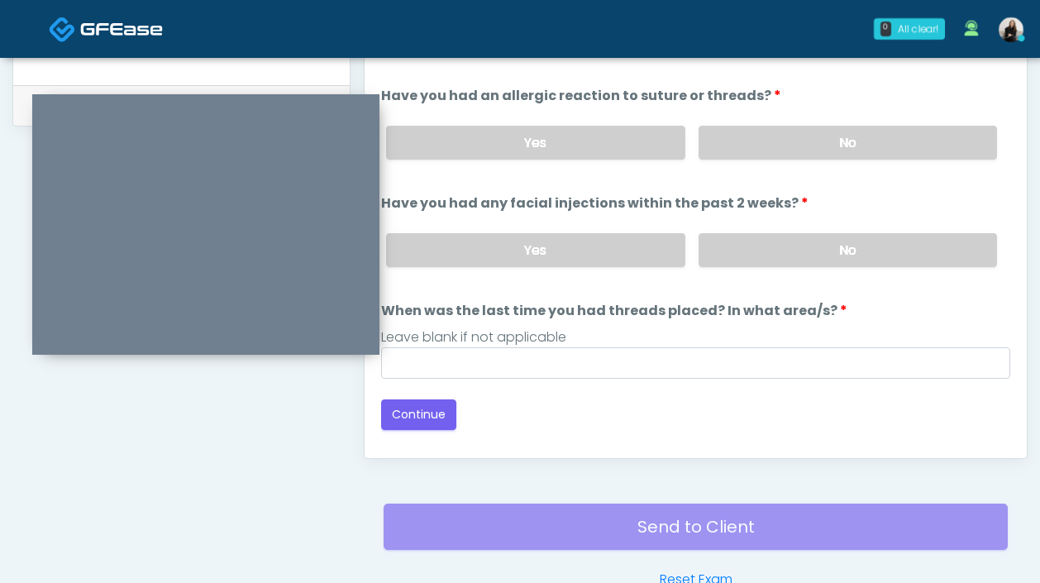
scroll to position [791, 0]
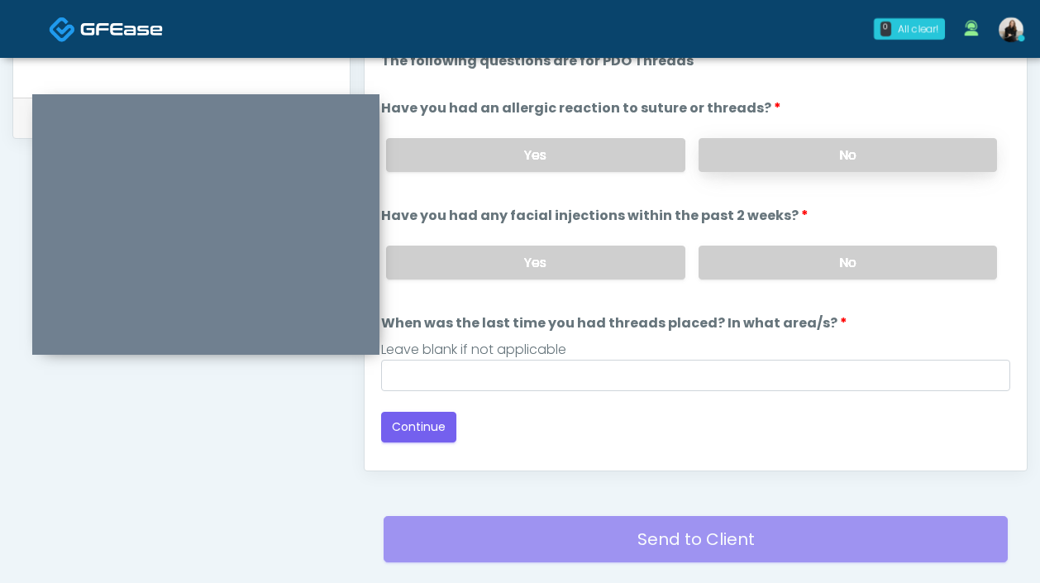
click at [799, 141] on label "No" at bounding box center [847, 155] width 298 height 34
click at [799, 255] on label "No" at bounding box center [847, 262] width 298 height 34
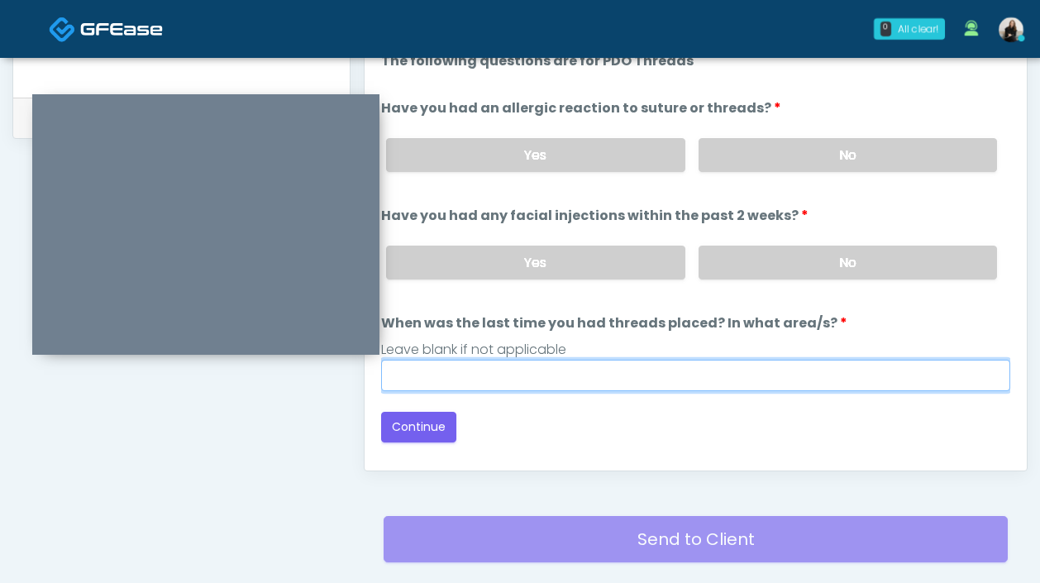
click at [749, 361] on input "When was the last time you had threads placed? In what area/s?" at bounding box center [695, 374] width 629 height 31
type input "*********"
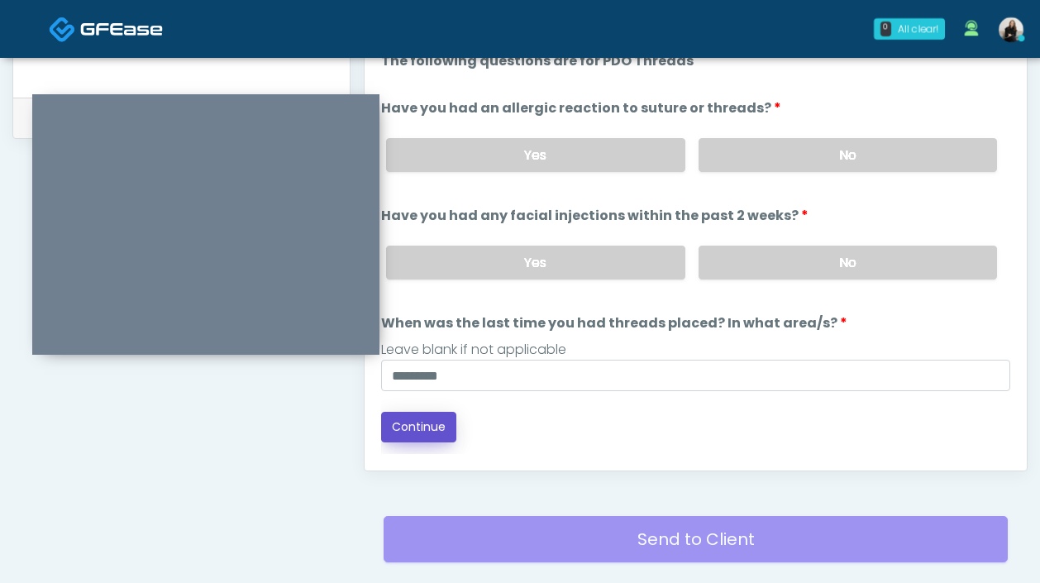
click at [415, 414] on button "Continue" at bounding box center [418, 427] width 75 height 31
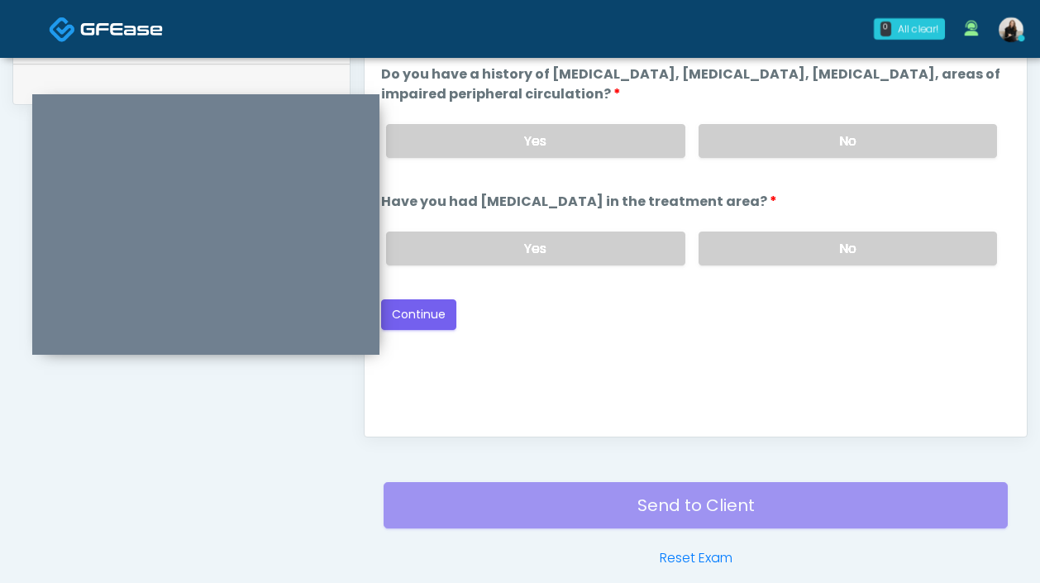
scroll to position [796, 0]
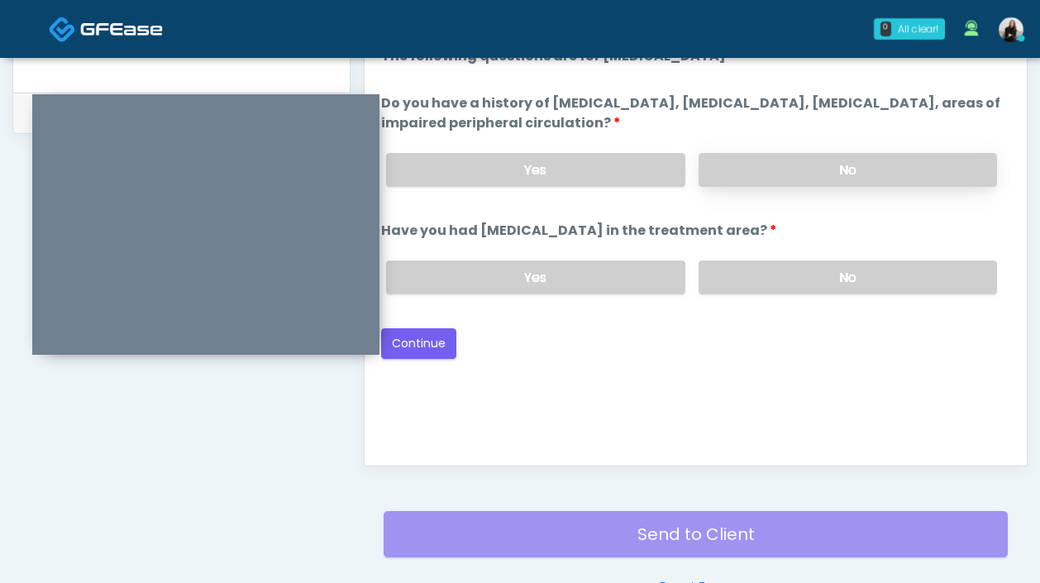
click at [797, 153] on label "No" at bounding box center [847, 170] width 298 height 34
click at [786, 265] on label "No" at bounding box center [847, 277] width 298 height 34
click at [451, 340] on button "Continue" at bounding box center [418, 343] width 75 height 31
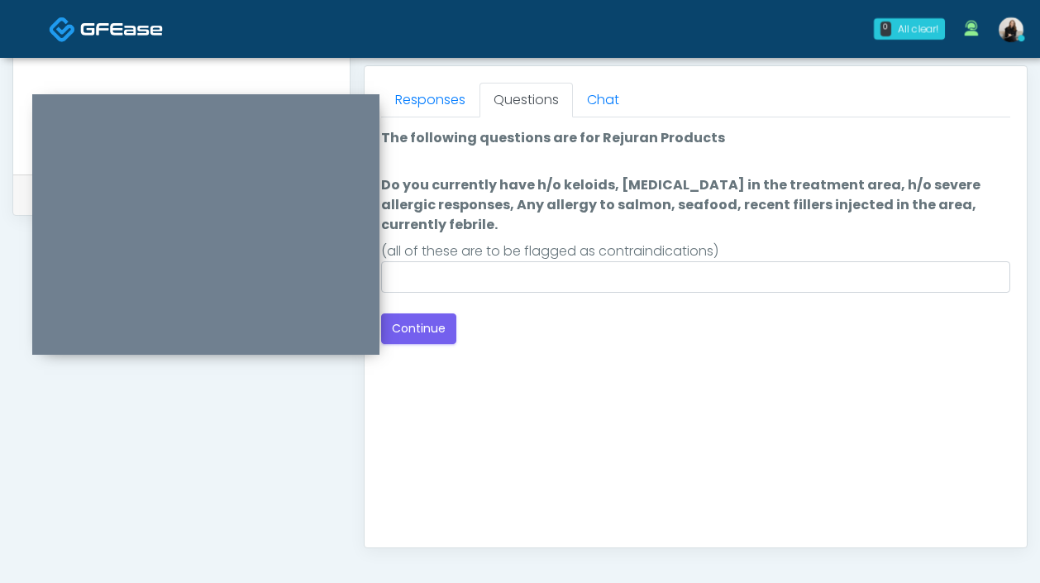
scroll to position [668, 0]
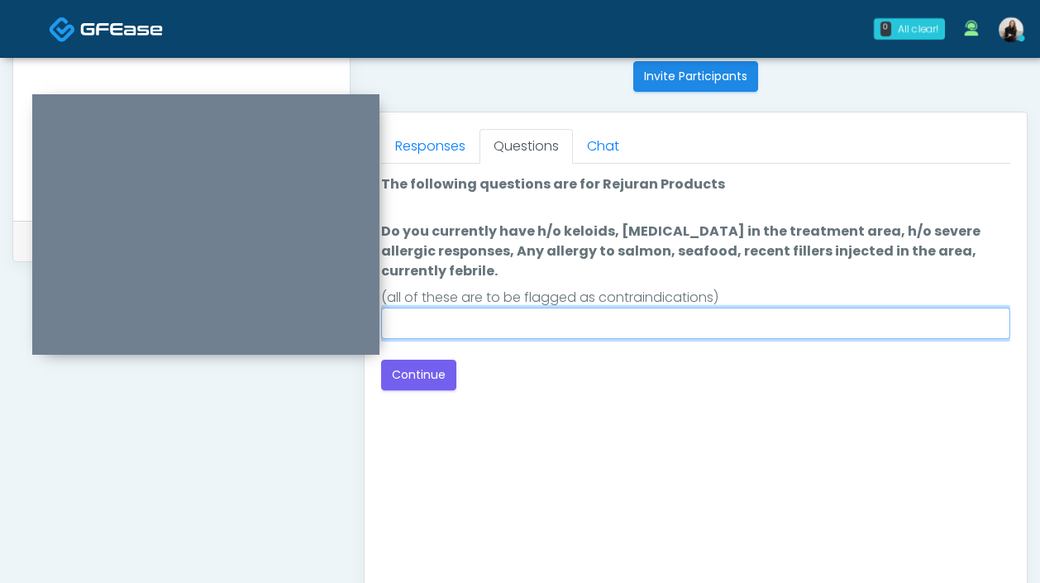
click at [591, 321] on input "Do you currently have h/o keloids, skin infection in the treatment area, h/o se…" at bounding box center [695, 322] width 629 height 31
type input "**"
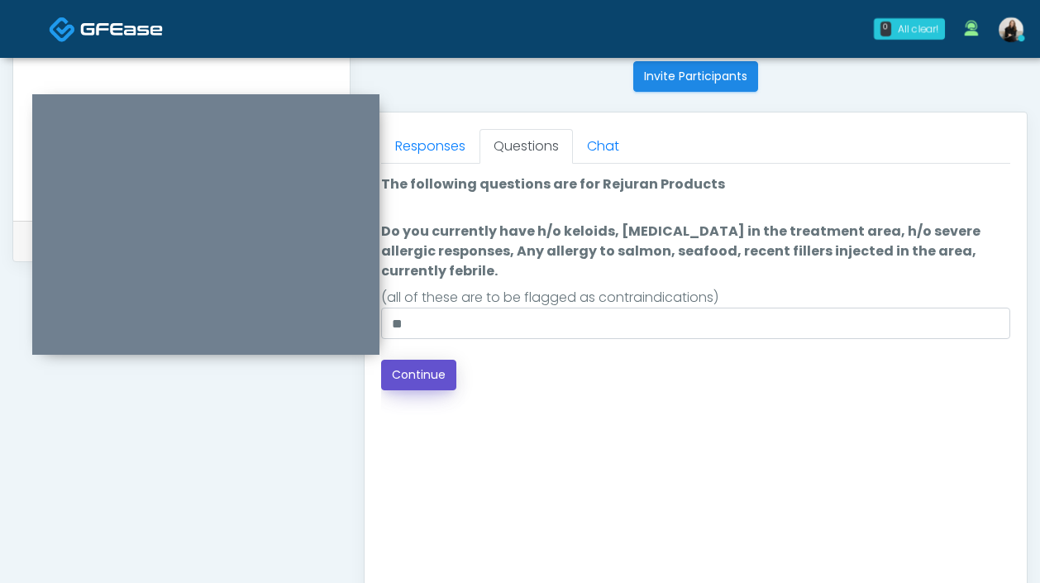
click at [429, 379] on button "Continue" at bounding box center [418, 374] width 75 height 31
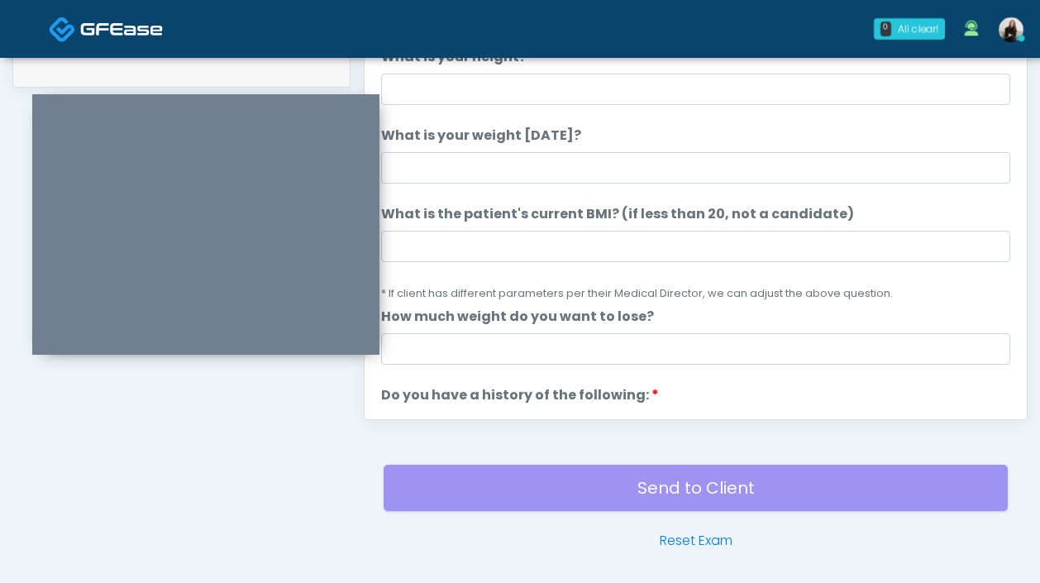
scroll to position [735, 0]
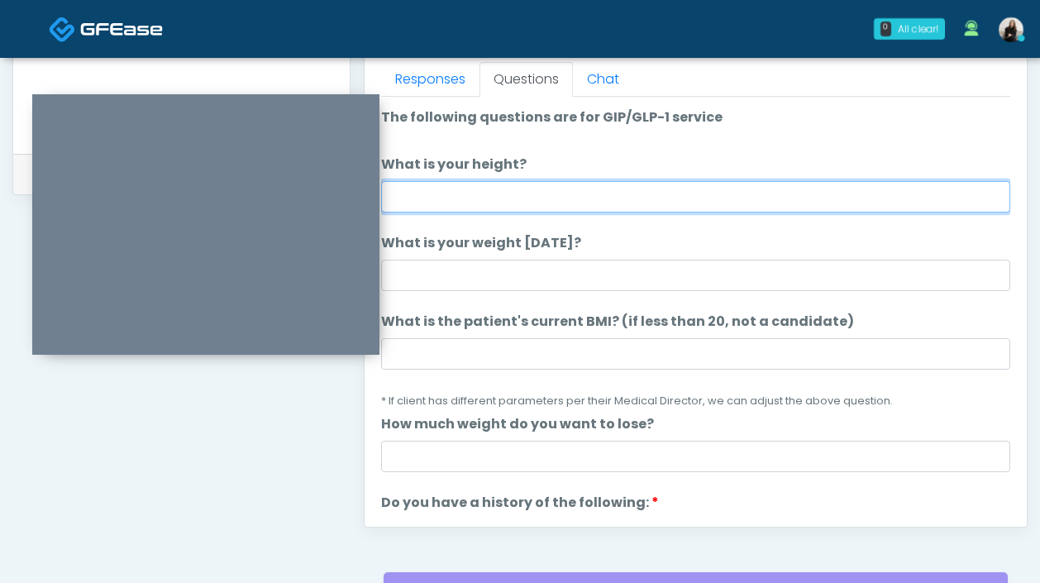
click at [531, 194] on input "What is your height?" at bounding box center [695, 196] width 629 height 31
type input "******"
click at [419, 204] on input "******" at bounding box center [695, 196] width 629 height 31
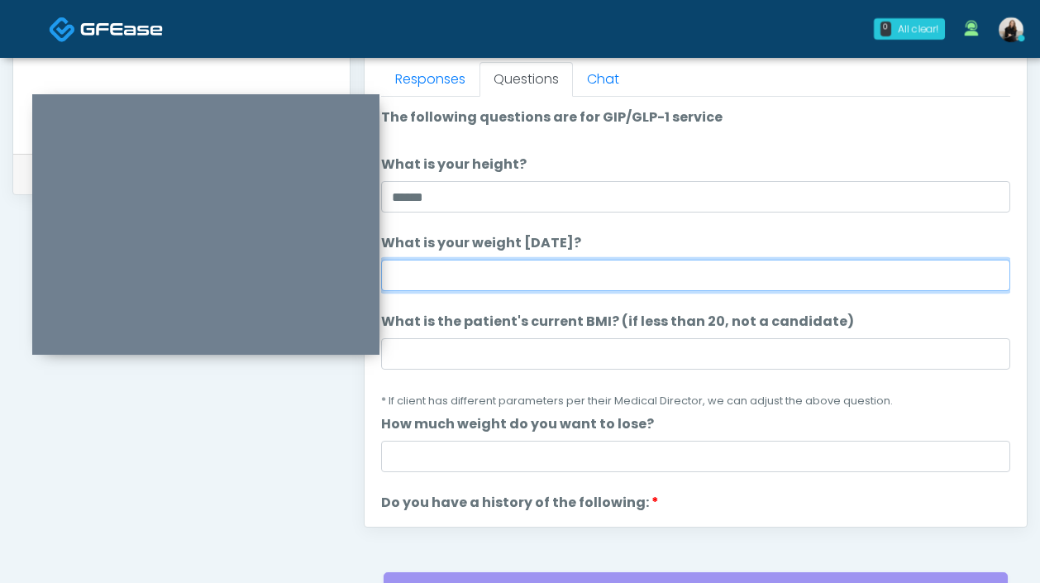
click at [419, 269] on input "What is your weight today?" at bounding box center [695, 274] width 629 height 31
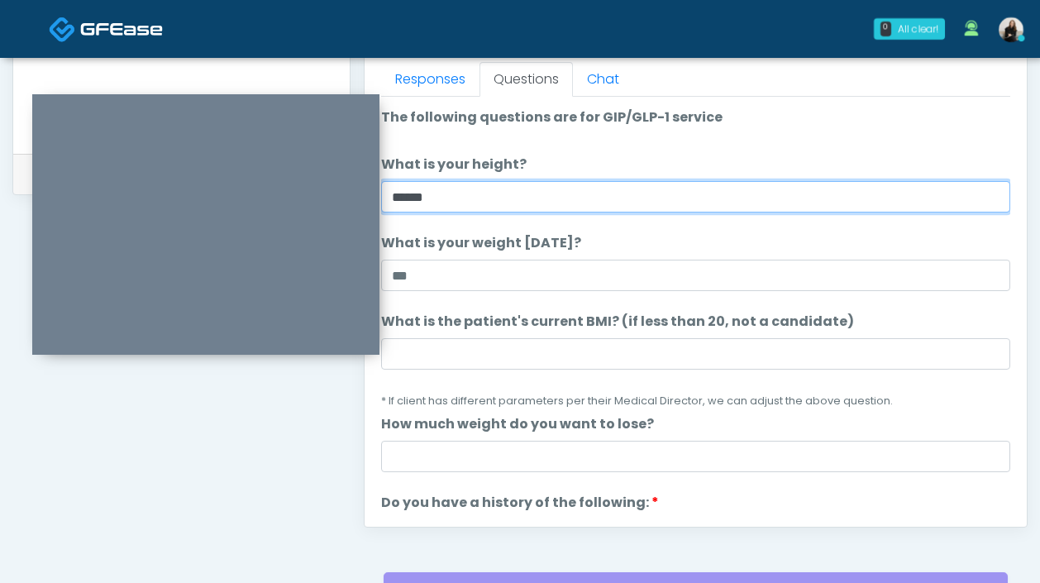
click at [416, 200] on input "******" at bounding box center [695, 196] width 629 height 31
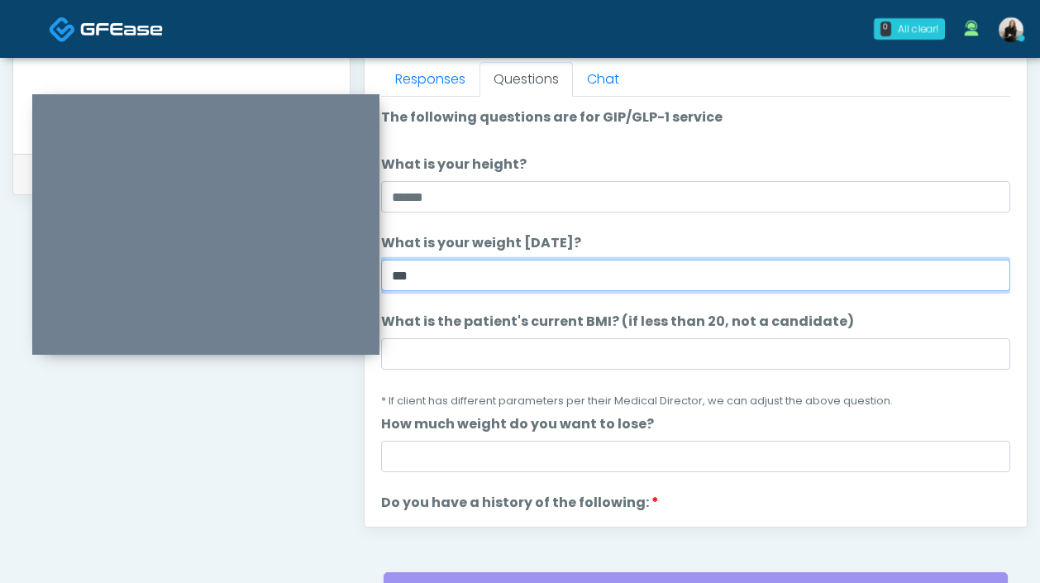
click at [437, 274] on input "***" at bounding box center [695, 274] width 629 height 31
type input "***"
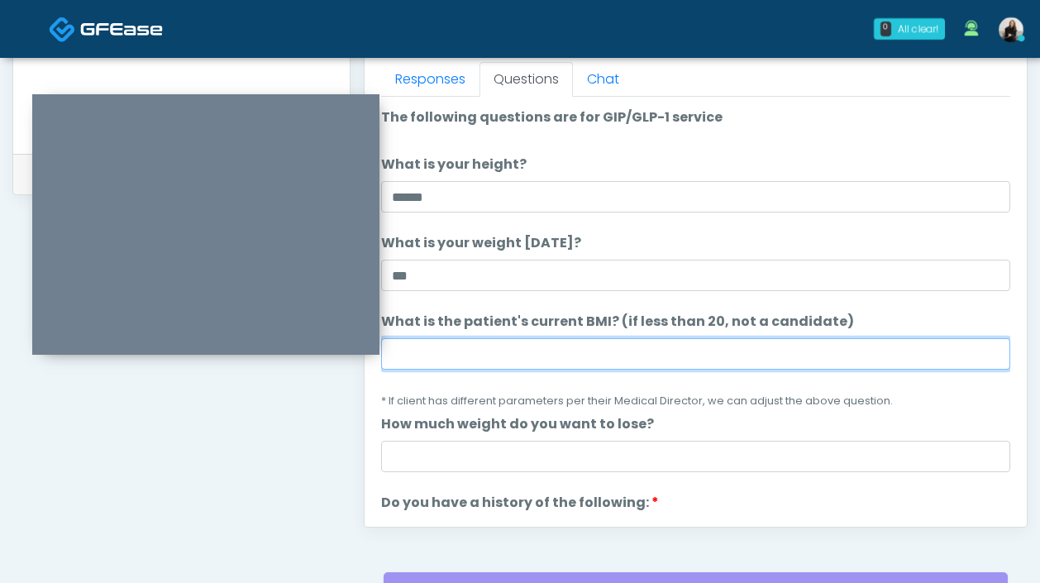
click at [429, 355] on input "What is the patient's current BMI? (if less than 20, not a candidate)" at bounding box center [695, 353] width 629 height 31
paste input "****"
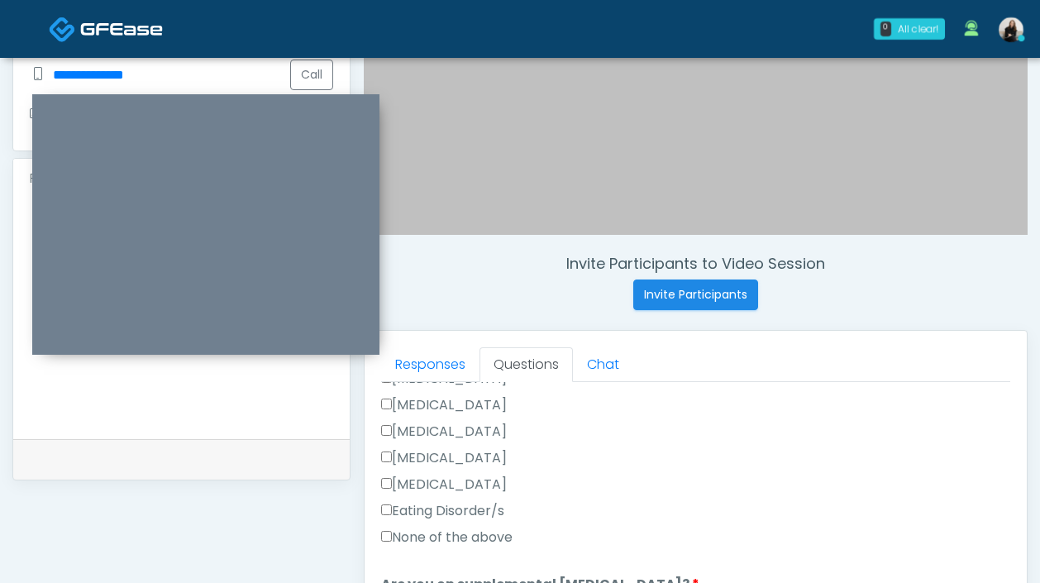
scroll to position [423, 0]
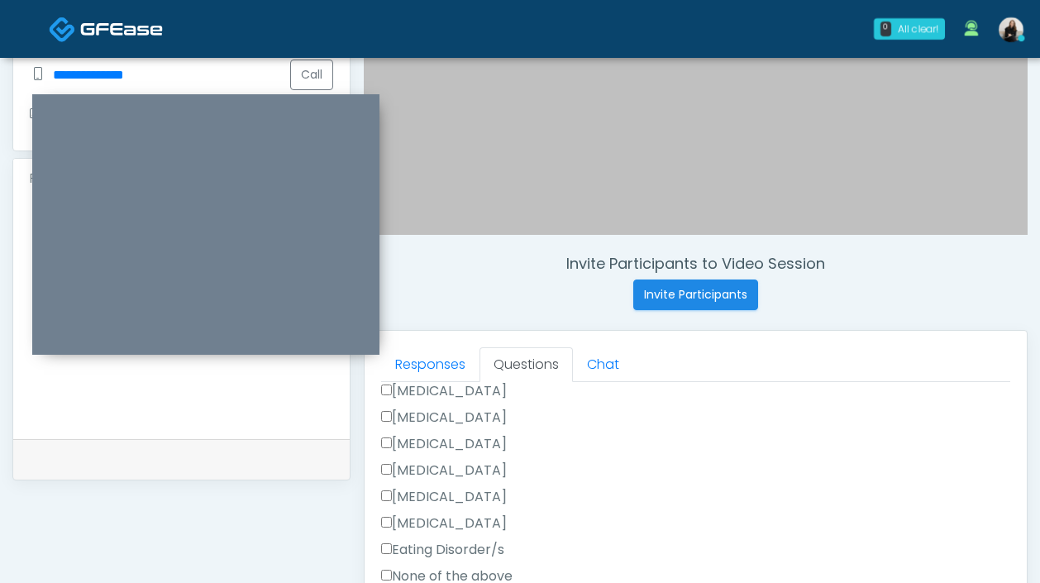
type input "****"
click at [437, 393] on label "Gallbladder Disease" at bounding box center [444, 391] width 126 height 20
drag, startPoint x: 401, startPoint y: 391, endPoint x: 454, endPoint y: 391, distance: 53.7
click at [454, 391] on label "Gallbladder Disease" at bounding box center [444, 391] width 126 height 20
drag, startPoint x: 555, startPoint y: 402, endPoint x: 496, endPoint y: 398, distance: 59.6
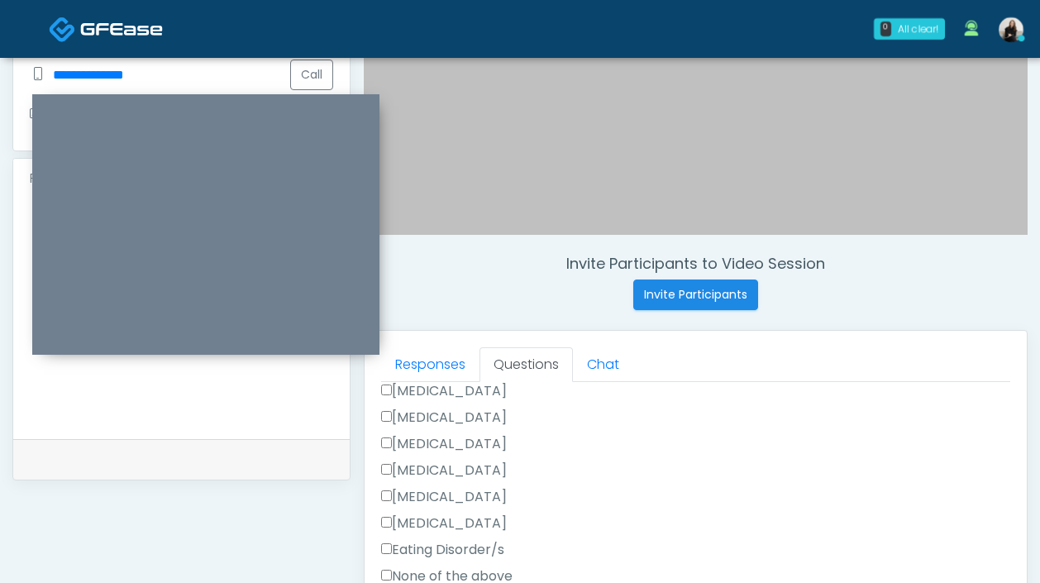
click at [496, 398] on div "Gallbladder Disease" at bounding box center [695, 394] width 629 height 26
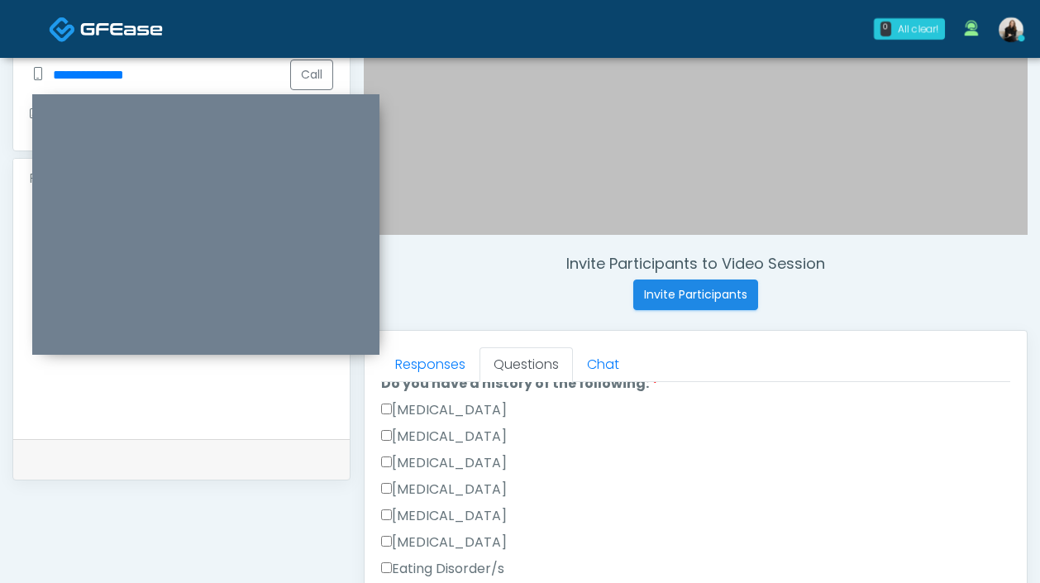
scroll to position [402, 0]
drag, startPoint x: 540, startPoint y: 395, endPoint x: 406, endPoint y: 391, distance: 133.9
click at [406, 391] on li "Do you have a history of the following: Do you have a history of the following:…" at bounding box center [695, 495] width 629 height 238
click at [402, 409] on label "Gallbladder Disease" at bounding box center [444, 412] width 126 height 20
drag, startPoint x: 395, startPoint y: 409, endPoint x: 591, endPoint y: 412, distance: 195.9
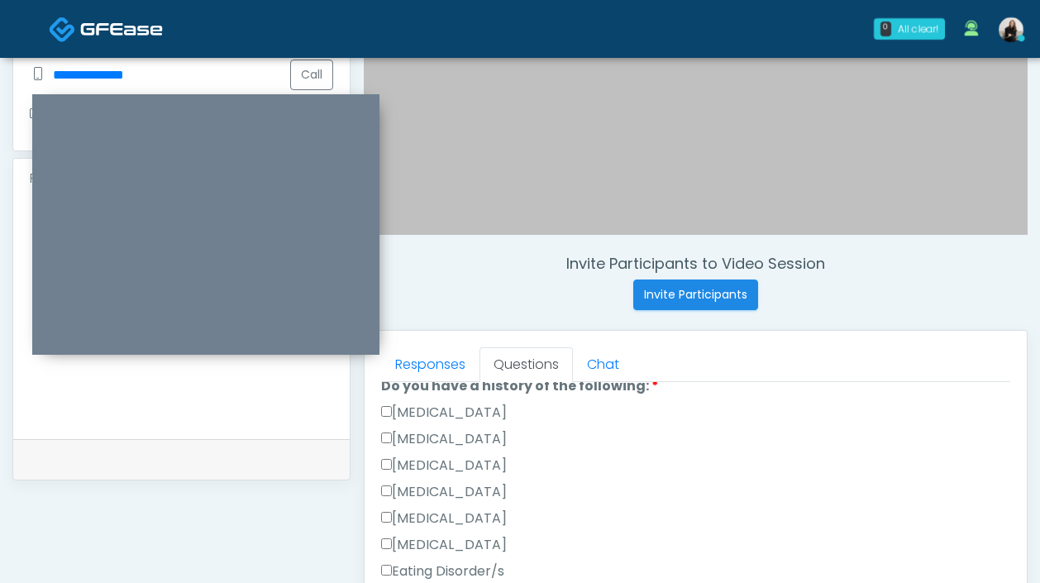
click at [591, 412] on div "Gallbladder Disease" at bounding box center [695, 415] width 629 height 26
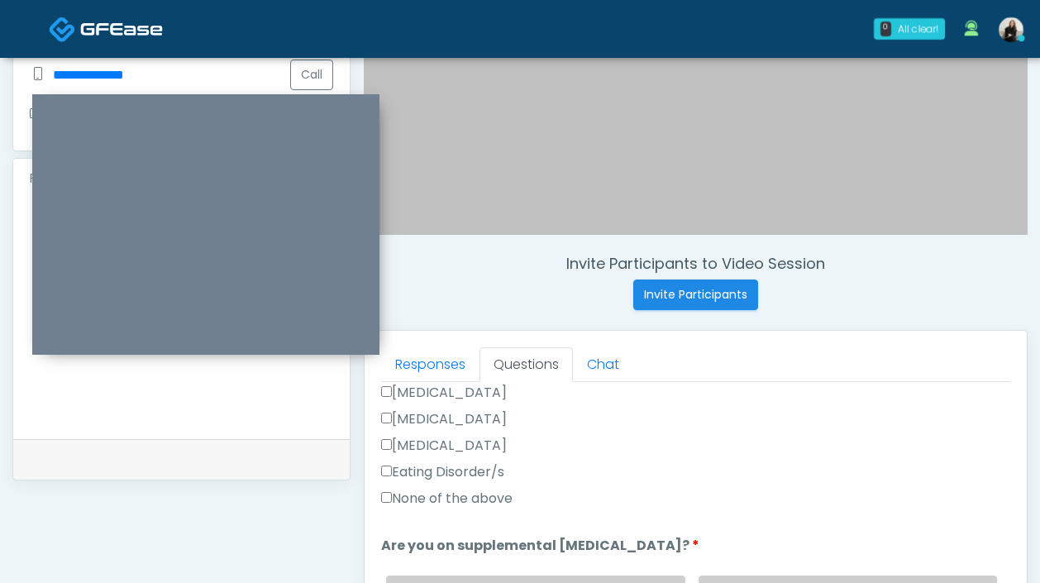
scroll to position [402, 0]
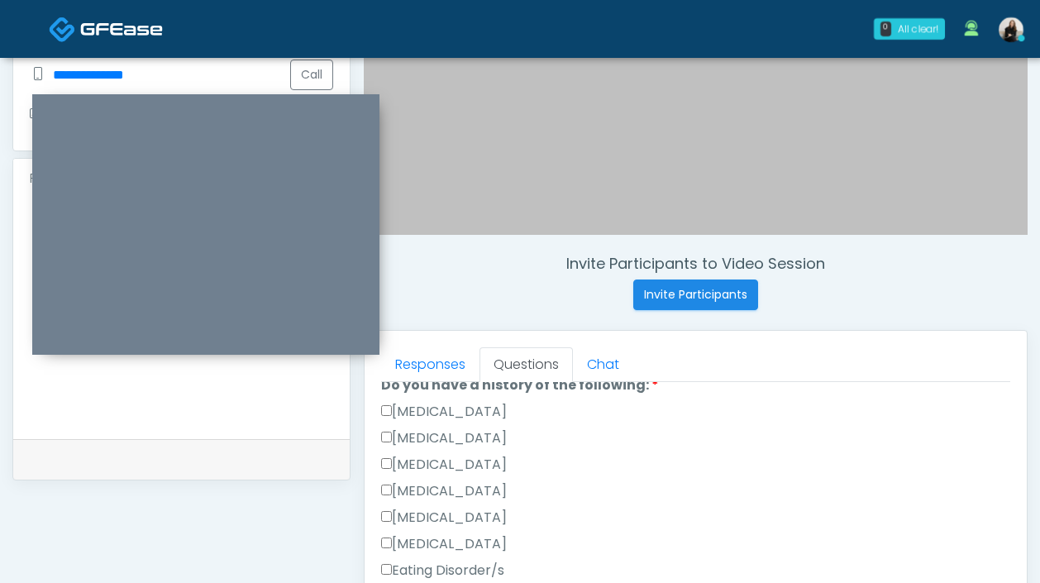
copy label "Gallbladder Disease"
click at [426, 419] on label "Gallbladder Disease" at bounding box center [444, 412] width 126 height 20
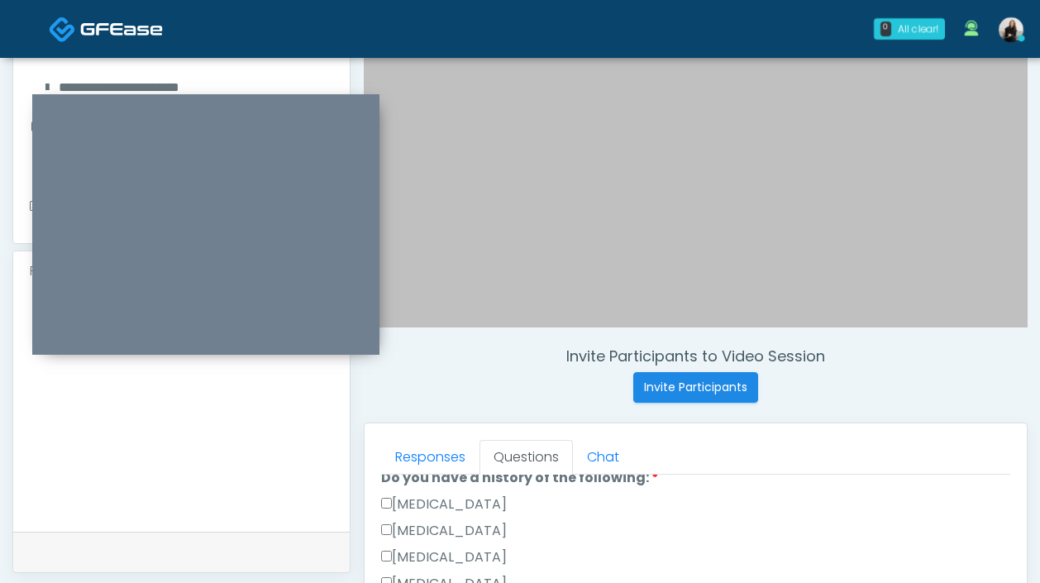
scroll to position [273, 0]
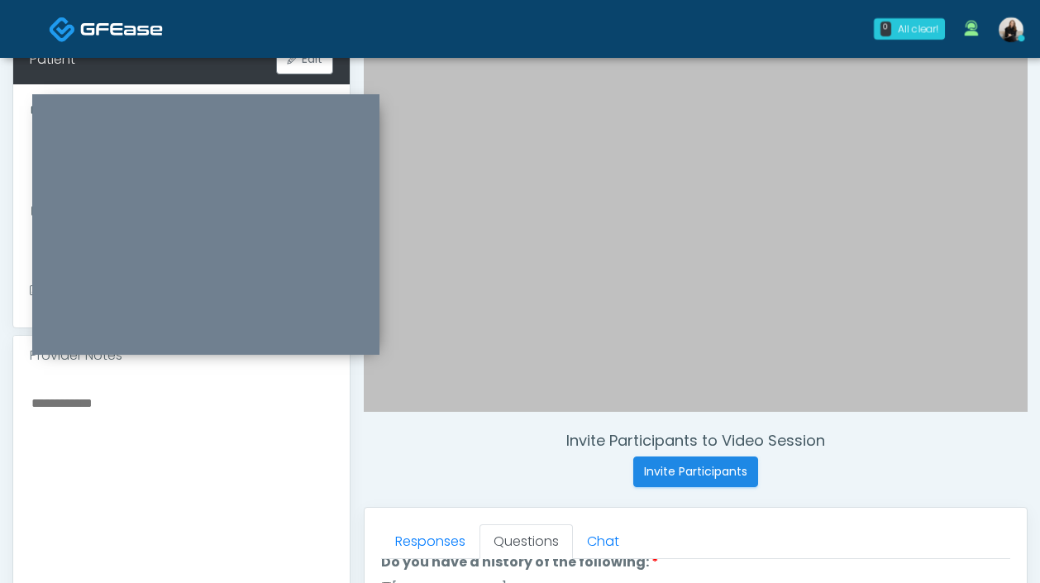
click at [280, 445] on textarea at bounding box center [181, 493] width 303 height 202
paste textarea "**********"
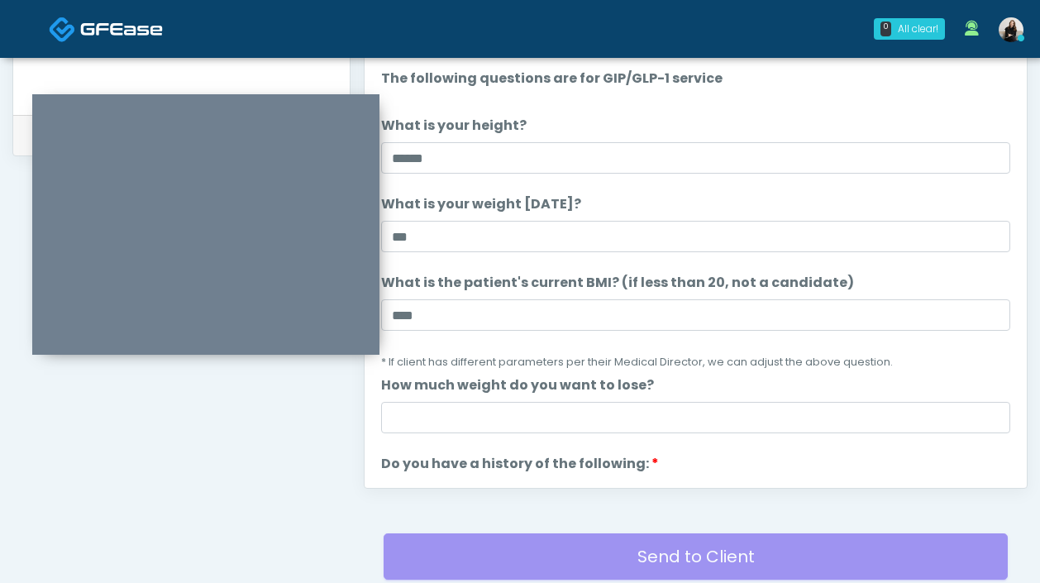
scroll to position [759, 0]
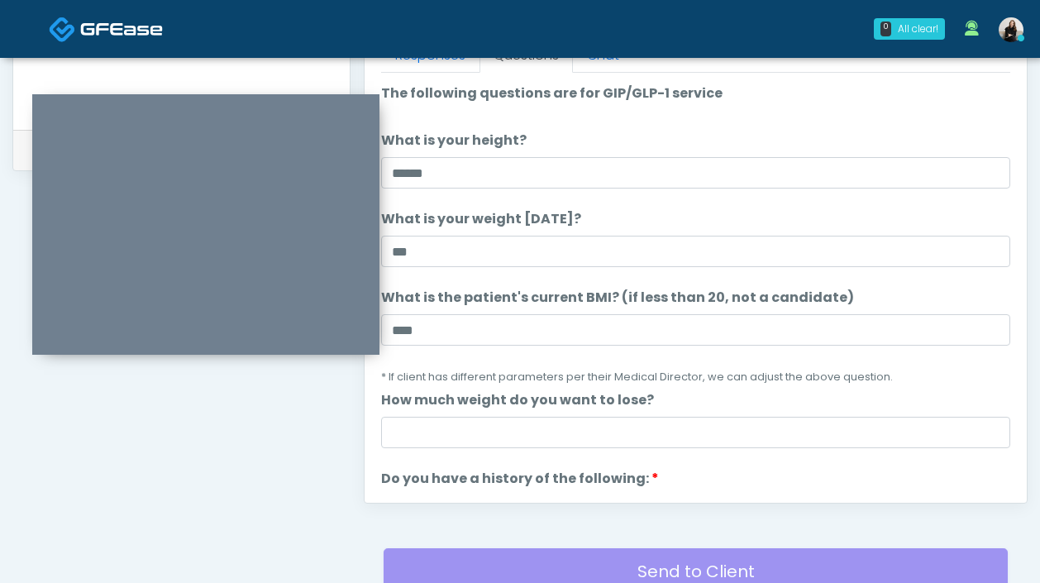
type textarea "**********"
click at [677, 414] on li "How much weight do you want to lose? How much weight do you want to lose?" at bounding box center [695, 419] width 629 height 58
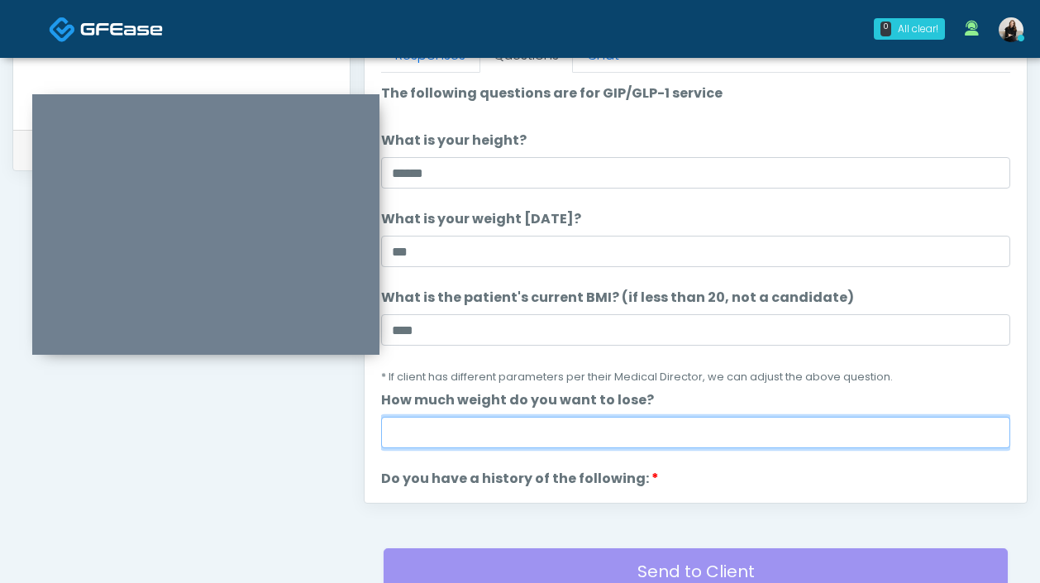
click at [667, 431] on input "How much weight do you want to lose?" at bounding box center [695, 431] width 629 height 31
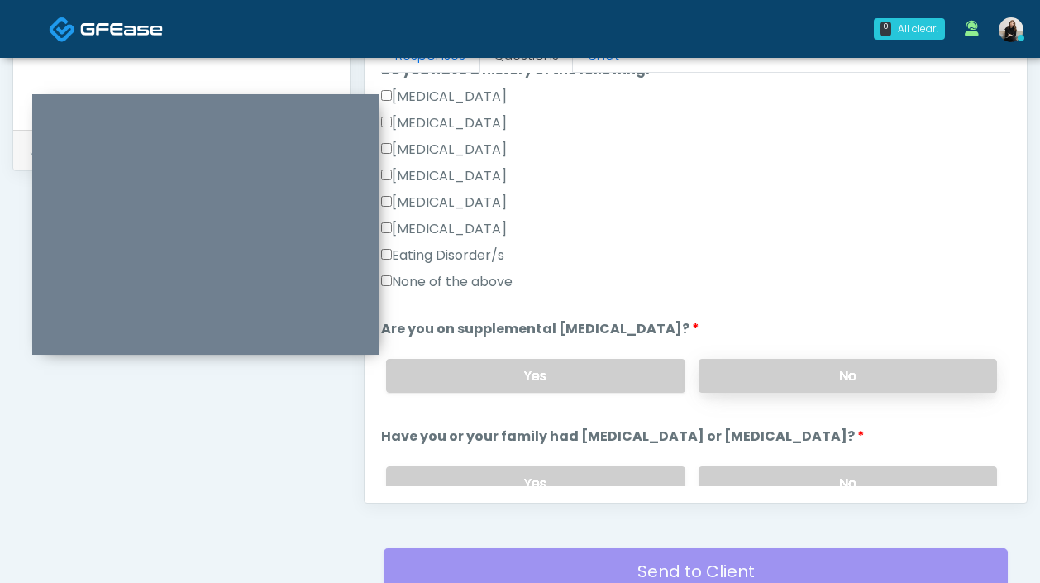
type input "***"
click at [743, 371] on label "No" at bounding box center [847, 376] width 298 height 34
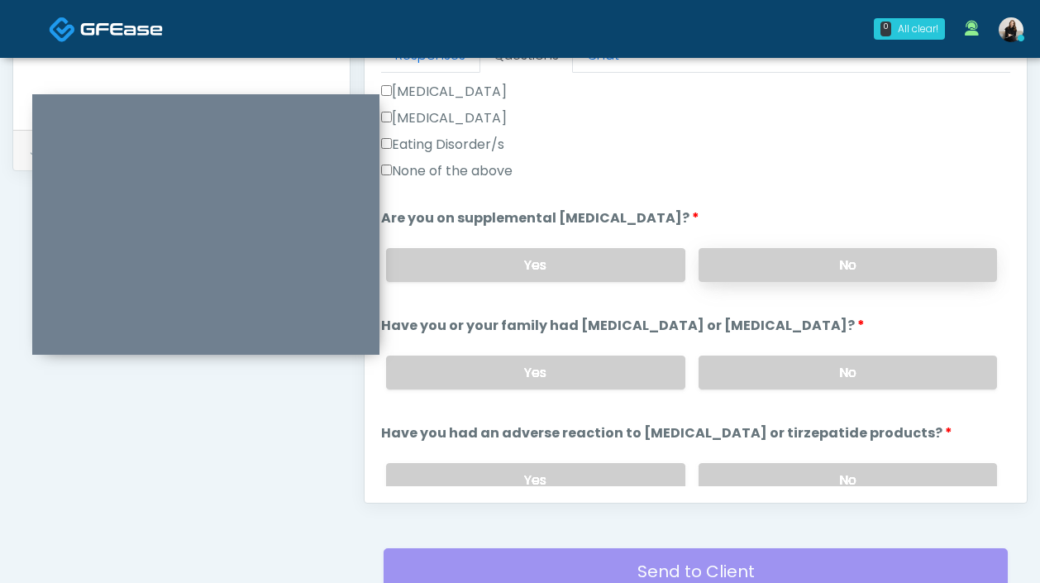
scroll to position [578, 0]
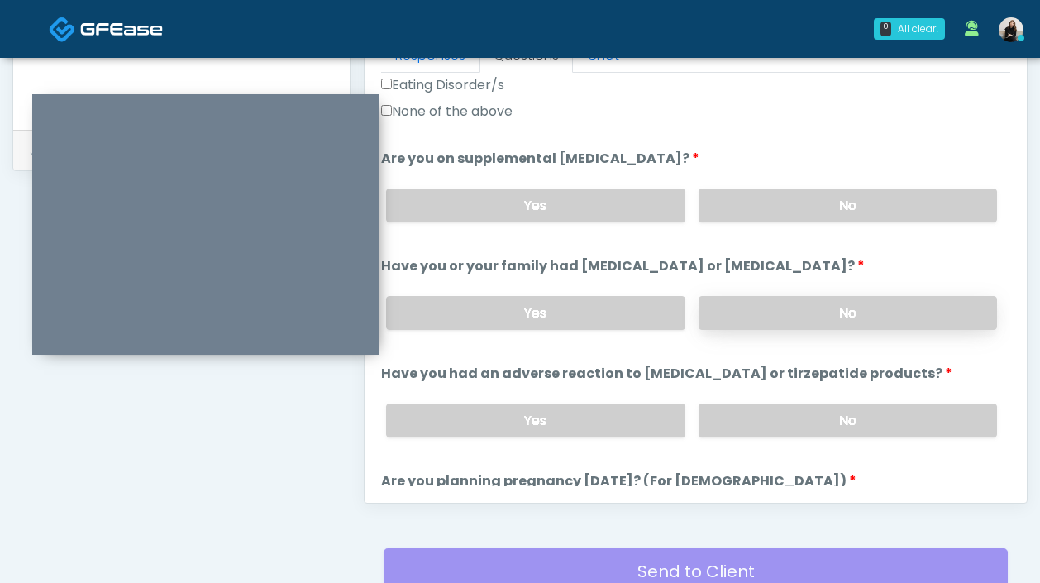
click at [743, 312] on label "No" at bounding box center [847, 313] width 298 height 34
click at [743, 407] on label "No" at bounding box center [847, 420] width 298 height 34
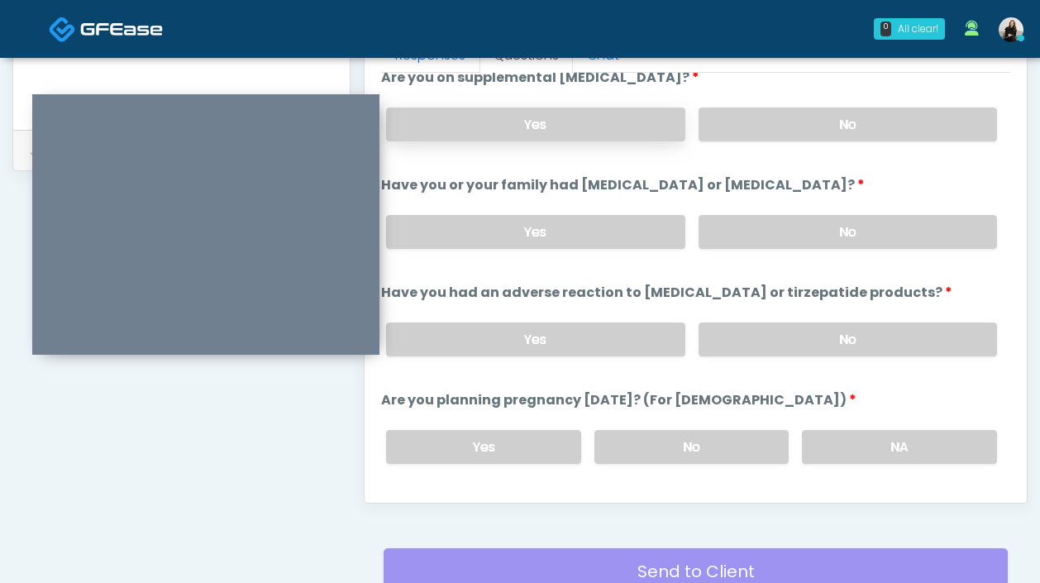
click at [621, 127] on label "Yes" at bounding box center [535, 124] width 298 height 34
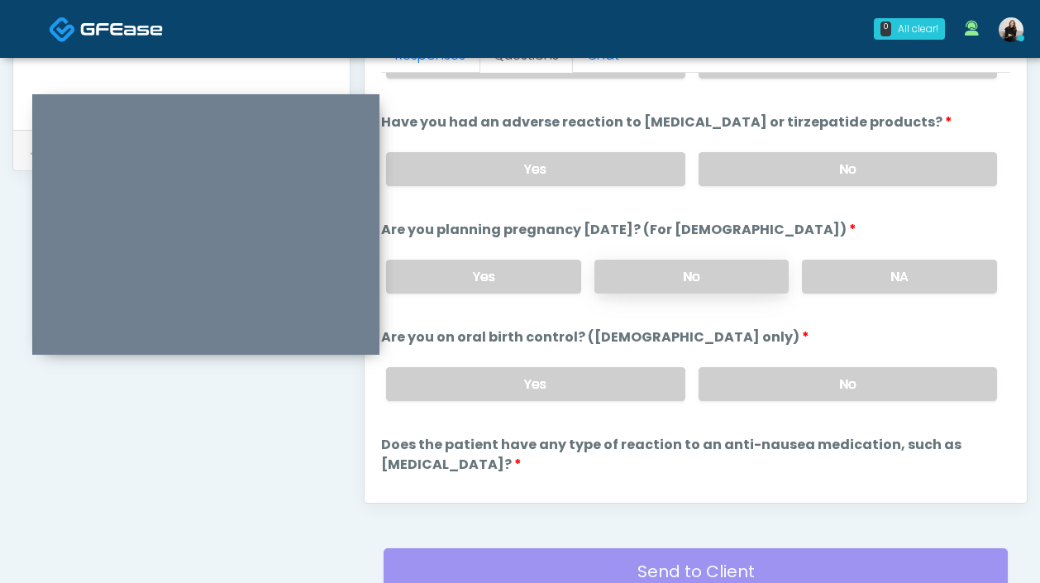
click at [664, 274] on label "No" at bounding box center [691, 276] width 195 height 34
click at [772, 371] on label "No" at bounding box center [847, 384] width 298 height 34
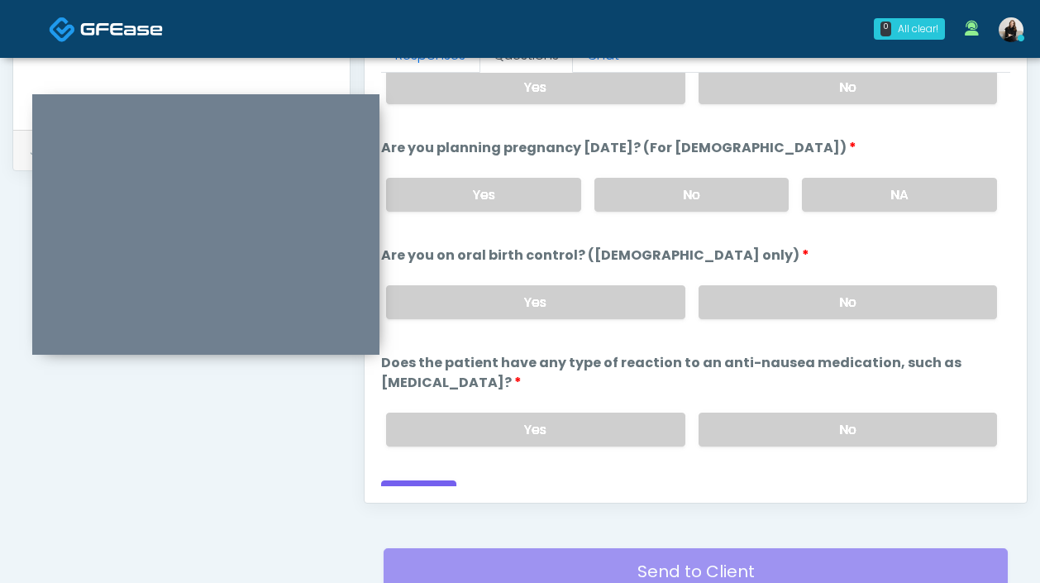
click at [772, 399] on div "Yes No" at bounding box center [691, 429] width 637 height 60
click at [769, 412] on label "No" at bounding box center [847, 429] width 298 height 34
click at [440, 480] on button "Continue" at bounding box center [418, 495] width 75 height 31
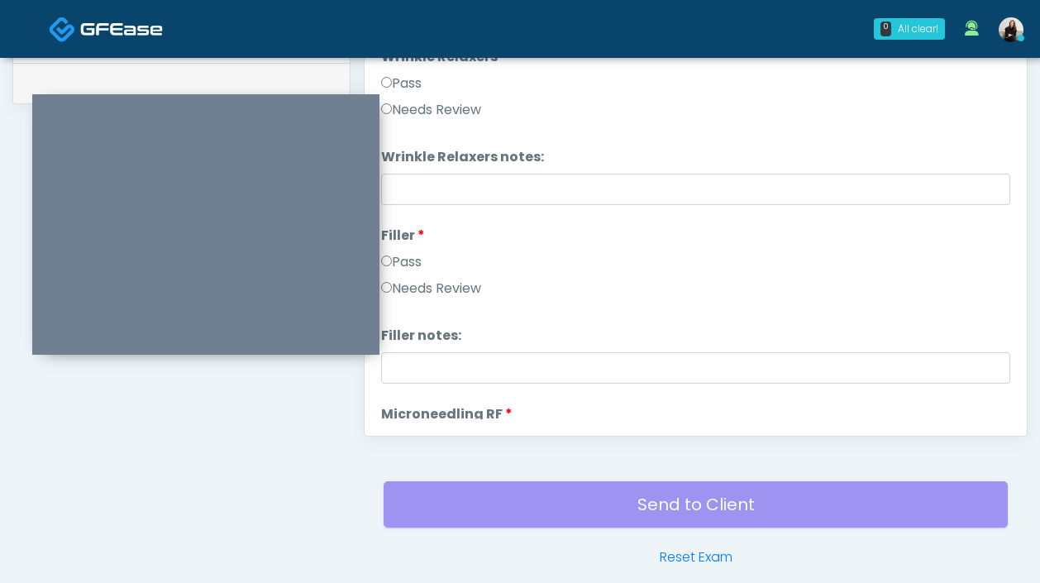
scroll to position [689, 0]
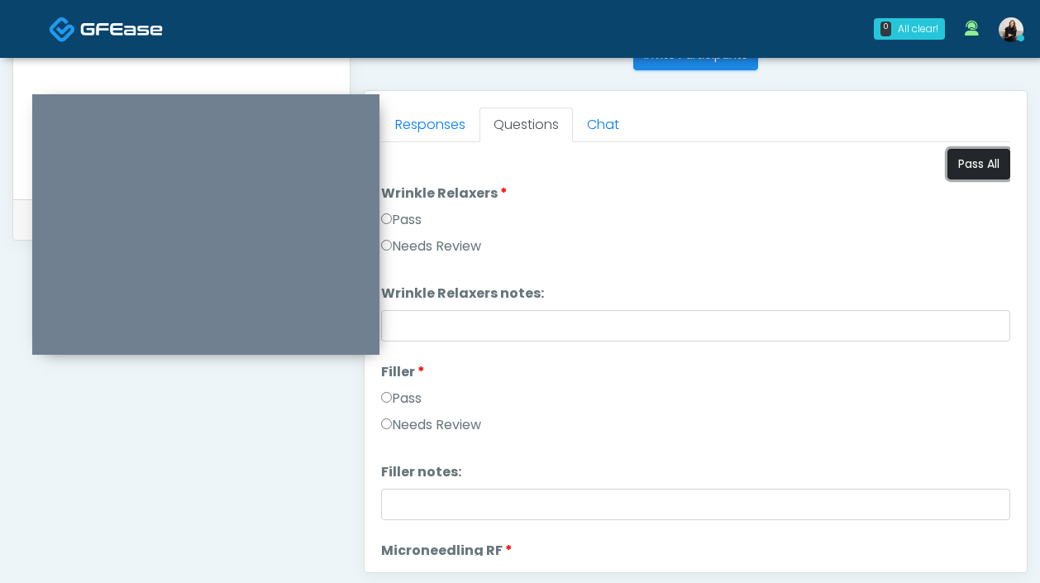
click at [983, 168] on button "Pass All" at bounding box center [978, 164] width 63 height 31
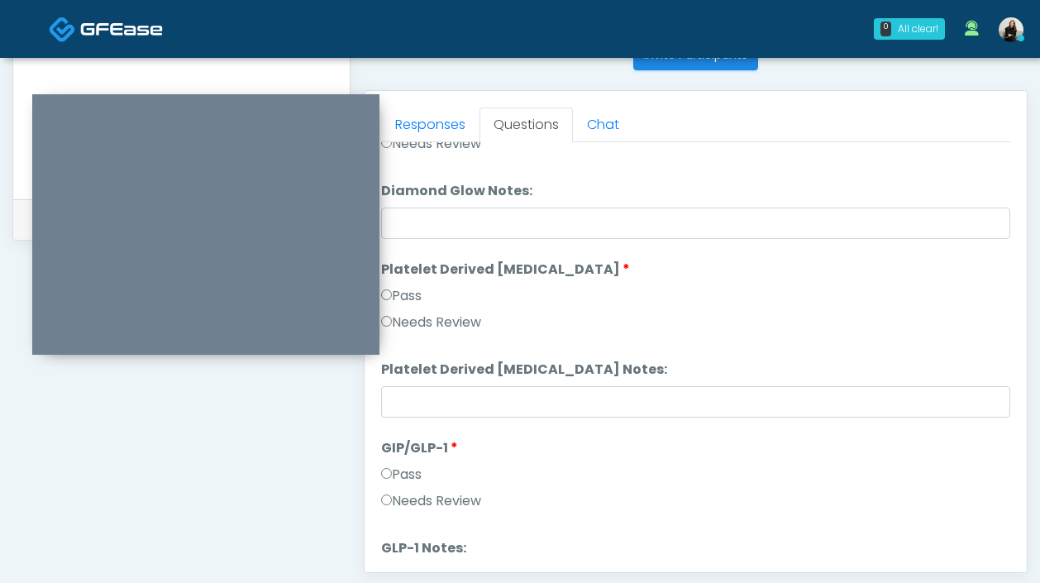
scroll to position [3255, 0]
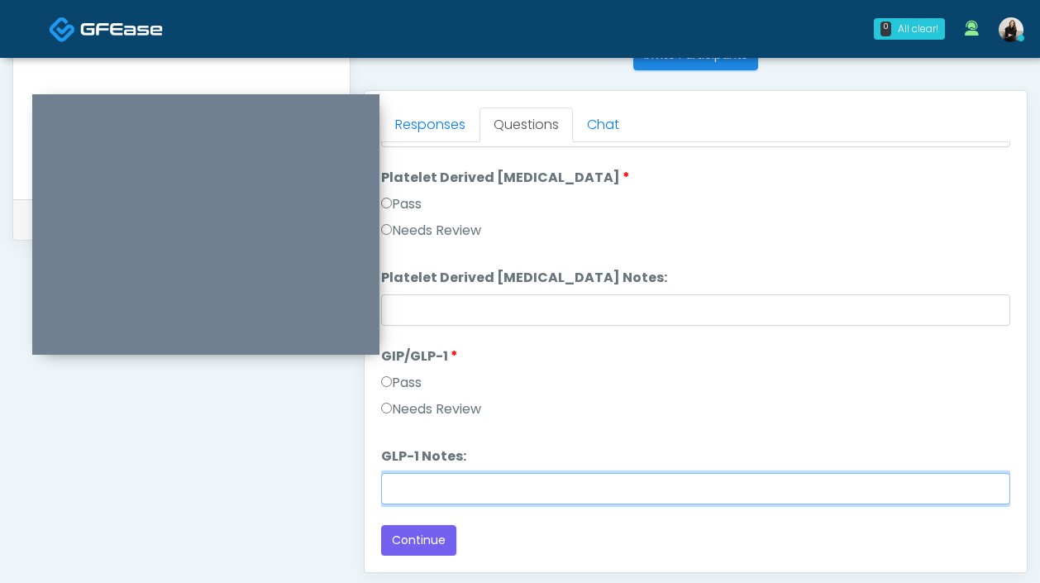
click at [659, 497] on input "GLP-1 Notes:" at bounding box center [695, 488] width 629 height 31
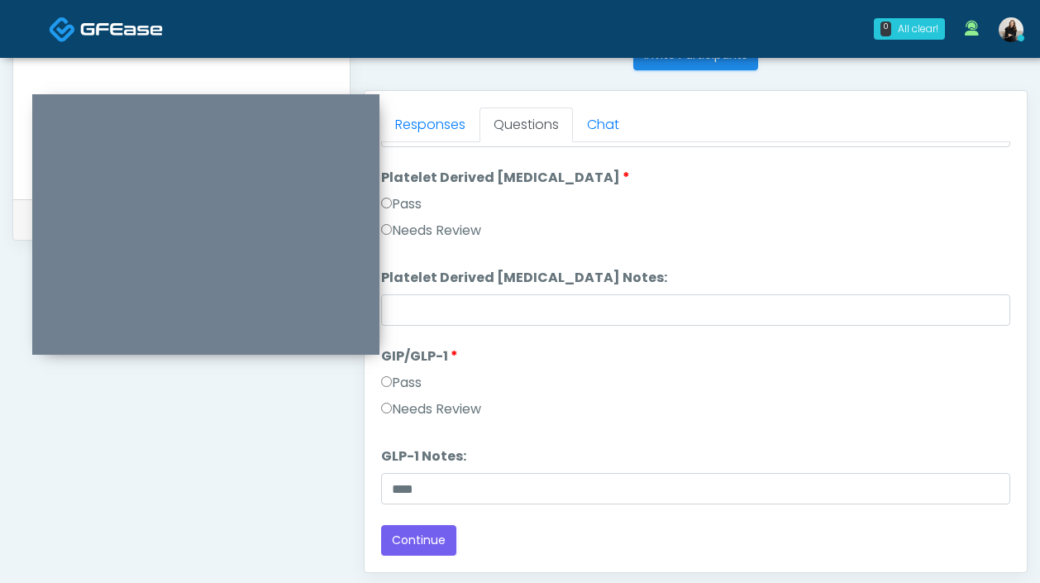
click at [440, 414] on label "Needs Review" at bounding box center [431, 409] width 100 height 20
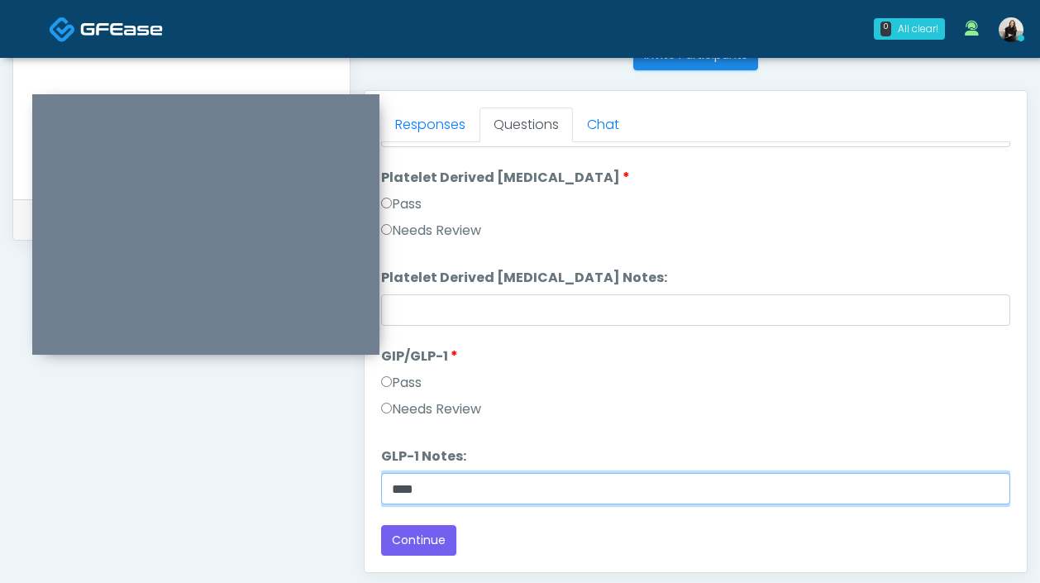
click at [456, 494] on input "***" at bounding box center [695, 488] width 629 height 31
paste input "**********"
drag, startPoint x: 417, startPoint y: 491, endPoint x: 705, endPoint y: 491, distance: 287.6
click at [705, 491] on input "**********" at bounding box center [695, 488] width 629 height 31
type input "***"
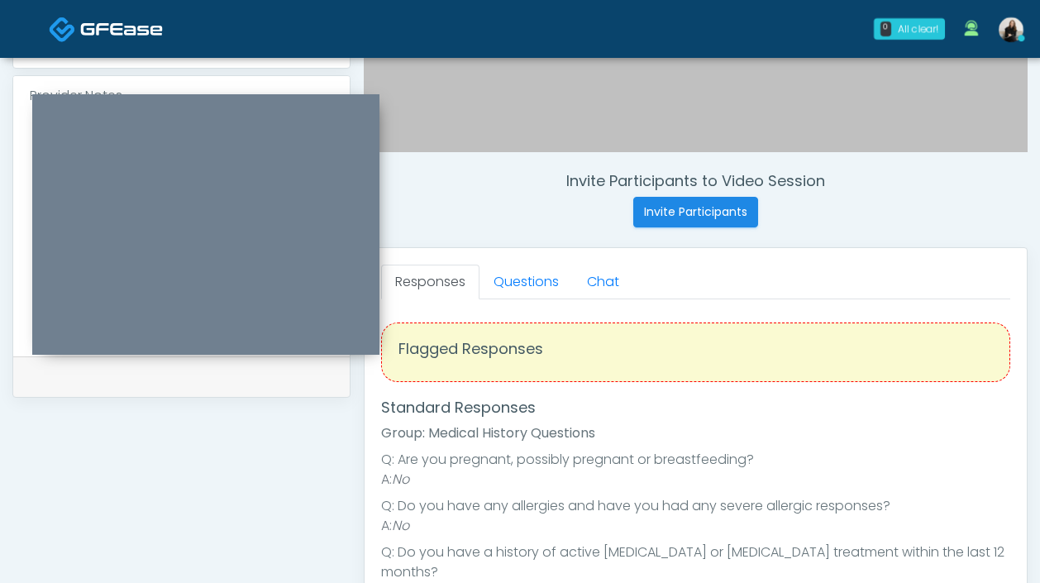
scroll to position [200, 0]
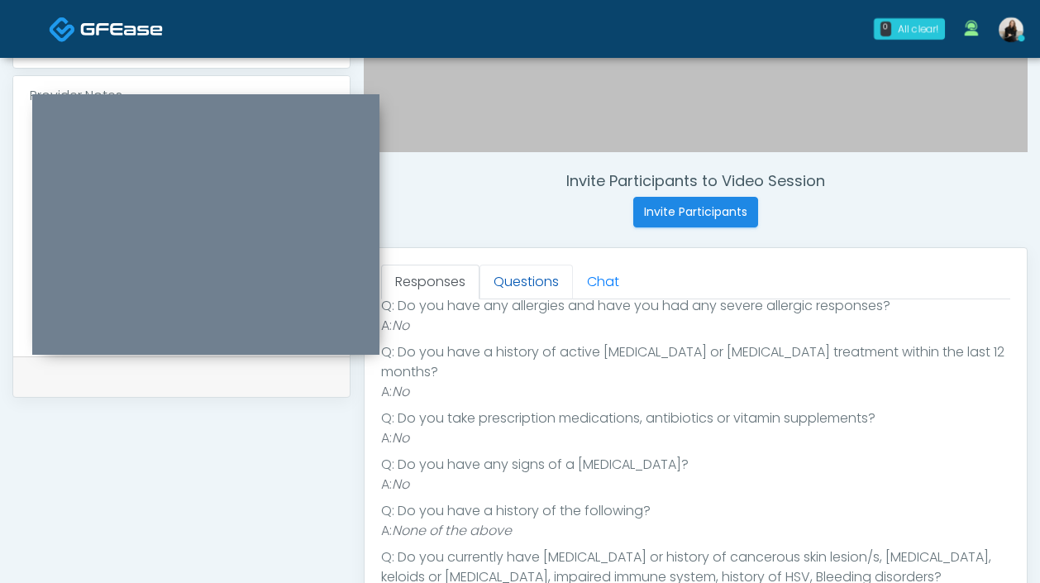
click at [519, 289] on link "Questions" at bounding box center [525, 281] width 93 height 35
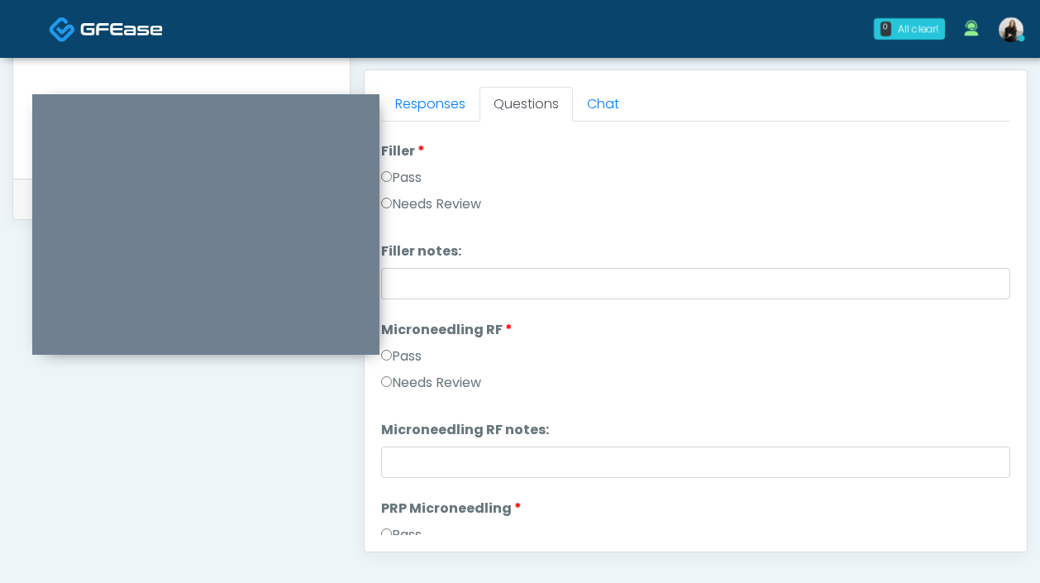
scroll to position [0, 0]
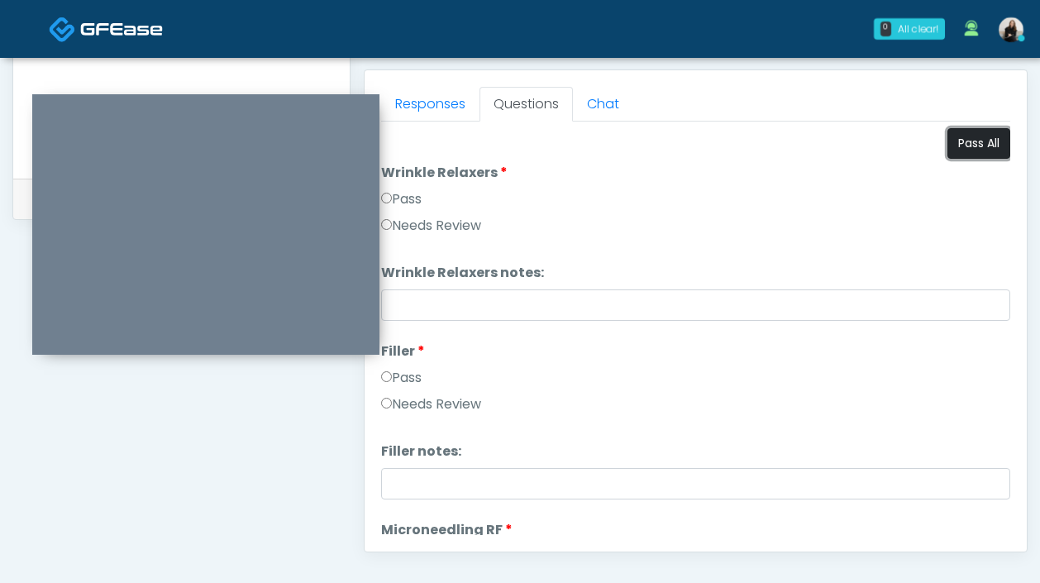
click at [952, 149] on button "Pass All" at bounding box center [978, 143] width 63 height 31
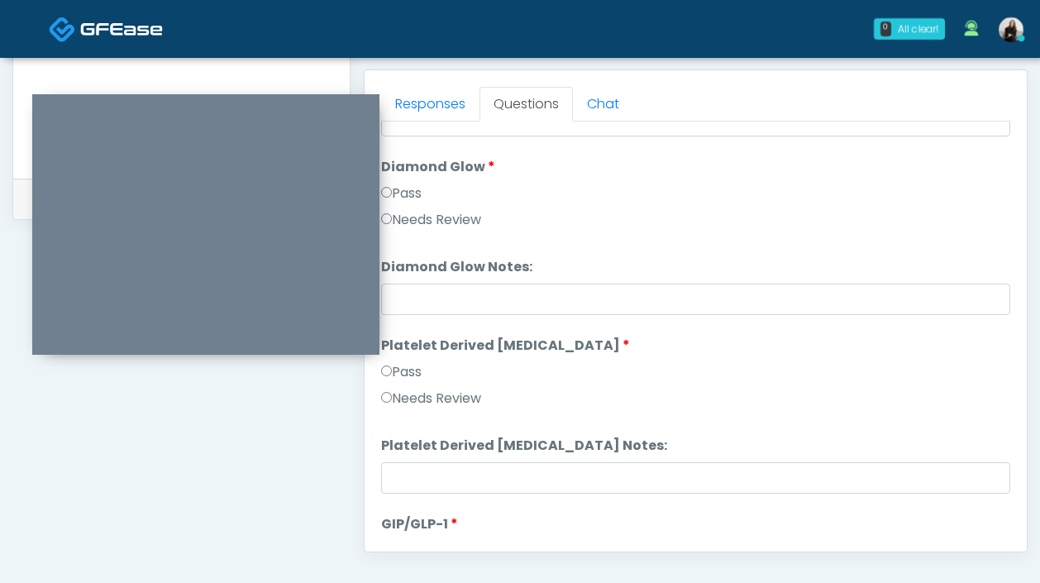
scroll to position [3255, 0]
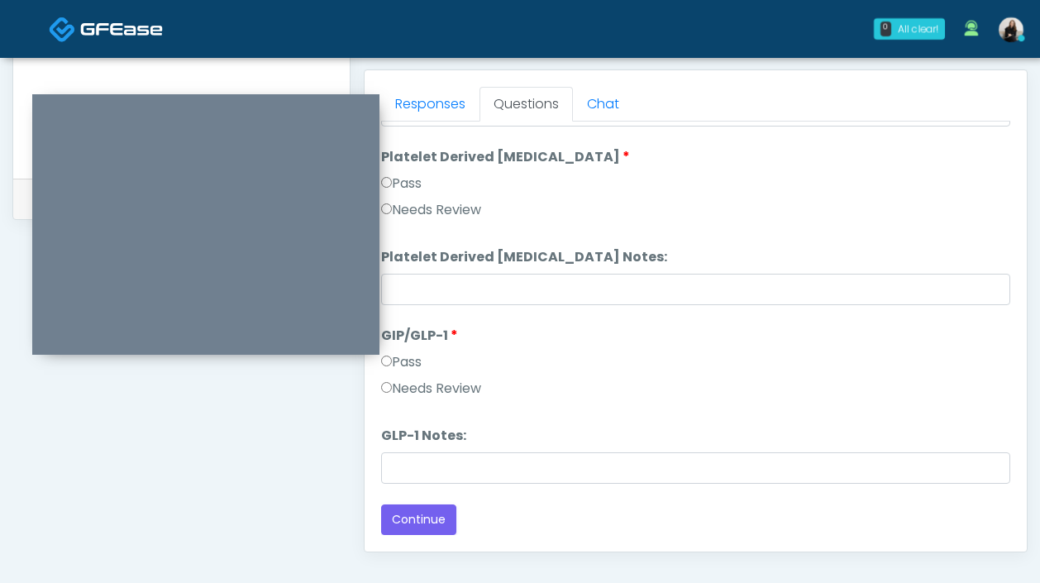
click at [464, 393] on label "Needs Review" at bounding box center [431, 388] width 100 height 20
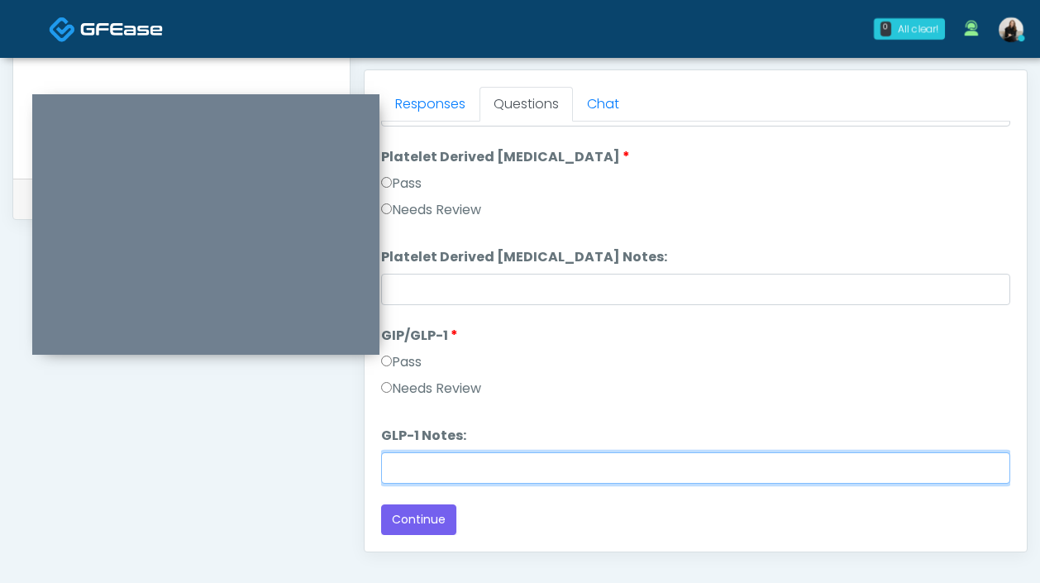
click at [456, 470] on input "GLP-1 Notes:" at bounding box center [695, 467] width 629 height 31
click at [476, 470] on input "***" at bounding box center [695, 467] width 629 height 31
drag, startPoint x: 460, startPoint y: 468, endPoint x: 322, endPoint y: 468, distance: 138.0
click at [322, 468] on div "**********" at bounding box center [519, 52] width 1015 height 1260
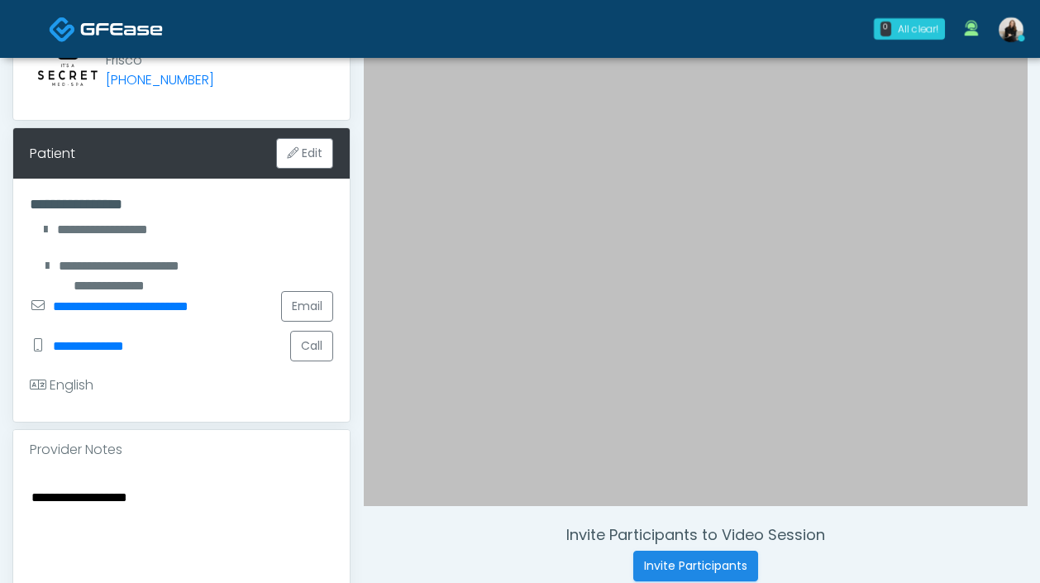
scroll to position [345, 0]
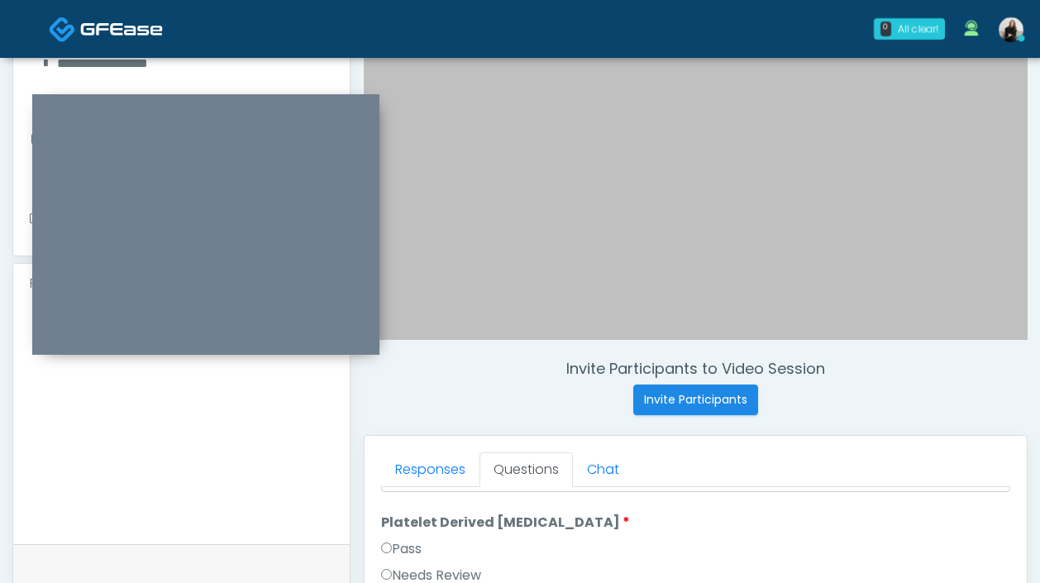
type input "********"
click at [202, 384] on textarea "**********" at bounding box center [181, 421] width 303 height 202
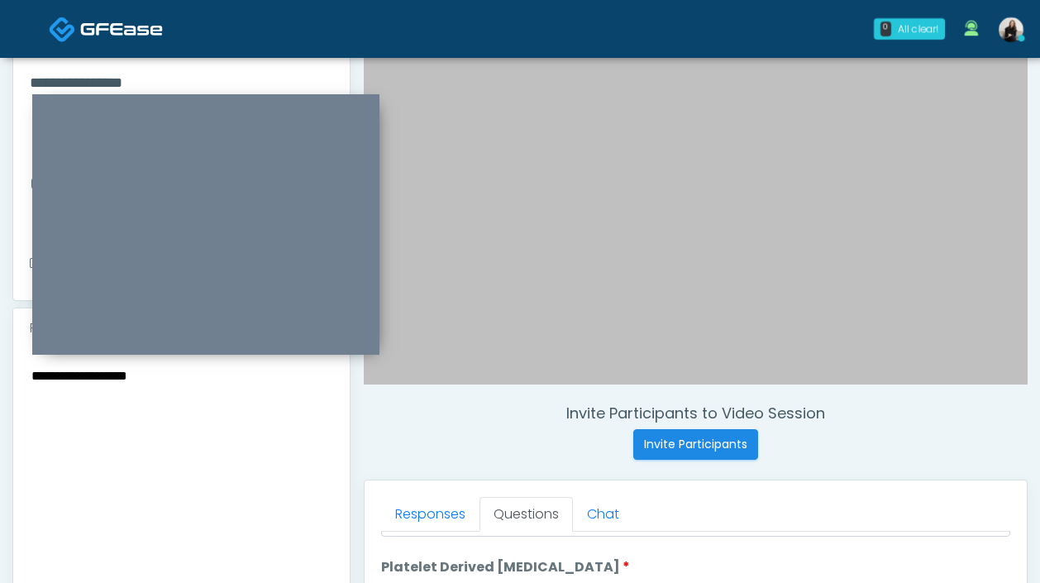
click at [202, 384] on textarea "**********" at bounding box center [181, 465] width 303 height 202
paste textarea "********"
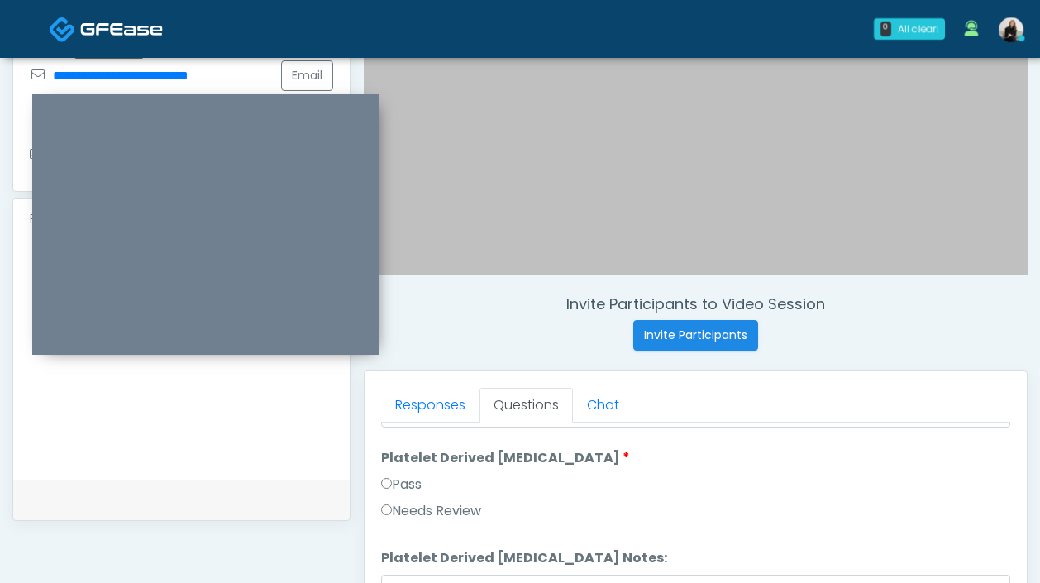
scroll to position [654, 0]
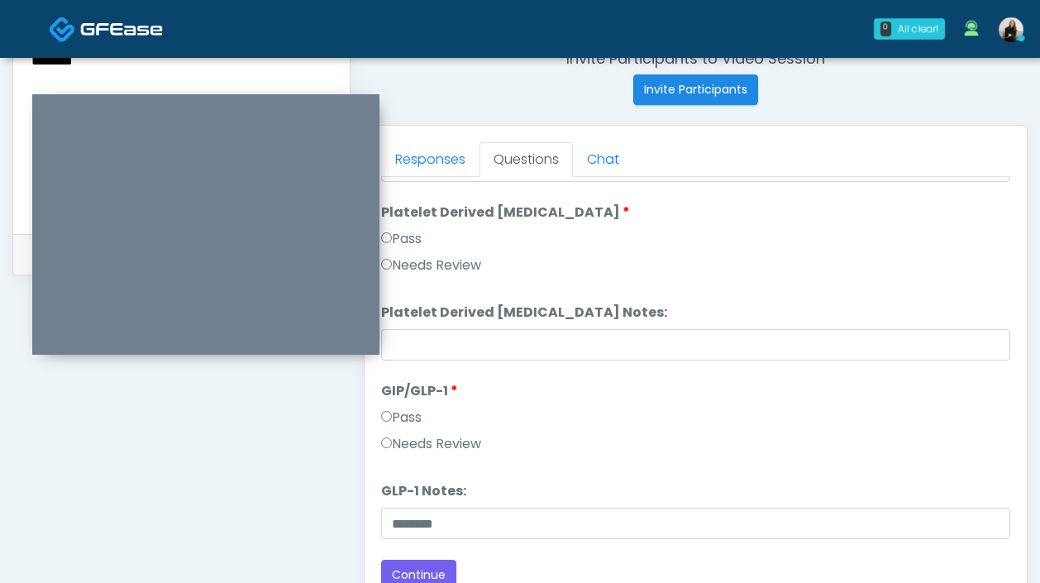
type textarea "**********"
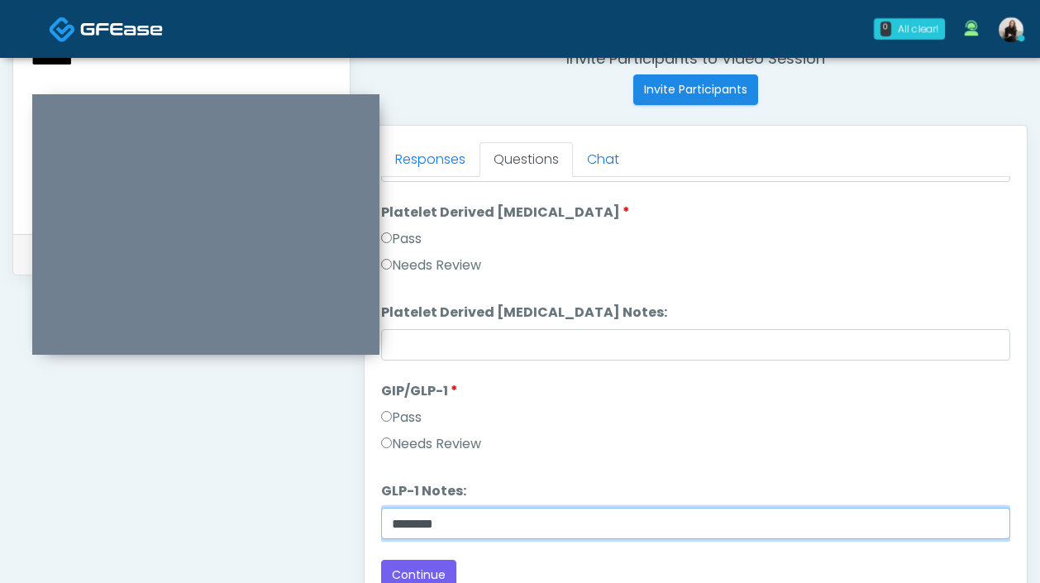
click at [545, 527] on input "********" at bounding box center [695, 522] width 629 height 31
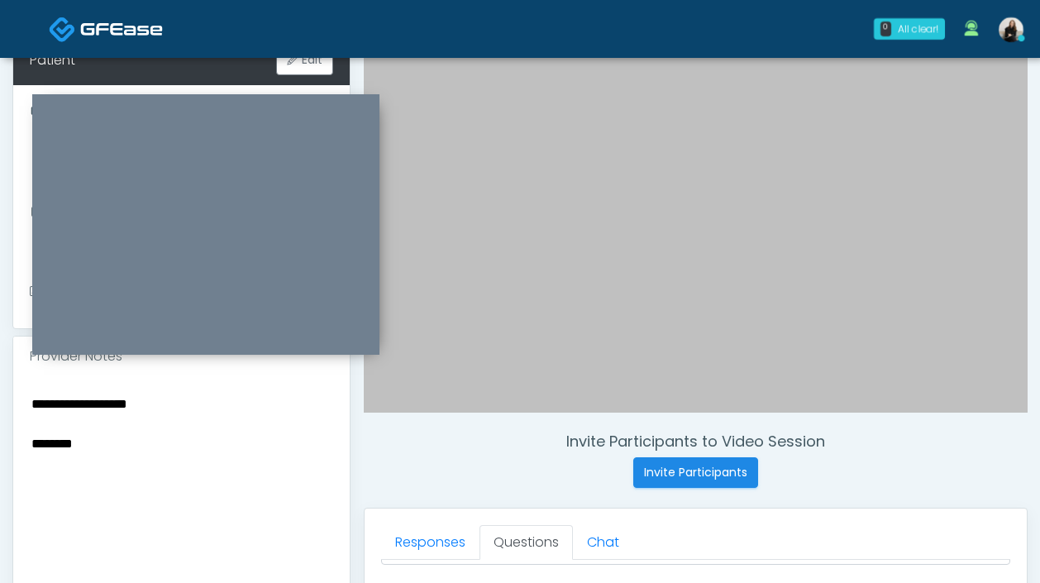
type input "**********"
click at [32, 405] on textarea "**********" at bounding box center [181, 494] width 303 height 202
click at [123, 425] on textarea "**********" at bounding box center [181, 494] width 303 height 202
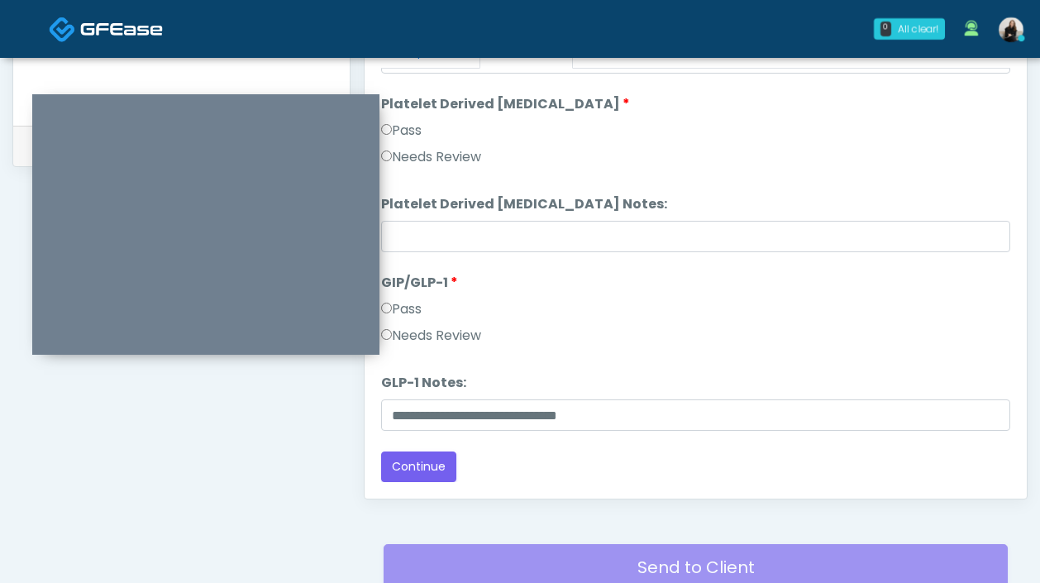
scroll to position [888, 0]
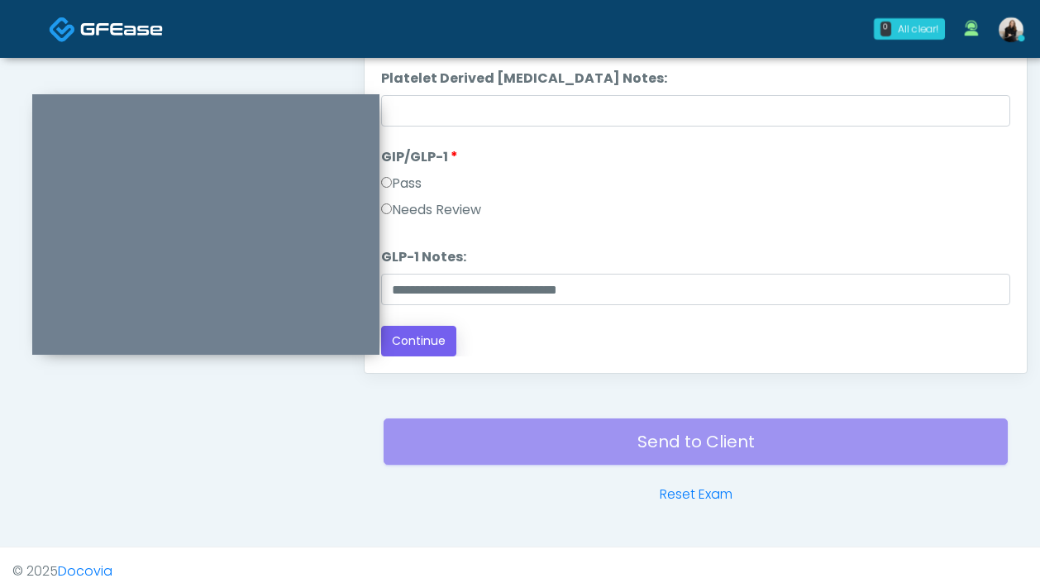
type textarea "**********"
click at [413, 354] on button "Continue" at bounding box center [418, 341] width 75 height 31
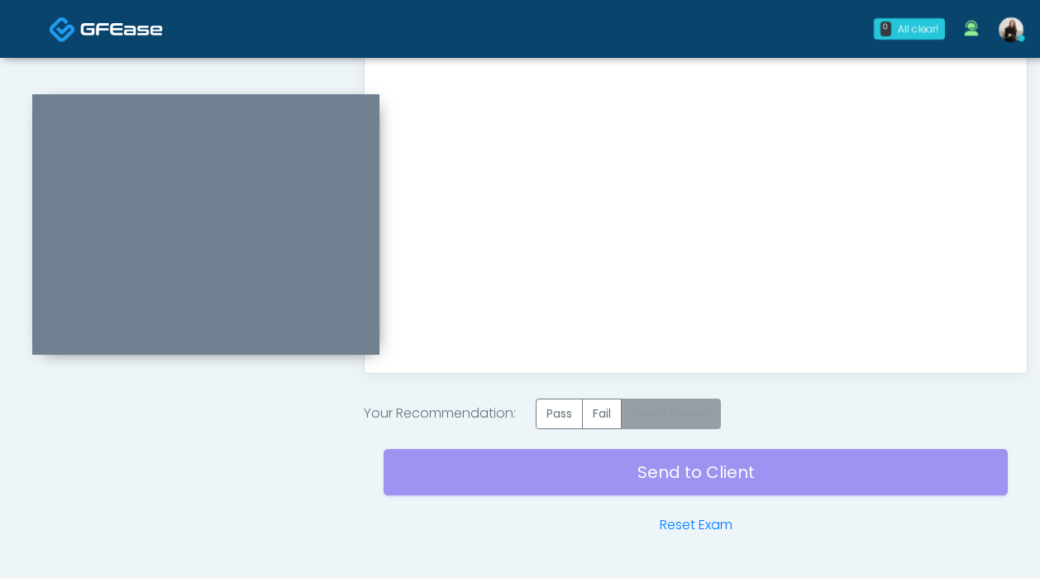
click at [718, 409] on label "Needs Review" at bounding box center [671, 413] width 100 height 31
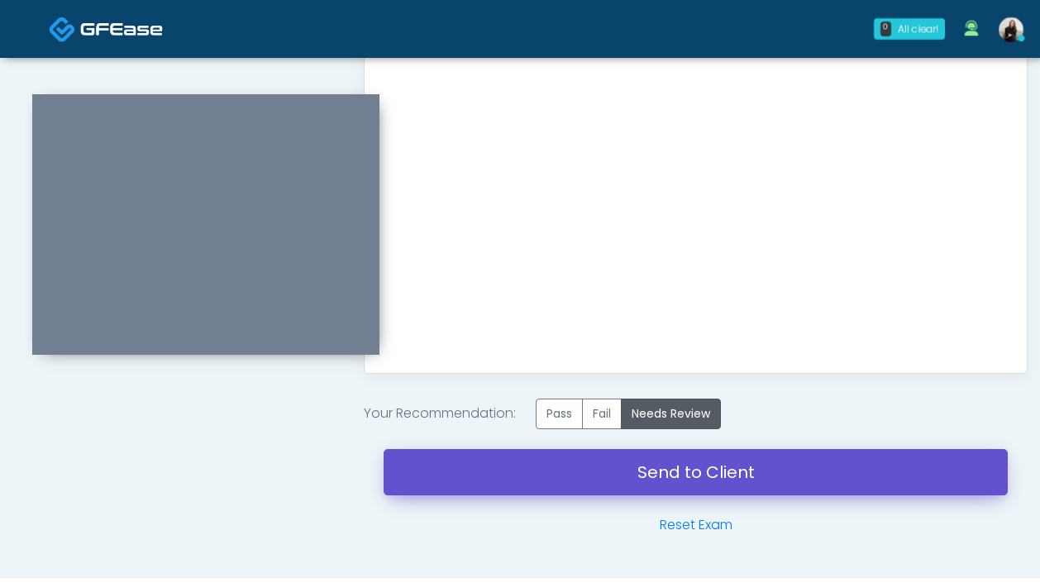
click at [714, 464] on link "Send to Client" at bounding box center [695, 472] width 624 height 46
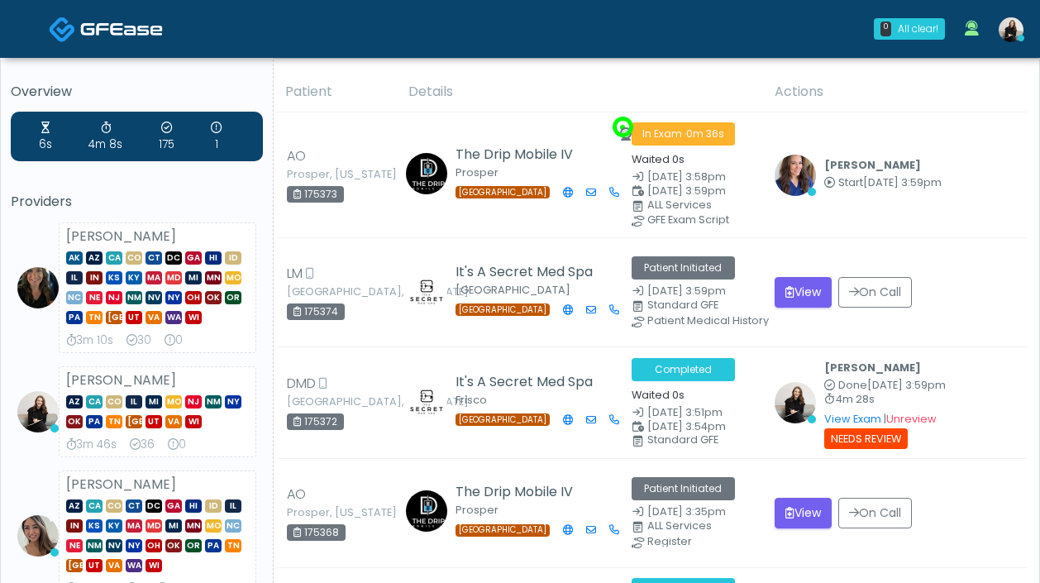
click at [1015, 17] on link at bounding box center [1010, 29] width 45 height 55
click at [1013, 30] on img at bounding box center [1010, 29] width 25 height 25
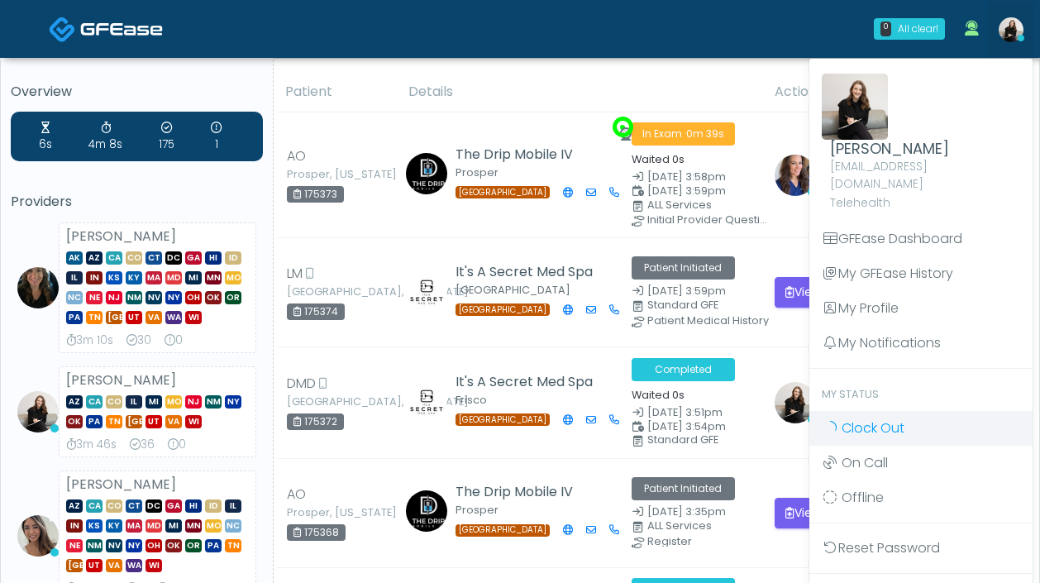
click at [910, 411] on link "Clock Out" at bounding box center [920, 428] width 223 height 35
